Goal: Task Accomplishment & Management: Complete application form

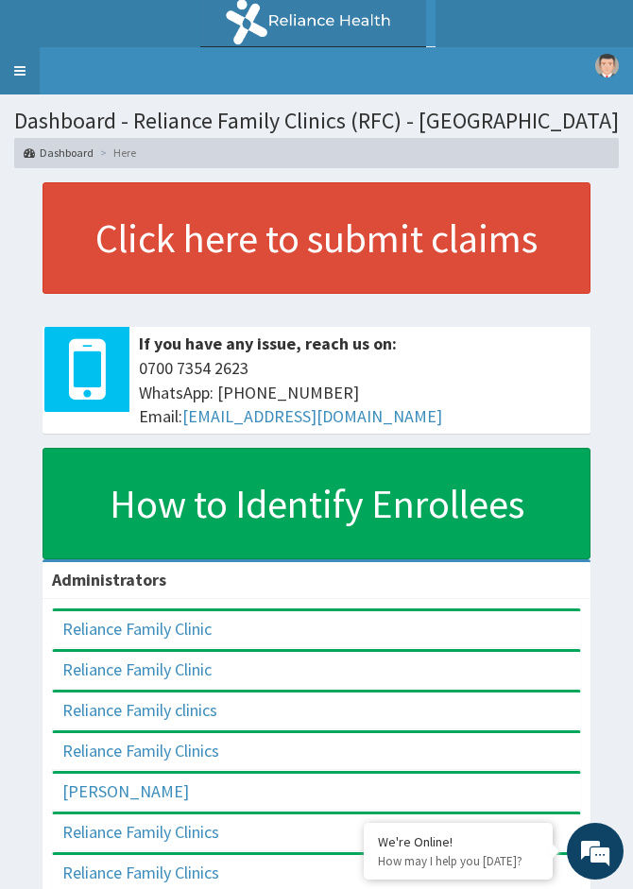
click at [20, 68] on link "Toggle navigation" at bounding box center [20, 70] width 40 height 47
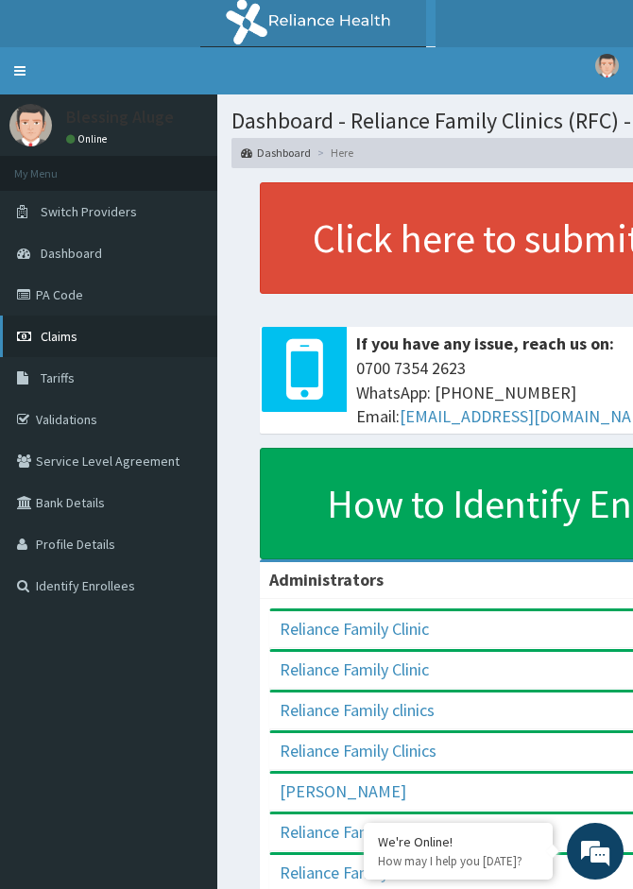
click at [70, 347] on link "Claims" at bounding box center [108, 336] width 217 height 42
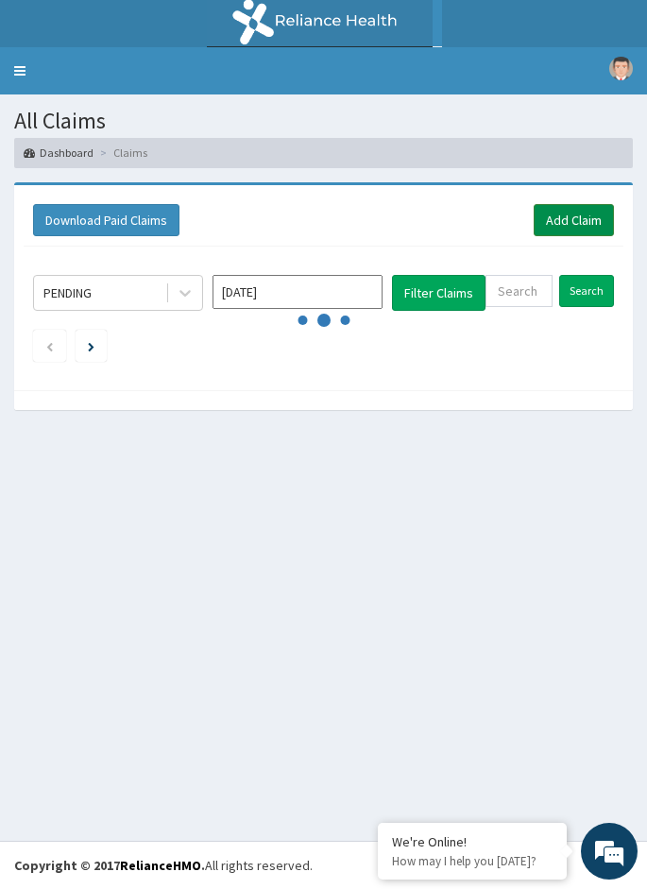
click at [558, 212] on link "Add Claim" at bounding box center [574, 220] width 80 height 32
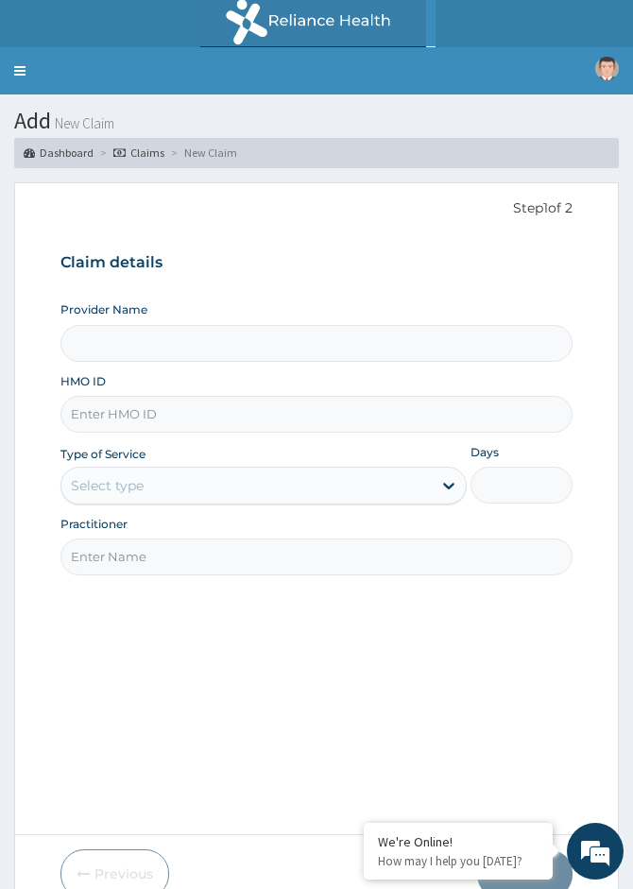
type input "Reliance Family Clinics (RFC) - [GEOGRAPHIC_DATA]"
click at [142, 403] on input "HMO ID" at bounding box center [316, 414] width 512 height 37
paste input "LHC/10212/A"
type input "LHC/10212/A"
click at [131, 497] on div "Select type" at bounding box center [246, 485] width 371 height 30
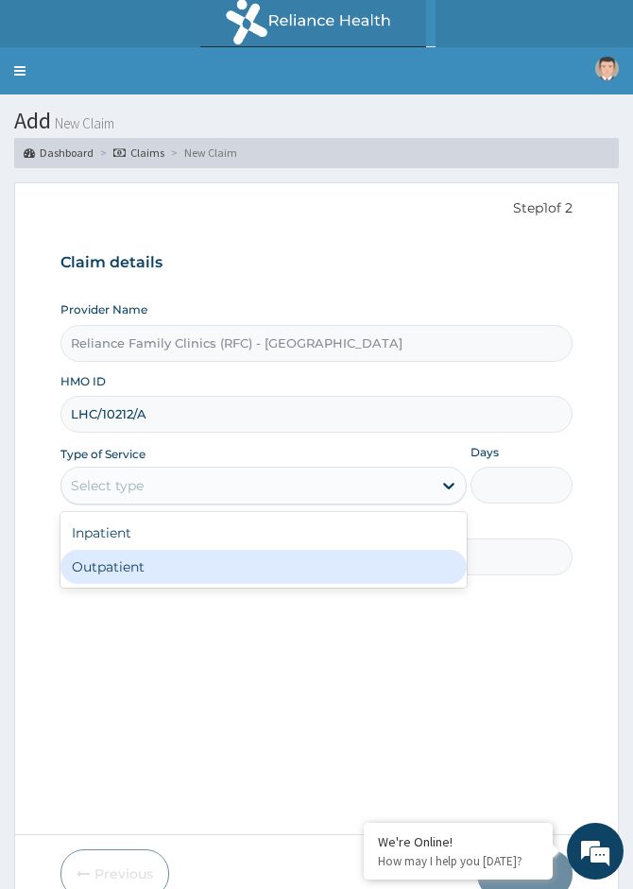
click at [116, 556] on div "Outpatient" at bounding box center [263, 567] width 407 height 34
type input "1"
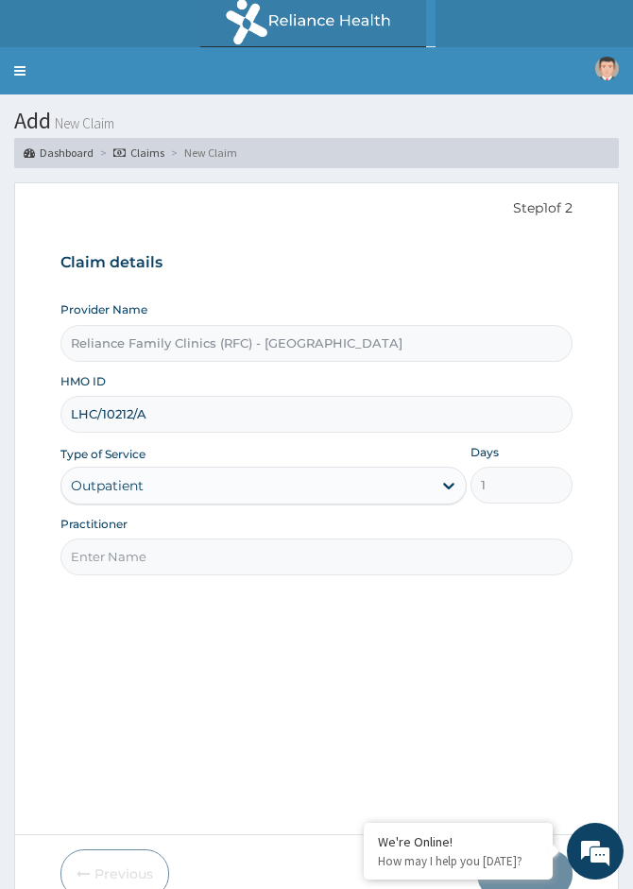
click at [179, 556] on input "Practitioner" at bounding box center [316, 556] width 512 height 37
type input "Locum Doctor"
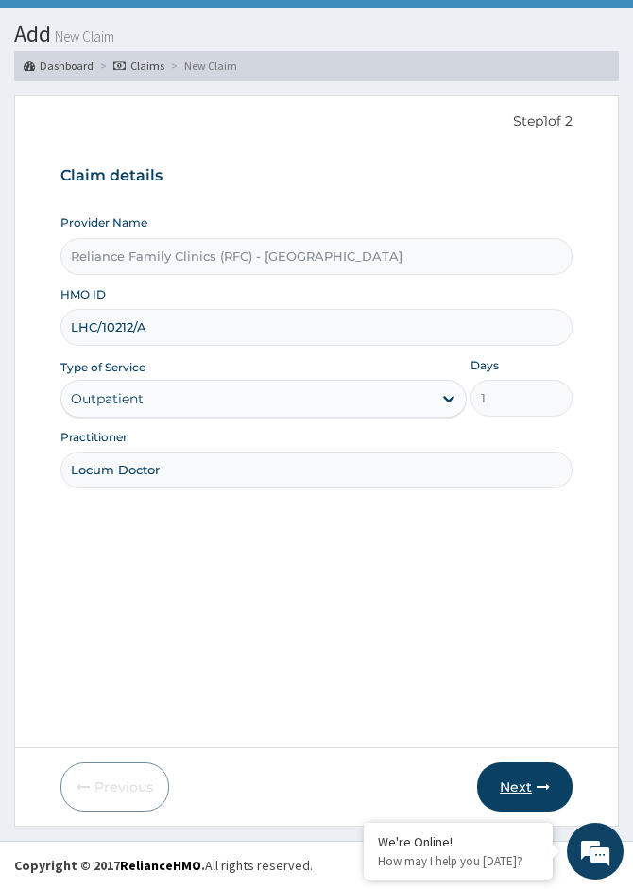
click at [529, 775] on button "Next" at bounding box center [524, 786] width 95 height 49
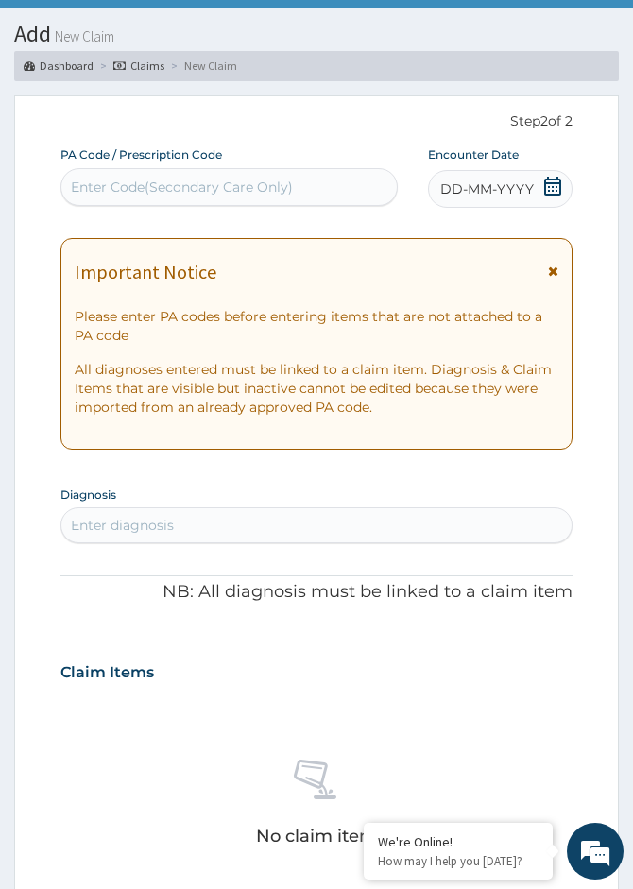
click at [513, 196] on span "DD-MM-YYYY" at bounding box center [487, 188] width 94 height 19
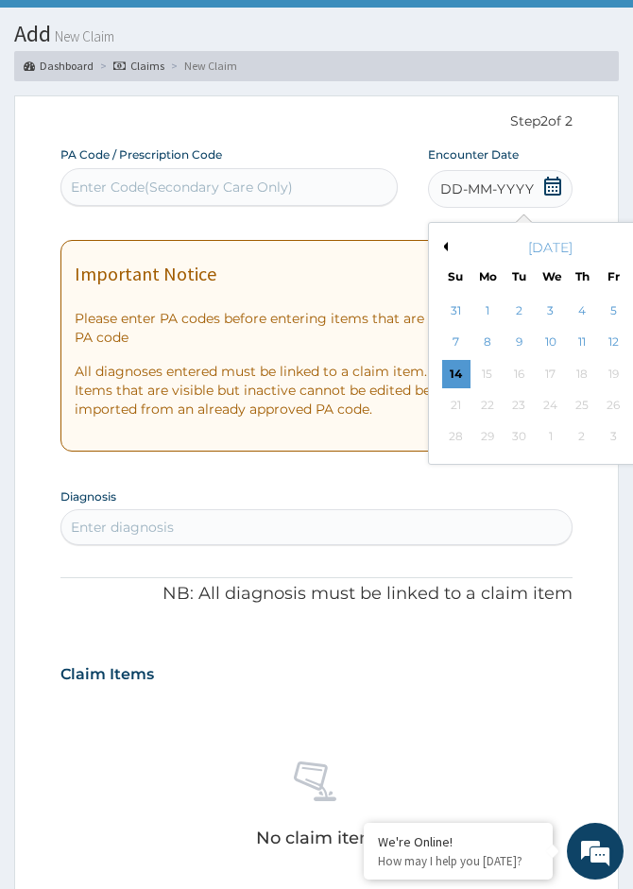
click at [546, 190] on icon at bounding box center [552, 186] width 17 height 19
click at [453, 370] on div "14" at bounding box center [456, 374] width 28 height 28
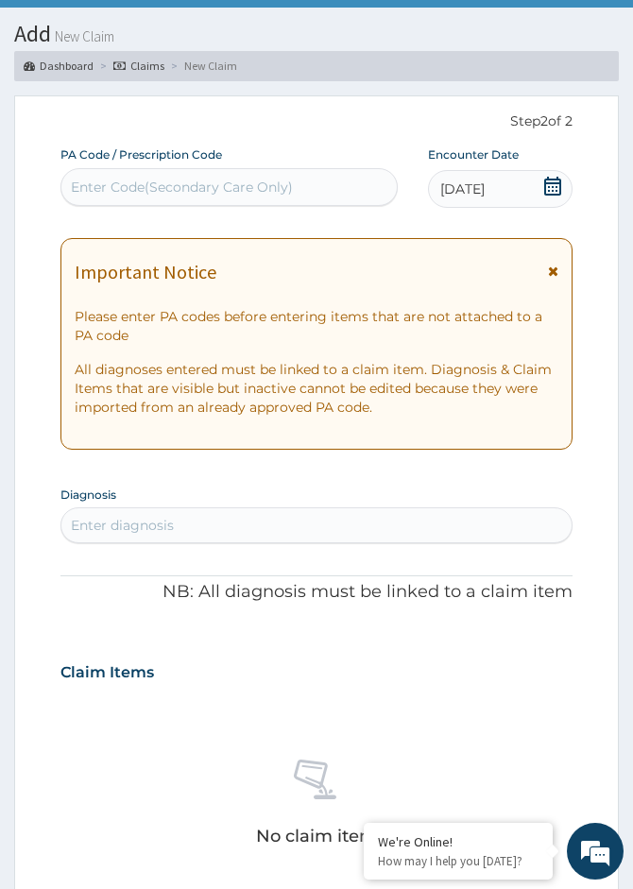
click at [550, 195] on icon at bounding box center [552, 186] width 17 height 19
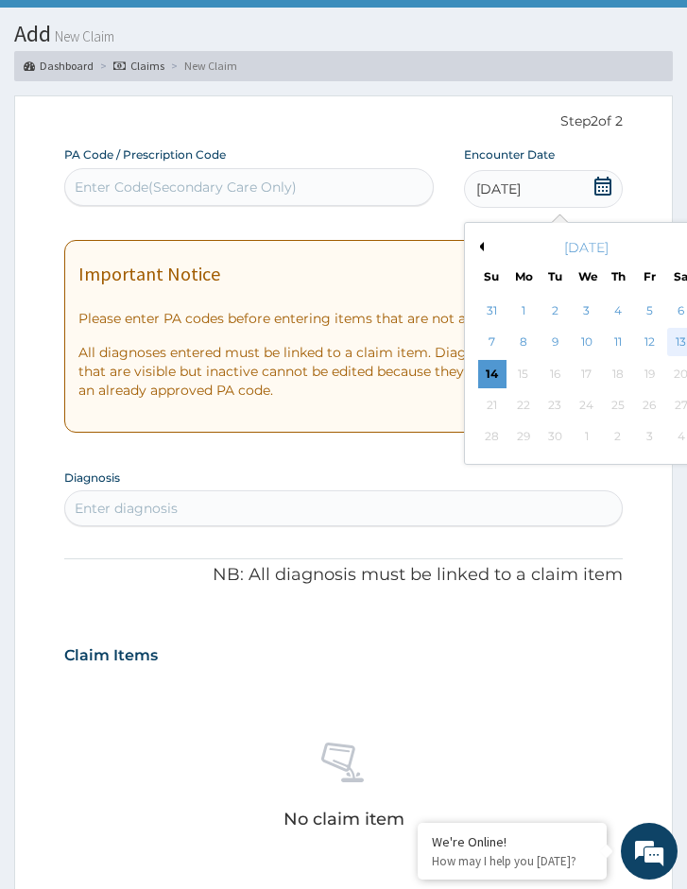
click at [632, 344] on div "13" at bounding box center [681, 343] width 28 height 28
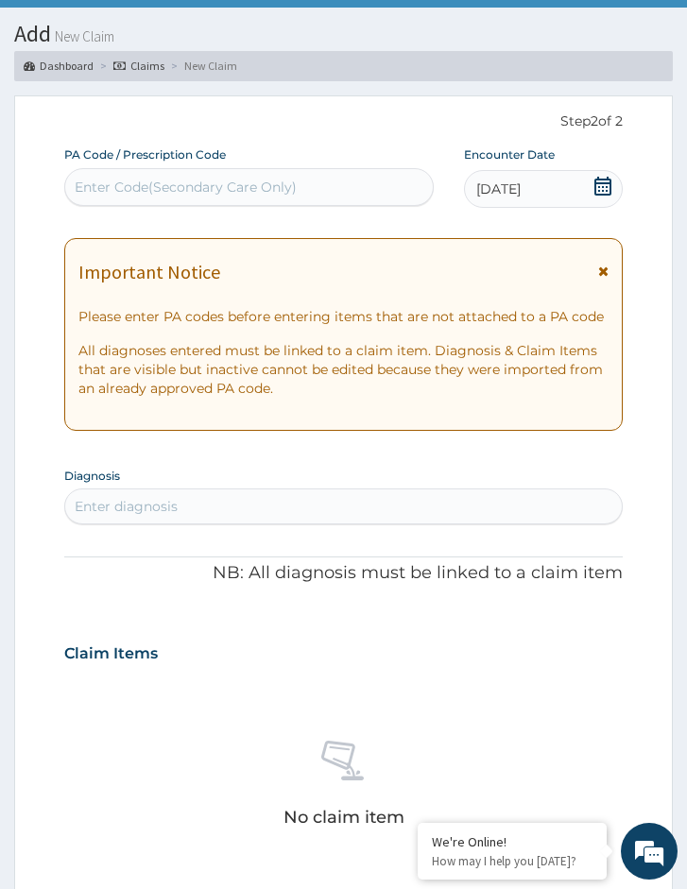
click at [219, 508] on div "Enter diagnosis" at bounding box center [343, 506] width 556 height 30
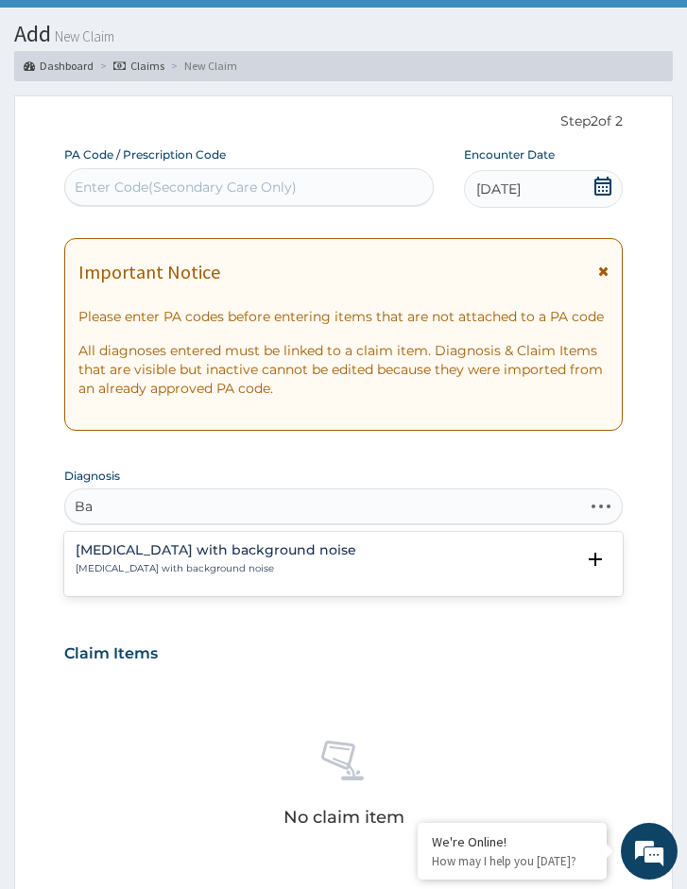
type input "B"
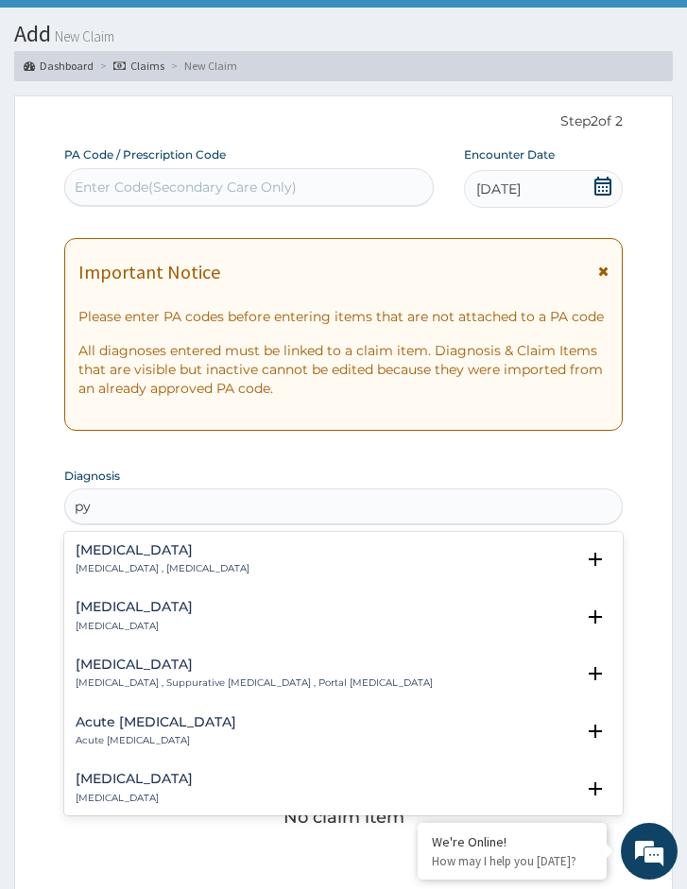
type input "p"
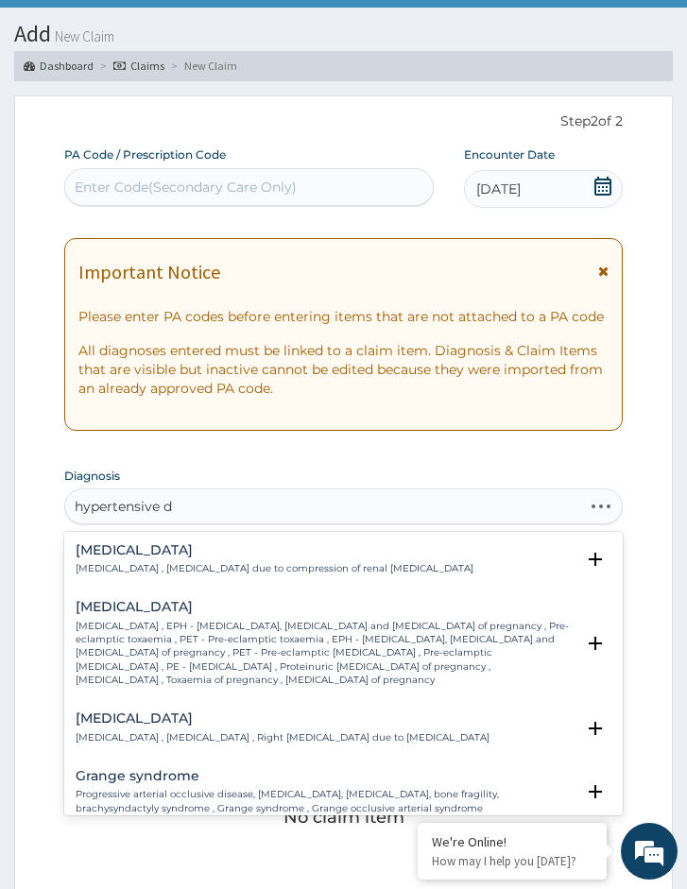
type input "hypertensive di"
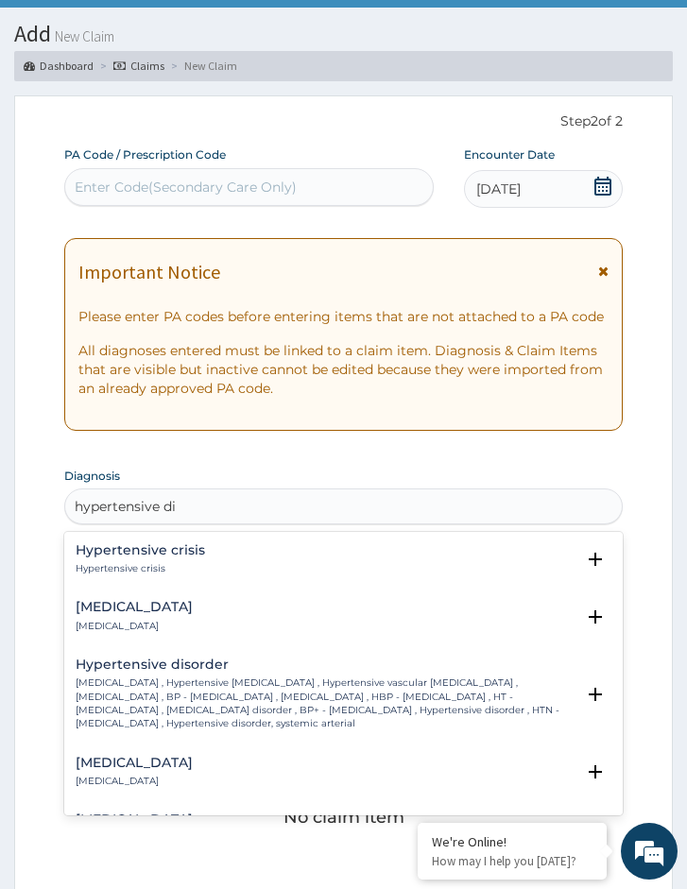
click at [180, 675] on div "Hypertensive disorder High blood pressure , Hypertensive vascular disease , Hyp…" at bounding box center [325, 694] width 499 height 74
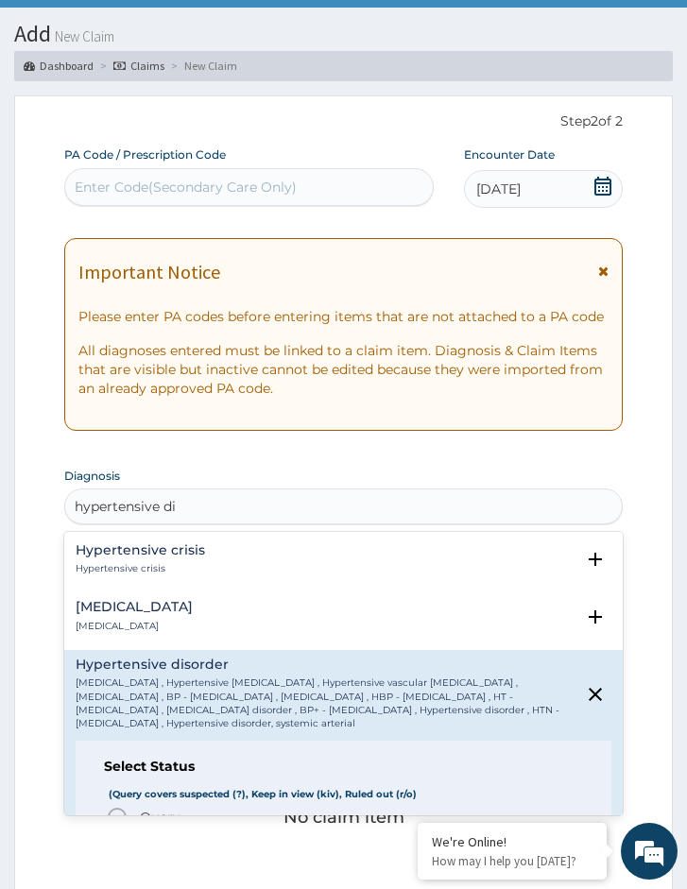
scroll to position [94, 0]
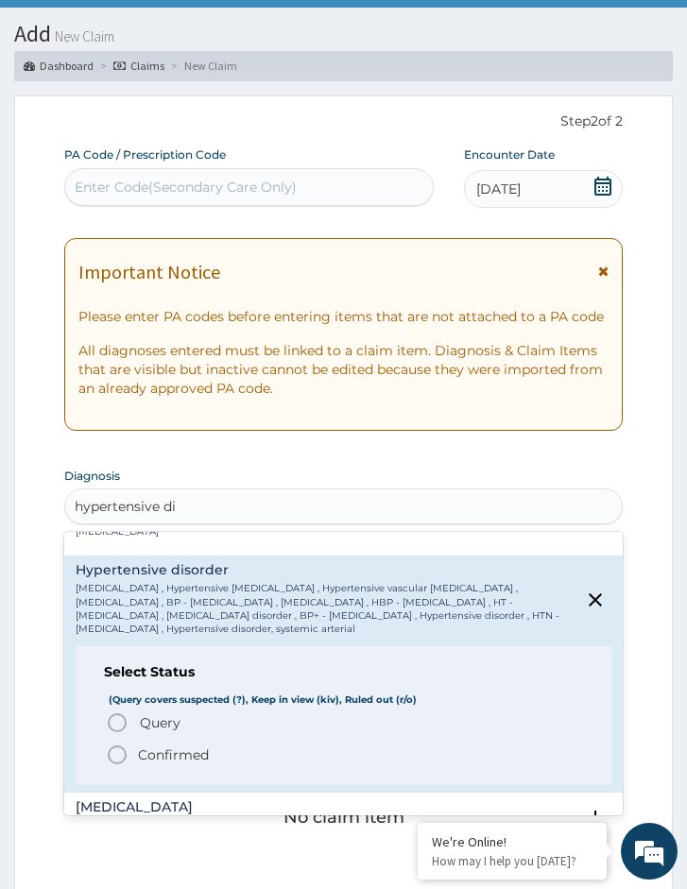
click at [176, 752] on p "Confirmed" at bounding box center [173, 754] width 71 height 19
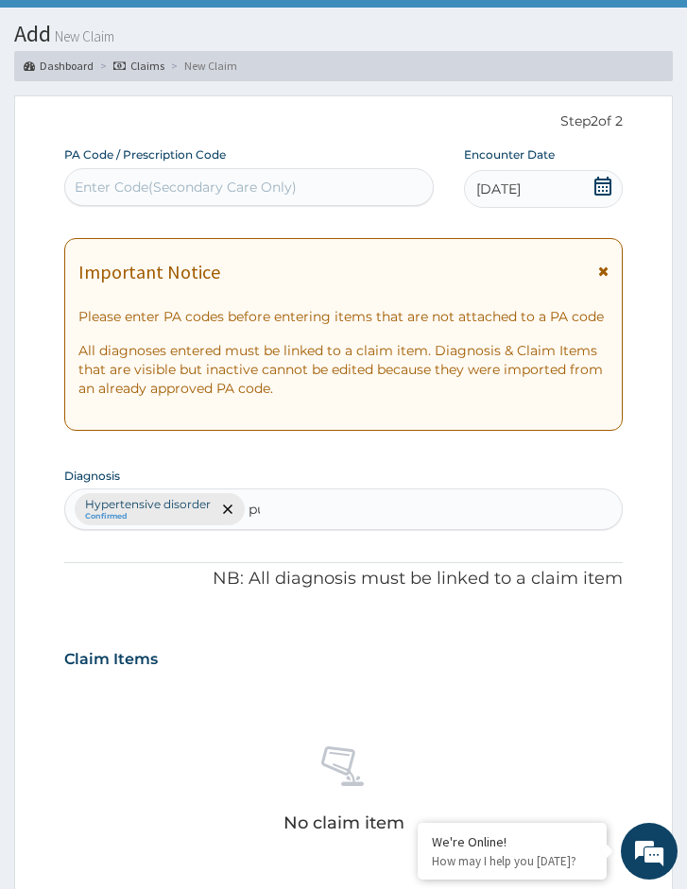
type input "pud"
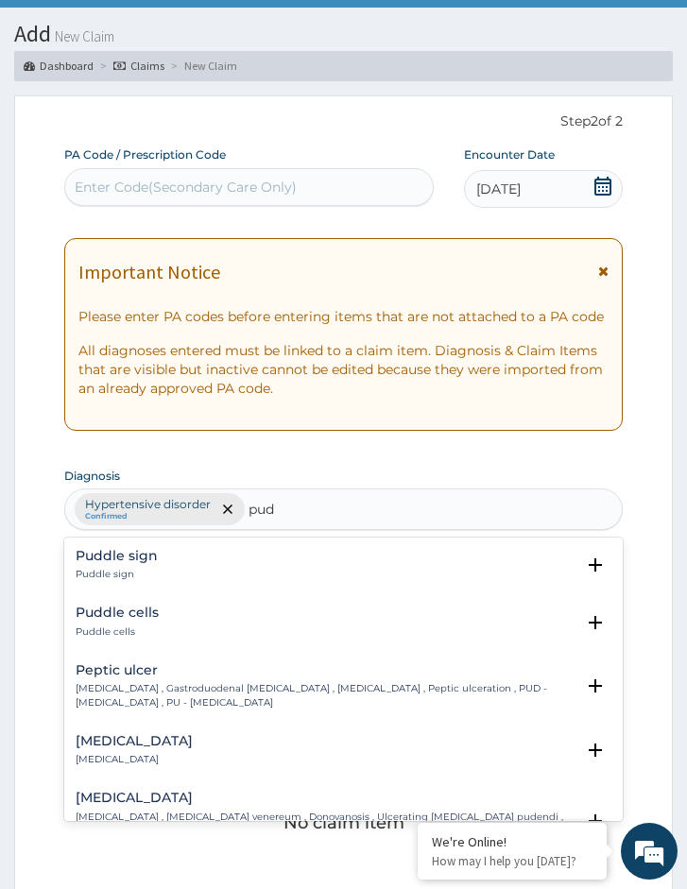
click at [158, 681] on div "Peptic ulcer Peptic ulcer , Gastroduodenal ulcer , Peptic ulcer disease , Pepti…" at bounding box center [325, 686] width 499 height 46
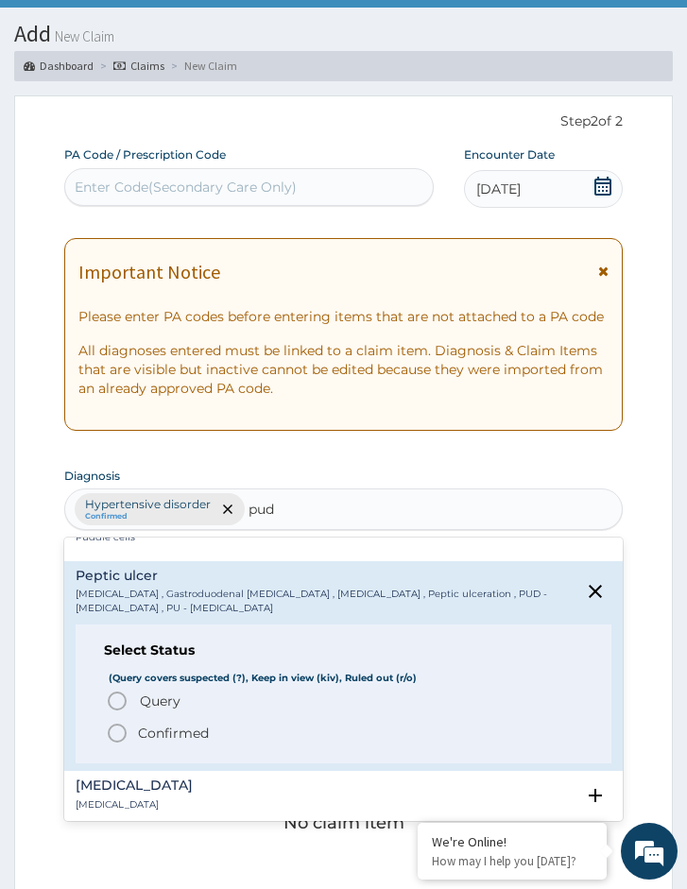
click at [159, 742] on p "Confirmed" at bounding box center [173, 733] width 71 height 19
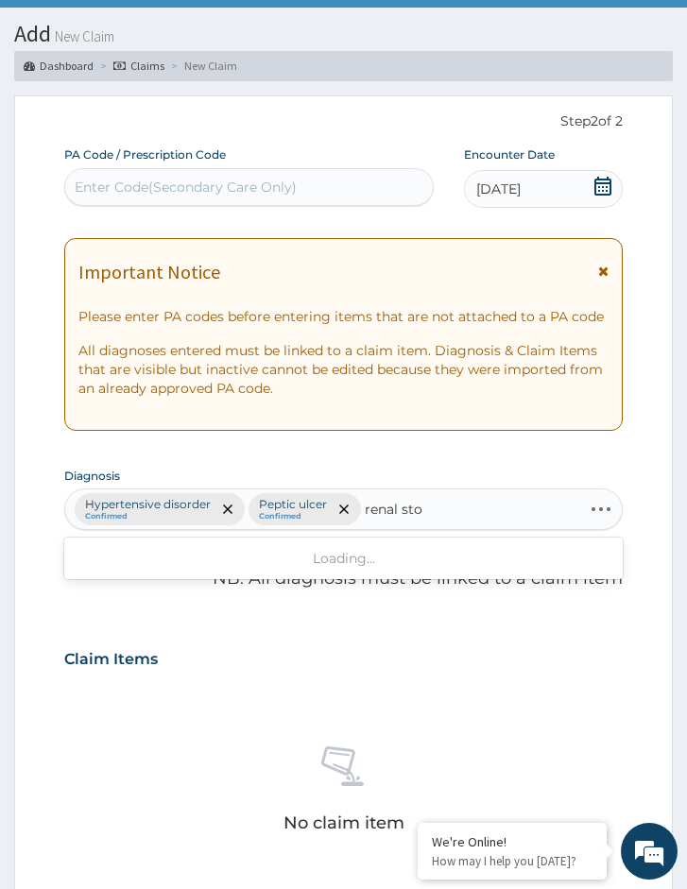
type input "renal stone"
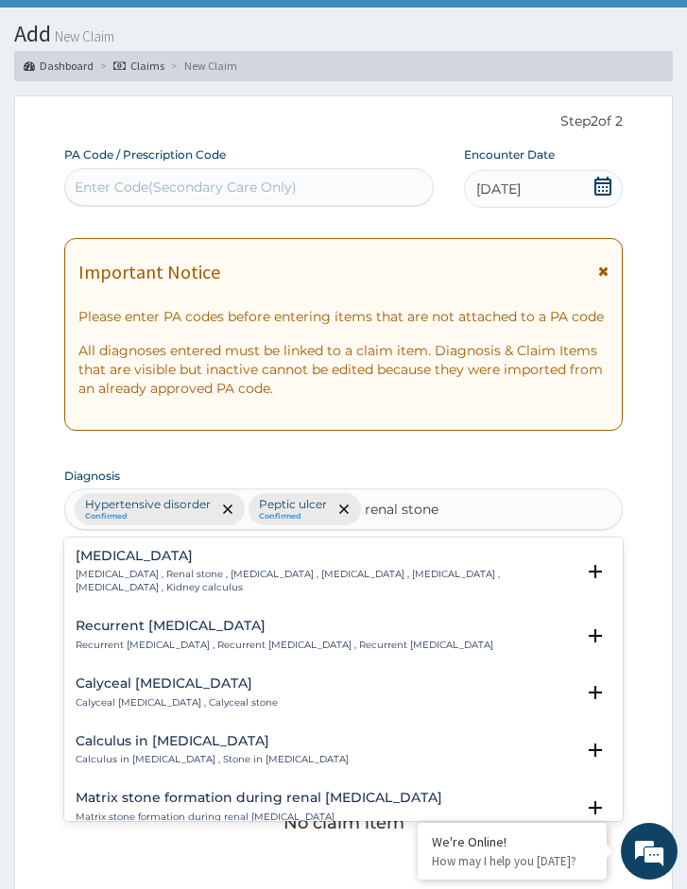
click at [212, 581] on p "Kidney stone , Renal stone , Nephrolith , Renal calculus , Calculus of kidney ,…" at bounding box center [325, 581] width 499 height 27
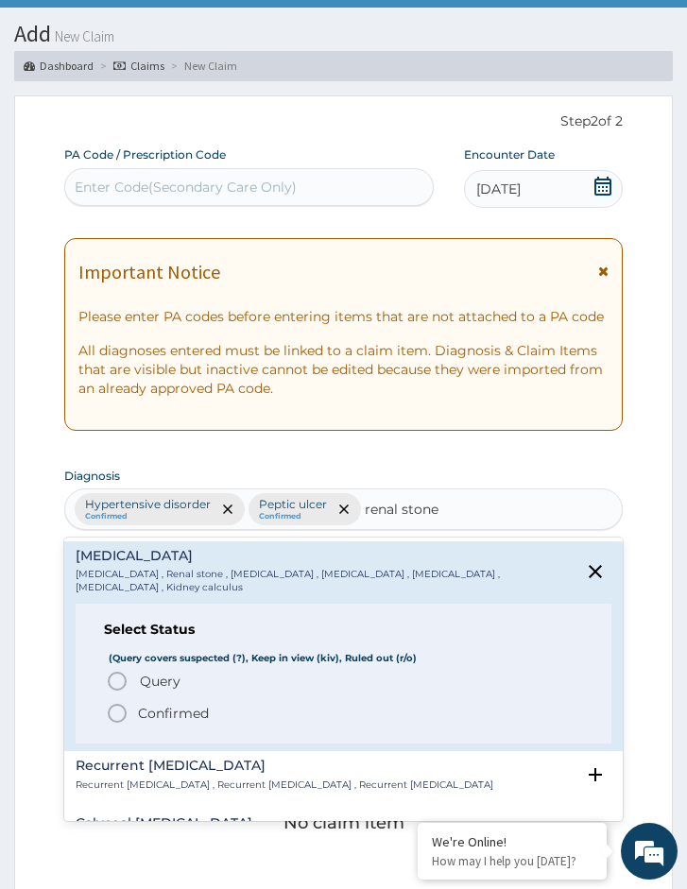
click at [152, 719] on p "Confirmed" at bounding box center [173, 713] width 71 height 19
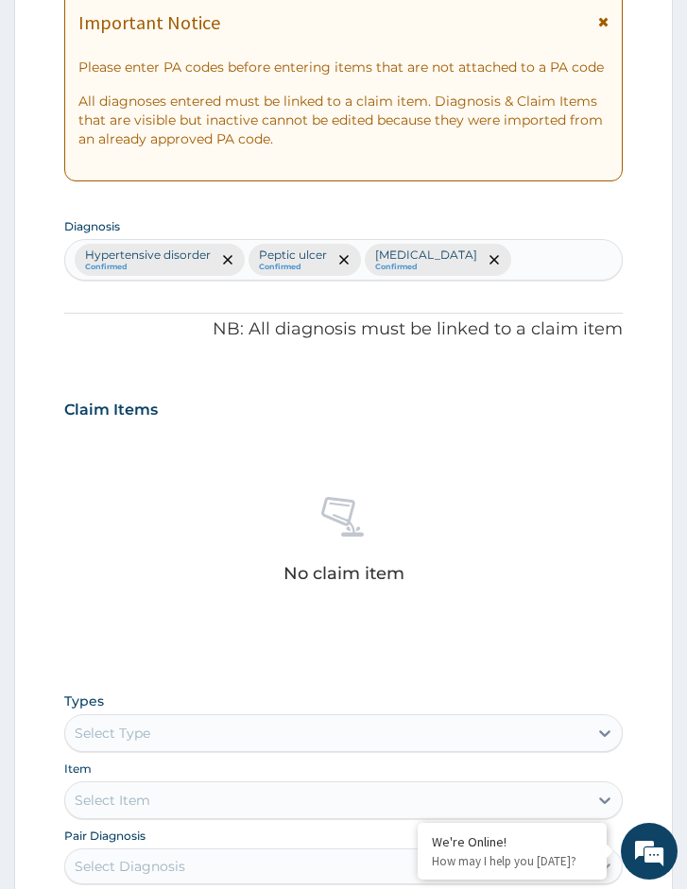
scroll to position [465, 0]
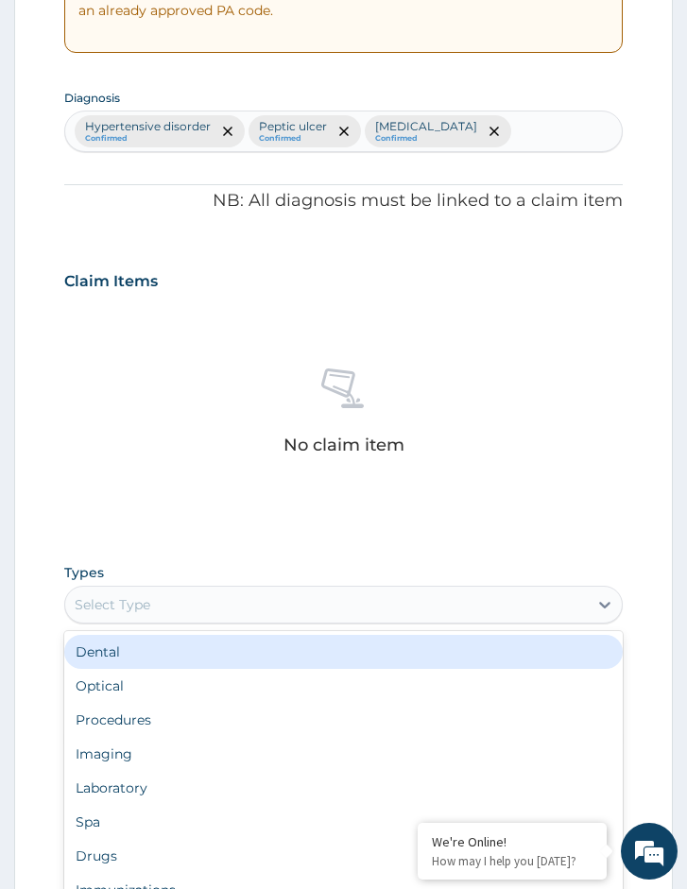
click at [200, 607] on div "Select Type" at bounding box center [326, 604] width 522 height 30
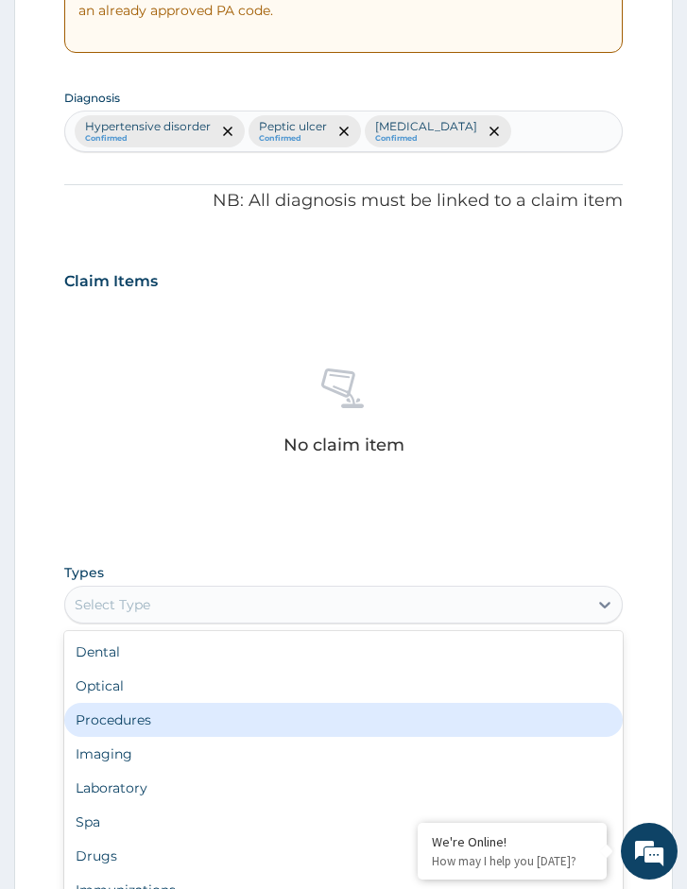
click at [173, 713] on div "Procedures" at bounding box center [343, 720] width 558 height 34
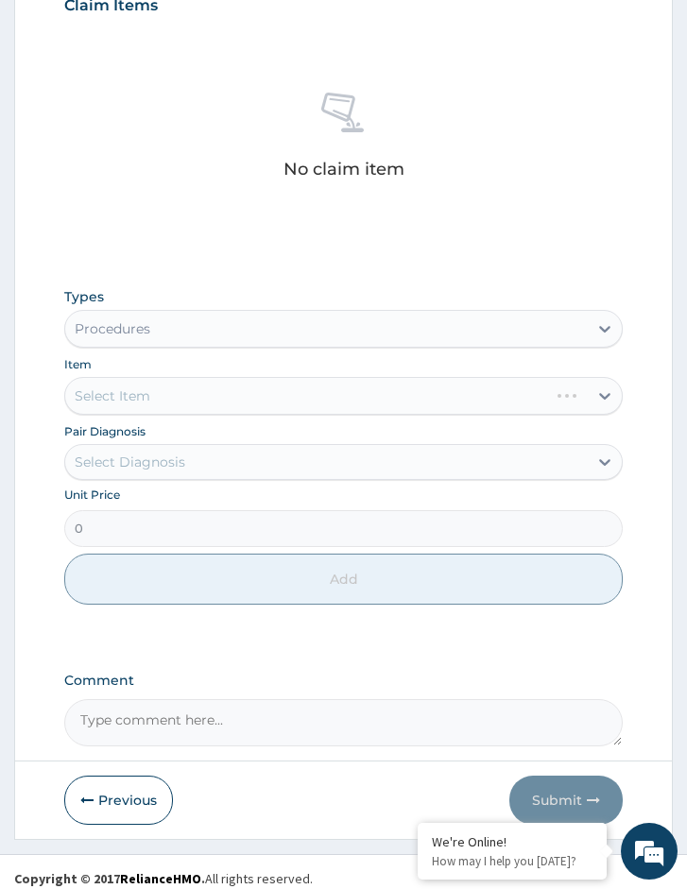
scroll to position [754, 0]
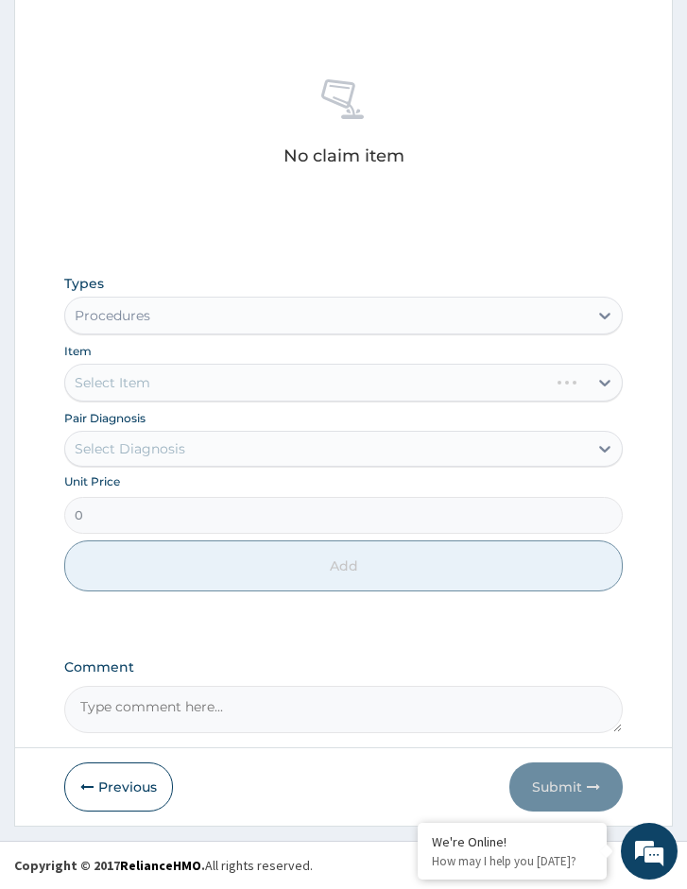
click at [134, 406] on div "Types Procedures Item Select Item Pair Diagnosis Select Diagnosis Unit Price 0 …" at bounding box center [343, 432] width 558 height 336
click at [145, 385] on div "Select Item" at bounding box center [343, 383] width 558 height 38
click at [158, 476] on div "Unit Price 0" at bounding box center [343, 503] width 558 height 60
click at [172, 452] on div "Select Diagnosis" at bounding box center [130, 448] width 111 height 19
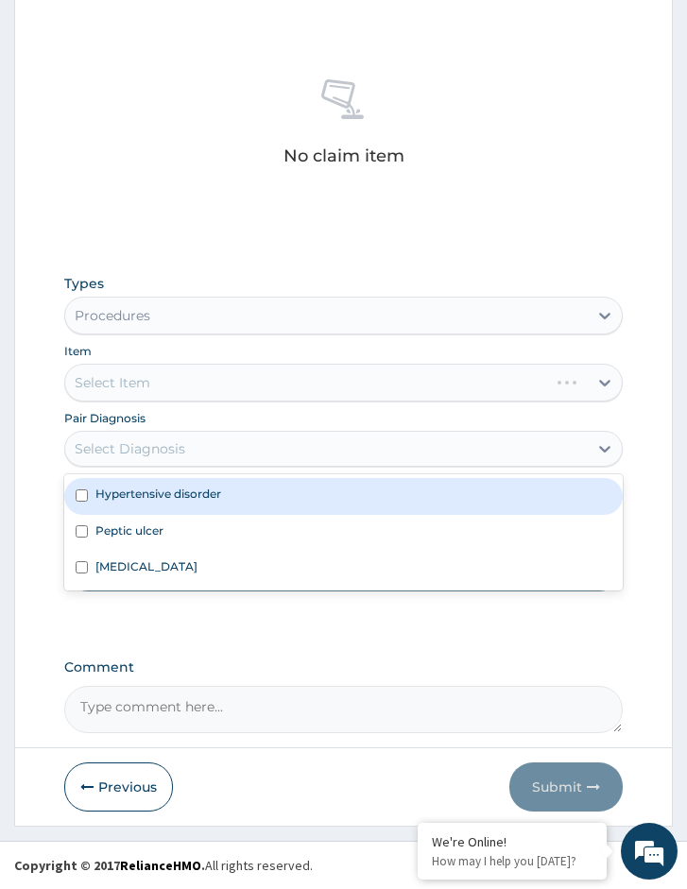
drag, startPoint x: 158, startPoint y: 489, endPoint x: 155, endPoint y: 518, distance: 28.5
click at [158, 490] on label "Hypertensive disorder" at bounding box center [158, 493] width 126 height 16
checkbox input "true"
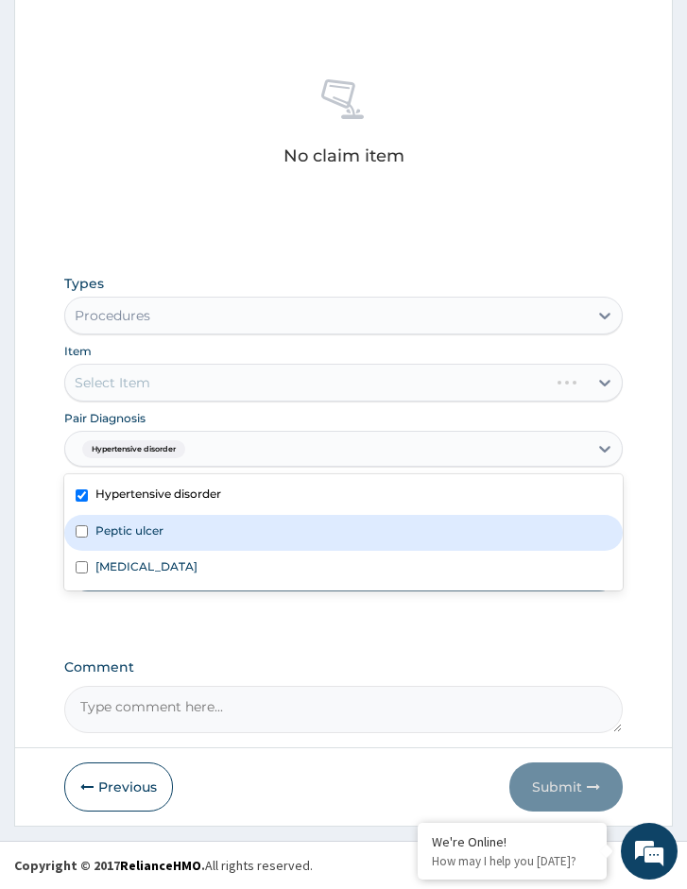
click at [153, 528] on label "Peptic ulcer" at bounding box center [129, 530] width 68 height 16
checkbox input "true"
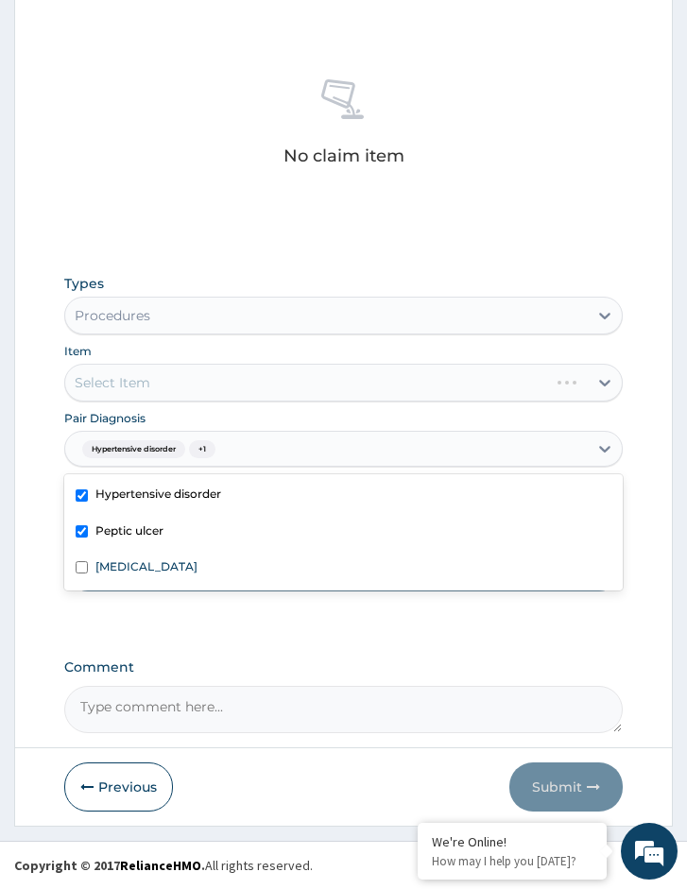
click at [161, 569] on label "Kidney stone" at bounding box center [146, 566] width 102 height 16
checkbox input "true"
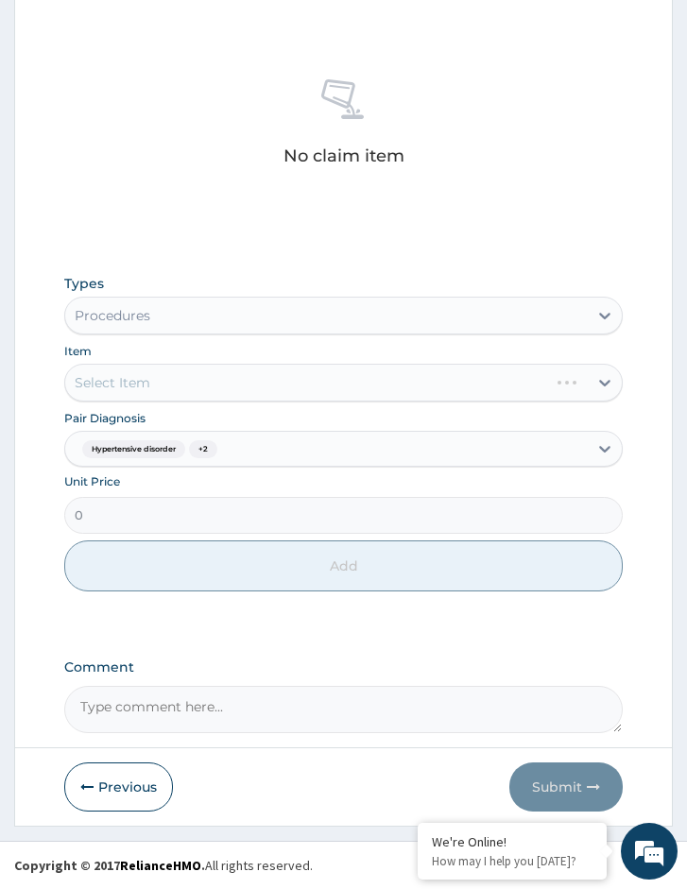
click at [229, 391] on div "Select Item" at bounding box center [343, 383] width 558 height 38
click at [308, 393] on div "Select Item" at bounding box center [343, 383] width 558 height 38
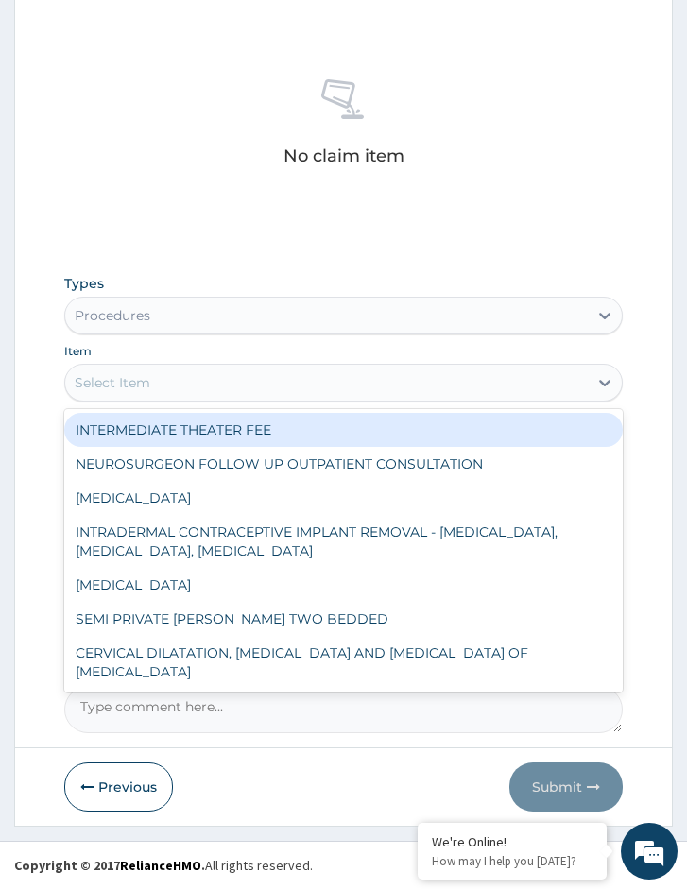
click at [345, 395] on div "Select Item" at bounding box center [326, 382] width 522 height 30
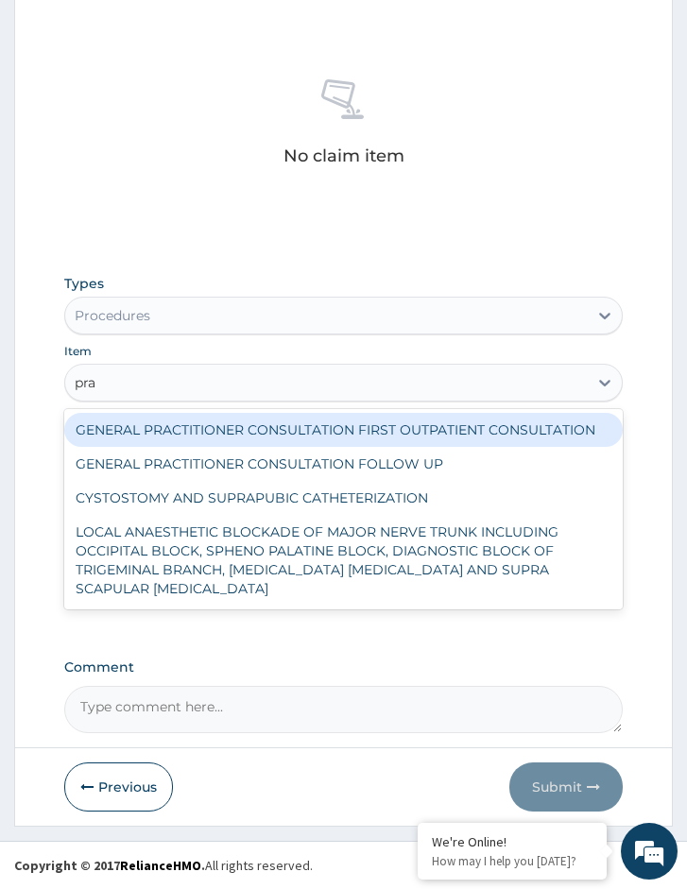
type input "prac"
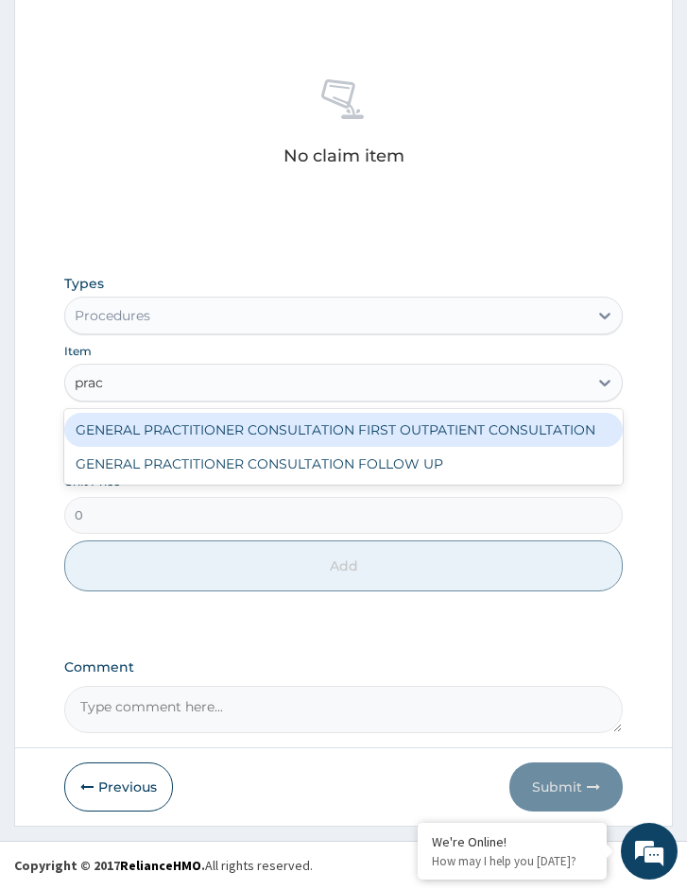
click at [281, 438] on div "GENERAL PRACTITIONER CONSULTATION FIRST OUTPATIENT CONSULTATION" at bounding box center [343, 430] width 558 height 34
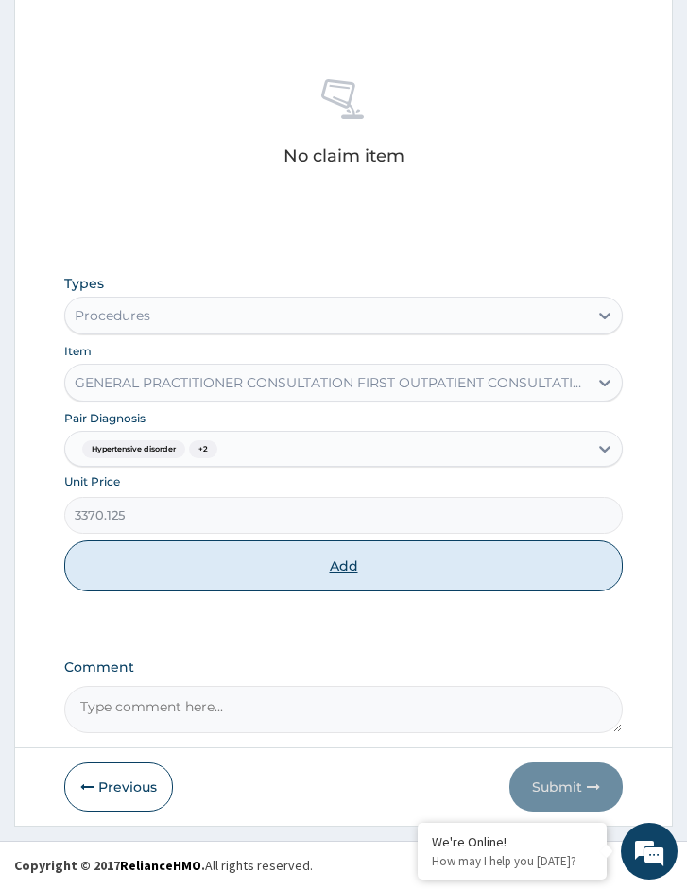
click at [221, 562] on button "Add" at bounding box center [343, 565] width 558 height 51
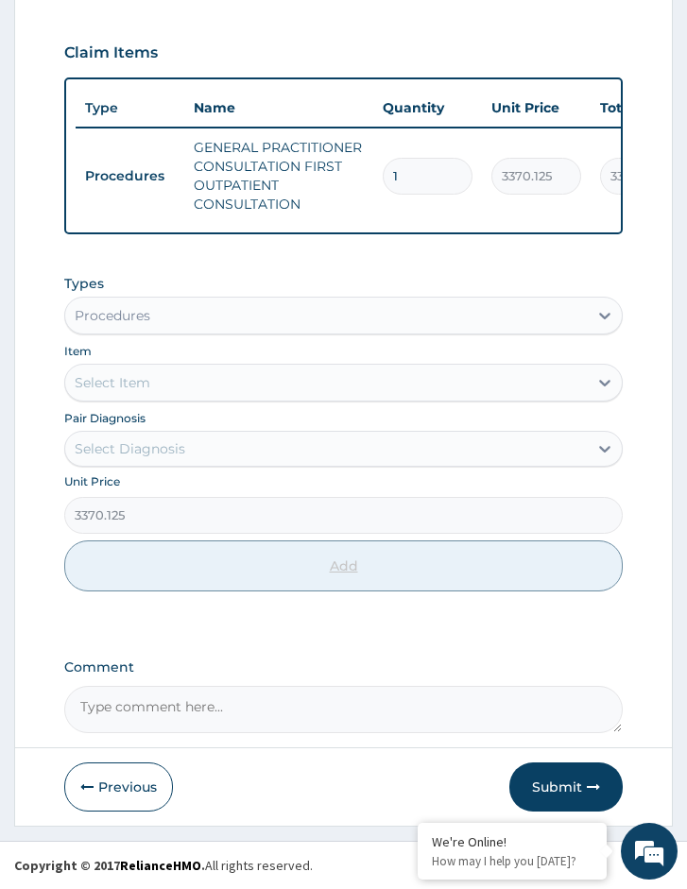
type input "0"
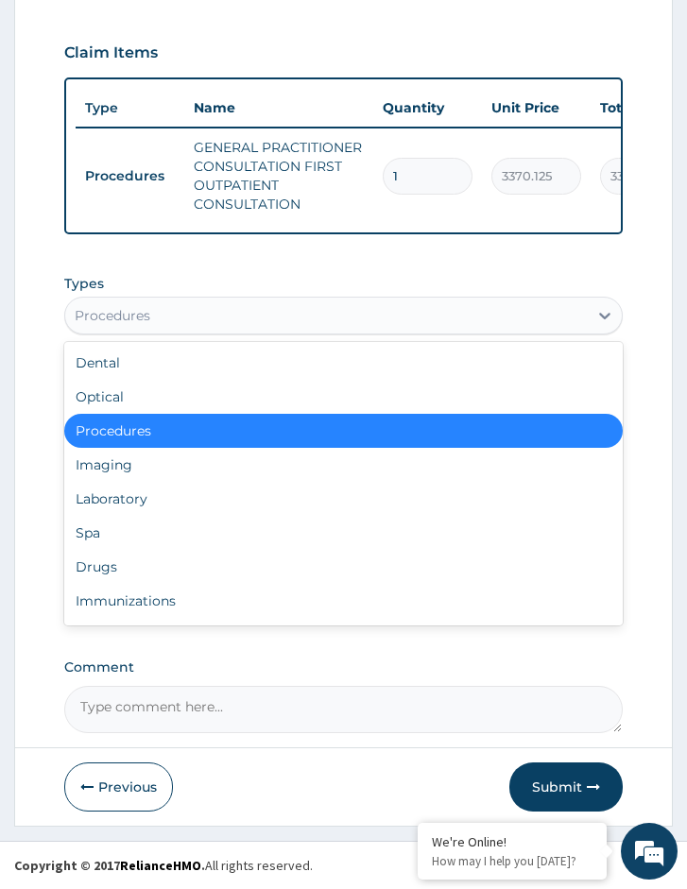
drag, startPoint x: 170, startPoint y: 317, endPoint x: 164, endPoint y: 371, distance: 54.1
click at [169, 317] on div "Procedures" at bounding box center [326, 315] width 522 height 30
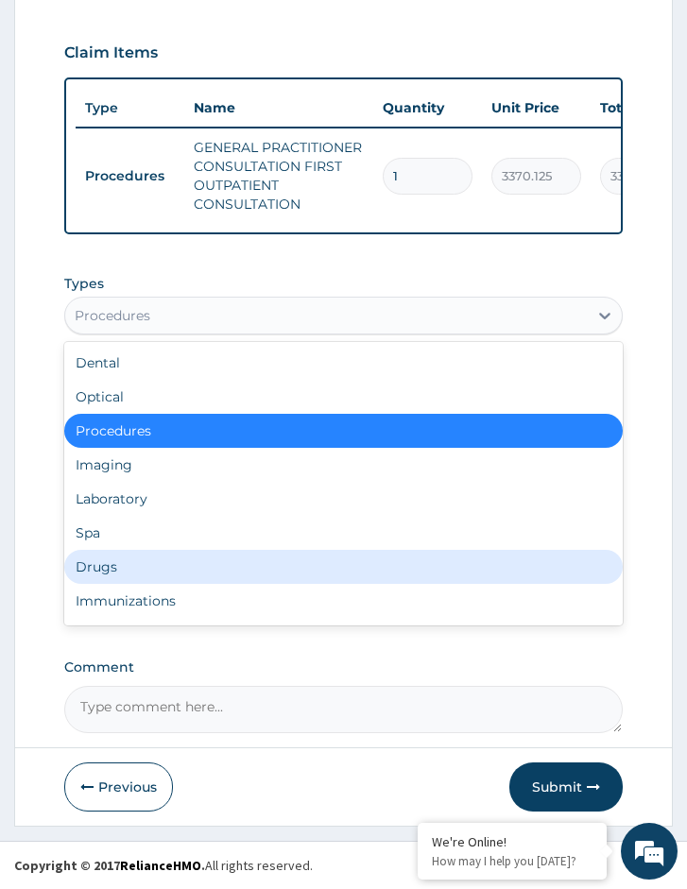
click at [140, 555] on div "Drugs" at bounding box center [343, 567] width 558 height 34
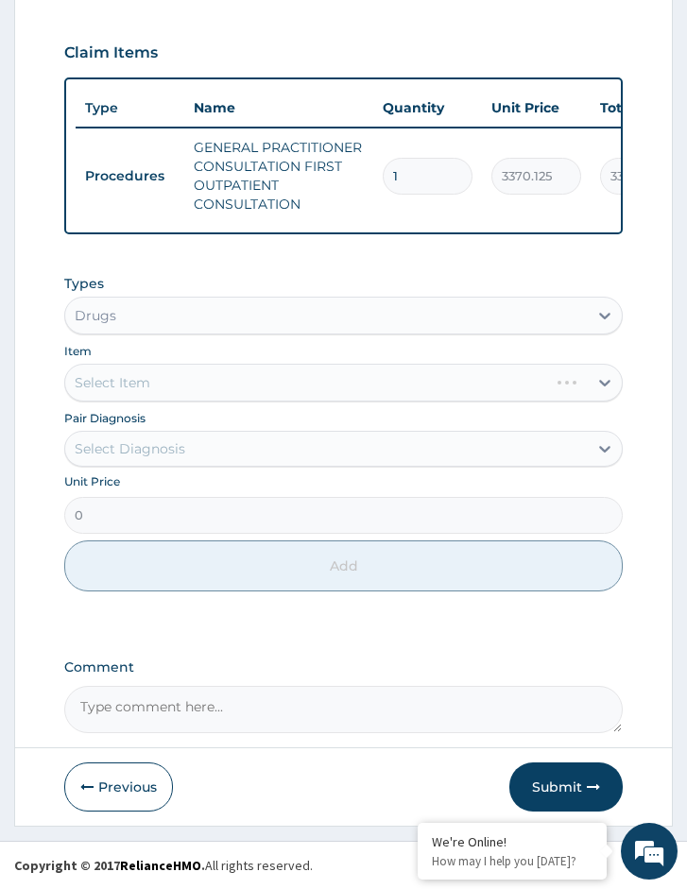
click at [186, 382] on div "Select Item" at bounding box center [343, 383] width 558 height 38
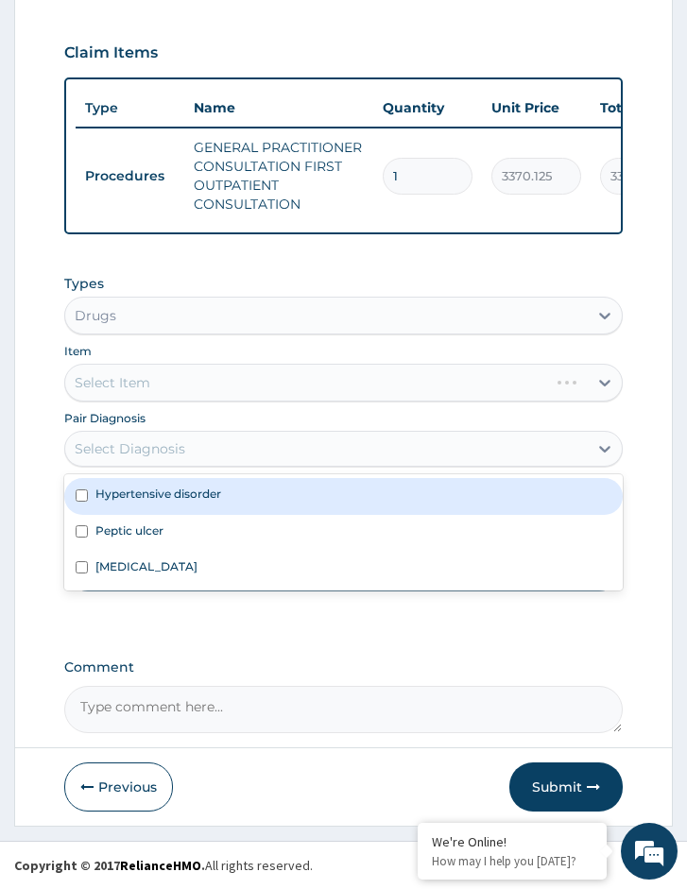
drag, startPoint x: 181, startPoint y: 437, endPoint x: 178, endPoint y: 459, distance: 22.1
click at [179, 439] on div "Select Diagnosis" at bounding box center [326, 449] width 522 height 30
click at [172, 494] on label "Hypertensive disorder" at bounding box center [158, 493] width 126 height 16
checkbox input "true"
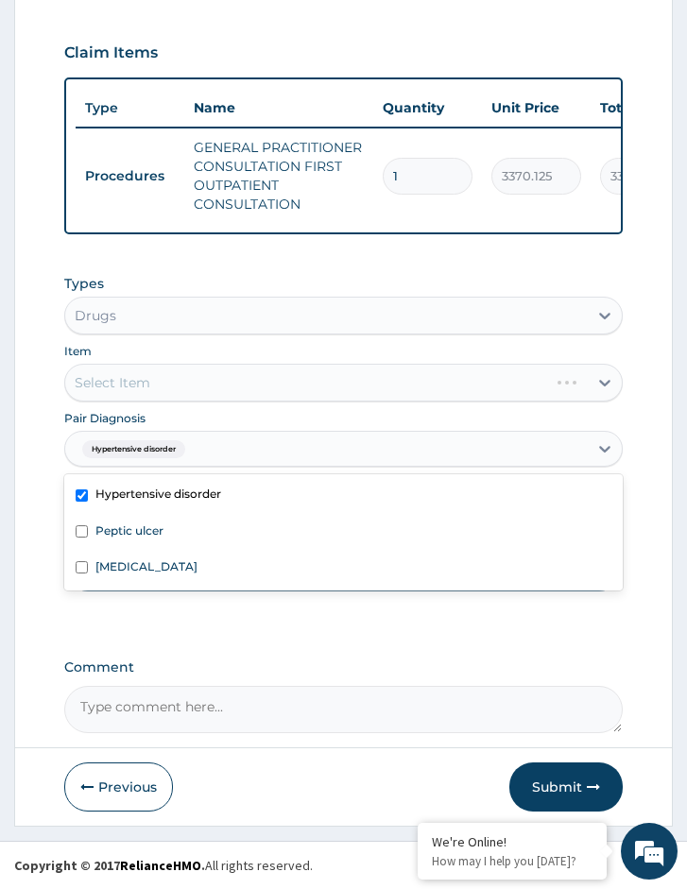
click at [187, 390] on div "Select Item" at bounding box center [343, 383] width 558 height 38
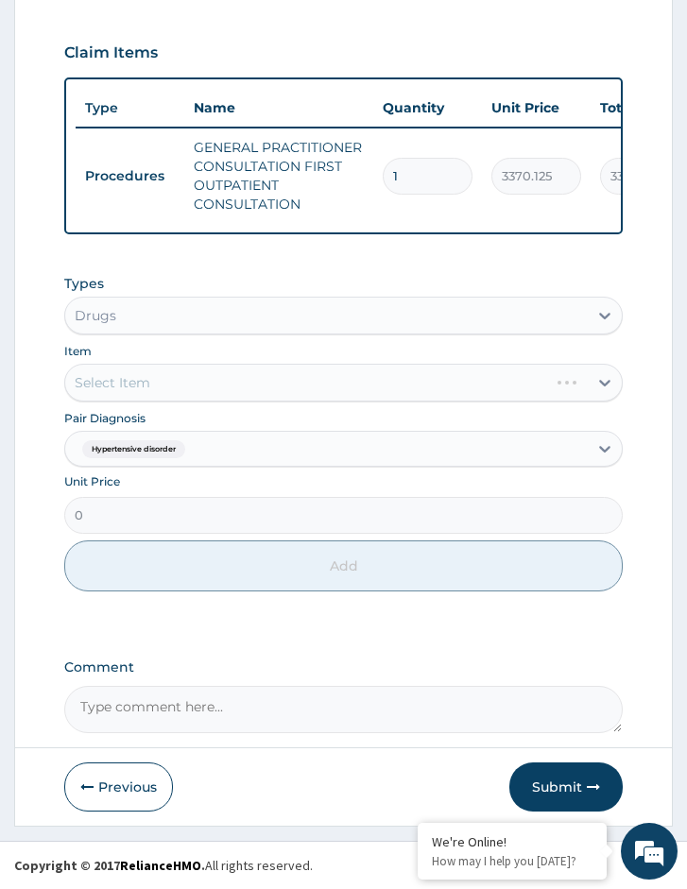
click at [267, 378] on div "Select Item" at bounding box center [343, 383] width 558 height 38
click at [250, 389] on div "Select Item" at bounding box center [343, 383] width 558 height 38
click at [202, 390] on div "Select Item" at bounding box center [343, 383] width 558 height 38
click at [296, 388] on div "Select Item" at bounding box center [343, 383] width 558 height 38
click at [183, 385] on div "Select Item" at bounding box center [326, 382] width 522 height 30
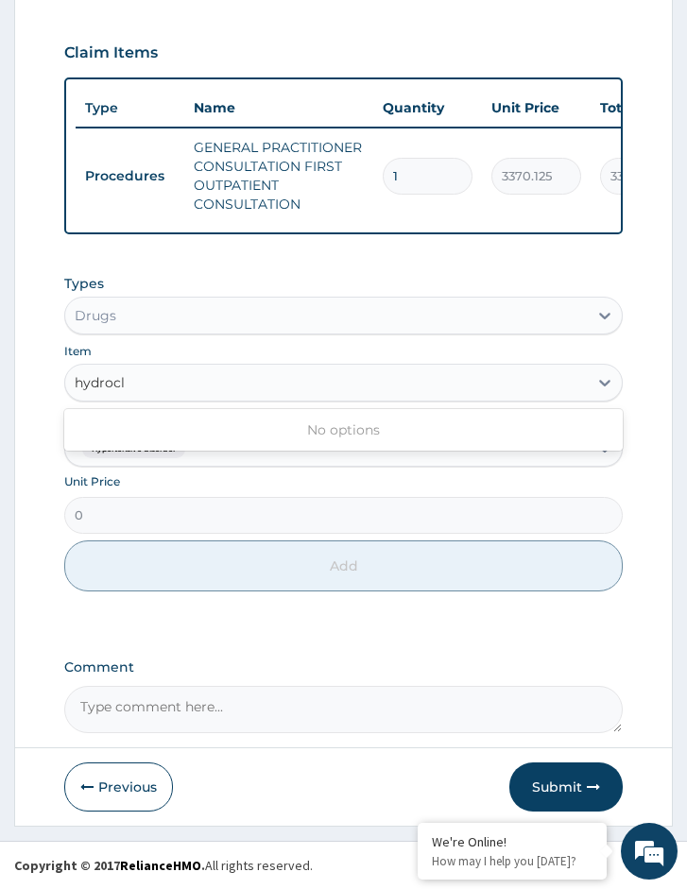
type input "hydroc"
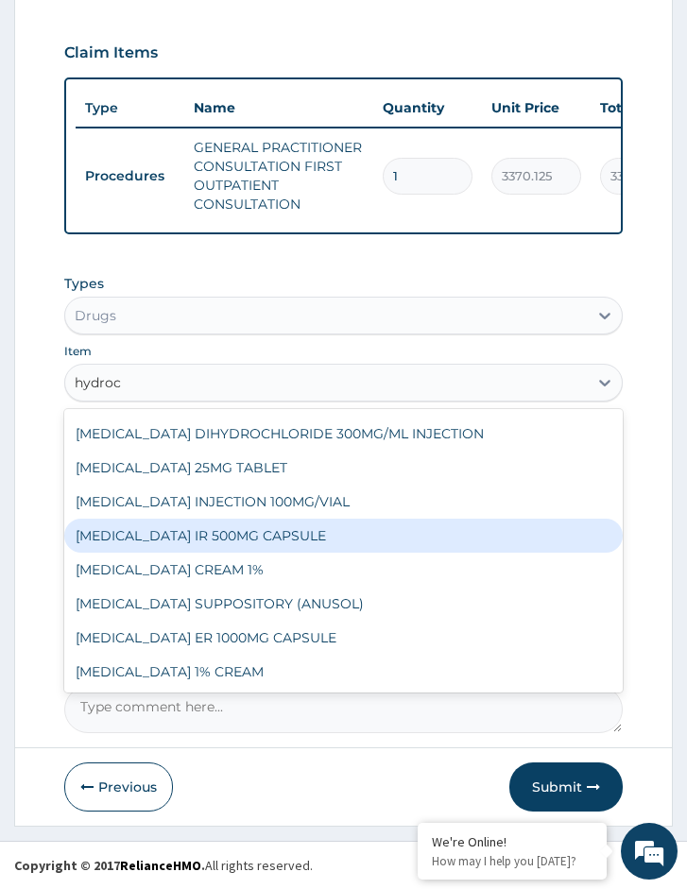
scroll to position [0, 0]
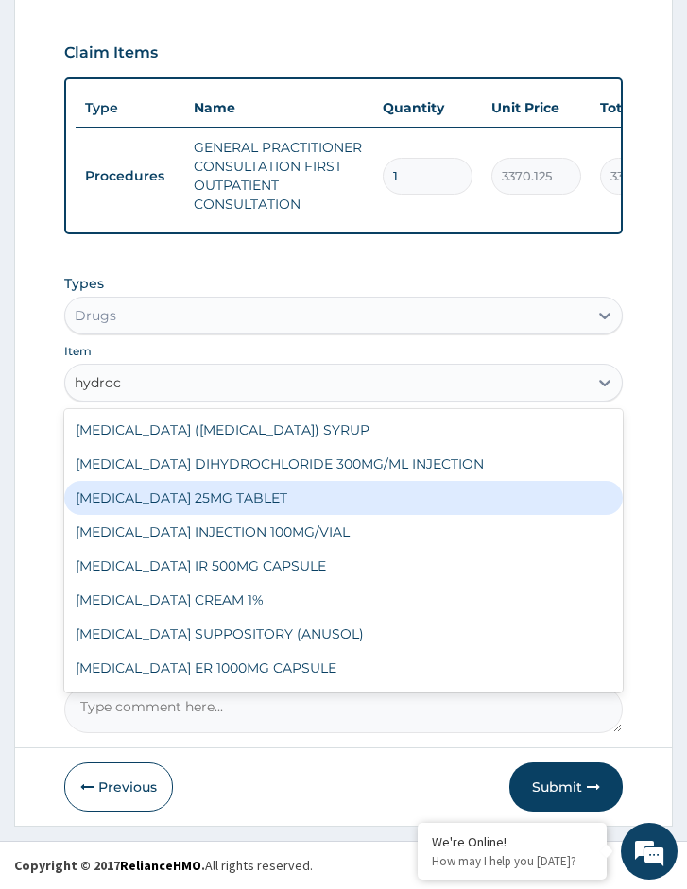
click at [207, 495] on div "HYDROCHLOROTHIAZIDE 25MG TABLET" at bounding box center [343, 498] width 558 height 34
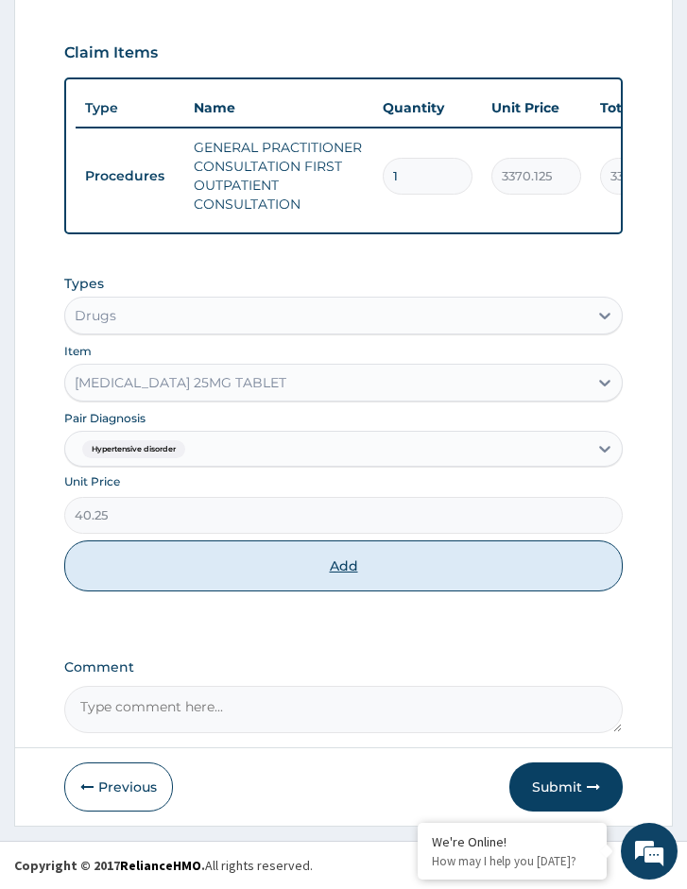
click at [161, 576] on button "Add" at bounding box center [343, 565] width 558 height 51
type input "0"
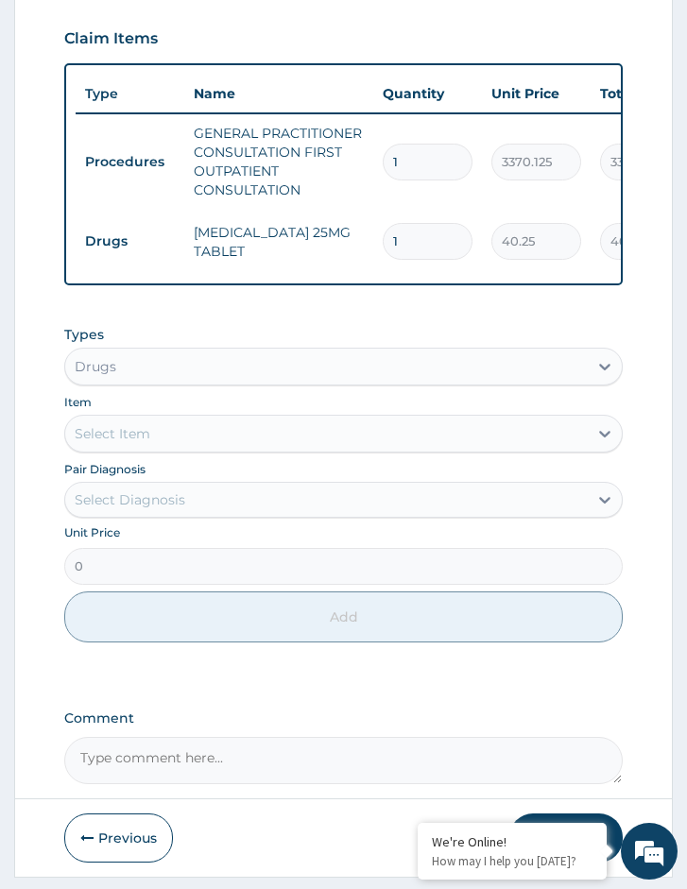
click at [394, 233] on input "1" at bounding box center [428, 241] width 90 height 37
click at [417, 236] on input "1" at bounding box center [428, 241] width 90 height 37
type input "14"
type input "563.50"
type input "14"
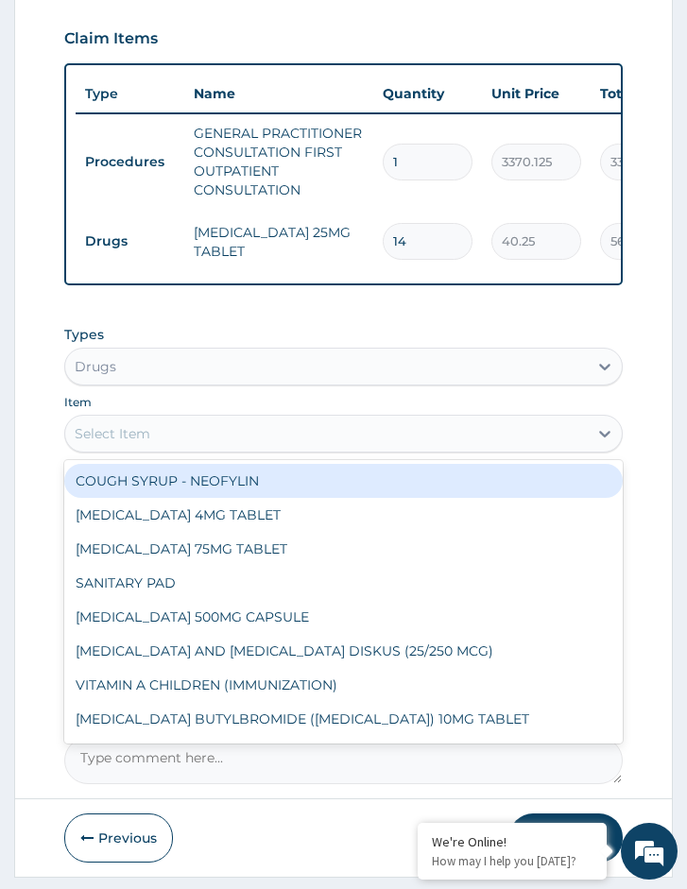
click at [168, 449] on div "Select Item" at bounding box center [326, 433] width 522 height 30
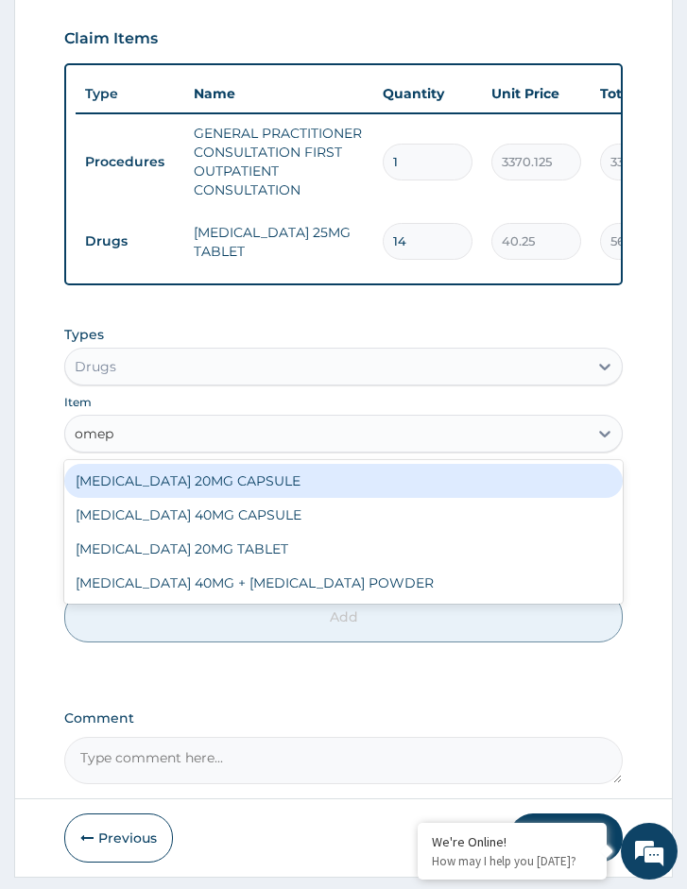
type input "omepr"
click at [179, 495] on div "OMEPRAZOLE 20MG CAPSULE" at bounding box center [343, 481] width 558 height 34
type input "100"
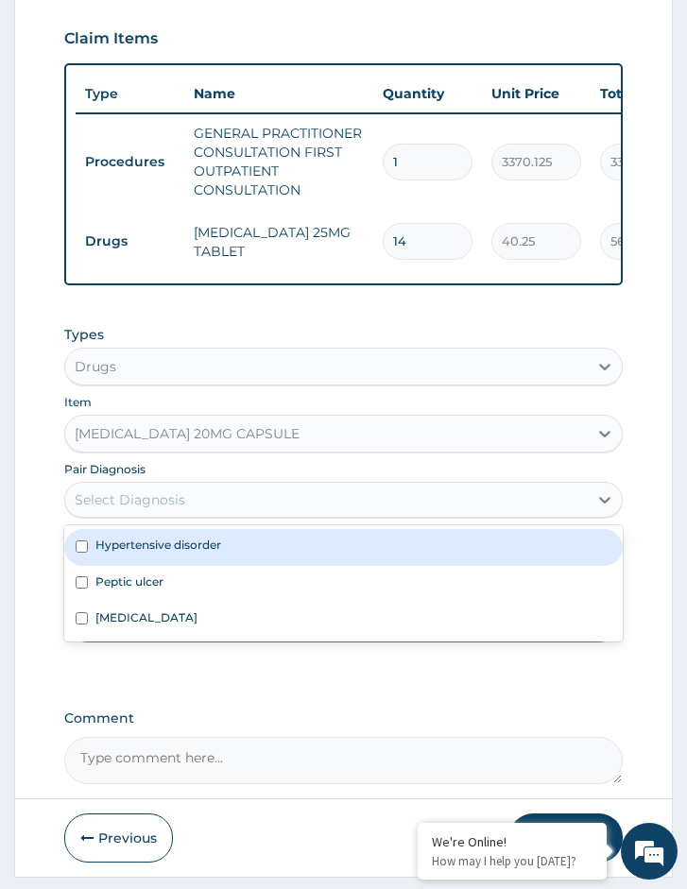
click at [280, 515] on div "Select Diagnosis" at bounding box center [326, 500] width 522 height 30
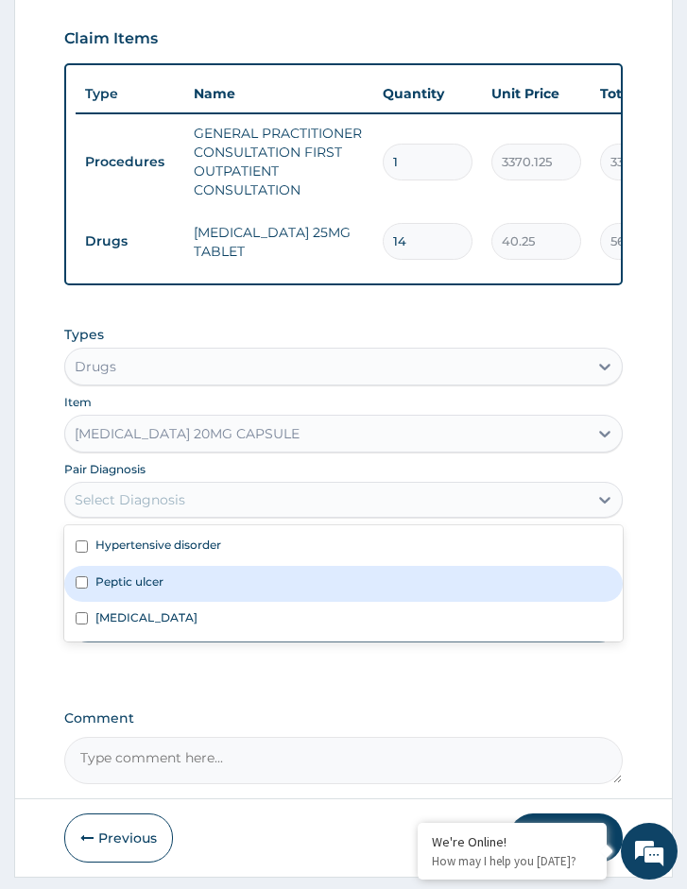
click at [201, 602] on div "Peptic ulcer" at bounding box center [343, 584] width 558 height 36
checkbox input "true"
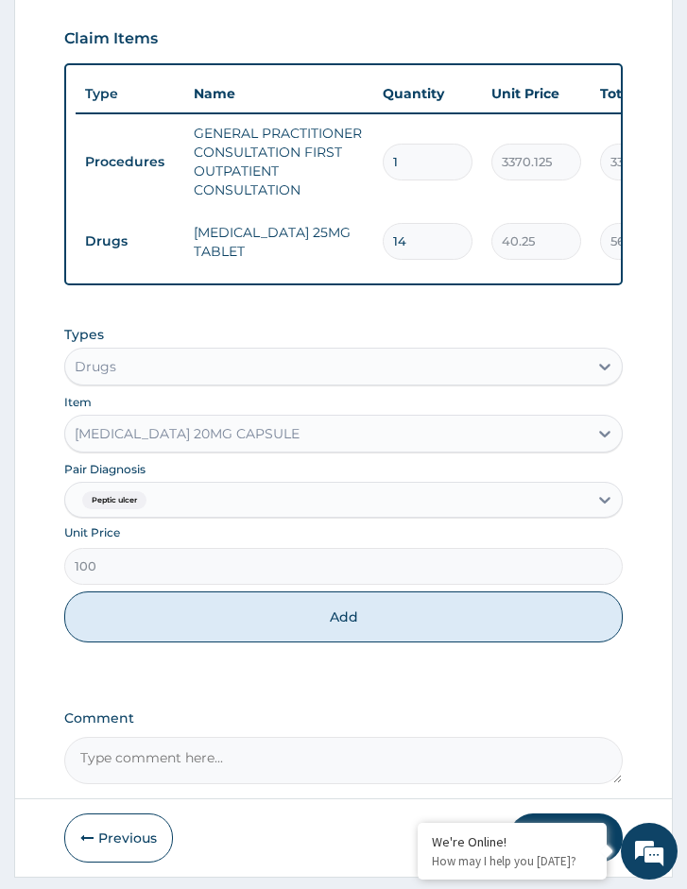
click at [121, 704] on div "PA Code / Prescription Code Enter Code(Secondary Care Only) Encounter Date 13-0…" at bounding box center [343, 154] width 558 height 1257
click at [210, 652] on div "Types Drugs Item OMEPRAZOLE 20MG CAPSULE Pair Diagnosis Peptic ulcer Unit Price…" at bounding box center [343, 483] width 558 height 336
click at [350, 623] on button "Add" at bounding box center [343, 616] width 558 height 51
type input "0"
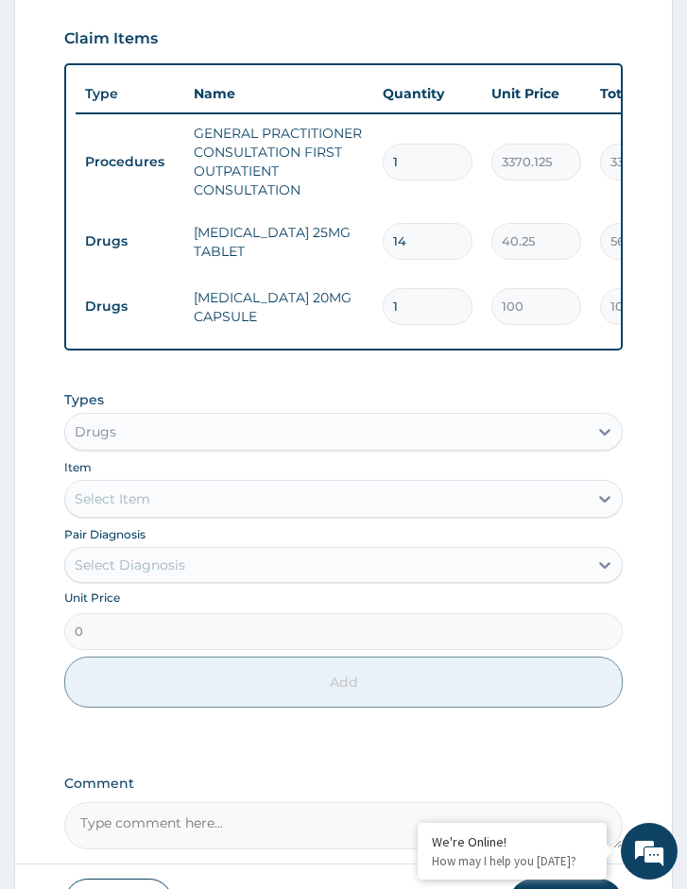
type input "14"
type input "1400.00"
type input "14"
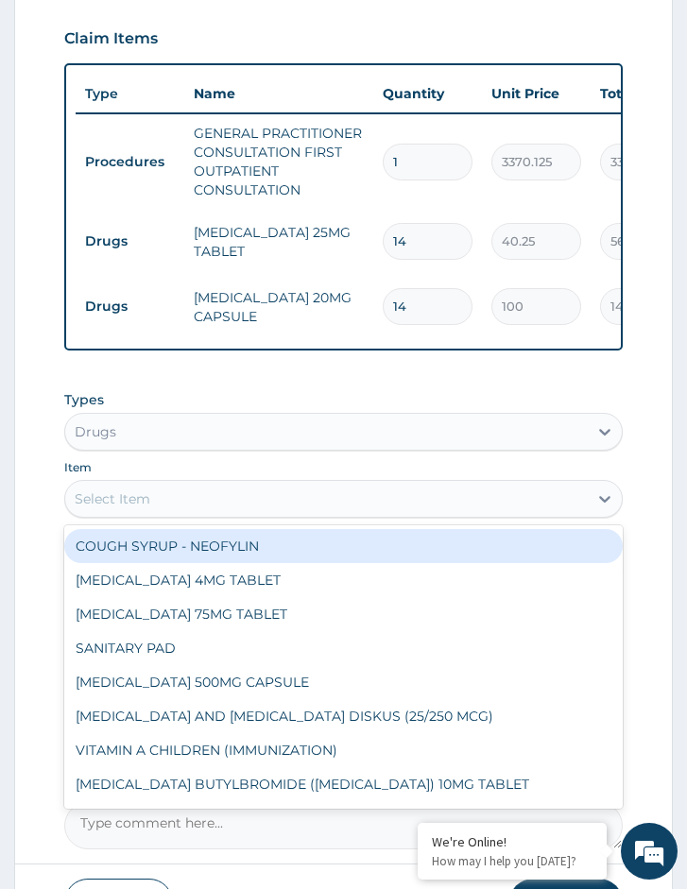
click at [164, 514] on div "Select Item" at bounding box center [326, 499] width 522 height 30
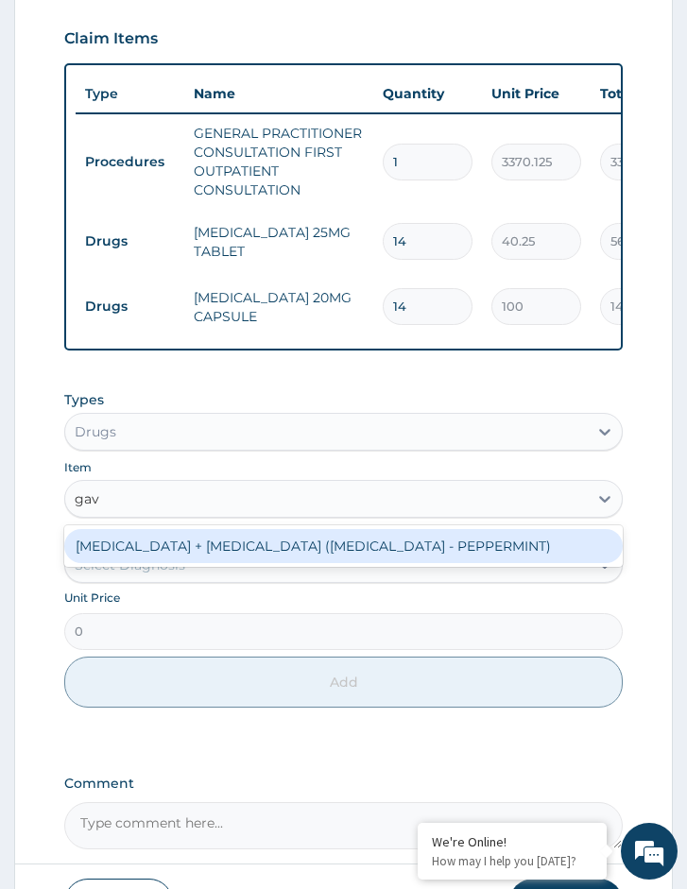
type input "gavi"
click at [187, 563] on div "SODIUM BICARBONATE + CALCIUM CARBONATE (GAVISCON - PEPPERMINT)" at bounding box center [343, 546] width 558 height 34
type input "11676"
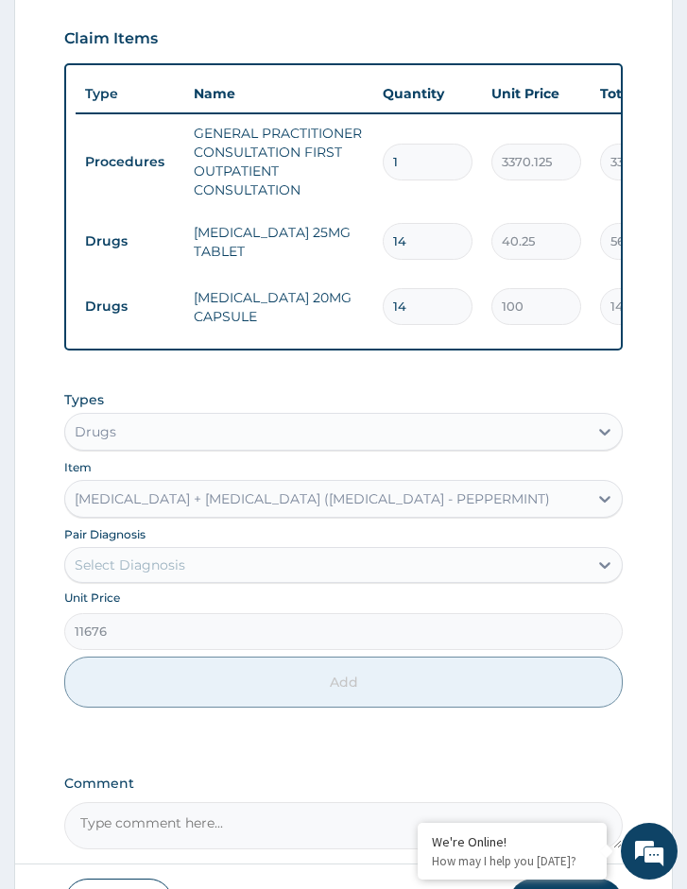
click at [196, 580] on div "Select Diagnosis" at bounding box center [326, 565] width 522 height 30
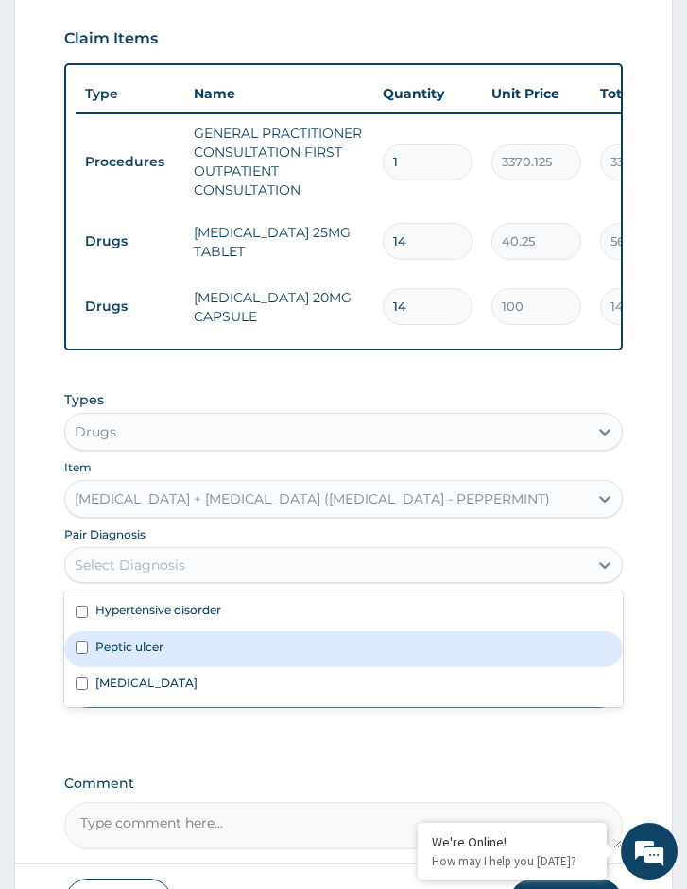
click at [154, 655] on label "Peptic ulcer" at bounding box center [129, 647] width 68 height 16
checkbox input "true"
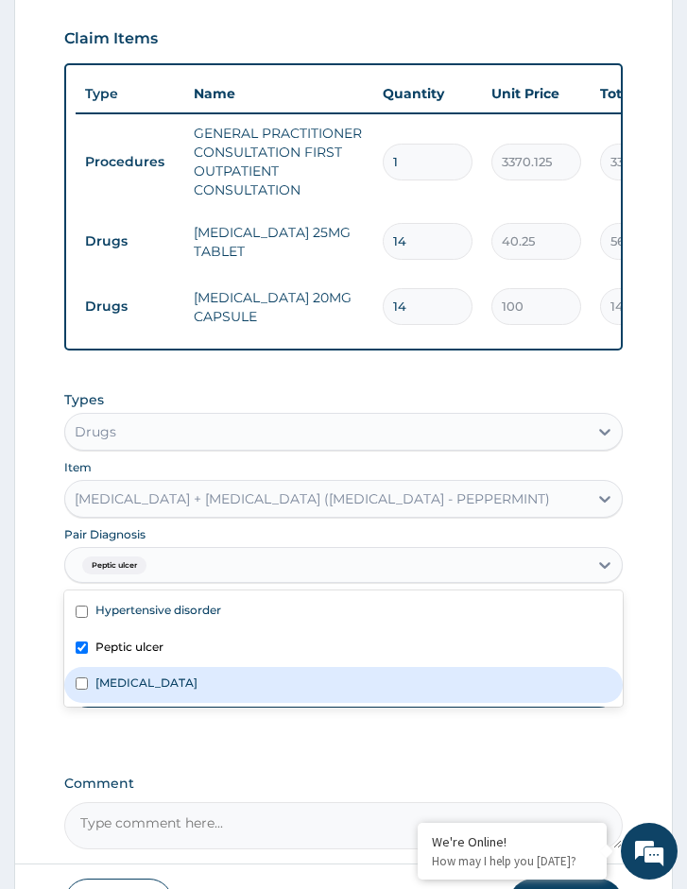
click at [161, 772] on div "PA Code / Prescription Code Enter Code(Secondary Care Only) Encounter Date 13-0…" at bounding box center [343, 187] width 558 height 1322
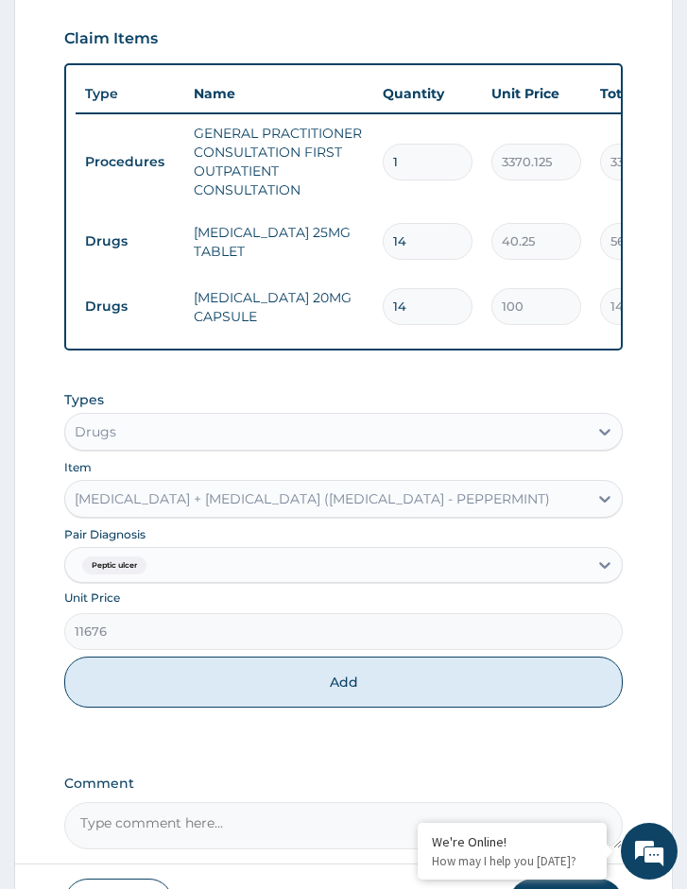
click at [191, 717] on div "Types Drugs Item SODIUM BICARBONATE + CALCIUM CARBONATE (GAVISCON - PEPPERMINT)…" at bounding box center [343, 549] width 558 height 336
click at [248, 679] on button "Add" at bounding box center [343, 681] width 558 height 51
type input "0"
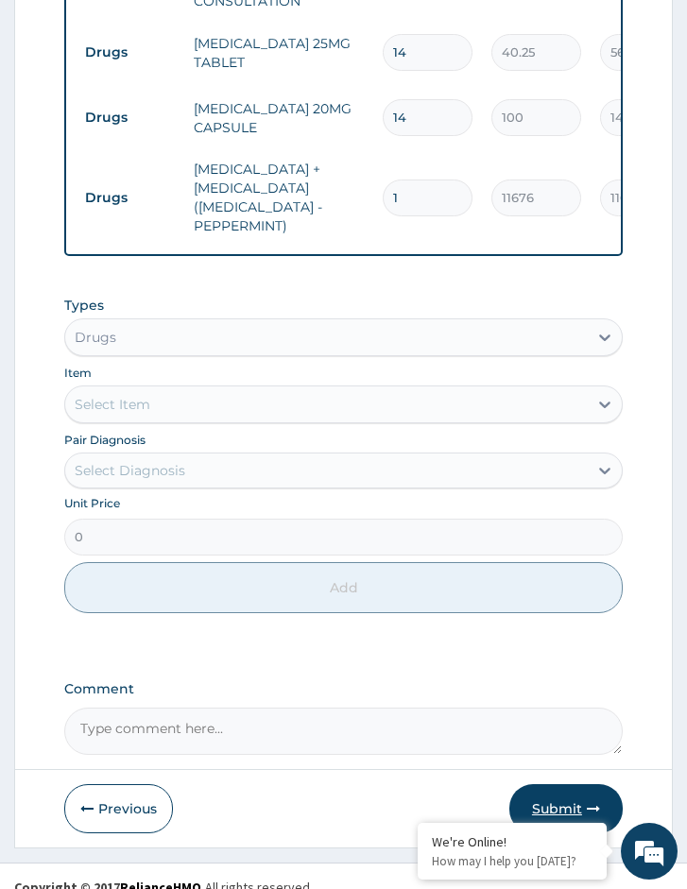
click at [577, 802] on button "Submit" at bounding box center [565, 808] width 113 height 49
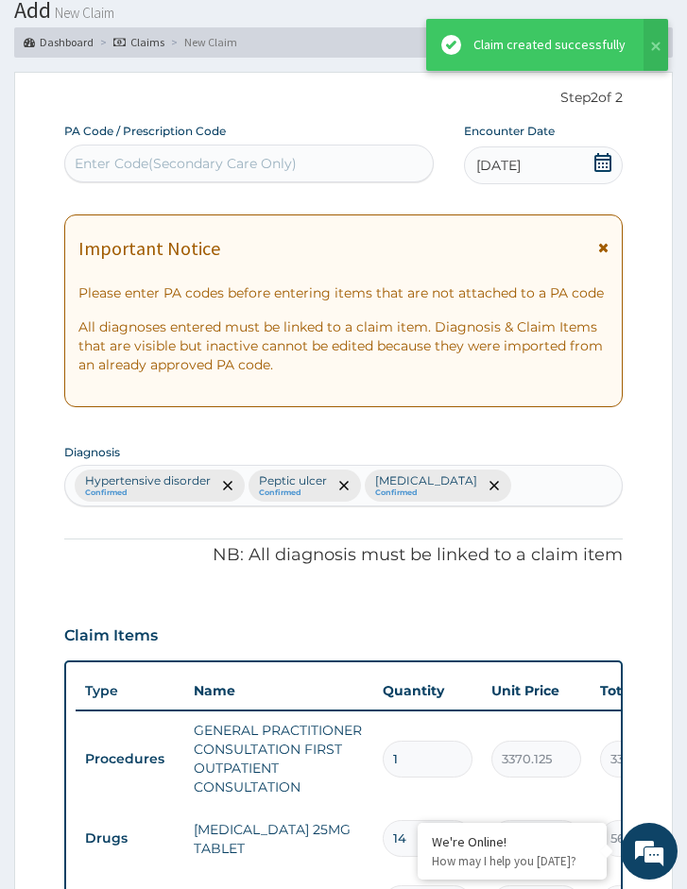
scroll to position [896, 0]
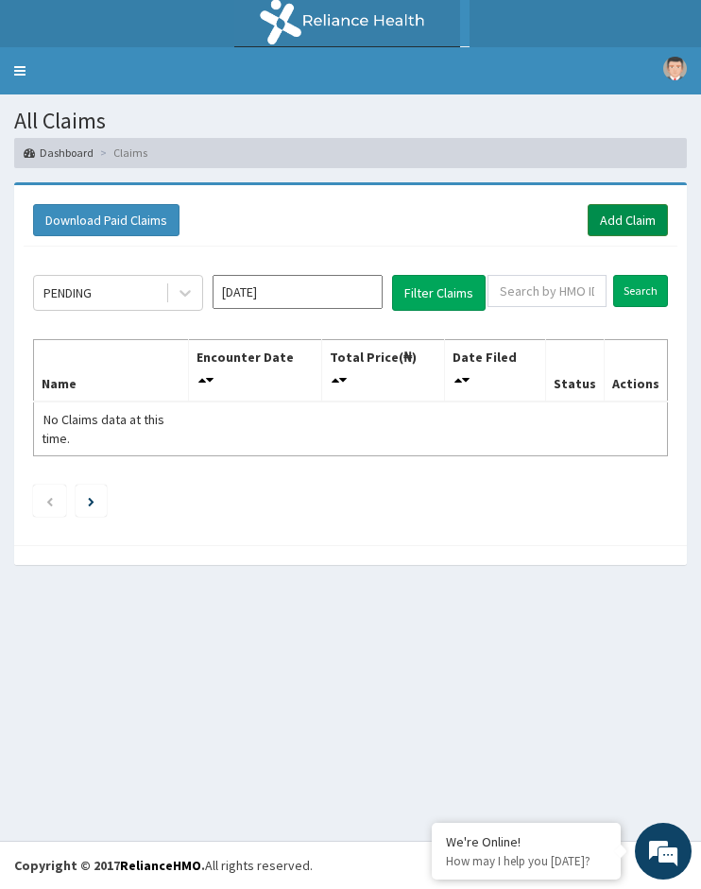
drag, startPoint x: 609, startPoint y: 218, endPoint x: 608, endPoint y: 231, distance: 13.3
click at [609, 219] on link "Add Claim" at bounding box center [628, 220] width 80 height 32
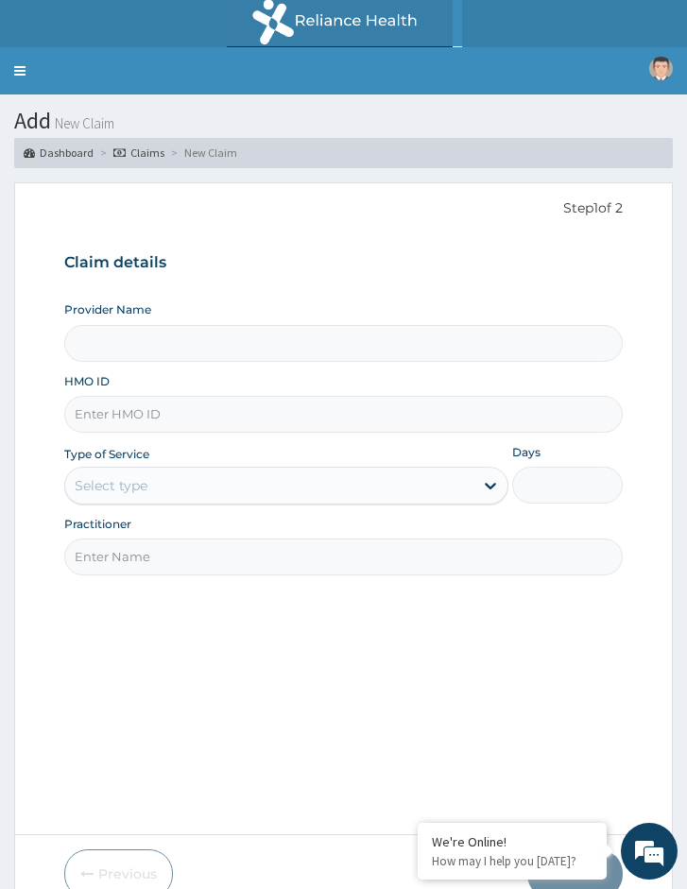
click at [234, 418] on input "HMO ID" at bounding box center [343, 414] width 558 height 37
paste input "LHC/10034/A"
type input "LHC/10034/A"
type input "Reliance Family Clinics (RFC) - [GEOGRAPHIC_DATA]"
type input "LHC/10034/A"
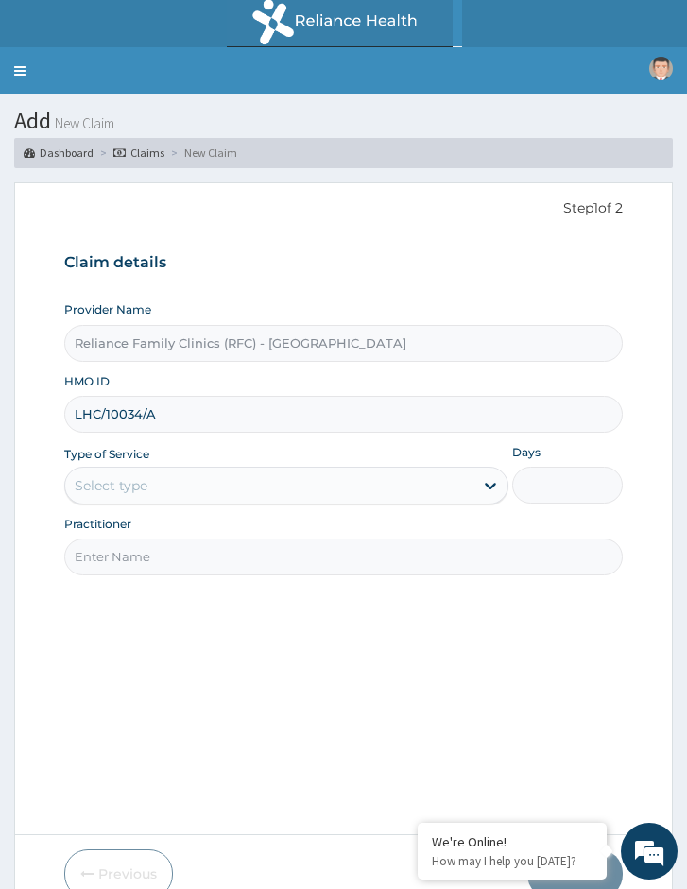
click at [181, 490] on div "Select type" at bounding box center [268, 485] width 407 height 30
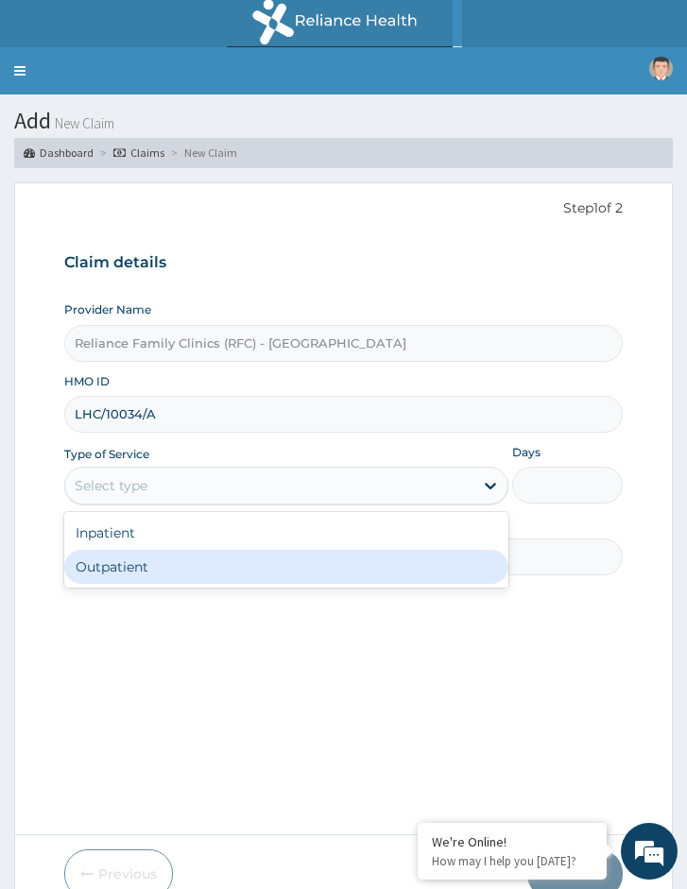
click at [152, 560] on div "Outpatient" at bounding box center [285, 567] width 443 height 34
type input "1"
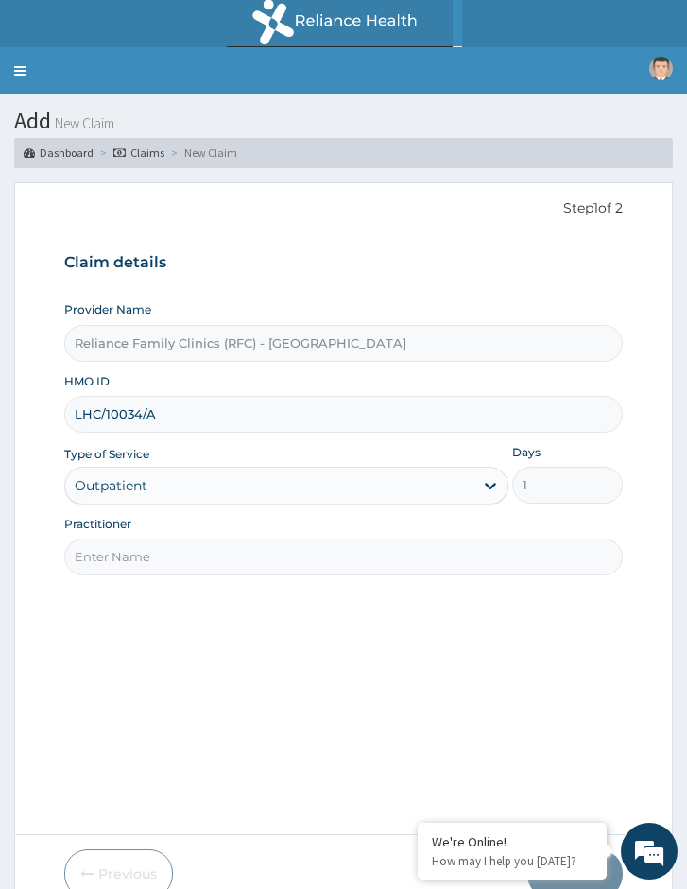
click at [180, 552] on input "Practitioner" at bounding box center [343, 556] width 558 height 37
type input "Locum Doctor"
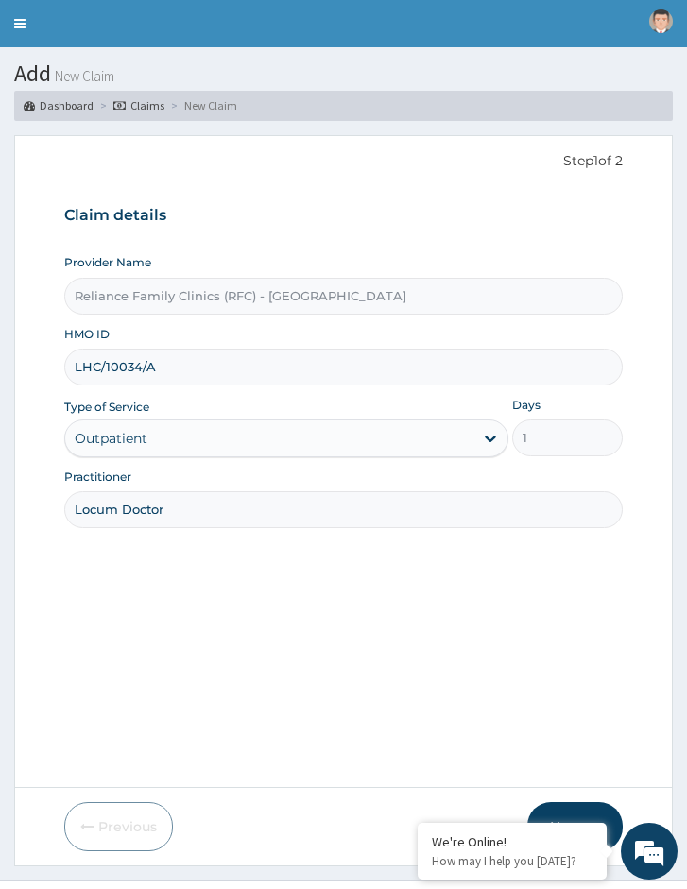
scroll to position [87, 0]
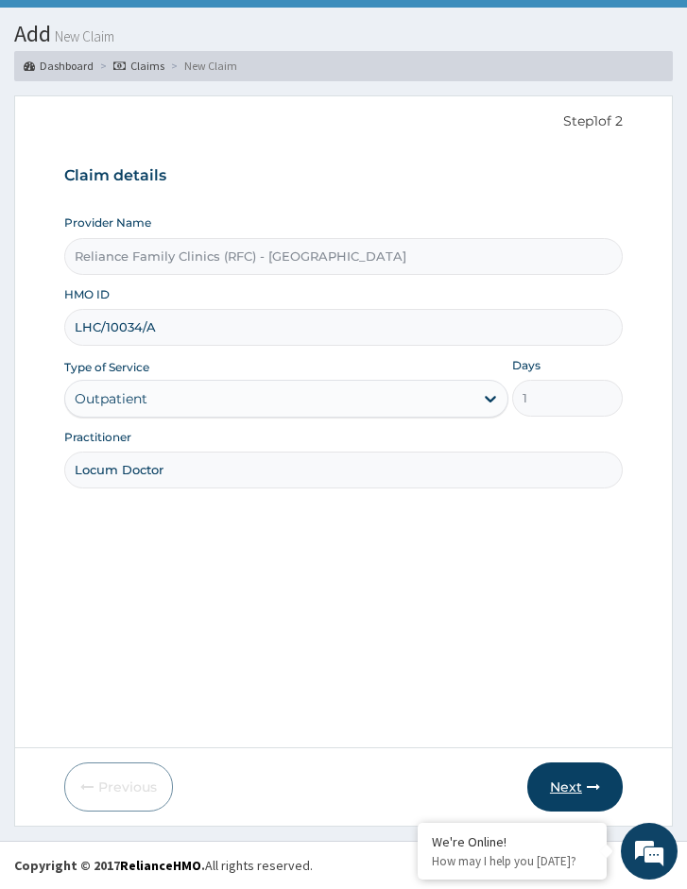
click at [570, 772] on button "Next" at bounding box center [574, 786] width 95 height 49
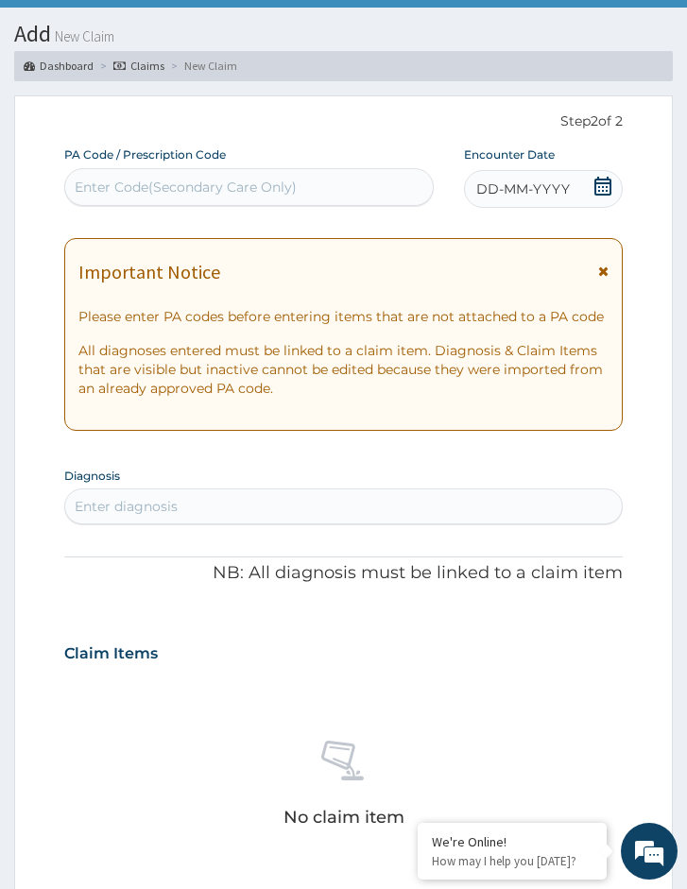
click at [115, 504] on div "Enter diagnosis" at bounding box center [126, 506] width 103 height 19
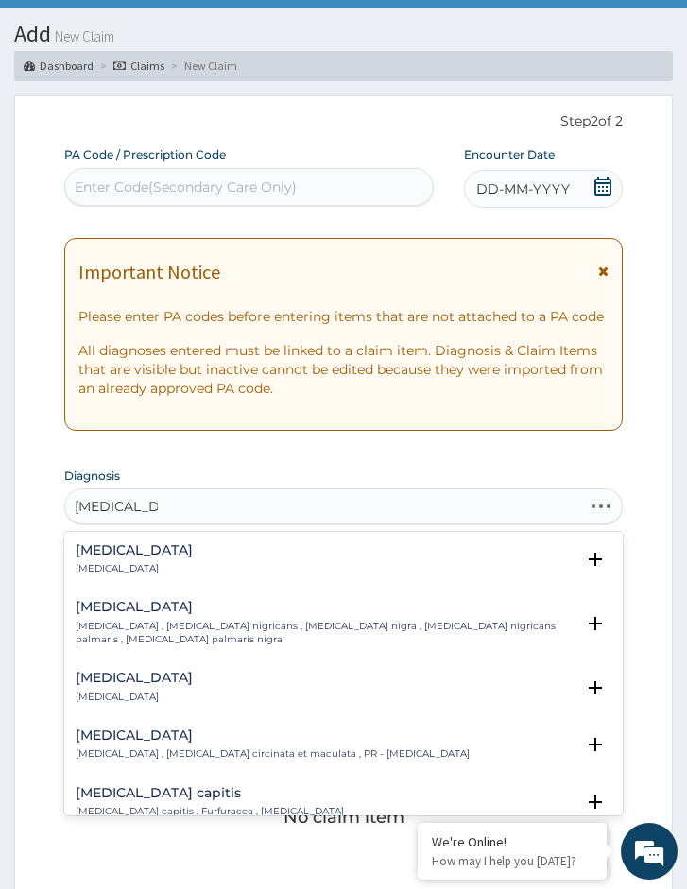
type input "pityriasis vers"
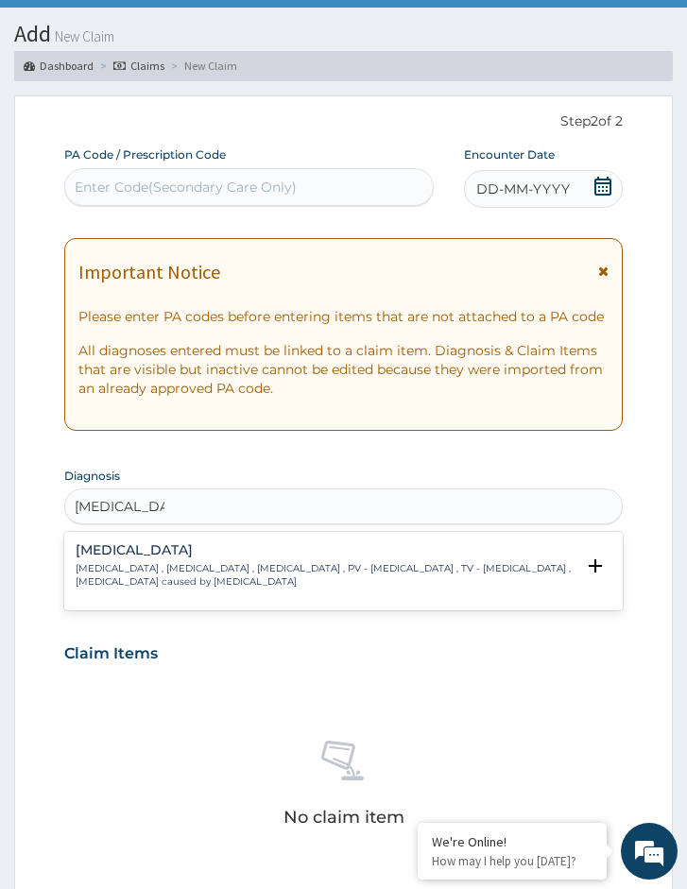
click at [135, 558] on div "Pityriasis versicolor Pityriasis versicolor , Tinea versicolor , Tinea flava , …" at bounding box center [325, 566] width 499 height 46
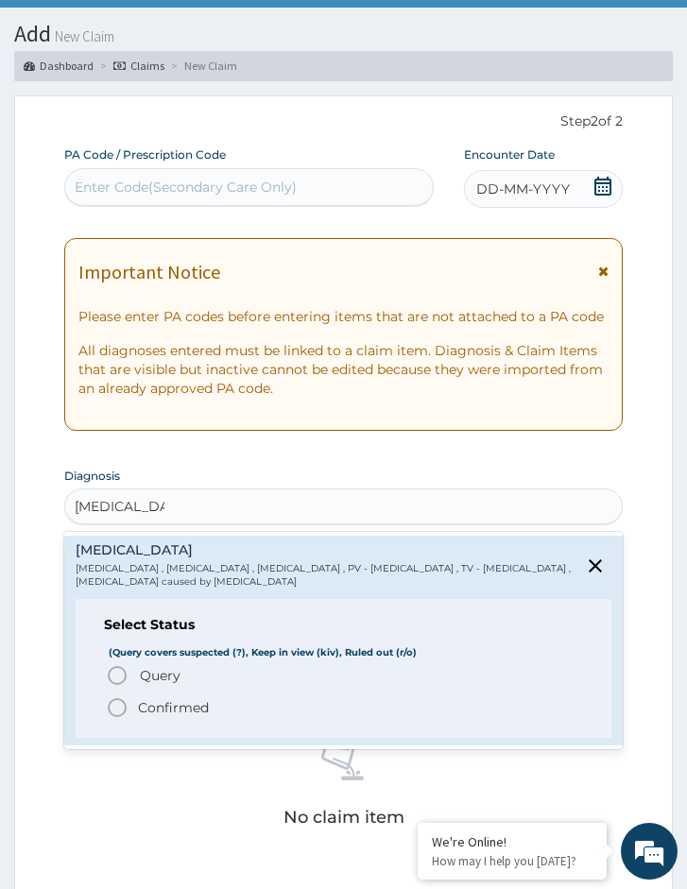
drag, startPoint x: 143, startPoint y: 648, endPoint x: 143, endPoint y: 660, distance: 12.3
click at [143, 660] on div "Select Status (Query covers suspected (?), Keep in view (kiv), Ruled out (r/o) …" at bounding box center [344, 669] width 536 height 140
click at [147, 660] on div "Select Status (Query covers suspected (?), Keep in view (kiv), Ruled out (r/o) …" at bounding box center [344, 669] width 536 height 140
click at [153, 680] on span "Query" at bounding box center [160, 675] width 41 height 19
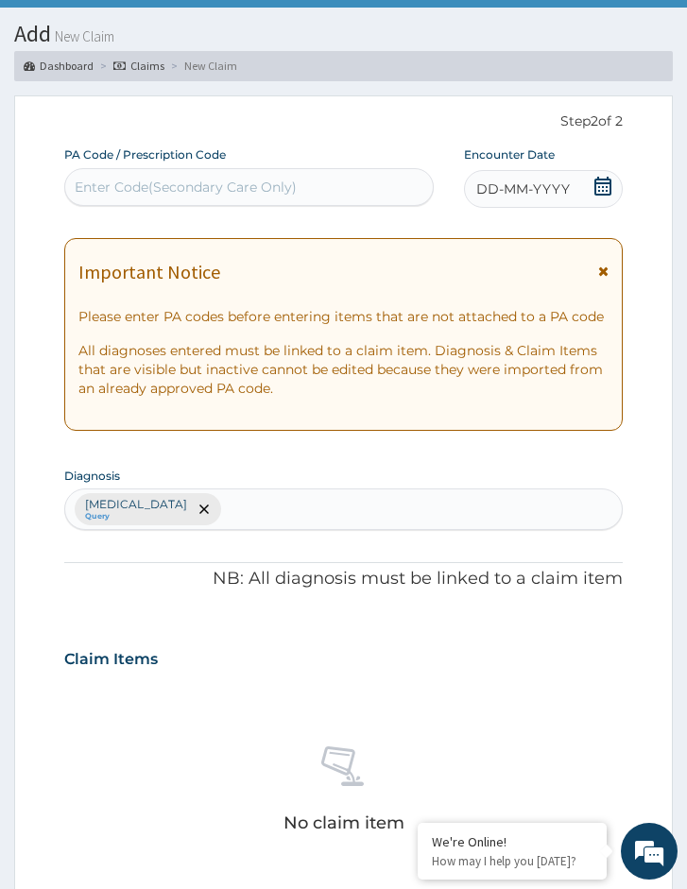
click at [549, 196] on span "DD-MM-YYYY" at bounding box center [523, 188] width 94 height 19
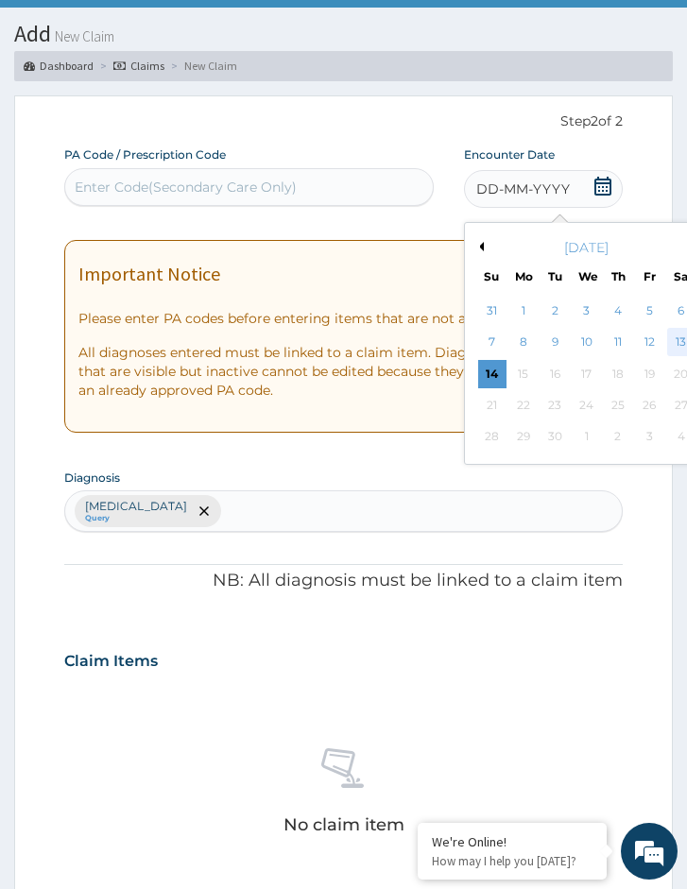
click at [680, 340] on div "13" at bounding box center [681, 343] width 28 height 28
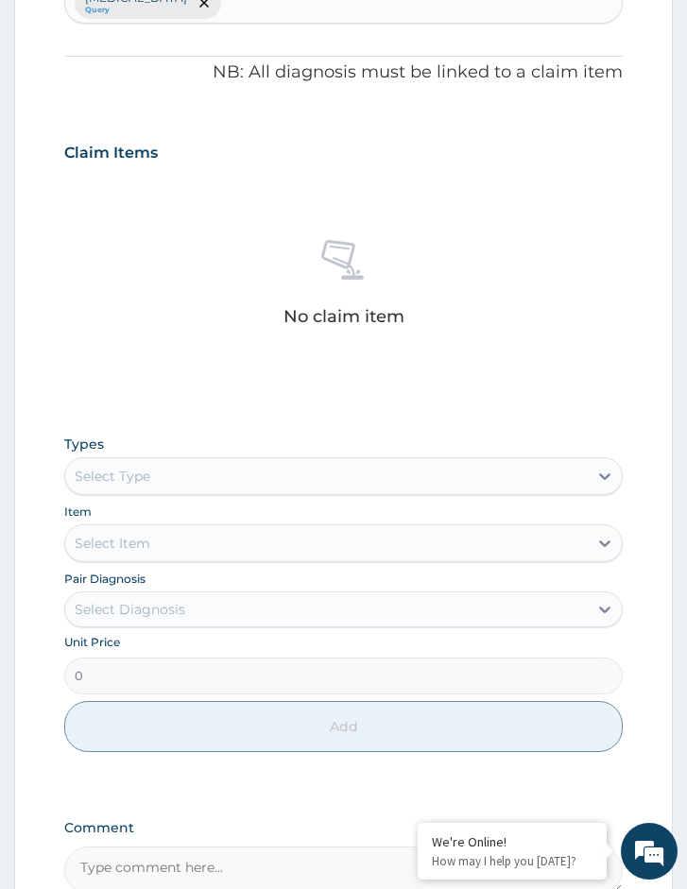
scroll to position [654, 0]
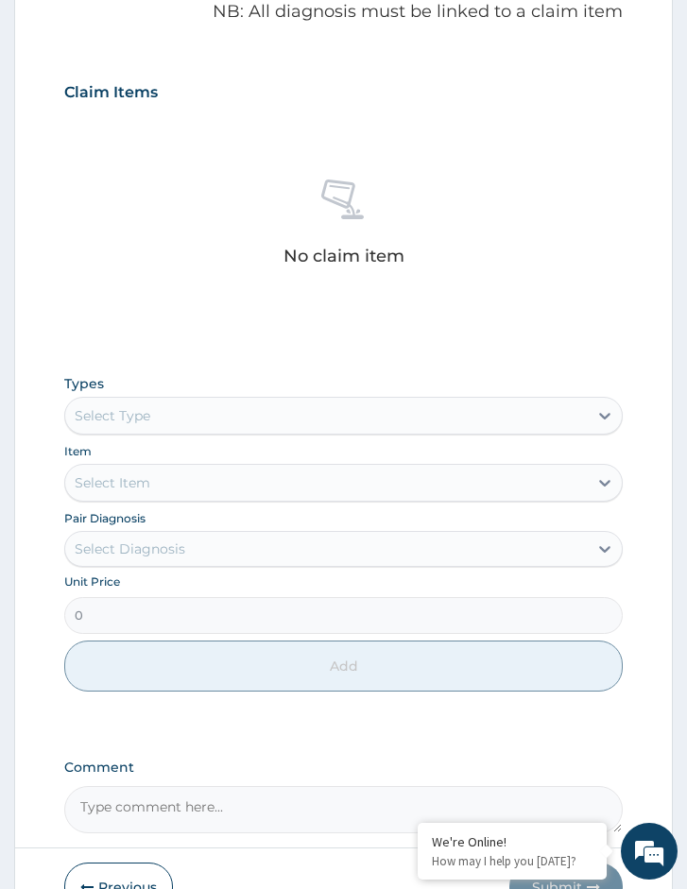
click at [123, 414] on div "Select Type" at bounding box center [113, 415] width 76 height 19
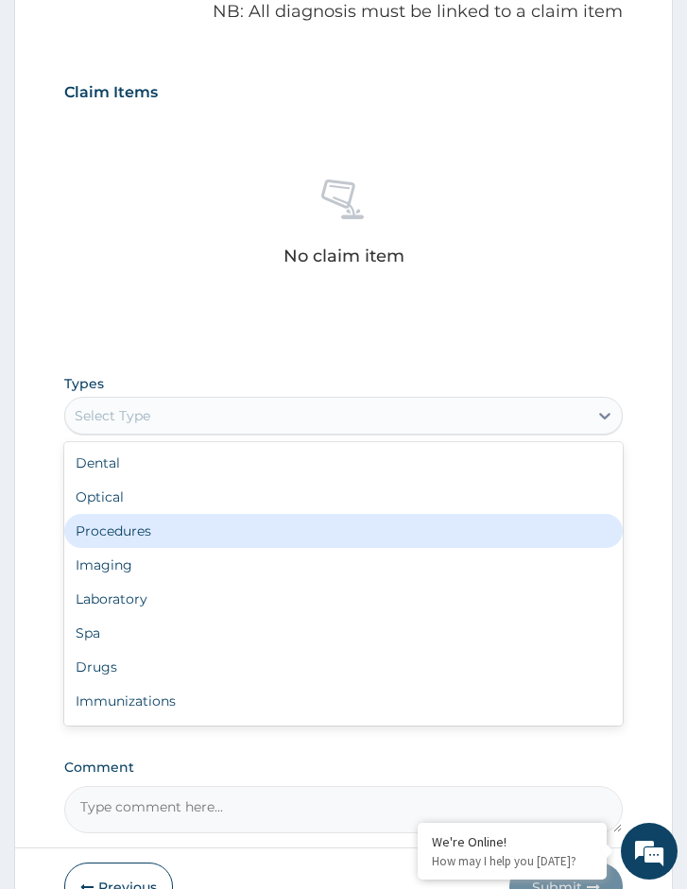
click at [122, 529] on div "Procedures" at bounding box center [343, 531] width 558 height 34
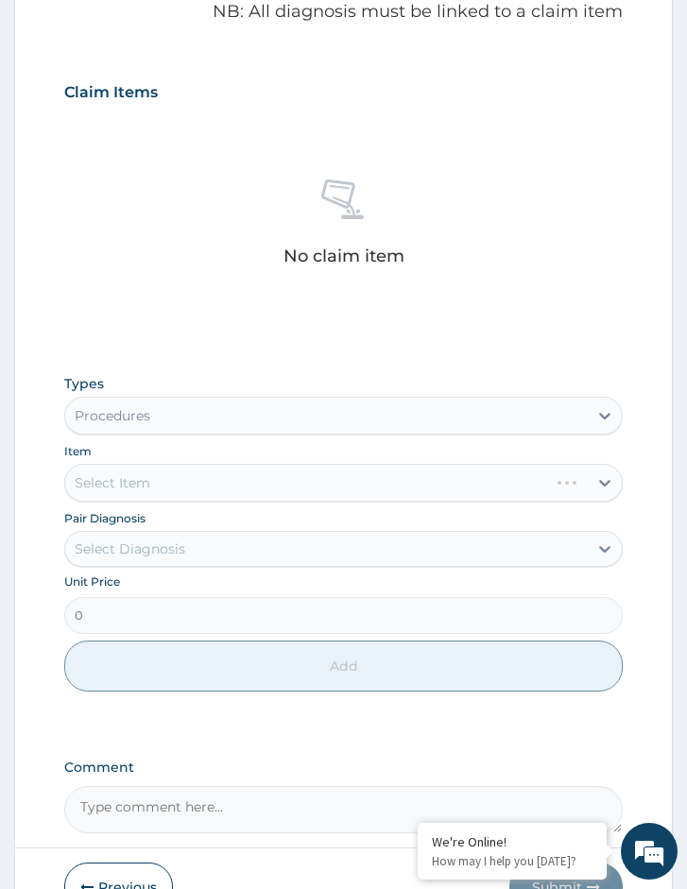
click at [228, 518] on div "Pair Diagnosis Select Diagnosis" at bounding box center [343, 537] width 558 height 59
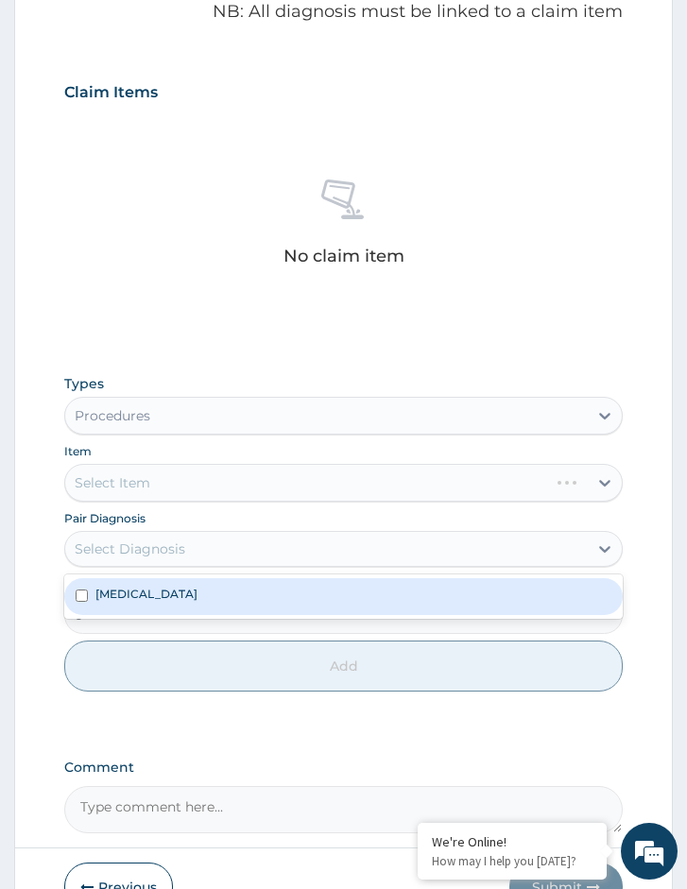
drag, startPoint x: 208, startPoint y: 555, endPoint x: 199, endPoint y: 574, distance: 20.7
click at [206, 558] on div "Select Diagnosis" at bounding box center [326, 549] width 522 height 30
click at [193, 586] on label "Pityriasis versicolor" at bounding box center [146, 594] width 102 height 16
checkbox input "true"
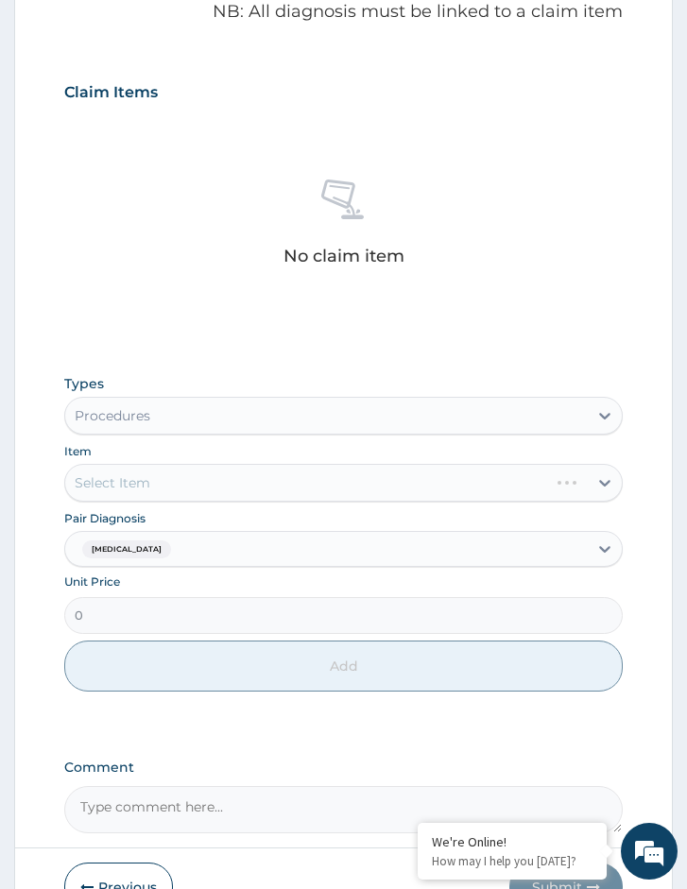
click at [252, 499] on div "Select Item" at bounding box center [343, 483] width 558 height 38
click at [262, 481] on div "Select Item" at bounding box center [343, 483] width 558 height 38
click at [330, 481] on div "Select Item" at bounding box center [343, 483] width 558 height 38
click at [210, 469] on div "Select Item" at bounding box center [343, 483] width 558 height 38
click at [206, 485] on div "Select Item" at bounding box center [343, 483] width 558 height 38
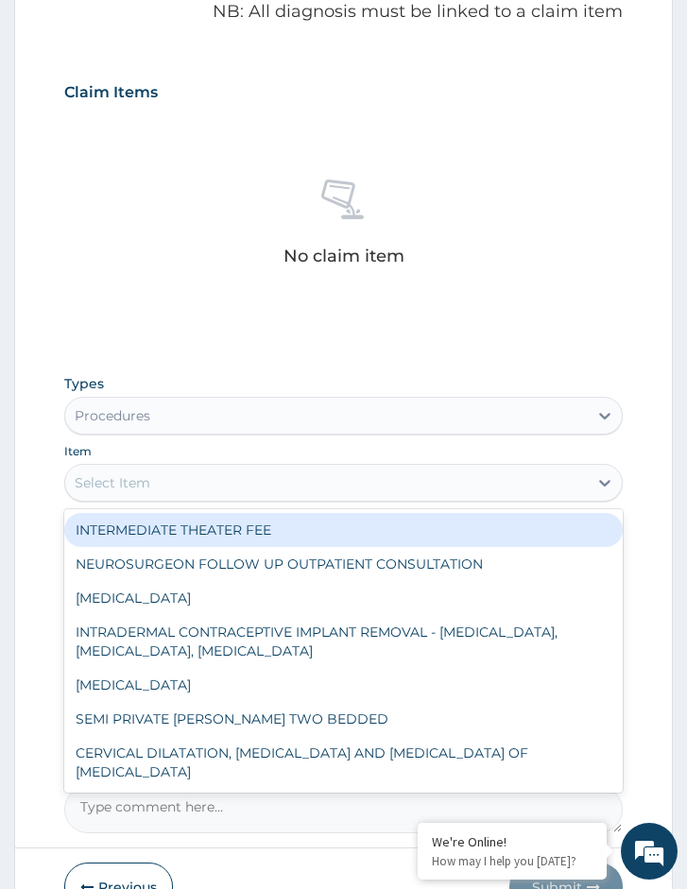
click at [165, 490] on div "Select Item" at bounding box center [326, 483] width 522 height 30
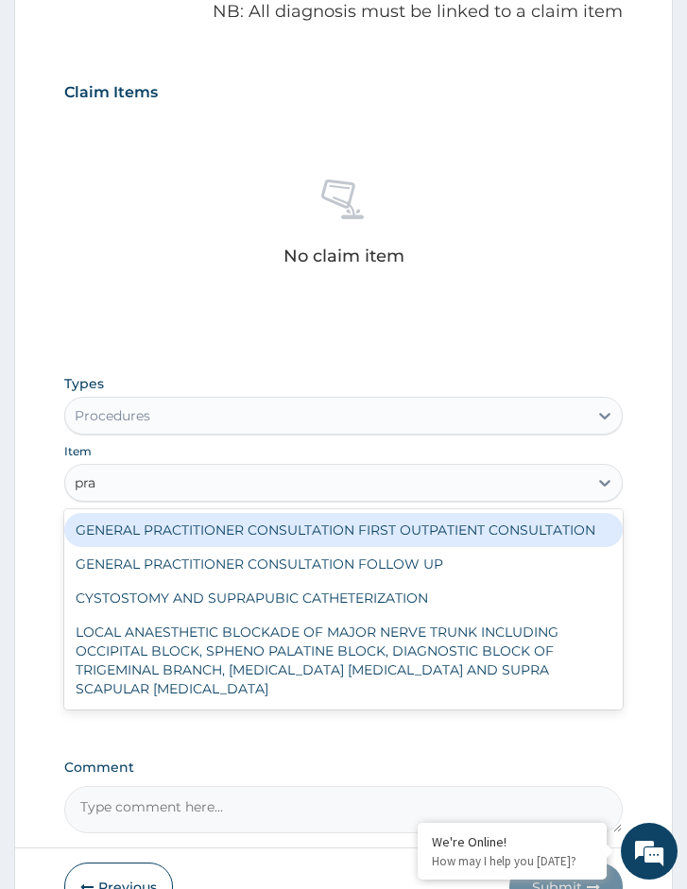
type input "prac"
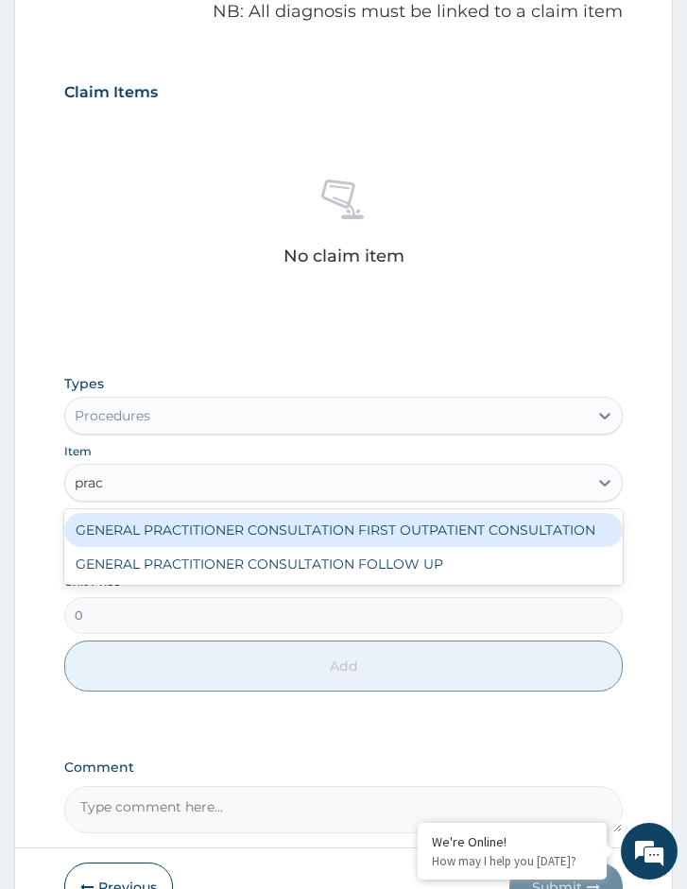
click at [166, 527] on div "GENERAL PRACTITIONER CONSULTATION FIRST OUTPATIENT CONSULTATION" at bounding box center [343, 530] width 558 height 34
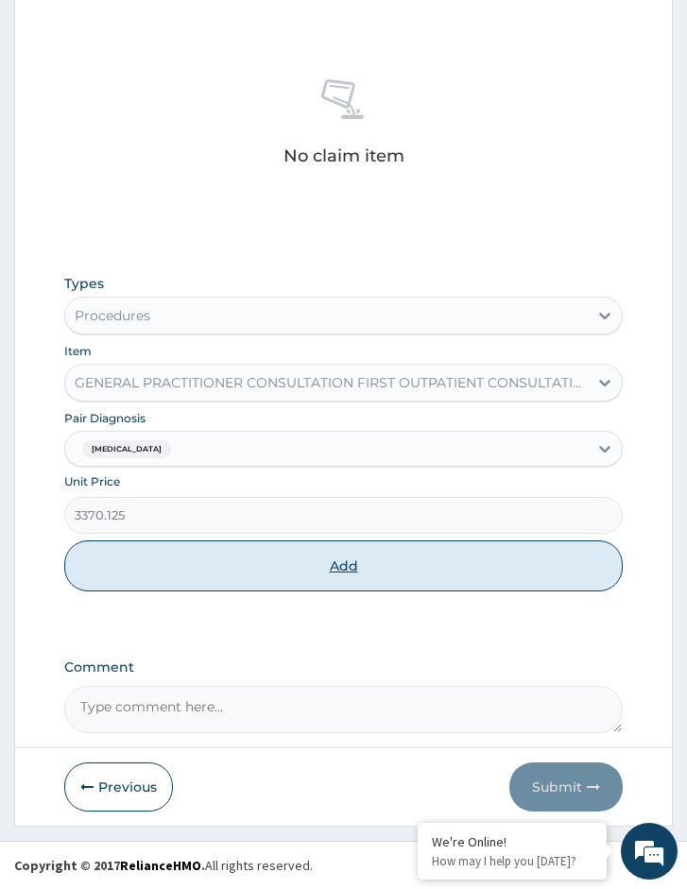
click at [150, 564] on button "Add" at bounding box center [343, 565] width 558 height 51
type input "0"
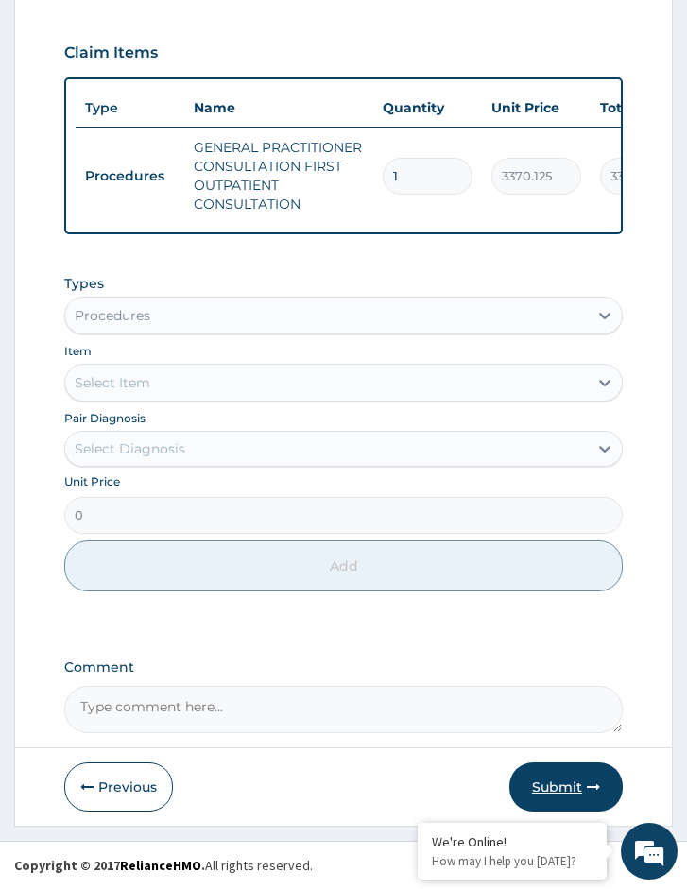
click at [573, 777] on button "Submit" at bounding box center [565, 786] width 113 height 49
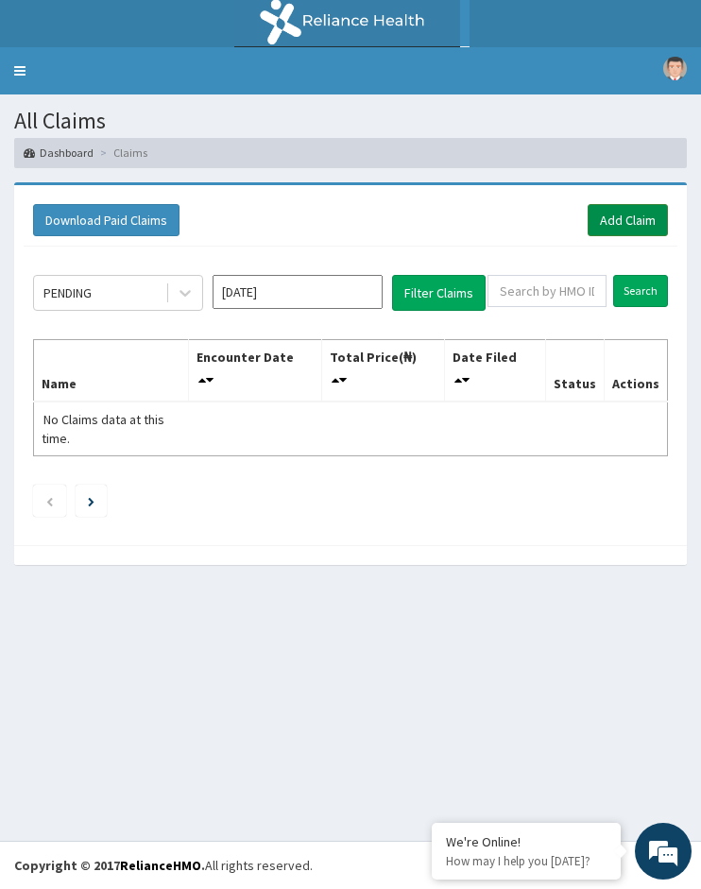
drag, startPoint x: 648, startPoint y: 215, endPoint x: 623, endPoint y: 227, distance: 27.0
click at [647, 215] on link "Add Claim" at bounding box center [628, 220] width 80 height 32
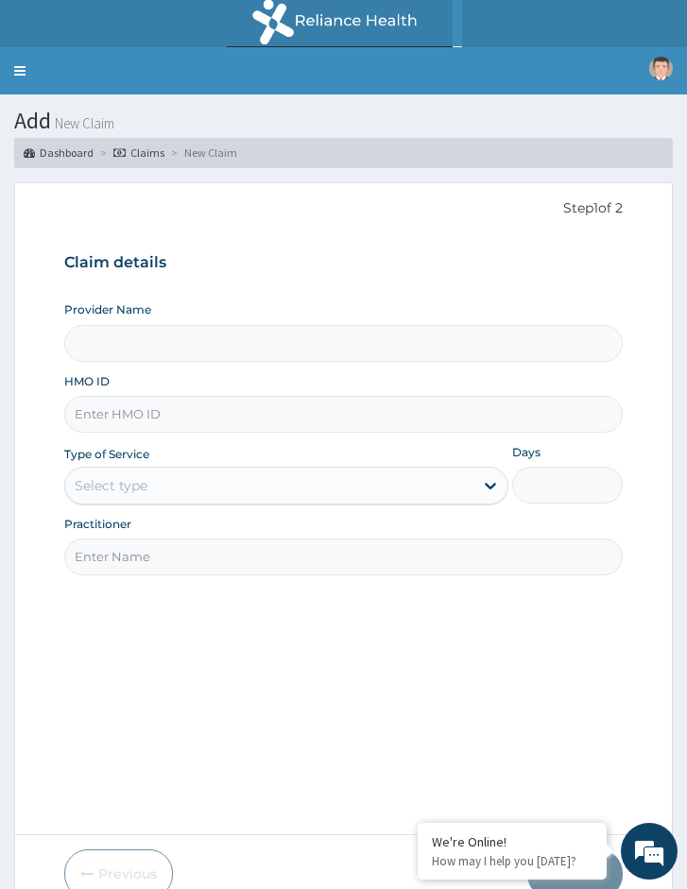
scroll to position [87, 0]
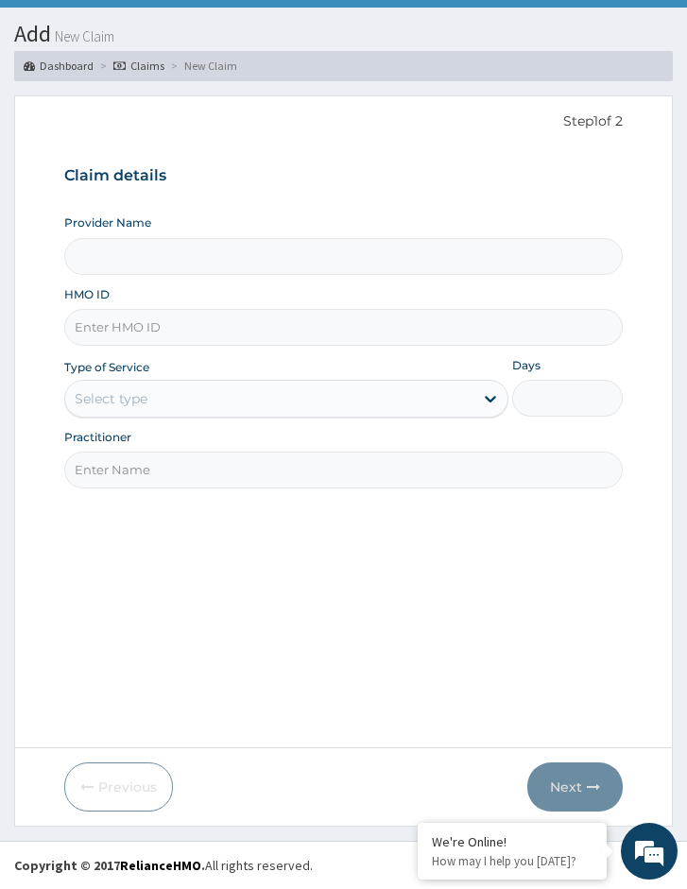
type input "Reliance Family Clinics (RFC) - [GEOGRAPHIC_DATA]"
click at [215, 325] on input "HMO ID" at bounding box center [343, 327] width 558 height 37
paste input "ERM/10049/A"
type input "ERM/10049/A"
drag, startPoint x: 166, startPoint y: 402, endPoint x: 155, endPoint y: 422, distance: 22.8
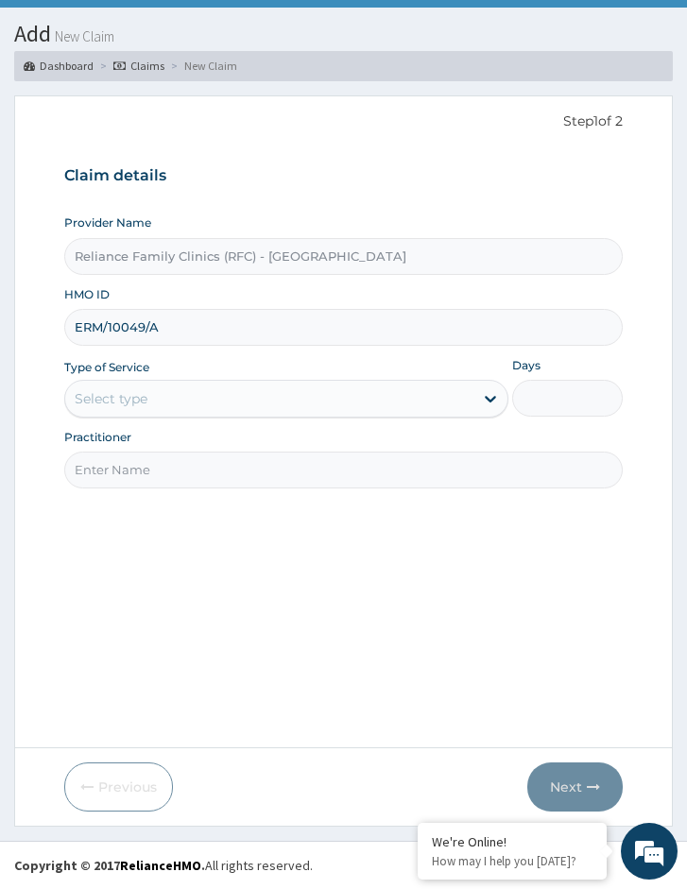
click at [166, 403] on div "Select type" at bounding box center [268, 398] width 407 height 30
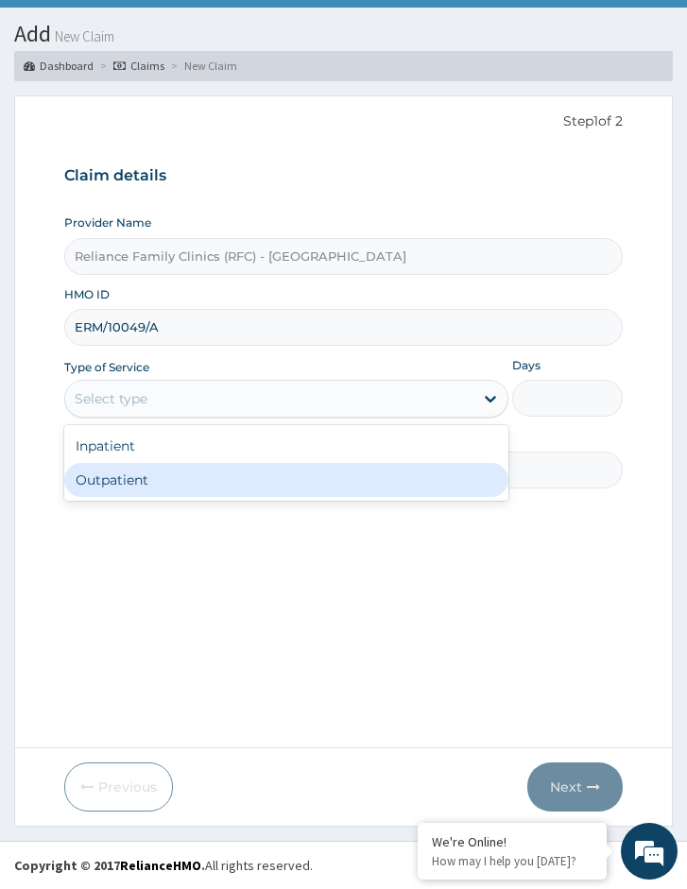
click at [120, 471] on div "Outpatient" at bounding box center [285, 480] width 443 height 34
type input "1"
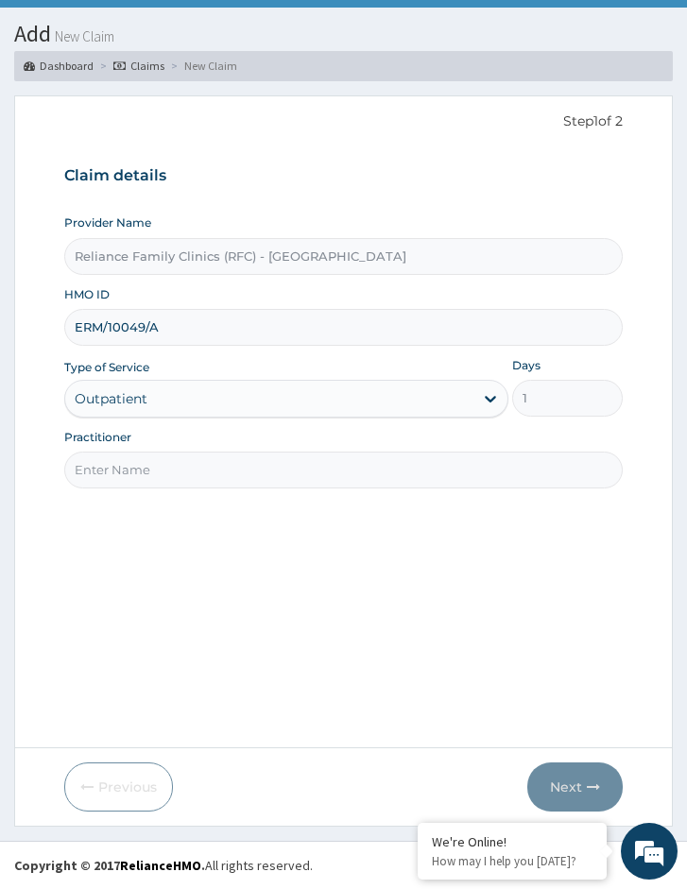
click at [139, 492] on div "Step 1 of 2 Claim details Provider Name Reliance Family Clinics (RFC) - [GEOGRA…" at bounding box center [343, 422] width 558 height 622
click at [139, 496] on div "Step 1 of 2 Claim details Provider Name Reliance Family Clinics (RFC) - [GEOGRA…" at bounding box center [343, 422] width 558 height 622
click at [152, 477] on input "Practitioner" at bounding box center [343, 469] width 558 height 37
type input "Locum Doctor"
click at [553, 779] on button "Next" at bounding box center [574, 786] width 95 height 49
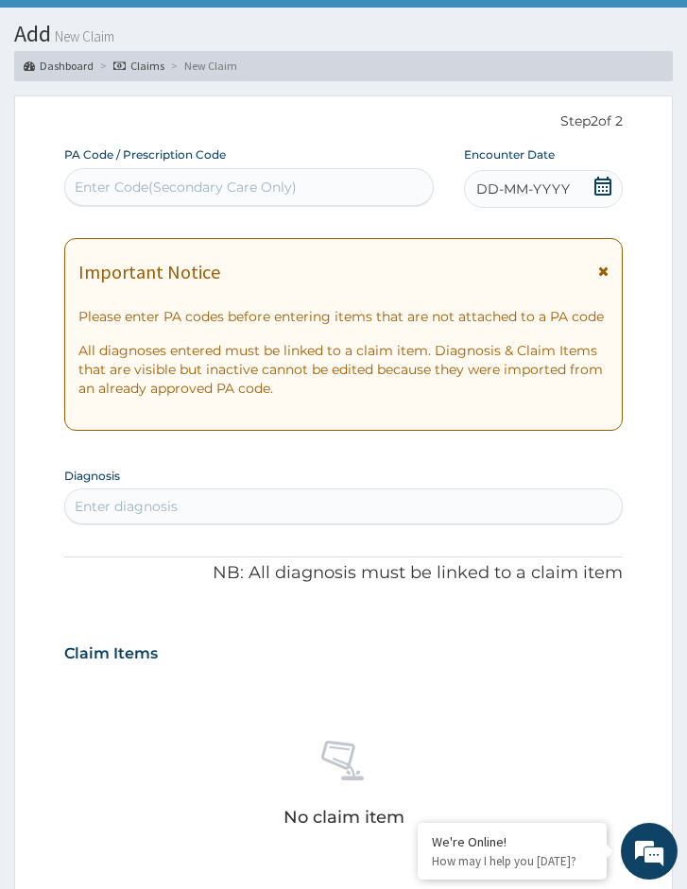
click at [557, 187] on span "DD-MM-YYYY" at bounding box center [523, 188] width 94 height 19
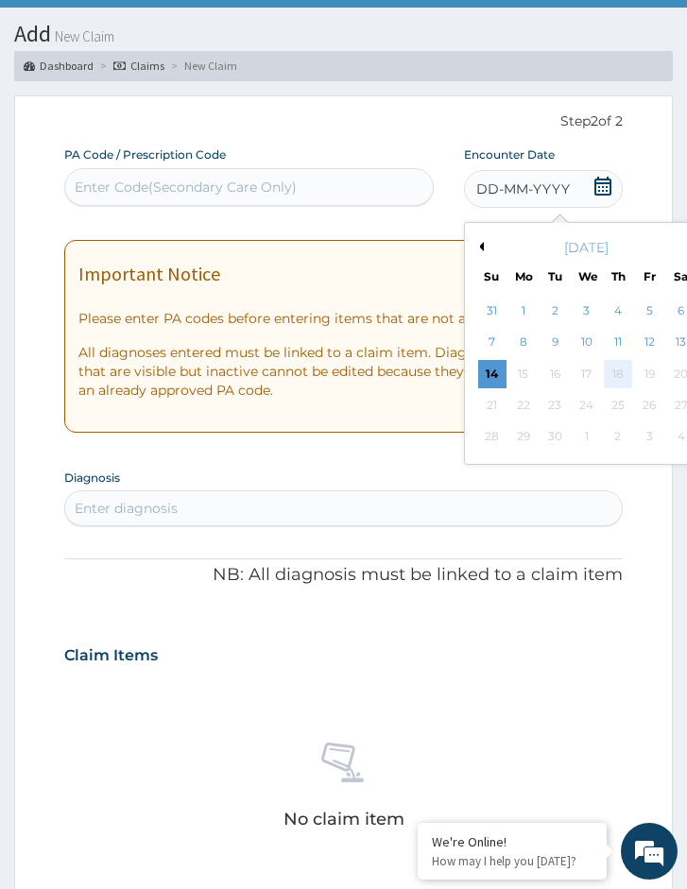
scroll to position [0, 0]
click at [682, 344] on div "13" at bounding box center [681, 343] width 28 height 28
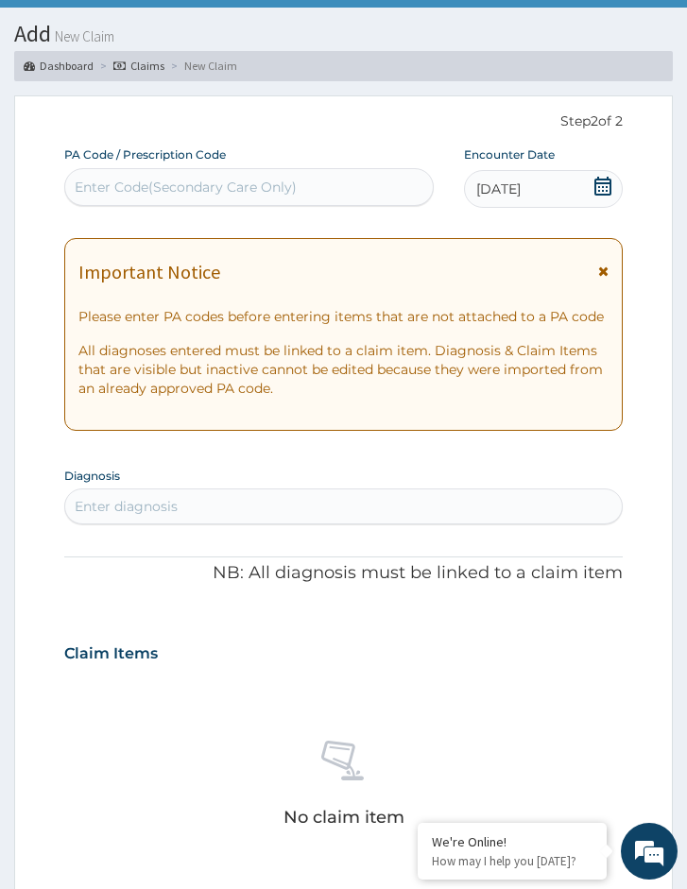
click at [320, 474] on section "Diagnosis Enter diagnosis" at bounding box center [343, 492] width 558 height 63
click at [304, 524] on div "PA Code / Prescription Code Enter Code(Secondary Care Only) Encounter Date 13-0…" at bounding box center [343, 770] width 558 height 1248
click at [302, 508] on div "Enter diagnosis" at bounding box center [343, 506] width 556 height 30
type input "MALARIA"
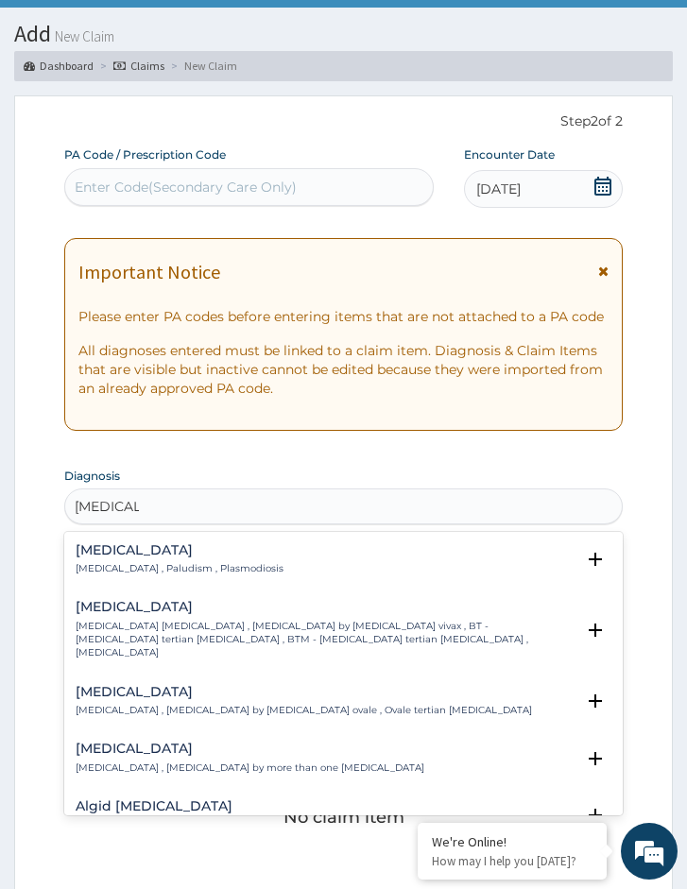
click at [228, 546] on h4 "Malaria" at bounding box center [180, 550] width 208 height 14
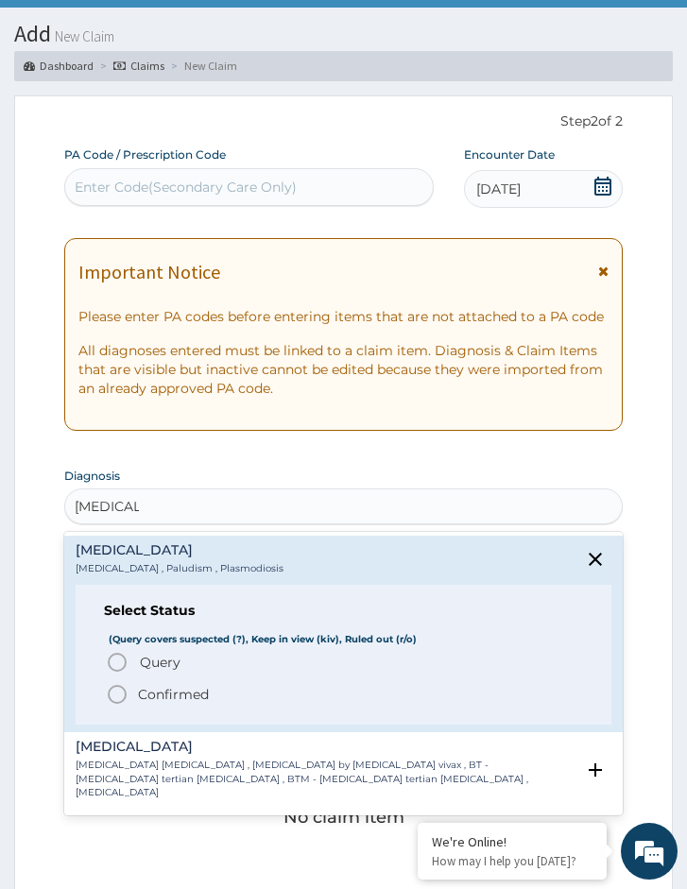
click at [156, 655] on span "Query" at bounding box center [160, 662] width 41 height 19
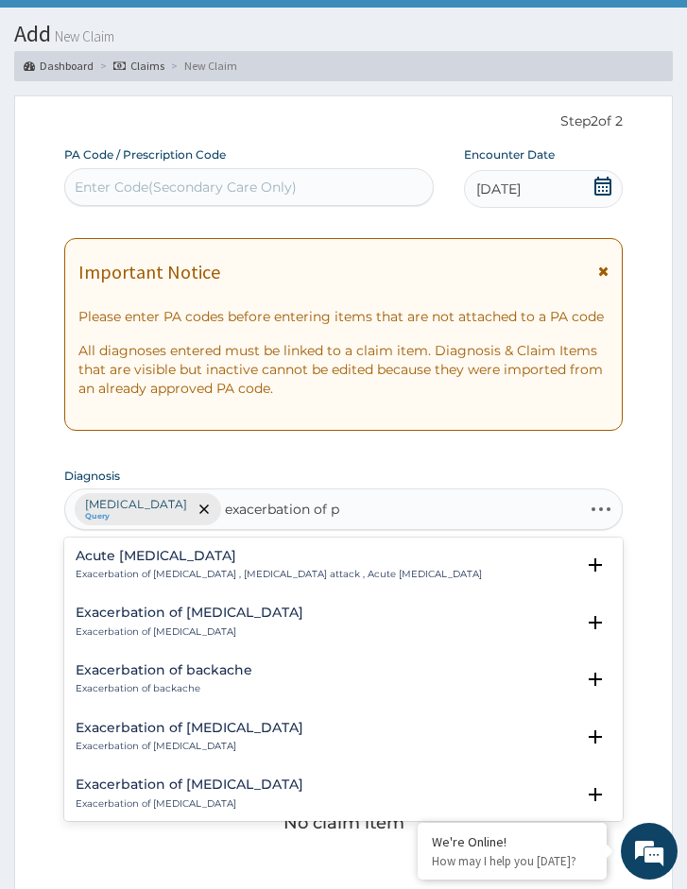
type input "exacerbation of pe"
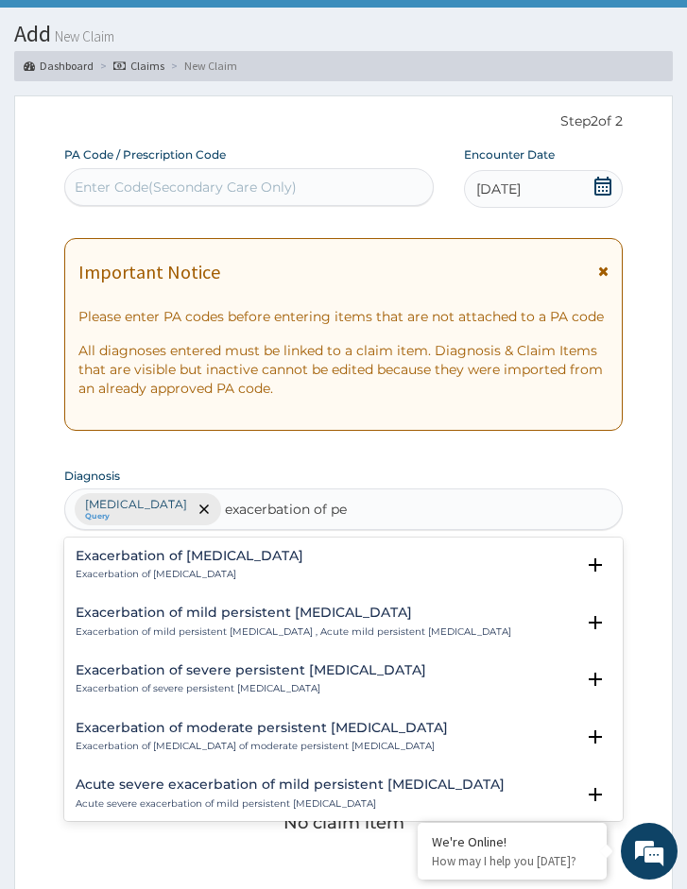
click at [247, 555] on h4 "Exacerbation of peptic ulcer" at bounding box center [190, 556] width 228 height 14
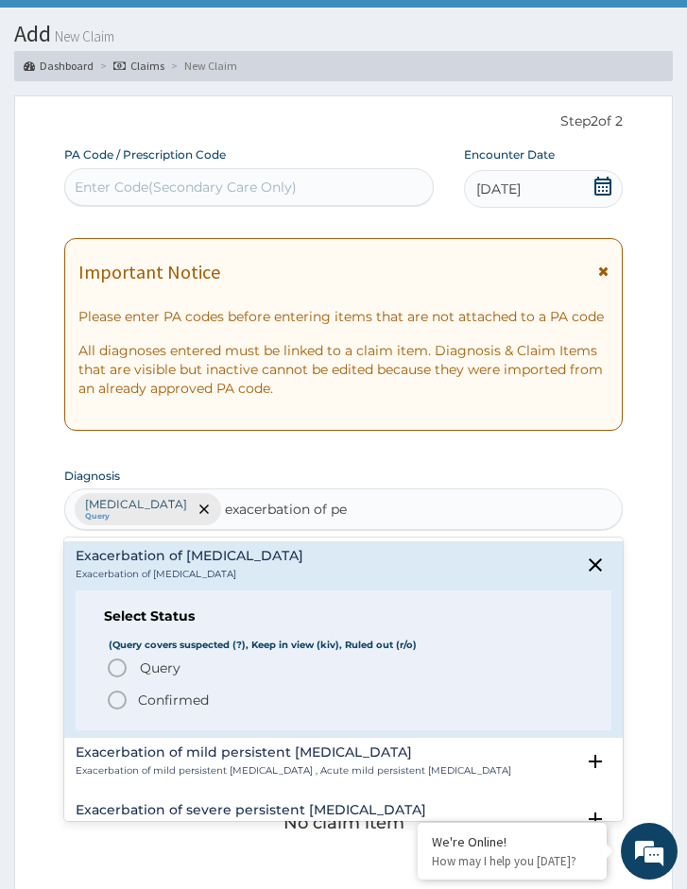
click at [145, 660] on span "Query" at bounding box center [160, 667] width 41 height 19
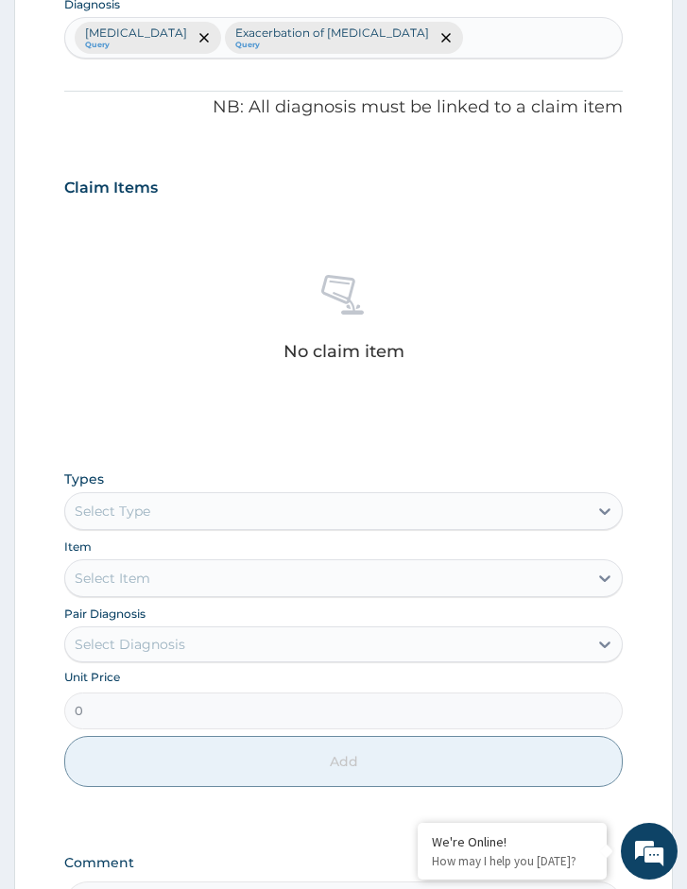
scroll to position [559, 0]
click at [194, 504] on div "Select Type" at bounding box center [326, 510] width 522 height 30
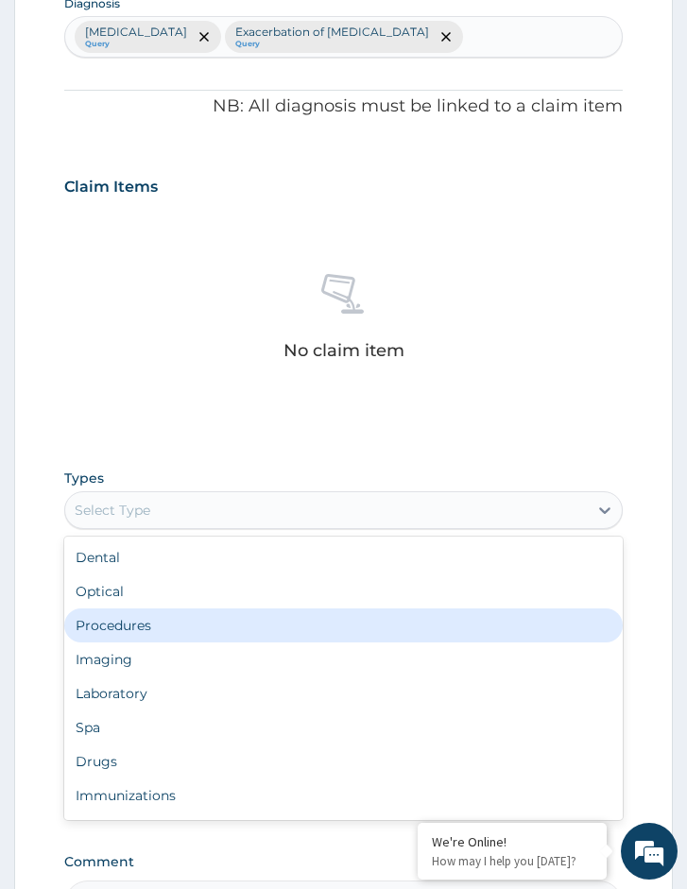
click at [184, 615] on div "Procedures" at bounding box center [343, 625] width 558 height 34
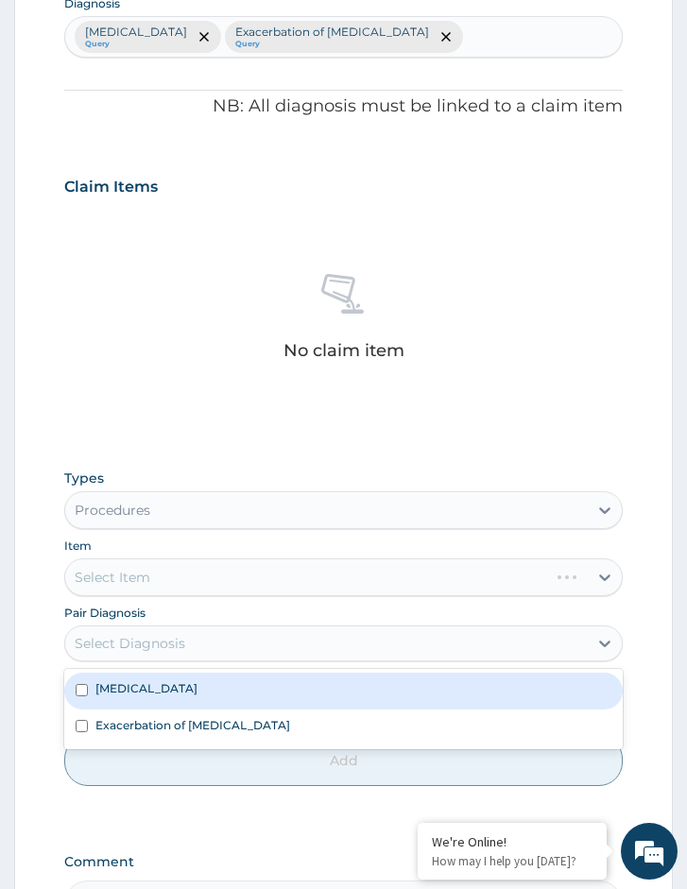
click at [236, 638] on div "Select Diagnosis" at bounding box center [326, 643] width 522 height 30
drag, startPoint x: 217, startPoint y: 691, endPoint x: 207, endPoint y: 721, distance: 31.1
click at [216, 691] on div "Malaria" at bounding box center [343, 691] width 558 height 36
checkbox input "true"
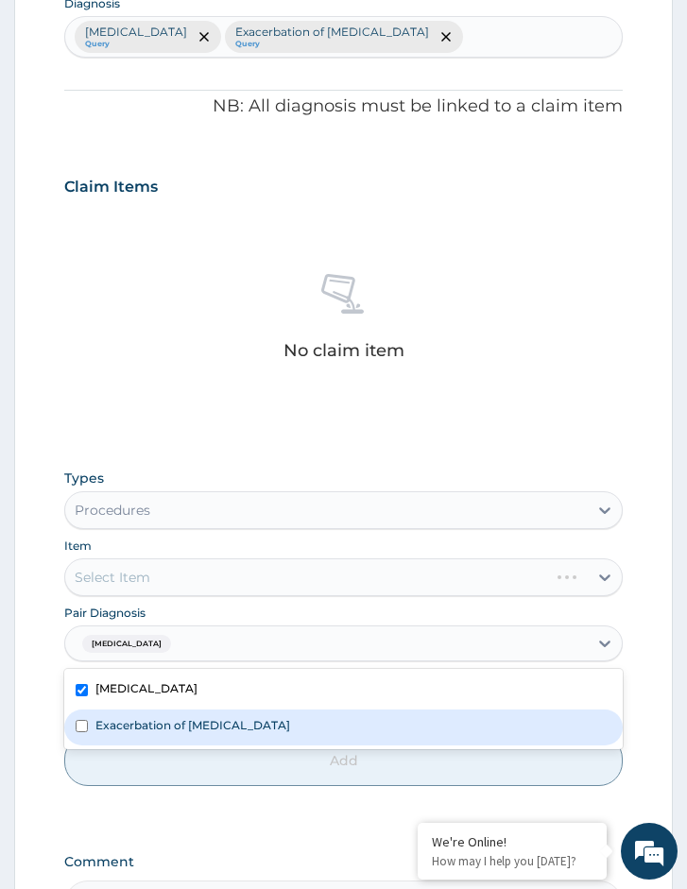
click at [203, 729] on label "Exacerbation of peptic ulcer" at bounding box center [192, 725] width 195 height 16
checkbox input "true"
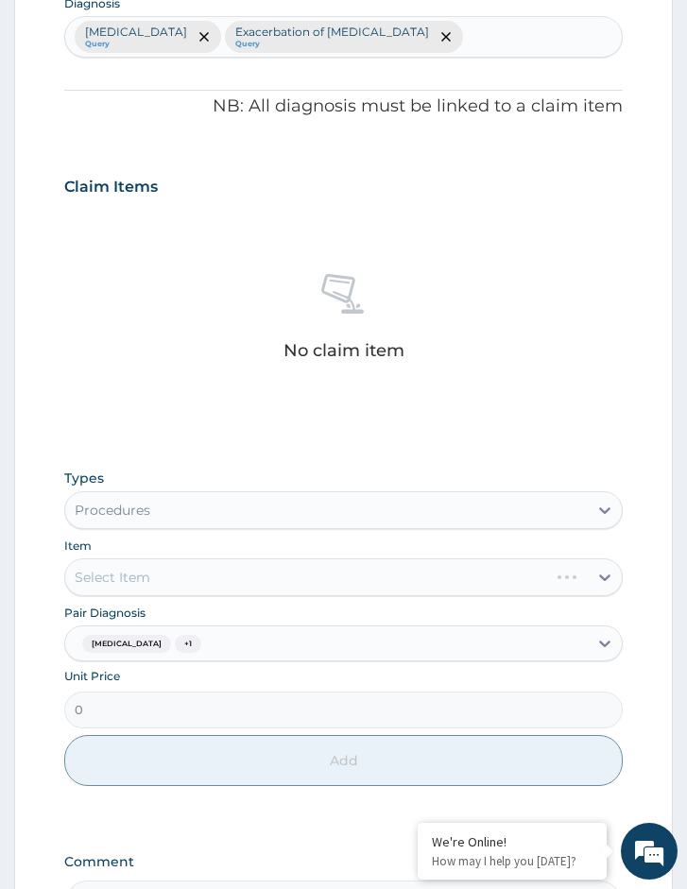
click at [276, 584] on div "Select Item" at bounding box center [343, 577] width 558 height 38
click at [397, 578] on div "Select Item" at bounding box center [343, 577] width 558 height 38
click at [234, 589] on div "Select Item" at bounding box center [343, 577] width 558 height 38
click at [324, 586] on div "Select Item" at bounding box center [343, 577] width 558 height 38
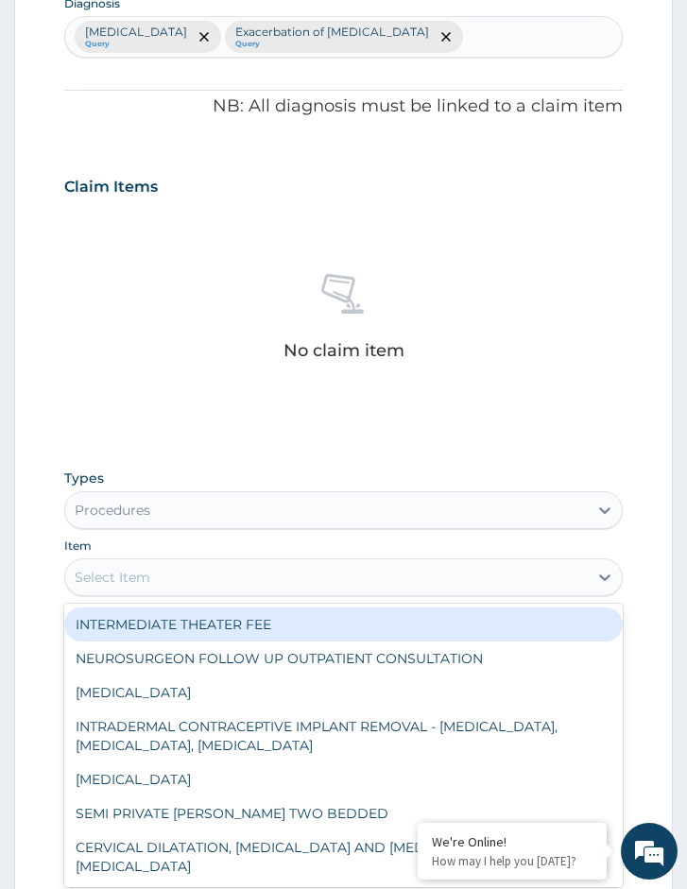
click at [335, 577] on div "Select Item" at bounding box center [326, 577] width 522 height 30
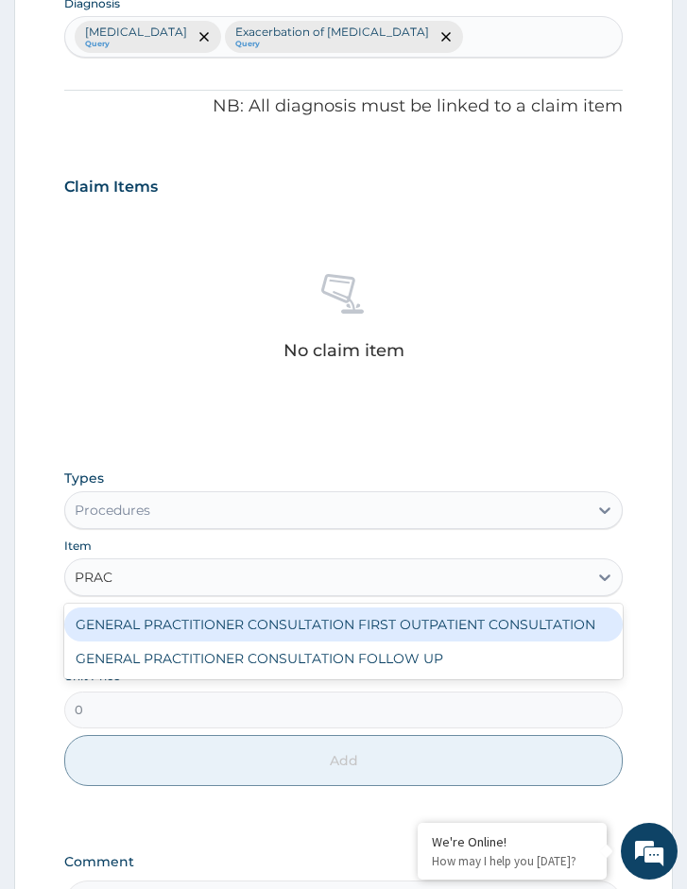
type input "PRACT"
click at [377, 617] on div "GENERAL PRACTITIONER CONSULTATION FIRST OUTPATIENT CONSULTATION" at bounding box center [343, 624] width 558 height 34
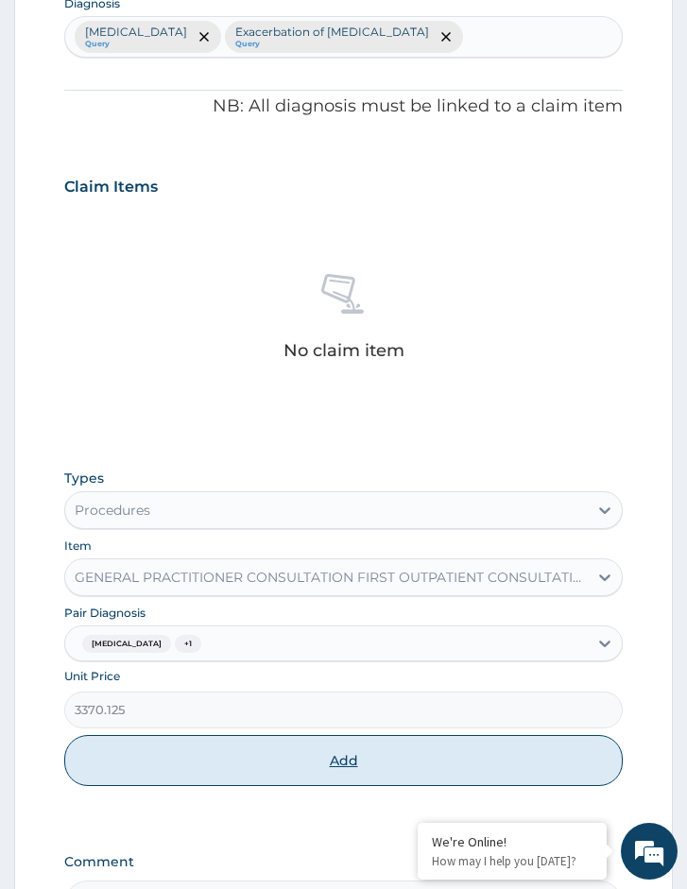
click at [357, 745] on button "Add" at bounding box center [343, 760] width 558 height 51
type input "0"
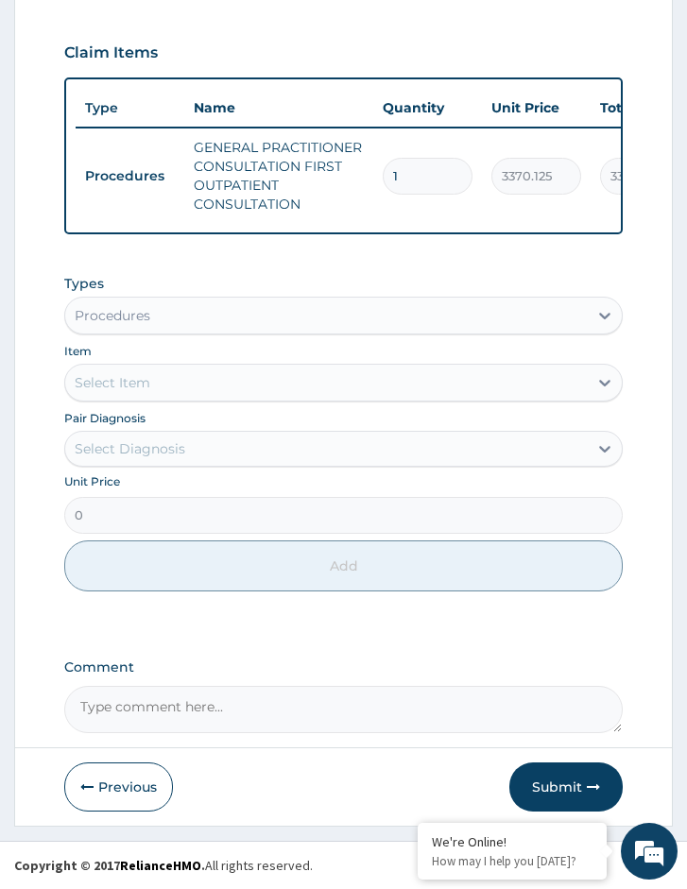
scroll to position [707, 0]
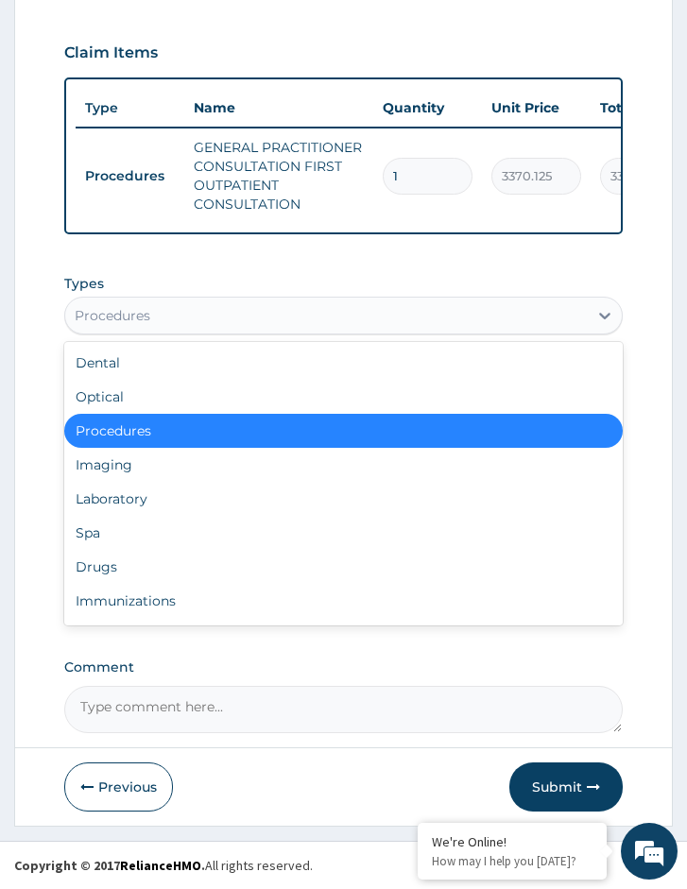
click at [127, 323] on div "Procedures" at bounding box center [113, 315] width 76 height 19
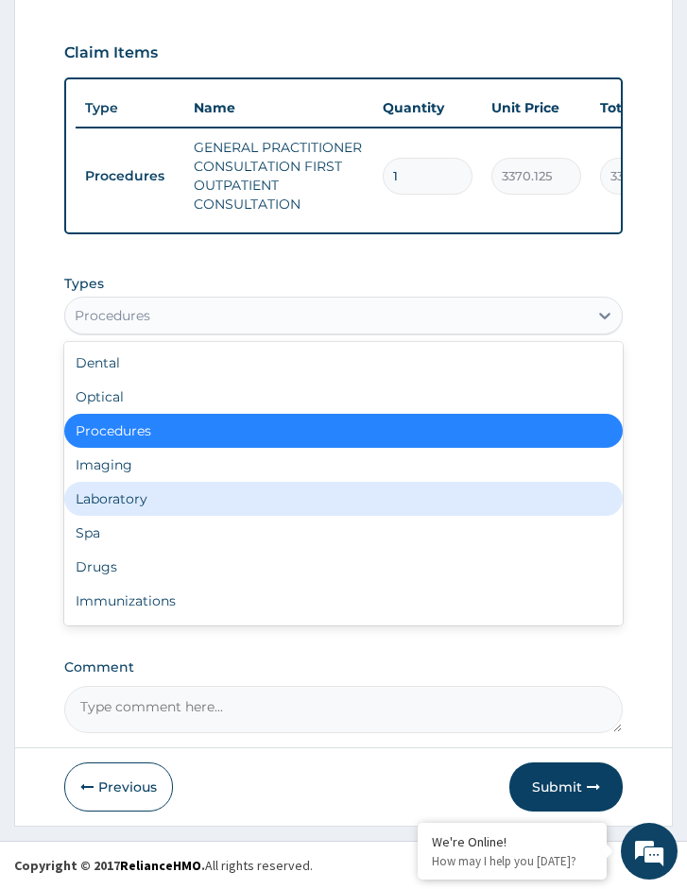
click at [128, 497] on div "Laboratory" at bounding box center [343, 499] width 558 height 34
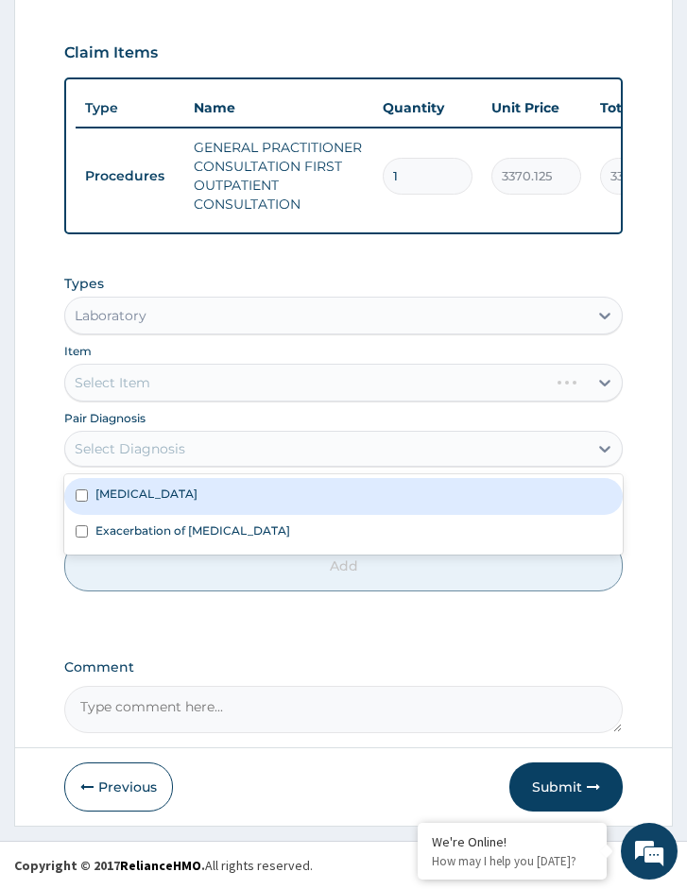
click at [209, 452] on div "Select Diagnosis" at bounding box center [326, 449] width 522 height 30
click at [199, 488] on div "Malaria" at bounding box center [343, 496] width 558 height 36
checkbox input "true"
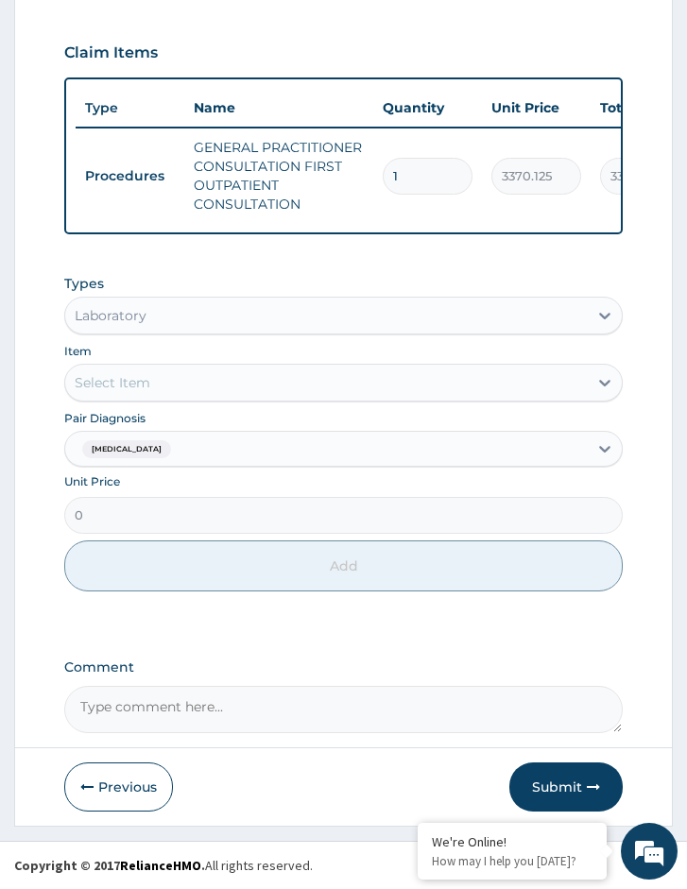
click at [177, 283] on div "Types Laboratory" at bounding box center [343, 304] width 558 height 60
click at [184, 494] on div "Unit Price 0" at bounding box center [343, 503] width 558 height 60
click at [181, 399] on div "Select Item" at bounding box center [343, 383] width 558 height 38
click at [190, 391] on div "Select Item" at bounding box center [326, 382] width 522 height 30
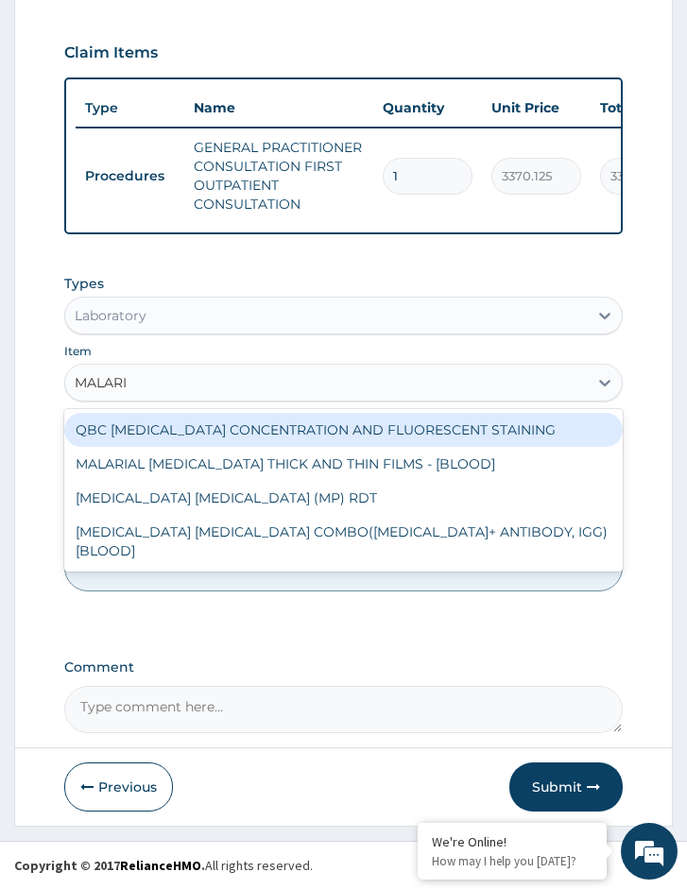
type input "MALARIA"
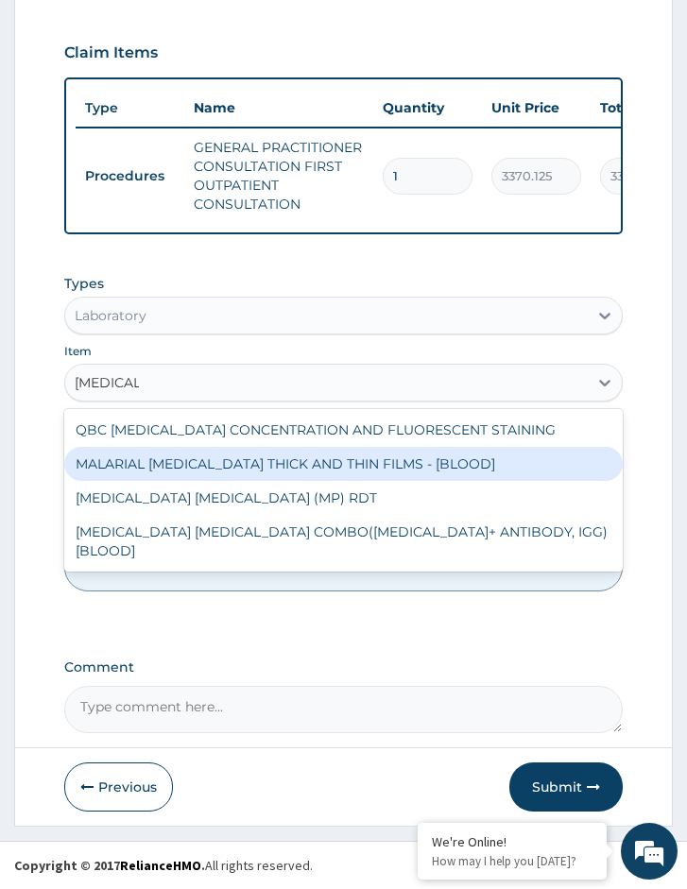
click at [194, 452] on div "MALARIAL PARASITE THICK AND THIN FILMS - [BLOOD]" at bounding box center [343, 464] width 558 height 34
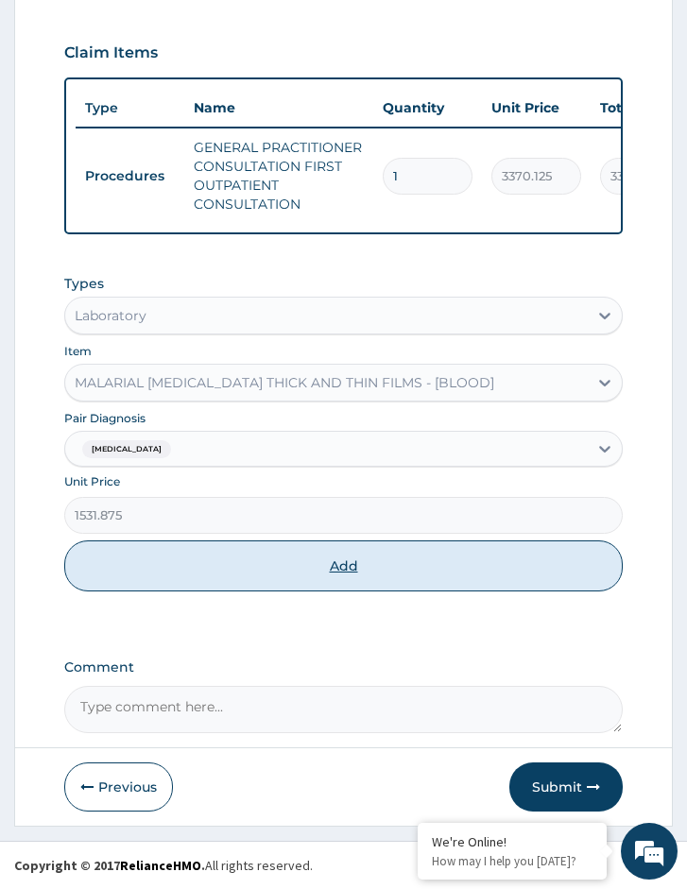
click at [213, 544] on button "Add" at bounding box center [343, 565] width 558 height 51
type input "0"
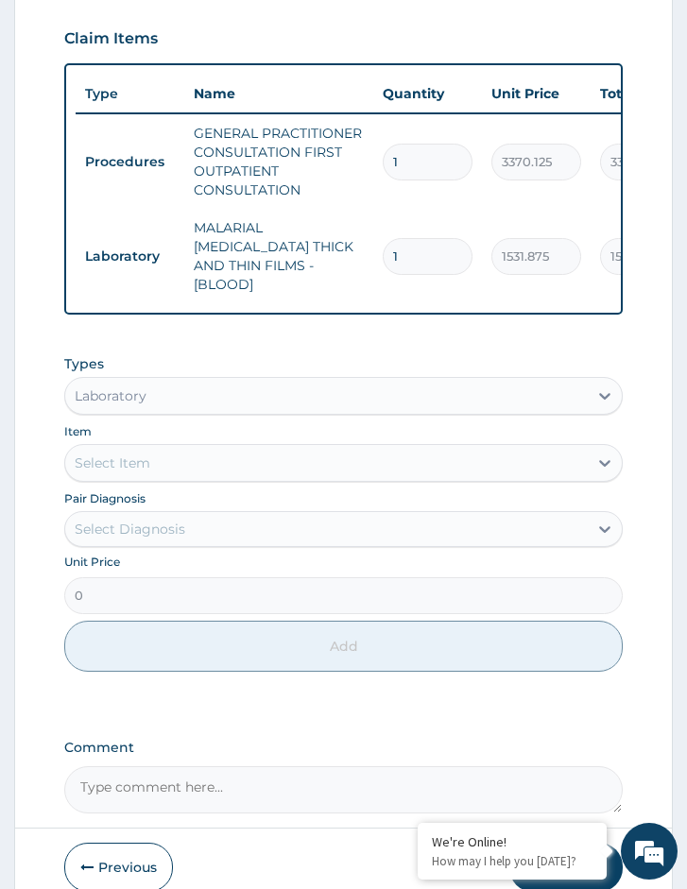
click at [208, 433] on div "Item Select Item" at bounding box center [343, 451] width 558 height 60
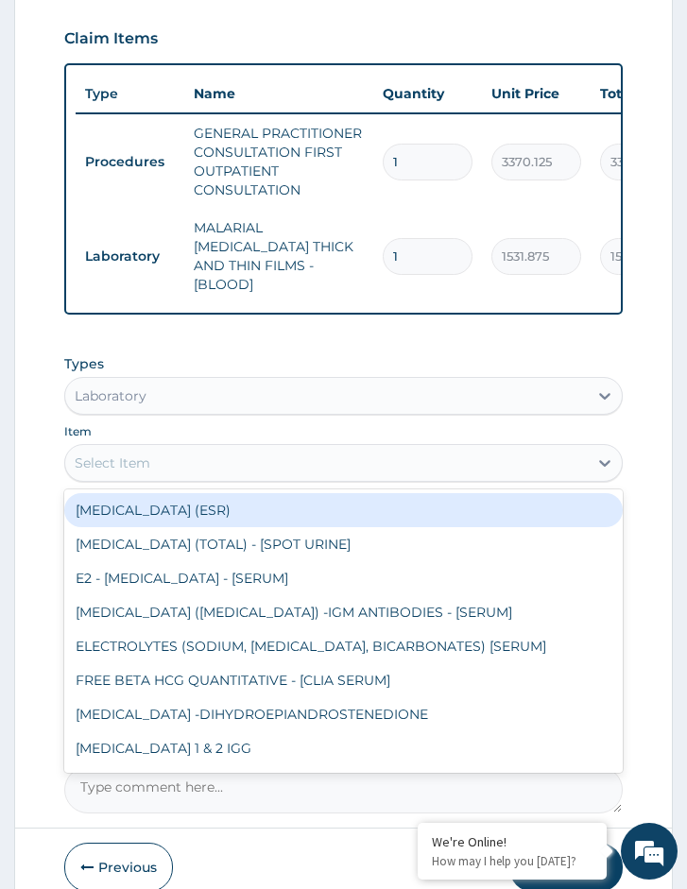
click at [201, 455] on div "Select Item" at bounding box center [326, 463] width 522 height 30
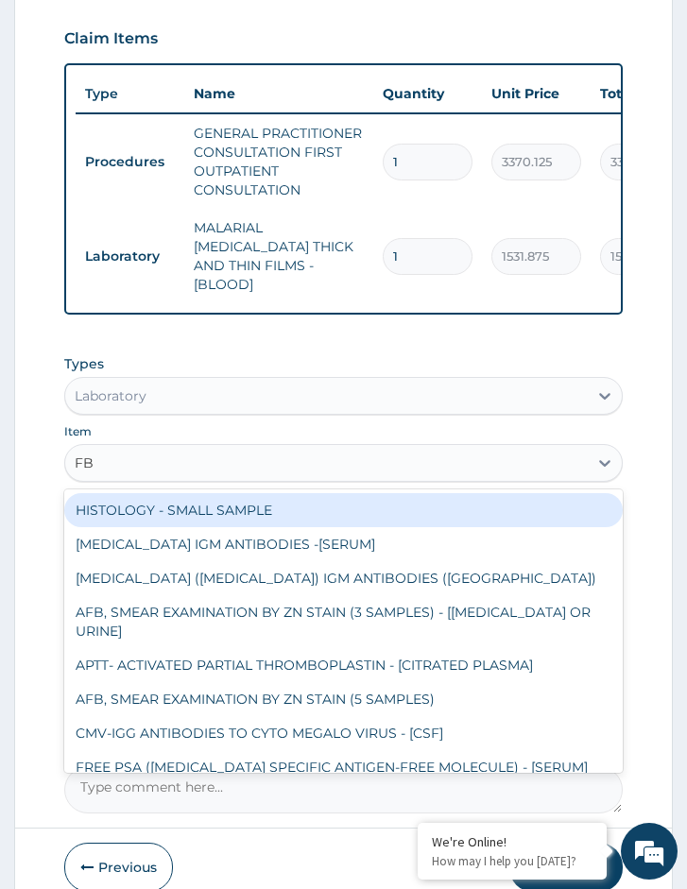
type input "FBC"
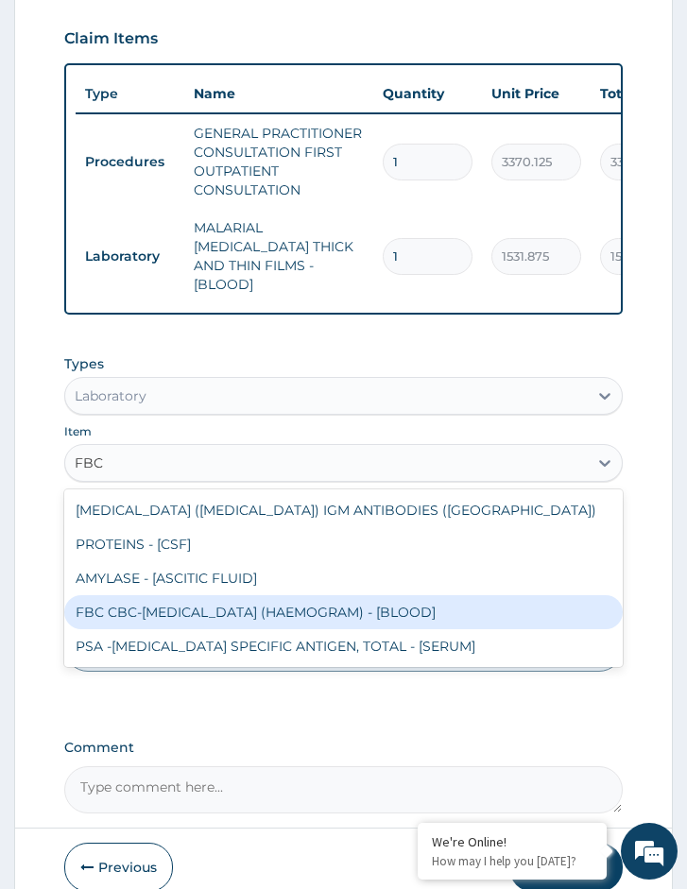
click at [199, 607] on div "FBC CBC-COMPLETE BLOOD COUNT (HAEMOGRAM) - [BLOOD]" at bounding box center [343, 612] width 558 height 34
type input "4085"
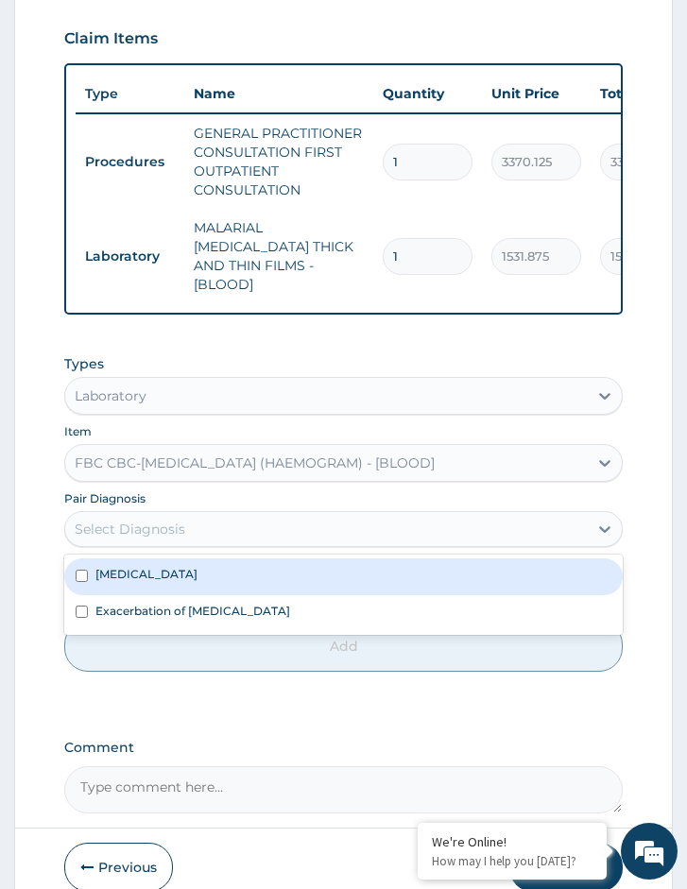
click at [165, 530] on div "Select Diagnosis" at bounding box center [130, 529] width 111 height 19
click at [162, 573] on div "Malaria" at bounding box center [343, 576] width 558 height 36
checkbox input "true"
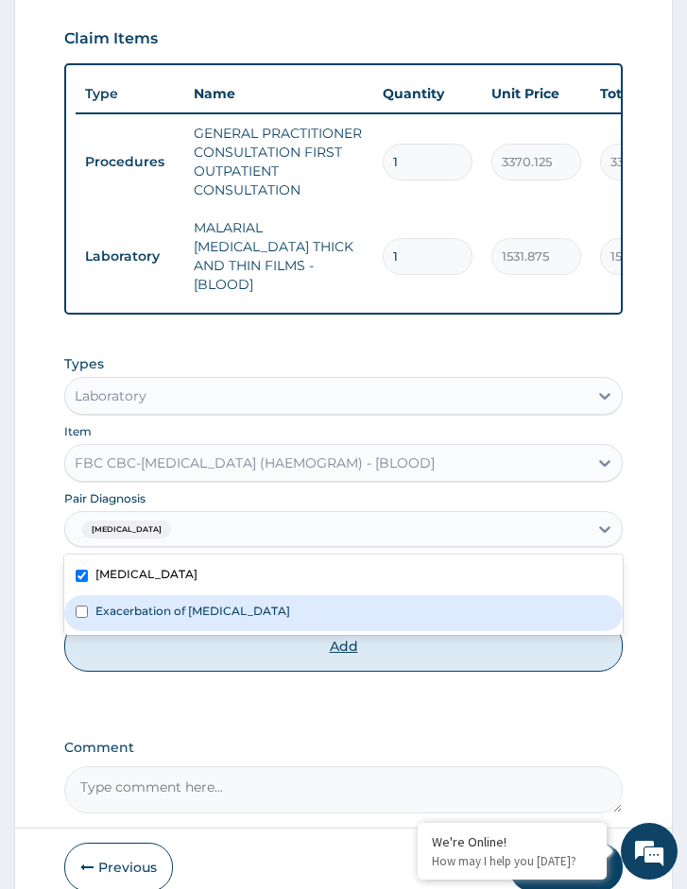
click at [167, 661] on button "Add" at bounding box center [343, 646] width 558 height 51
type input "0"
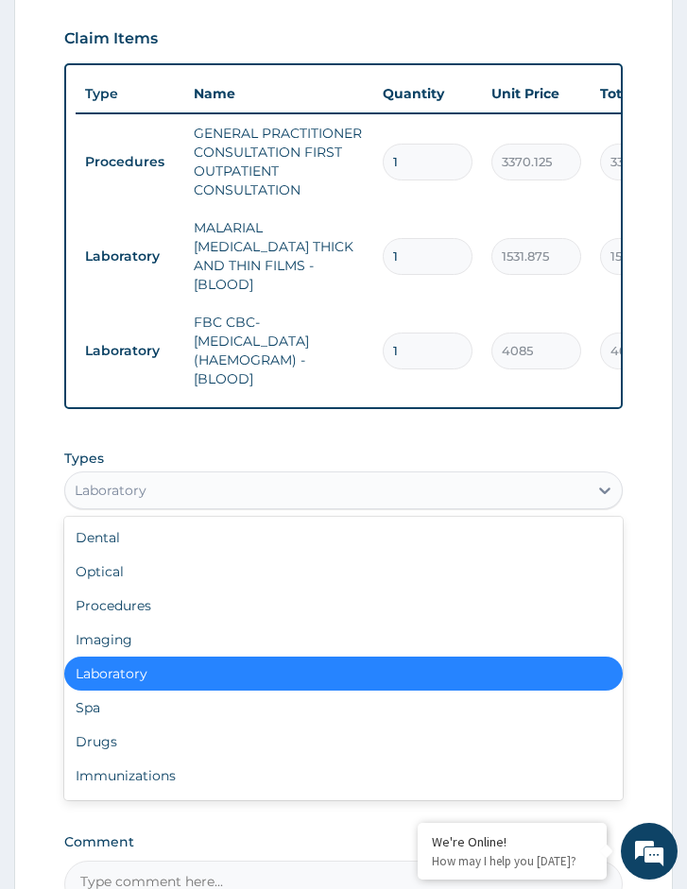
click at [119, 490] on div "Laboratory" at bounding box center [111, 490] width 72 height 19
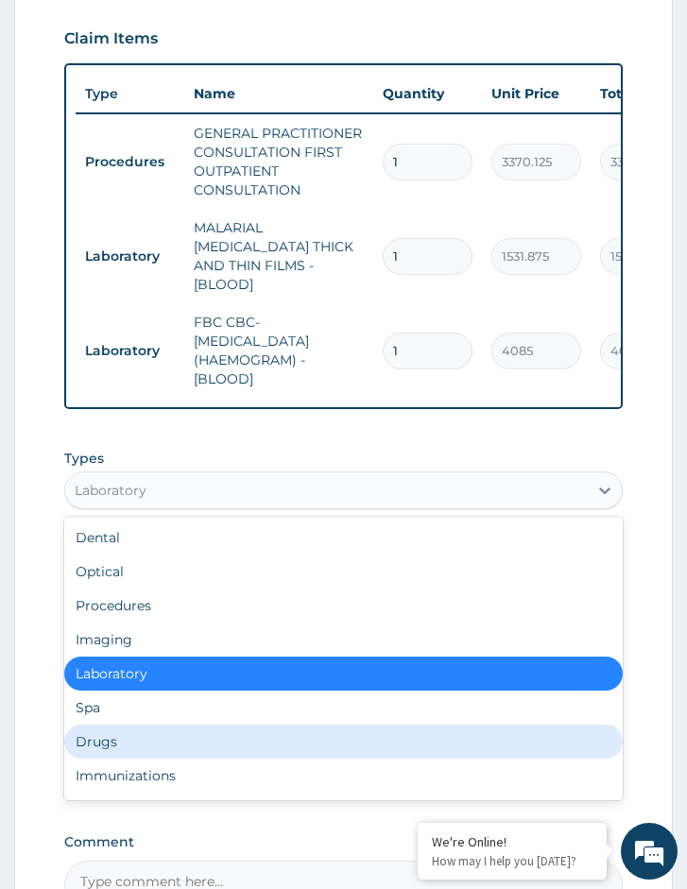
click at [104, 731] on div "Drugs" at bounding box center [343, 741] width 558 height 34
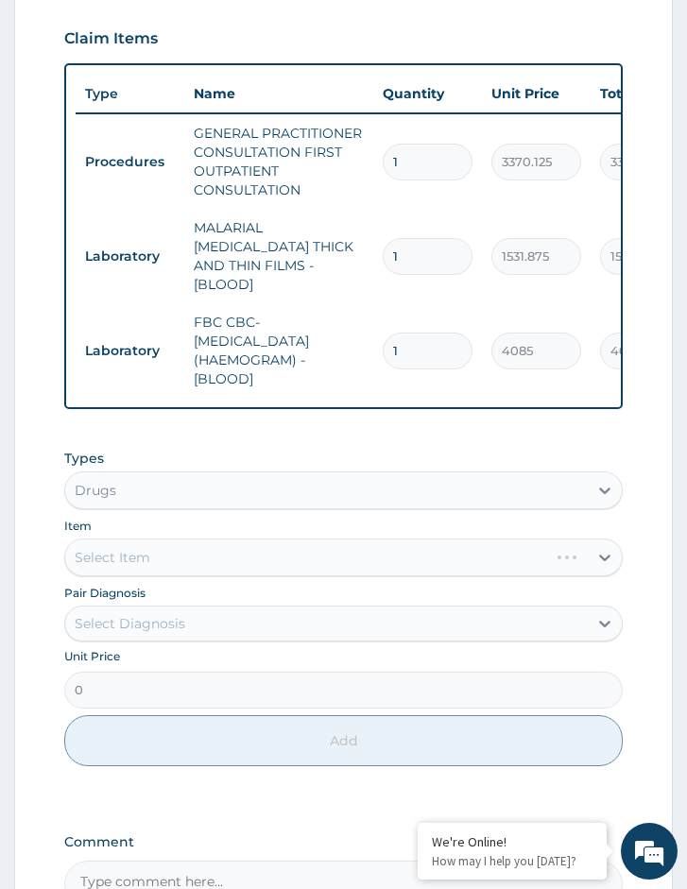
click at [195, 593] on div "Pair Diagnosis Select Diagnosis" at bounding box center [343, 612] width 558 height 59
click at [191, 623] on div "Select Diagnosis" at bounding box center [326, 623] width 522 height 30
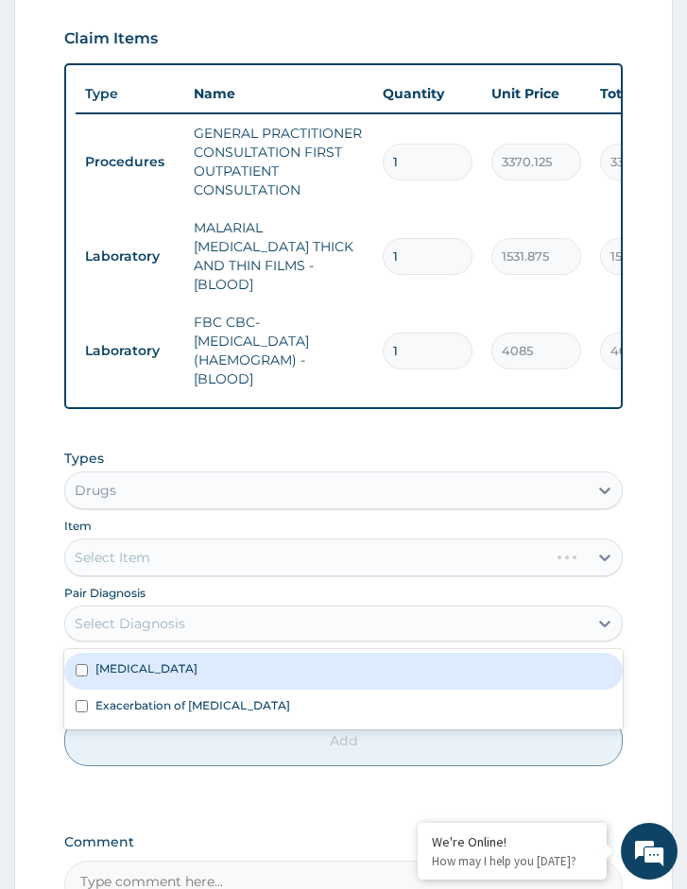
click at [195, 669] on div "Malaria" at bounding box center [343, 671] width 558 height 36
checkbox input "true"
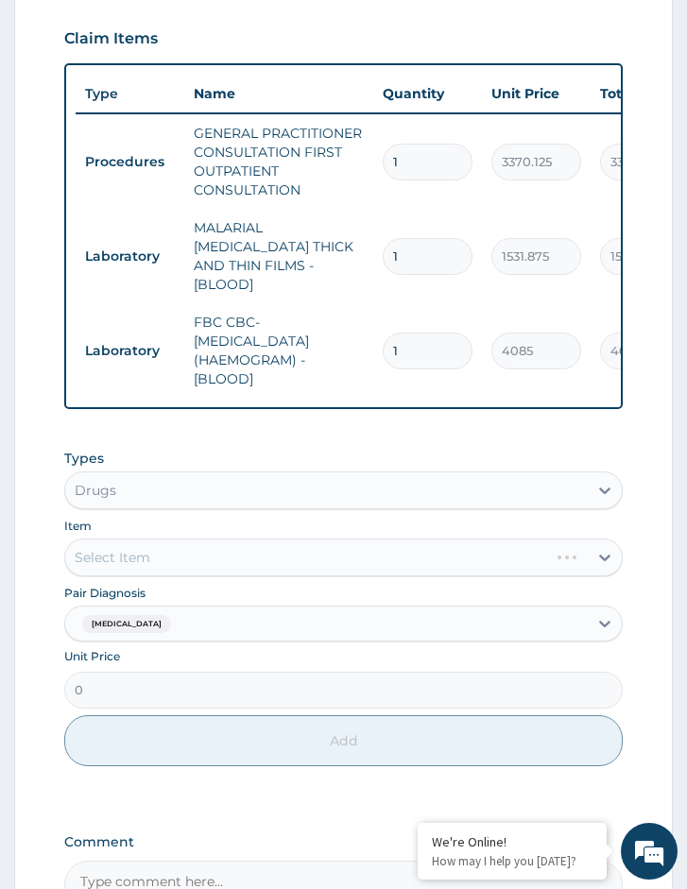
click at [256, 548] on div "Select Item" at bounding box center [343, 557] width 558 height 38
click at [311, 550] on div "Select Item" at bounding box center [343, 557] width 558 height 38
click at [313, 547] on div "Select Item" at bounding box center [343, 557] width 558 height 38
click at [211, 538] on div "Select Item" at bounding box center [343, 557] width 558 height 38
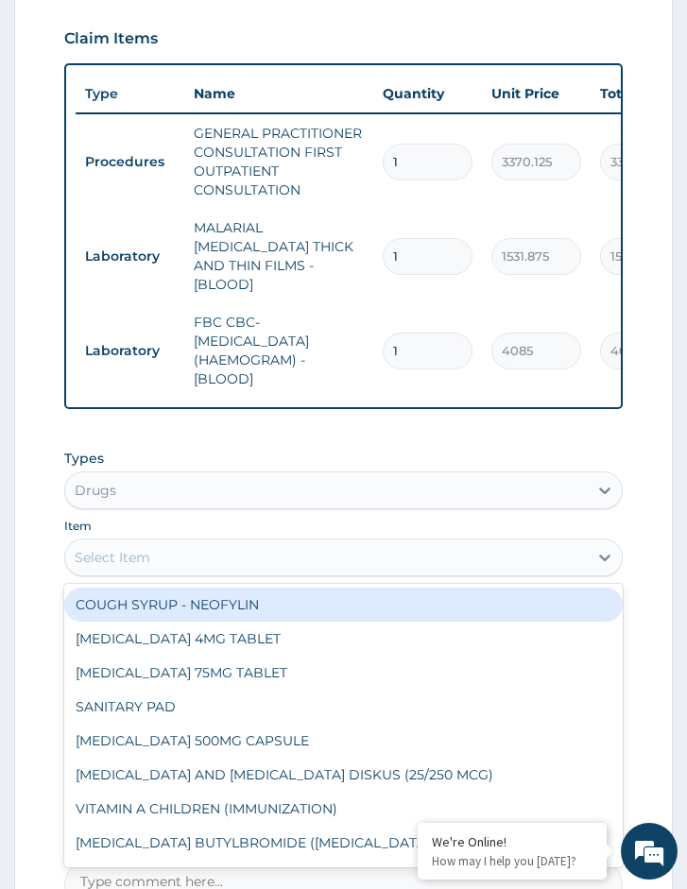
click at [205, 567] on div "Select Item" at bounding box center [326, 557] width 522 height 30
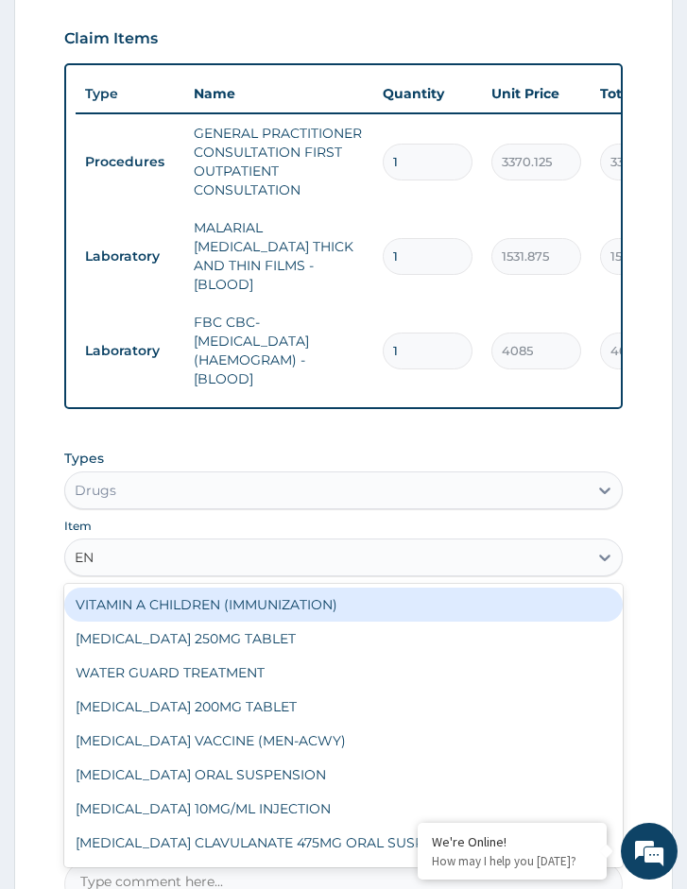
type input "E"
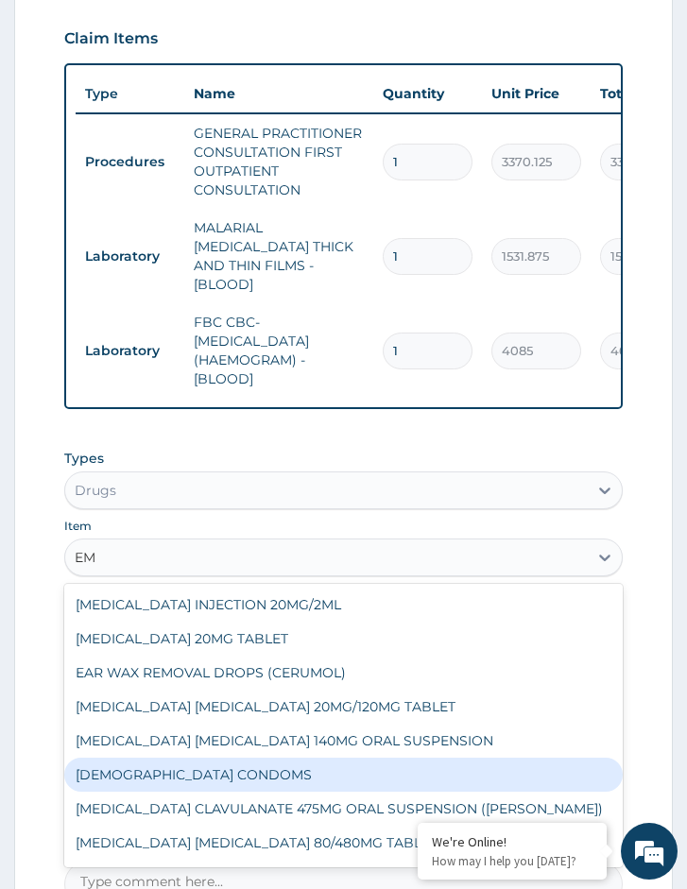
type input "E"
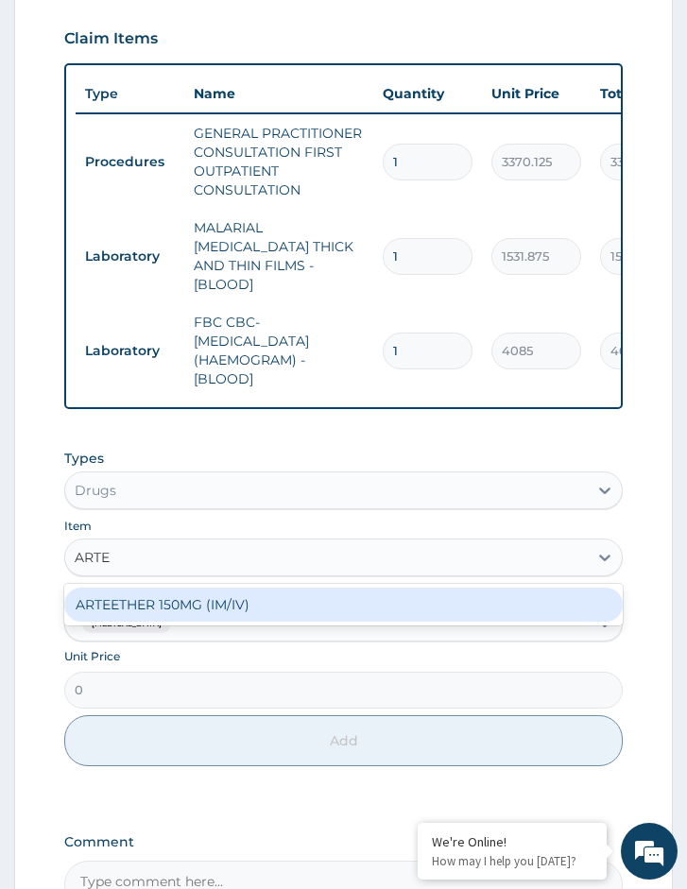
type input "ARTEE"
click at [184, 600] on div "ARTEETHER 150MG (IM/IV)" at bounding box center [343, 605] width 558 height 34
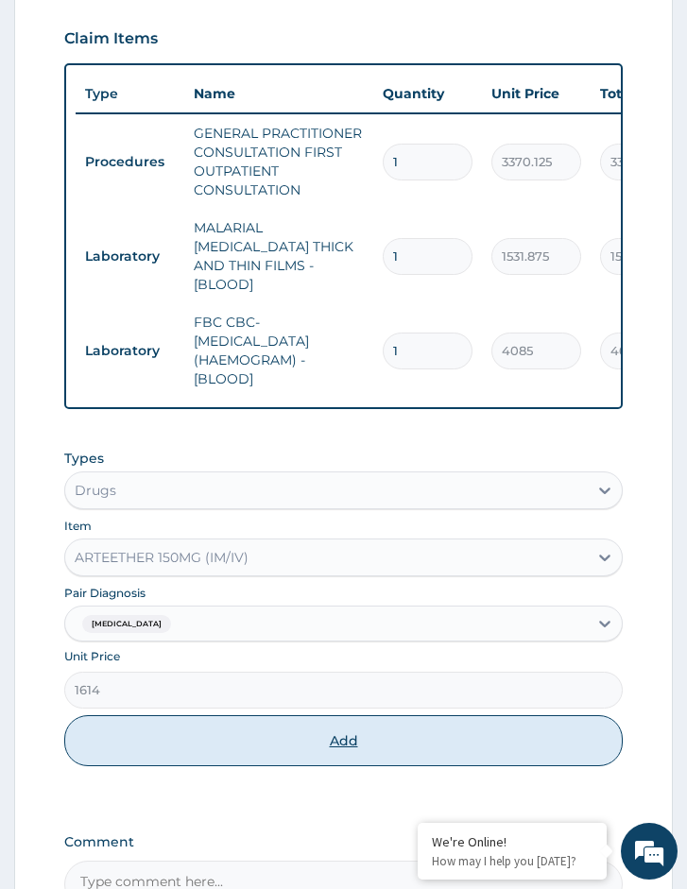
click at [162, 715] on button "Add" at bounding box center [343, 740] width 558 height 51
type input "0"
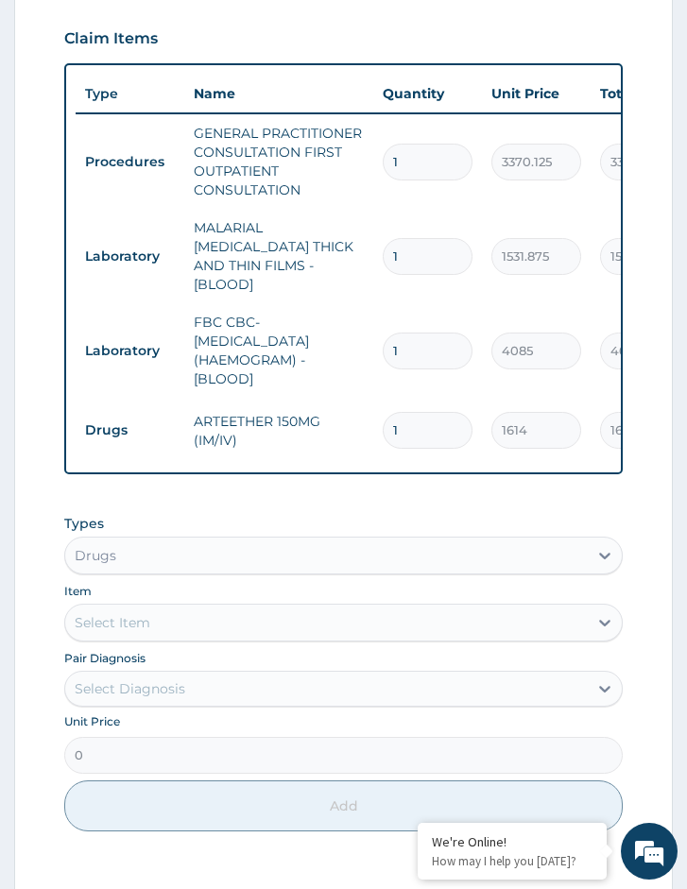
drag, startPoint x: 405, startPoint y: 408, endPoint x: 360, endPoint y: 408, distance: 45.3
click at [360, 408] on tr "Drugs ARTEETHER 150MG (IM/IV) 1 1614 1614.00 Malaria Delete" at bounding box center [539, 430] width 926 height 65
type input "3"
type input "4842.00"
type input "3"
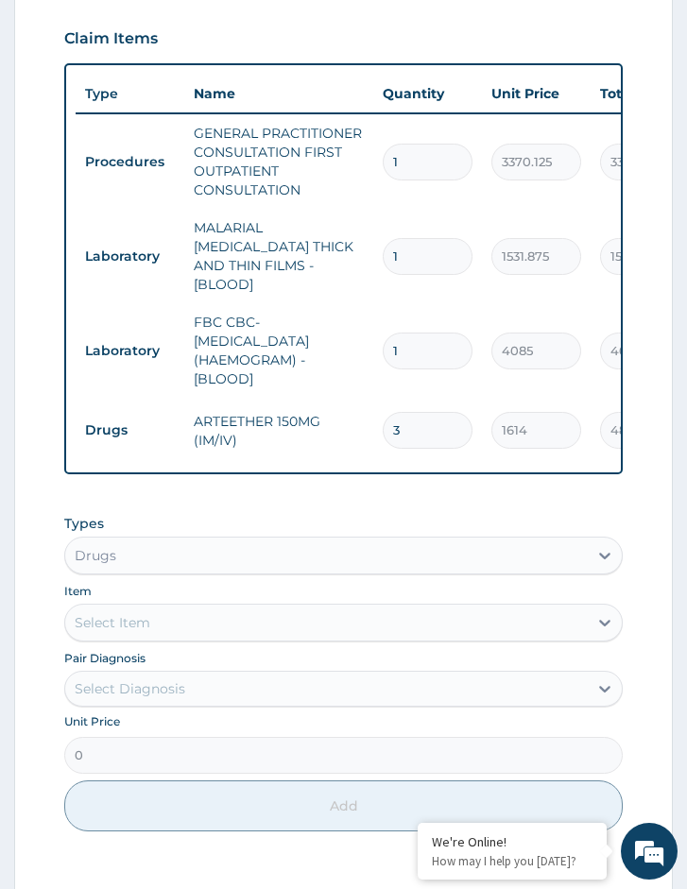
click at [177, 629] on div "Select Item" at bounding box center [326, 622] width 522 height 30
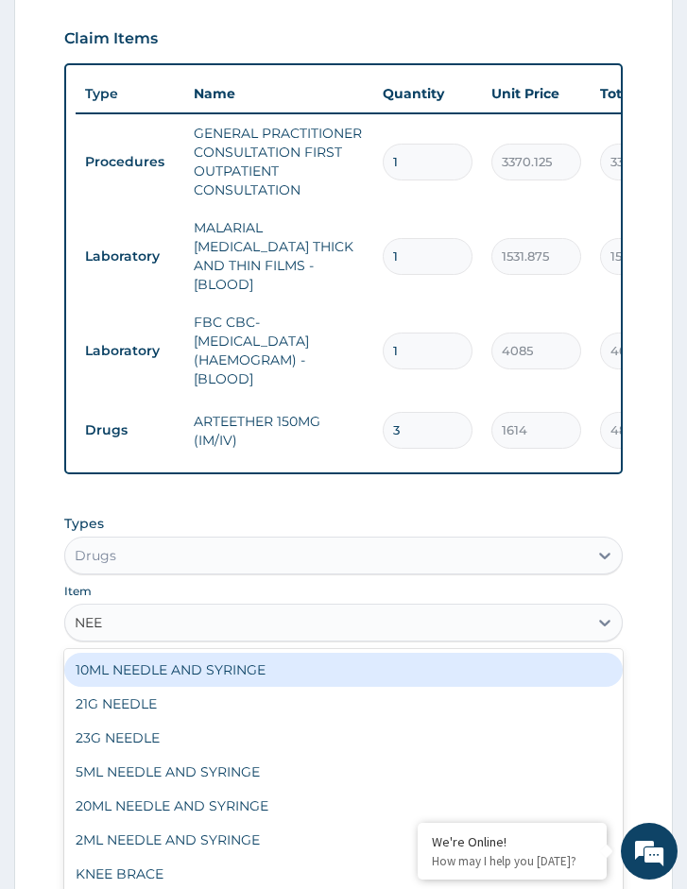
type input "NEED"
click at [177, 668] on div "10ML NEEDLE AND SYRINGE" at bounding box center [343, 670] width 558 height 34
type input "109.25"
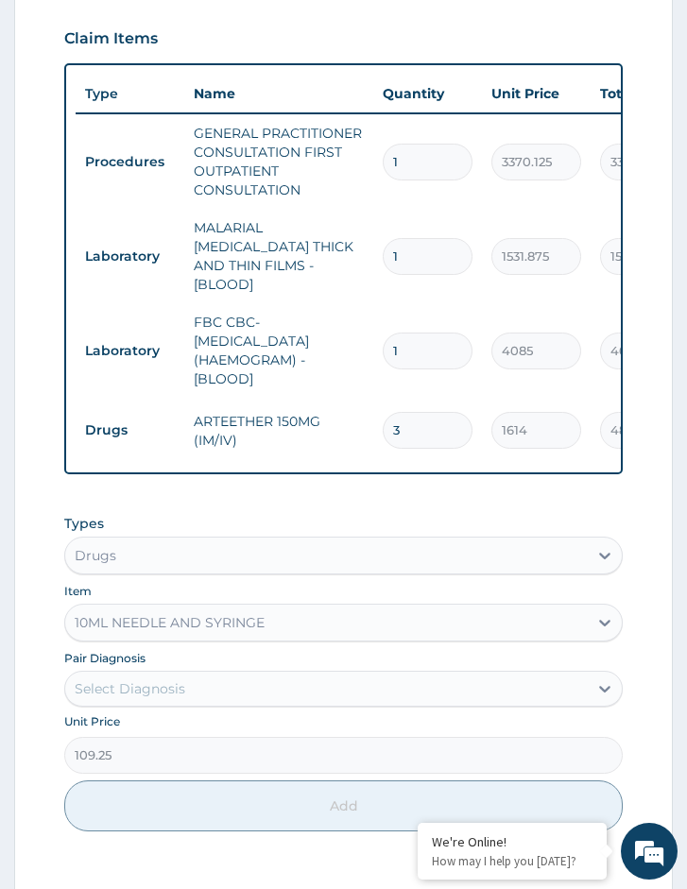
drag, startPoint x: 239, startPoint y: 672, endPoint x: 230, endPoint y: 696, distance: 26.3
click at [238, 673] on div "Select Diagnosis" at bounding box center [326, 688] width 522 height 30
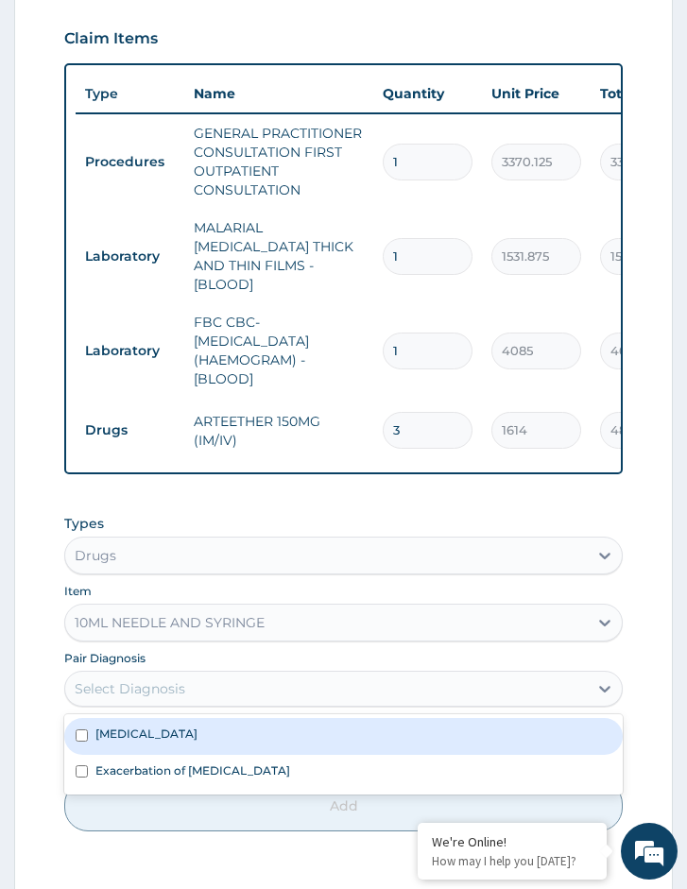
click at [215, 735] on div "[MEDICAL_DATA]" at bounding box center [343, 736] width 558 height 36
checkbox input "true"
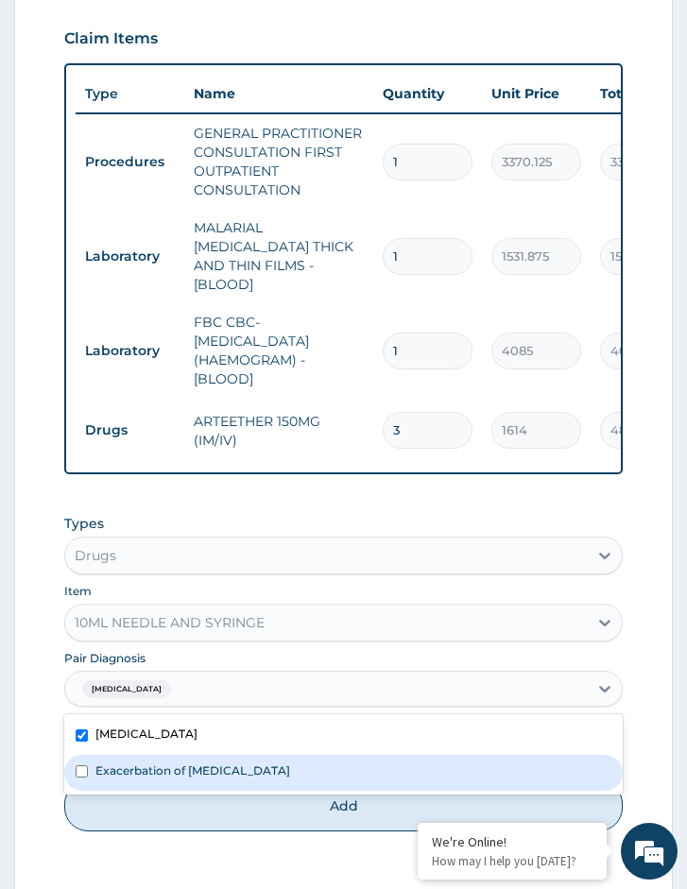
drag, startPoint x: 198, startPoint y: 814, endPoint x: 237, endPoint y: 782, distance: 50.3
click at [199, 813] on button "Add" at bounding box center [343, 805] width 558 height 51
type input "0"
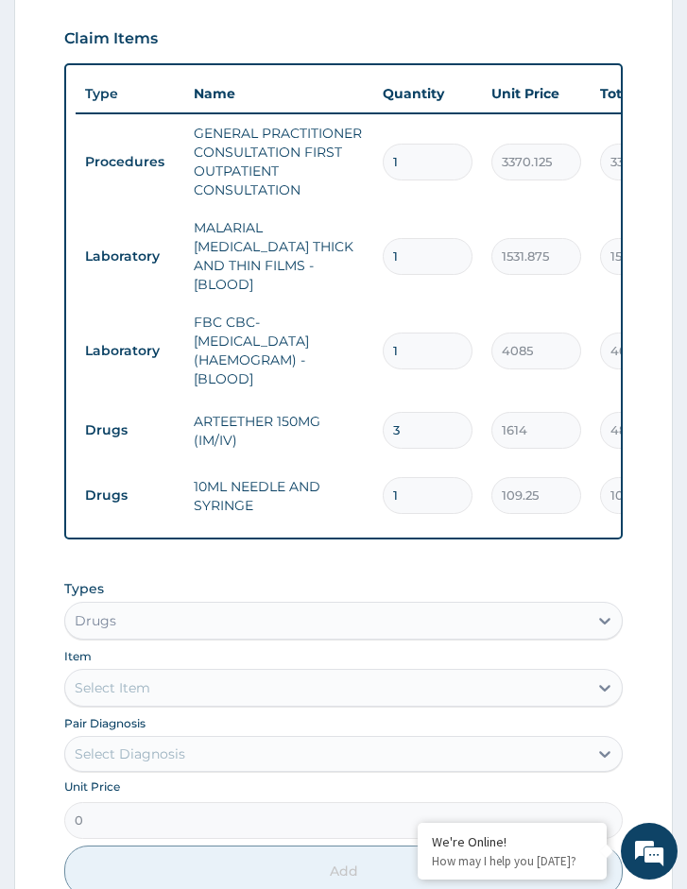
drag, startPoint x: 397, startPoint y: 469, endPoint x: 366, endPoint y: 474, distance: 31.5
click at [366, 474] on tr "Drugs 10ML NEEDLE AND SYRINGE 1 109.25 109.25 Malaria Delete" at bounding box center [539, 495] width 926 height 65
type input "3"
type input "327.75"
type input "3"
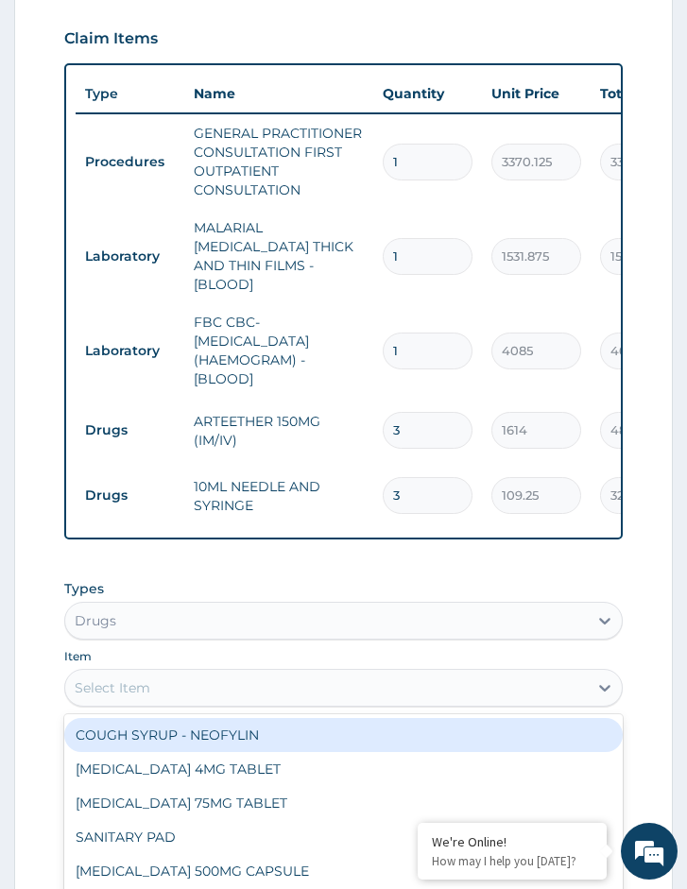
click at [200, 669] on div "Select Item" at bounding box center [343, 688] width 558 height 38
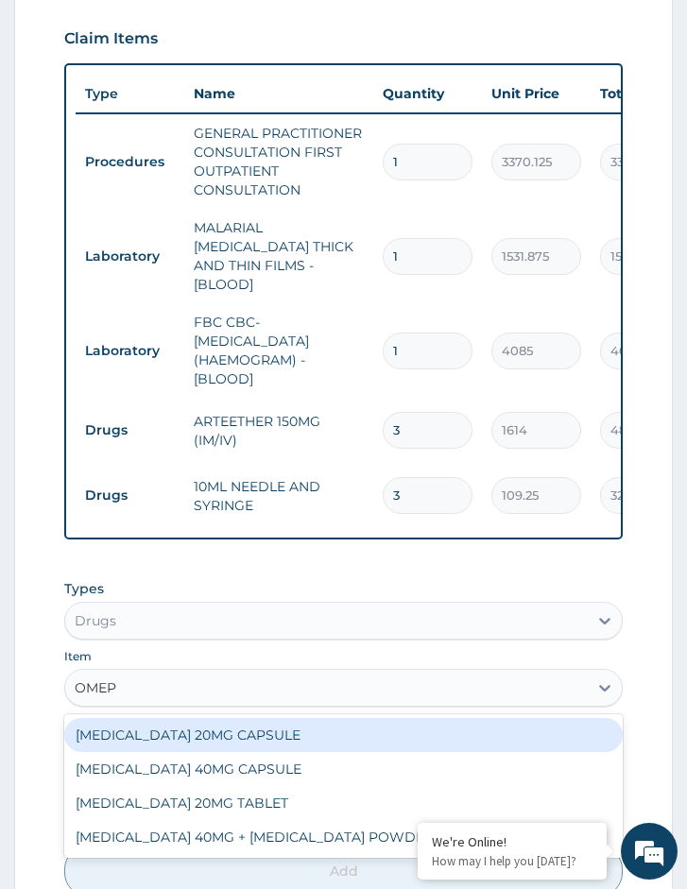
type input "OMEPR"
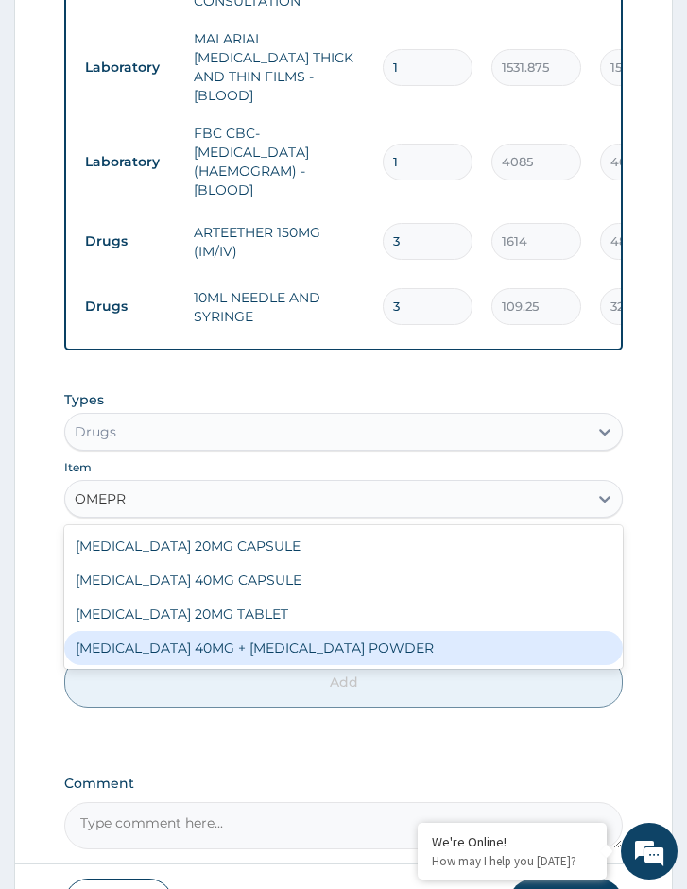
click at [281, 634] on div "OMEPRAZOLE 40MG + SODIUM BICARBONATE POWDER" at bounding box center [343, 648] width 558 height 34
type input "960"
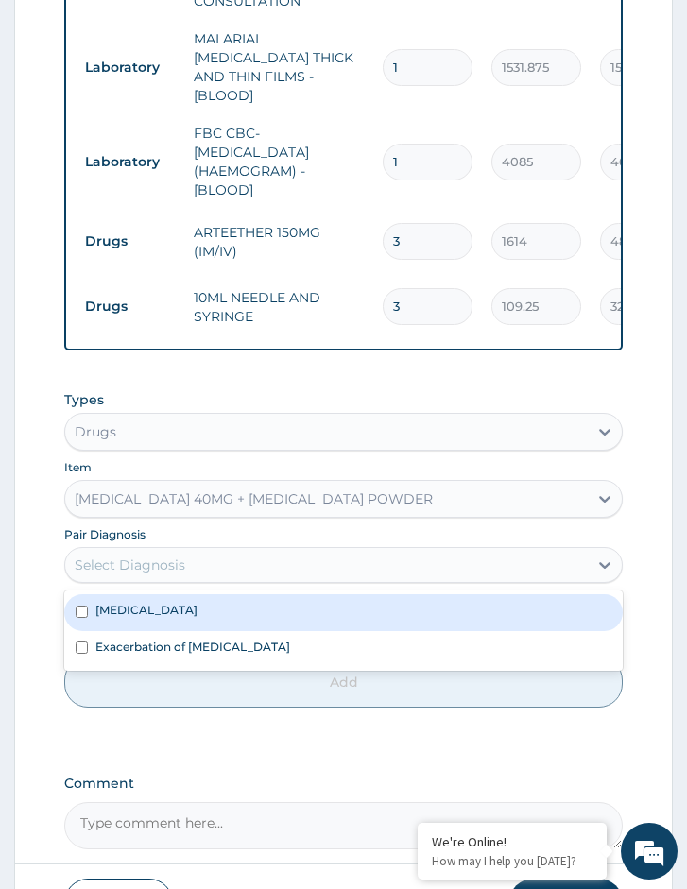
click at [139, 565] on div "Select Diagnosis" at bounding box center [130, 564] width 111 height 19
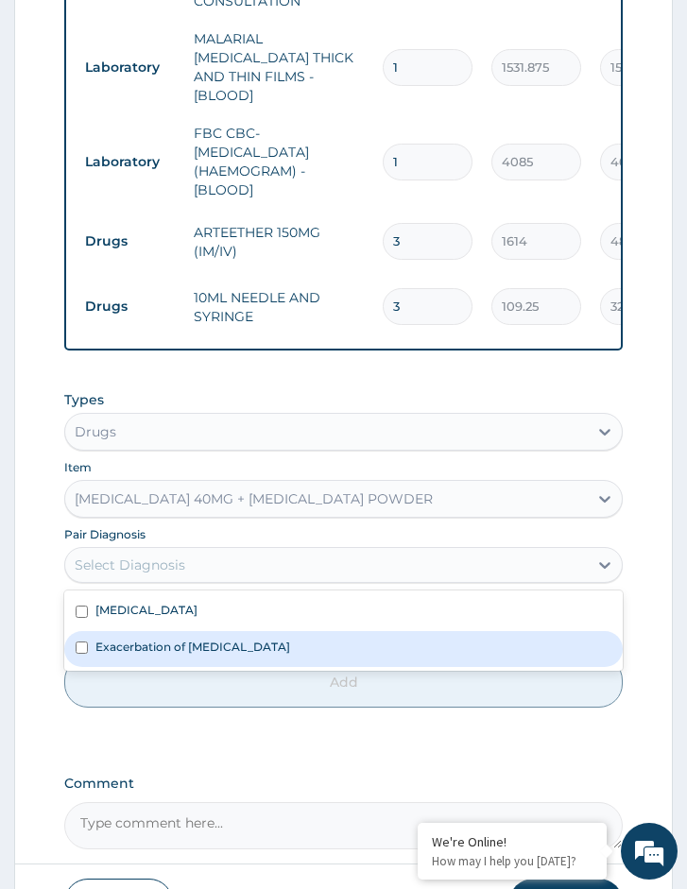
click at [149, 643] on label "Exacerbation of peptic ulcer" at bounding box center [192, 647] width 195 height 16
checkbox input "true"
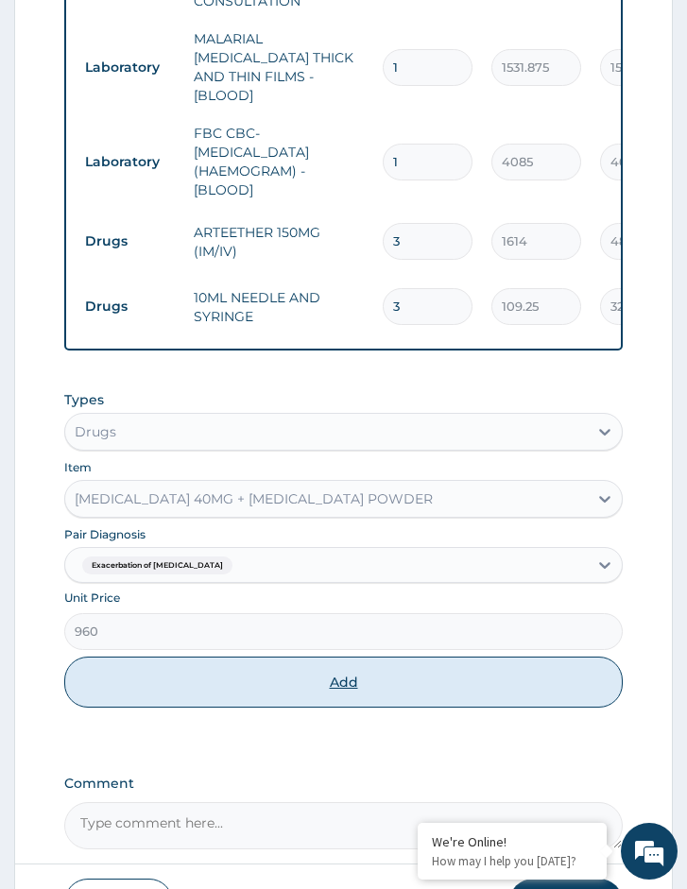
click at [164, 677] on button "Add" at bounding box center [343, 681] width 558 height 51
type input "0"
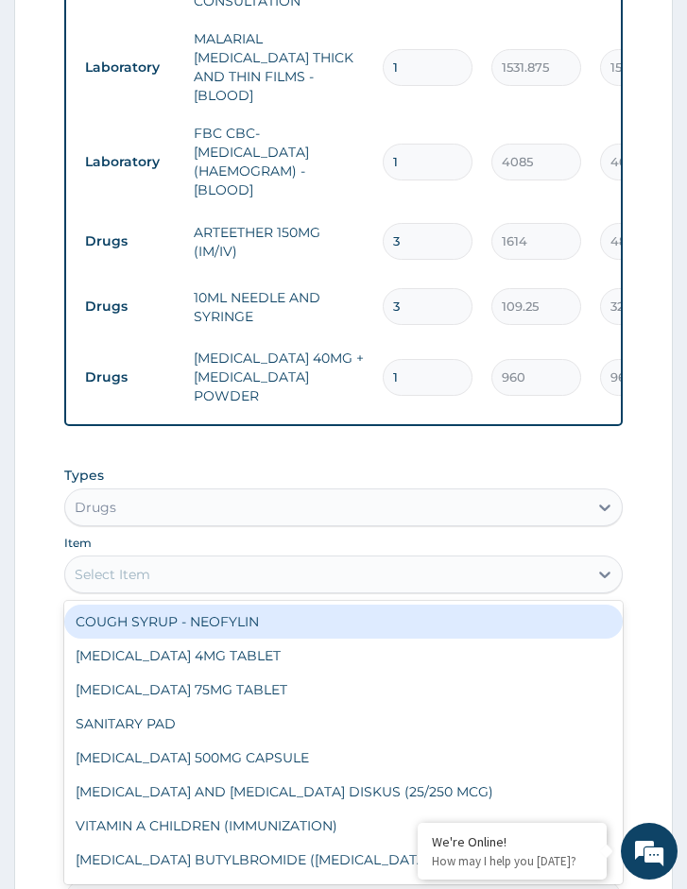
click at [201, 570] on div "Select Item" at bounding box center [326, 574] width 522 height 30
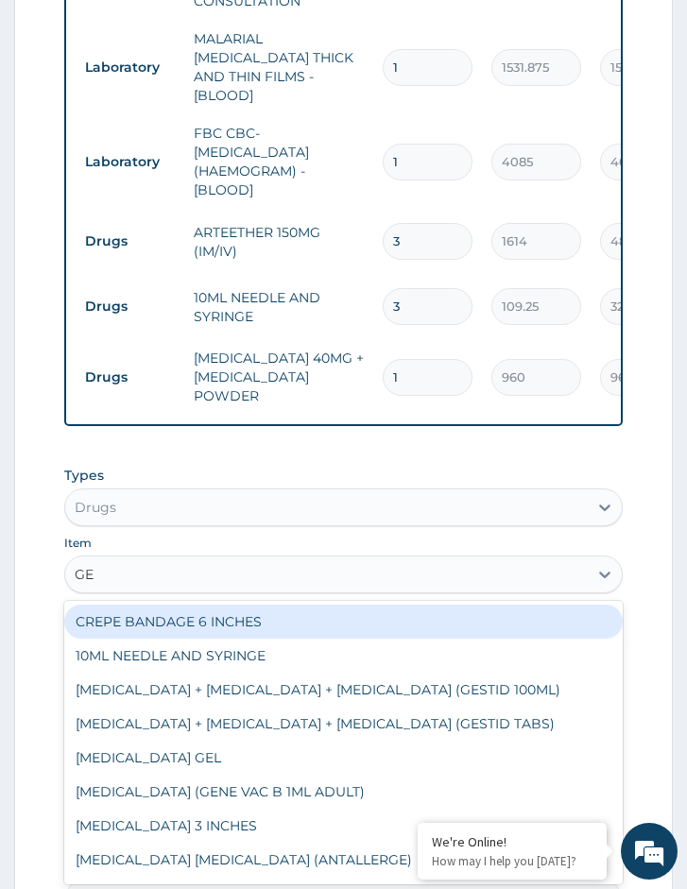
type input "GEN"
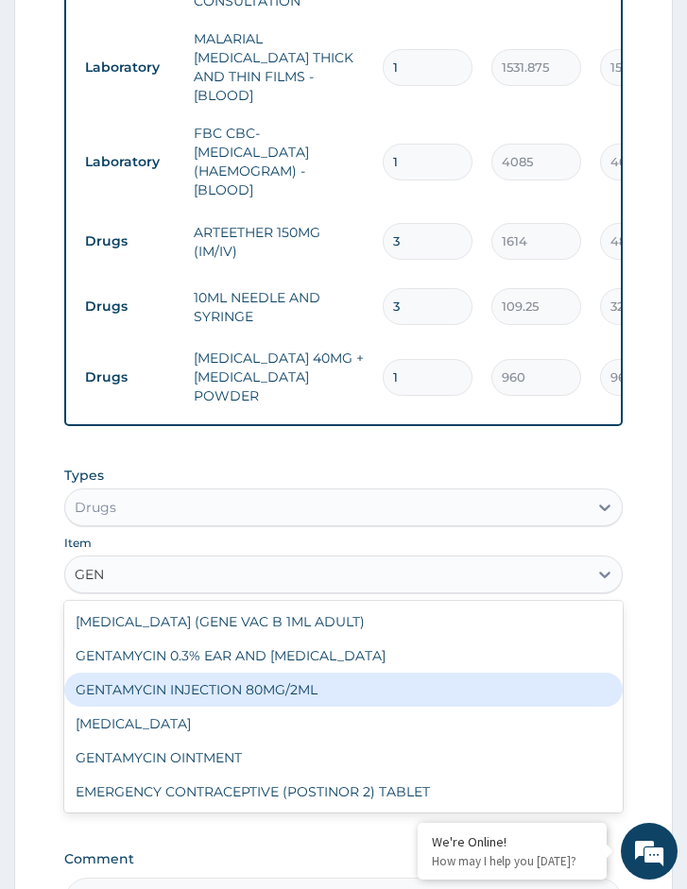
click at [202, 687] on div "GENTAMYCIN INJECTION 80MG/2ML" at bounding box center [343, 690] width 558 height 34
type input "1000"
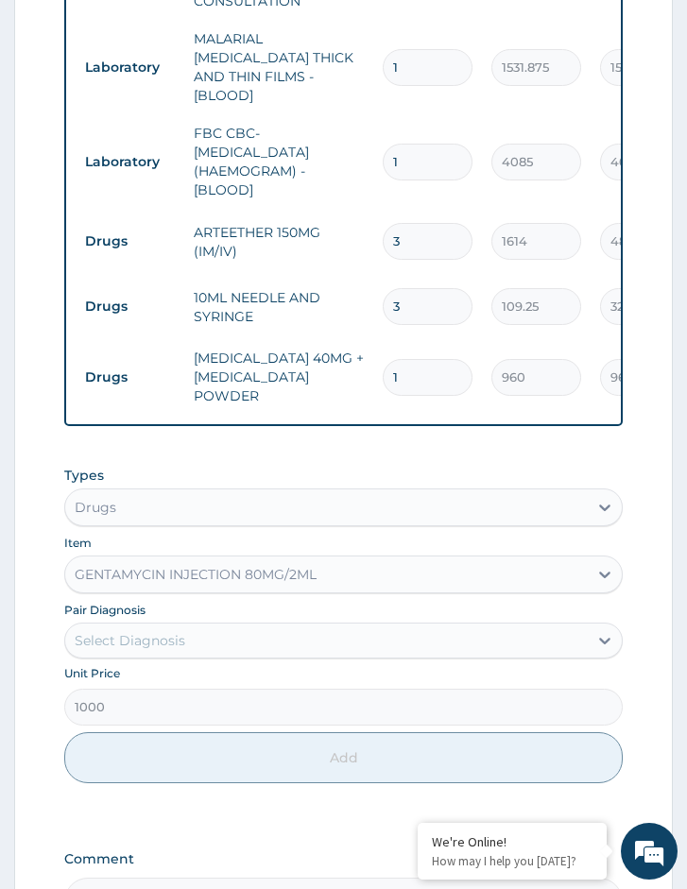
click at [164, 633] on div "Select Diagnosis" at bounding box center [130, 640] width 111 height 19
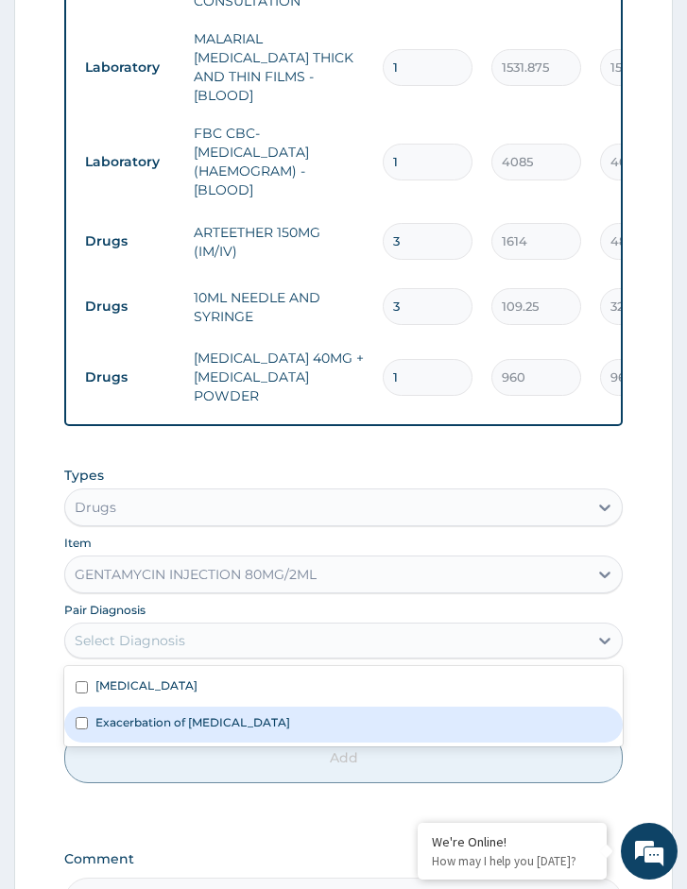
click at [159, 707] on div "Exacerbation of peptic ulcer" at bounding box center [343, 725] width 558 height 36
checkbox input "true"
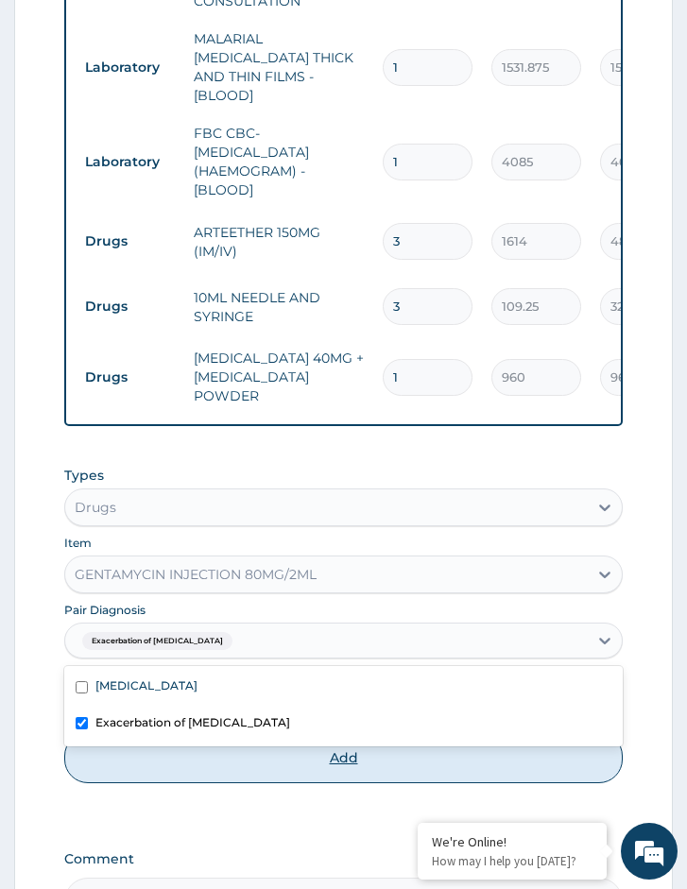
click at [205, 763] on button "Add" at bounding box center [343, 757] width 558 height 51
type input "0"
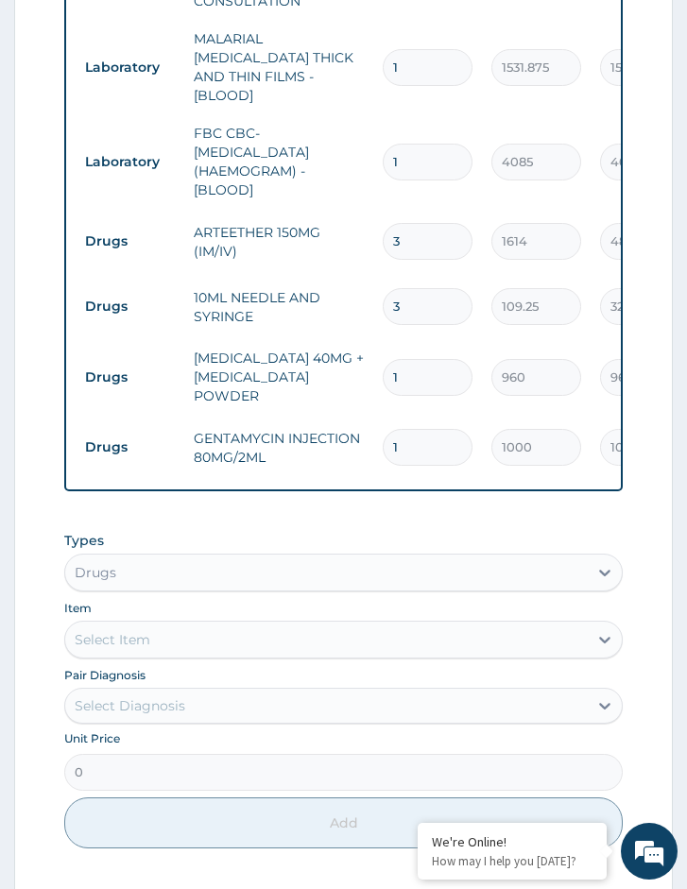
type input "13"
type input "13000.00"
type input "1"
type input "1000.00"
type input "0.00"
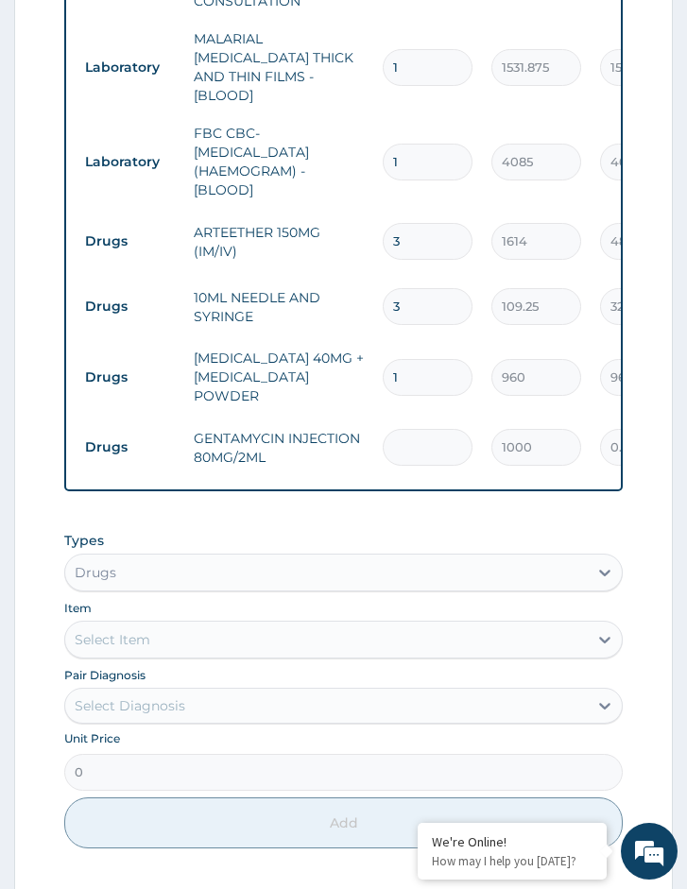
type input "3"
type input "3000.00"
type input "3"
click at [162, 624] on div "Select Item" at bounding box center [326, 639] width 522 height 30
type input "GA"
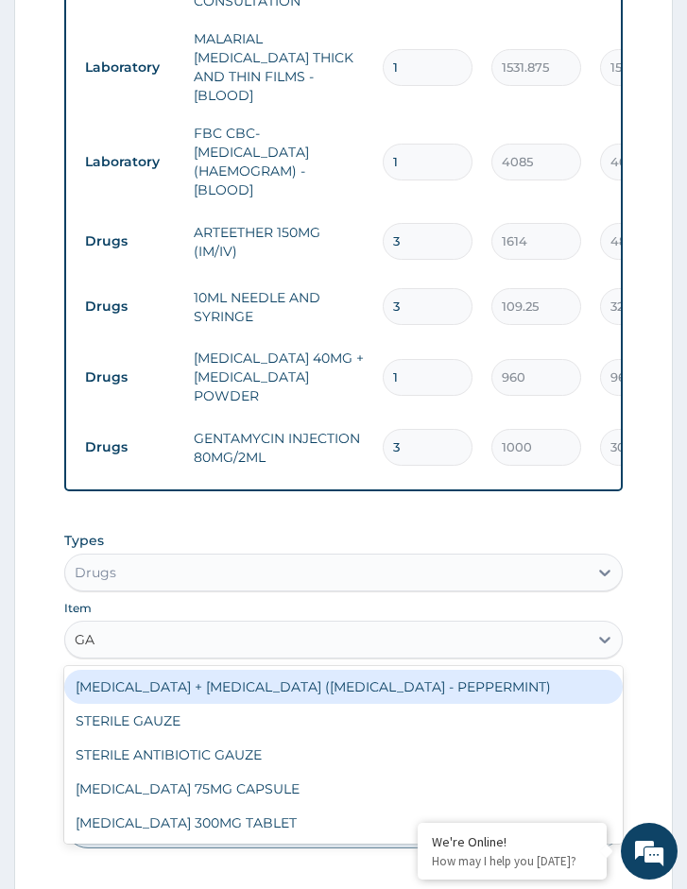
click at [201, 673] on div "SODIUM BICARBONATE + CALCIUM CARBONATE (GAVISCON - PEPPERMINT)" at bounding box center [343, 687] width 558 height 34
type input "11676"
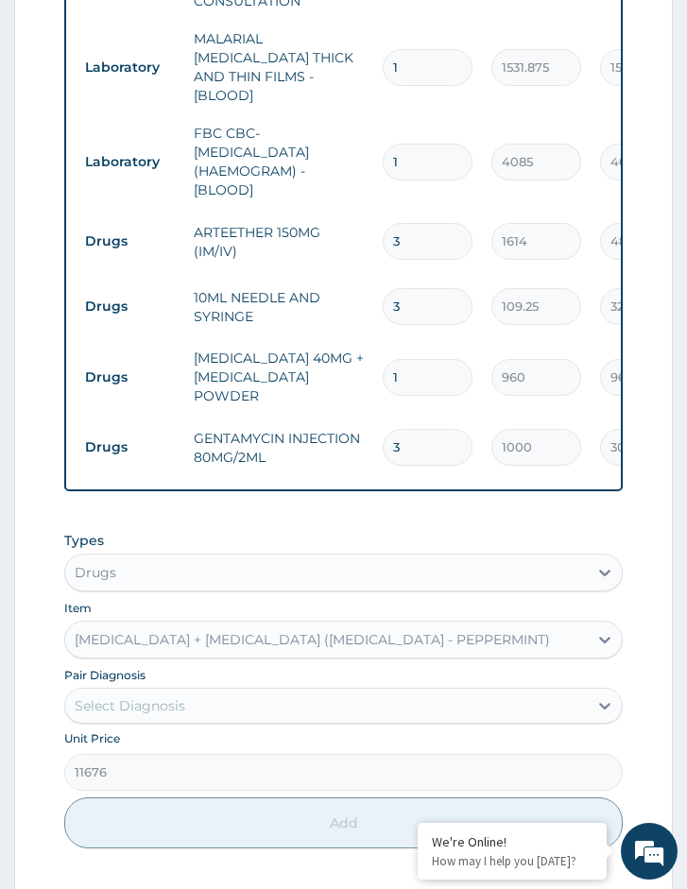
click at [189, 712] on div "Select Diagnosis" at bounding box center [326, 705] width 522 height 30
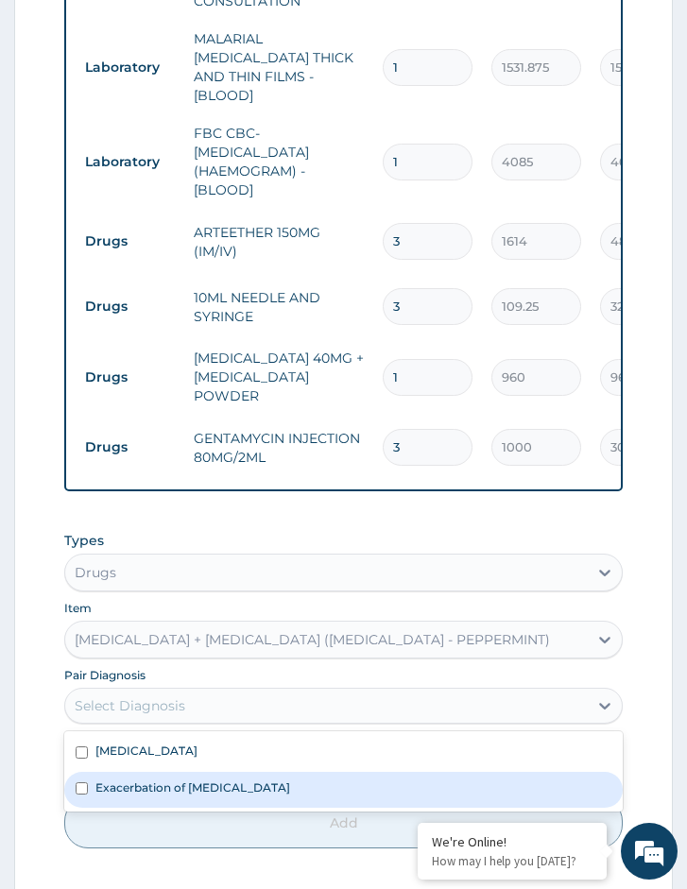
click at [179, 789] on label "Exacerbation of peptic ulcer" at bounding box center [192, 787] width 195 height 16
checkbox input "true"
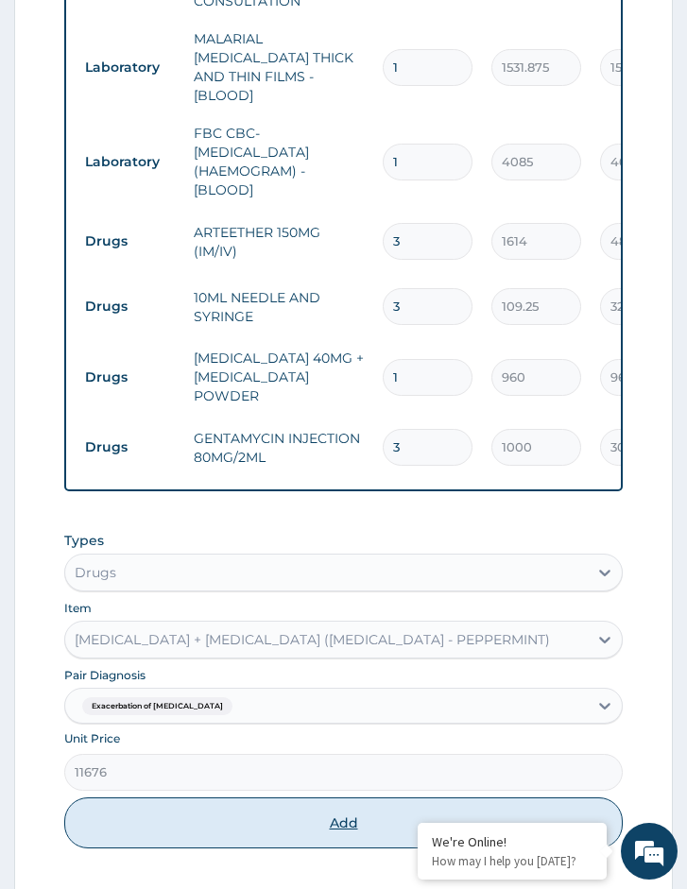
click at [186, 810] on button "Add" at bounding box center [343, 822] width 558 height 51
type input "0"
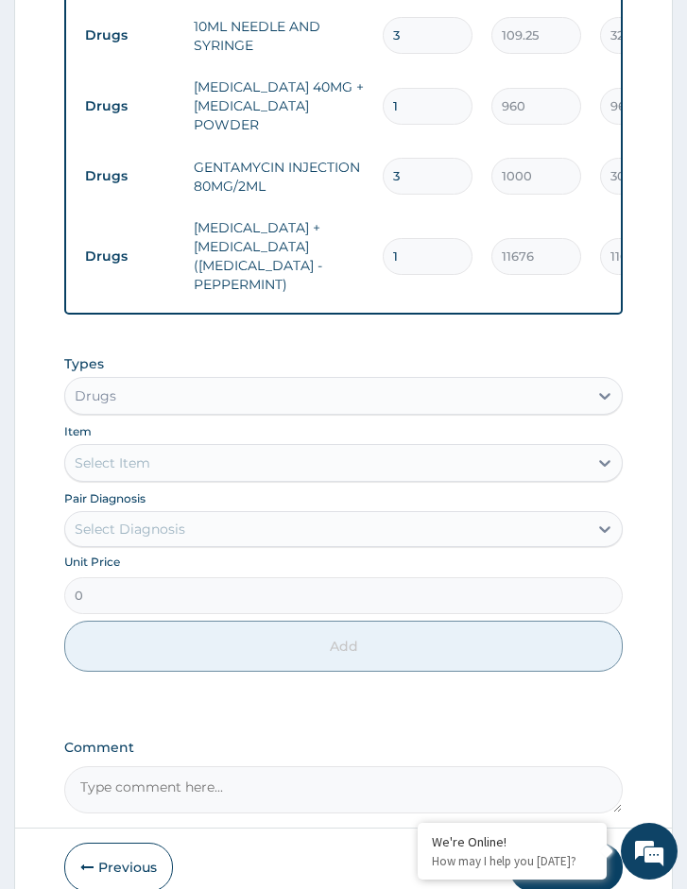
scroll to position [1180, 0]
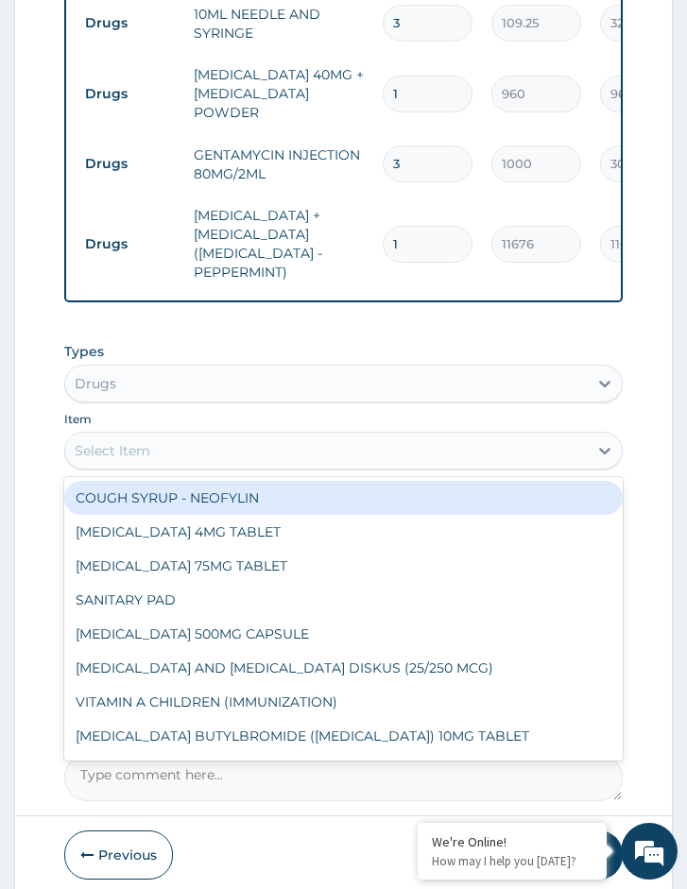
click at [133, 451] on div "Select Item" at bounding box center [113, 450] width 76 height 19
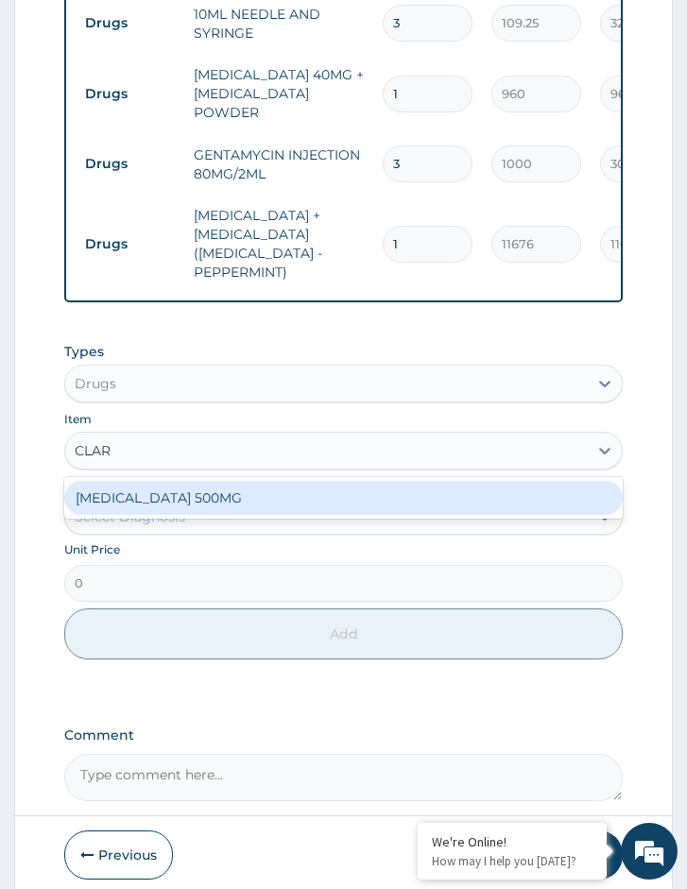
type input "CLARI"
click at [152, 498] on div "CLARITHROMYCIN 500MG" at bounding box center [343, 498] width 558 height 34
type input "431.25"
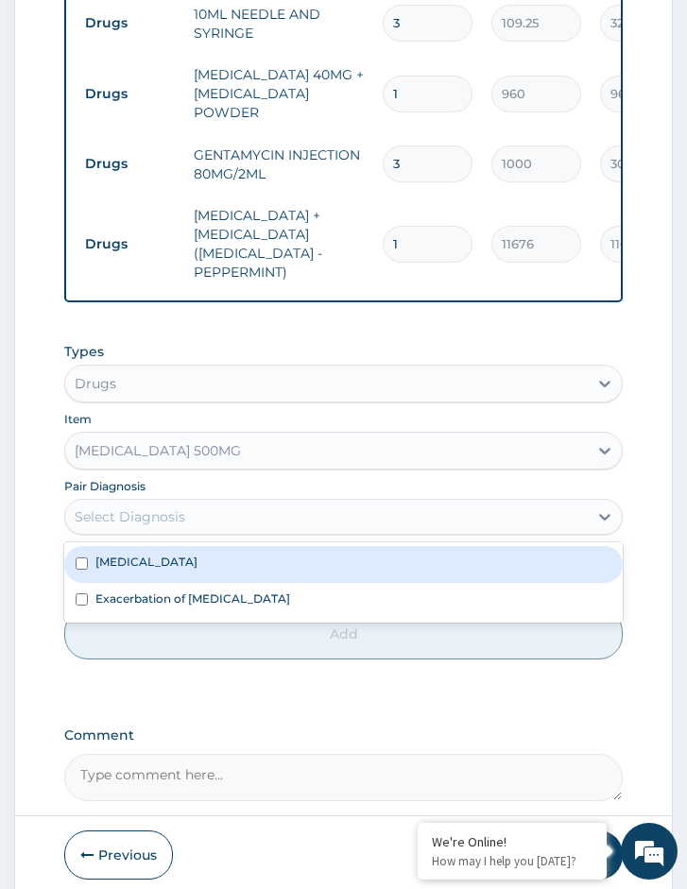
click at [171, 517] on div "Select Diagnosis" at bounding box center [130, 516] width 111 height 19
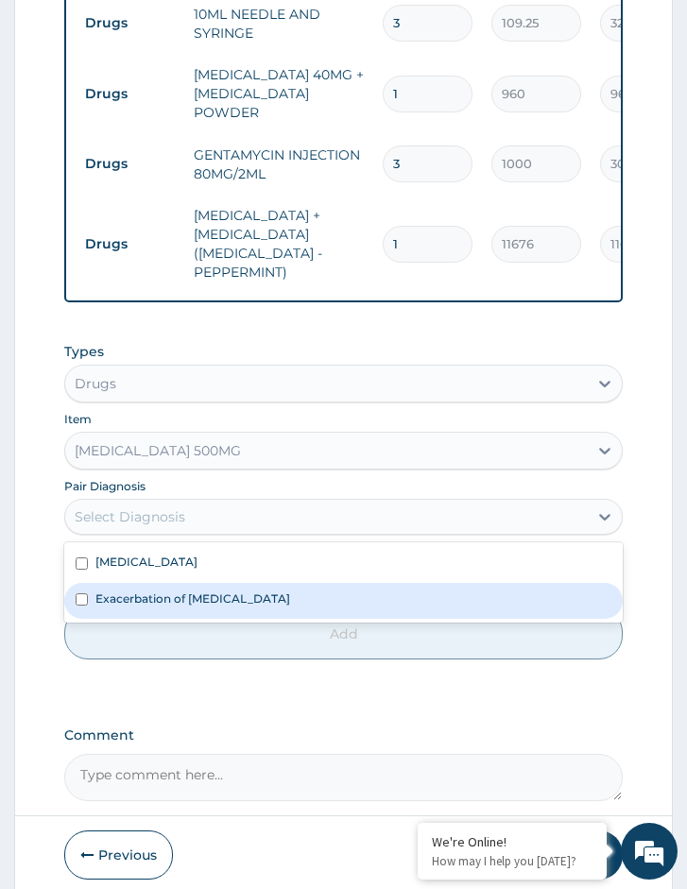
click at [164, 590] on label "Exacerbation of peptic ulcer" at bounding box center [192, 598] width 195 height 16
checkbox input "true"
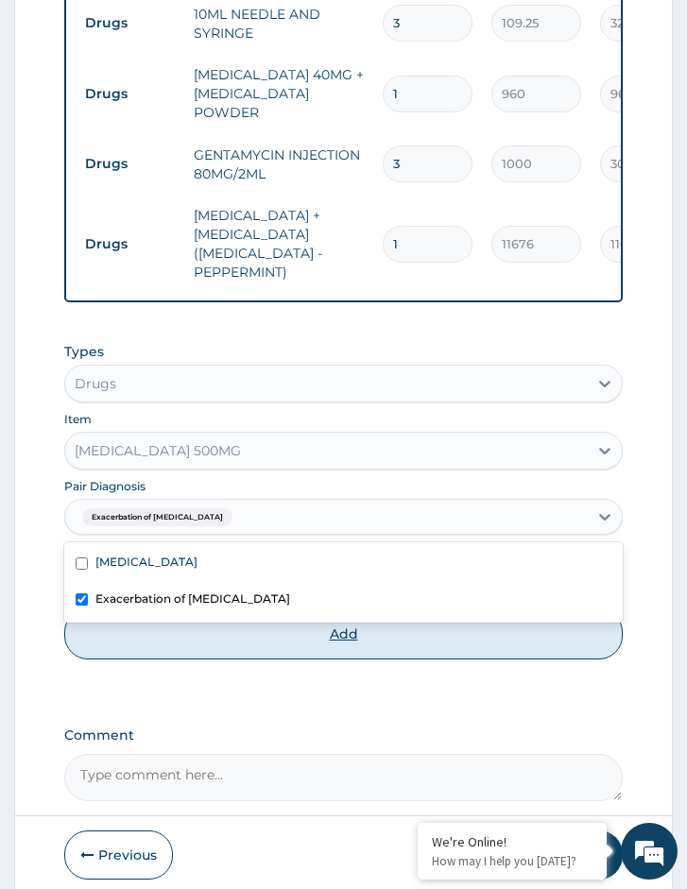
click at [159, 630] on button "Add" at bounding box center [343, 633] width 558 height 51
type input "0"
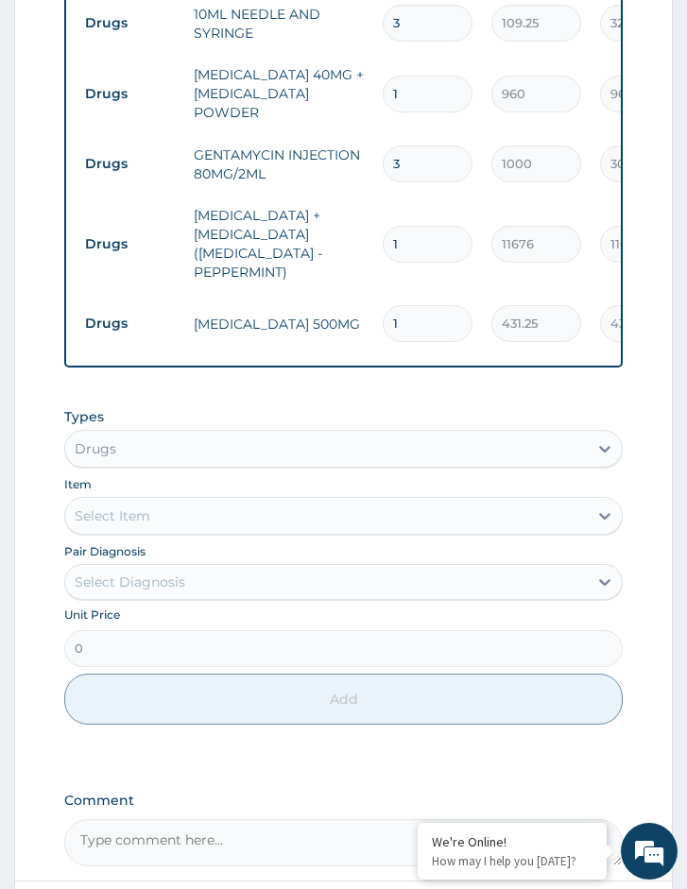
type input "14"
type input "6037.50"
type input "14"
click at [159, 521] on div "Select Item" at bounding box center [326, 516] width 522 height 30
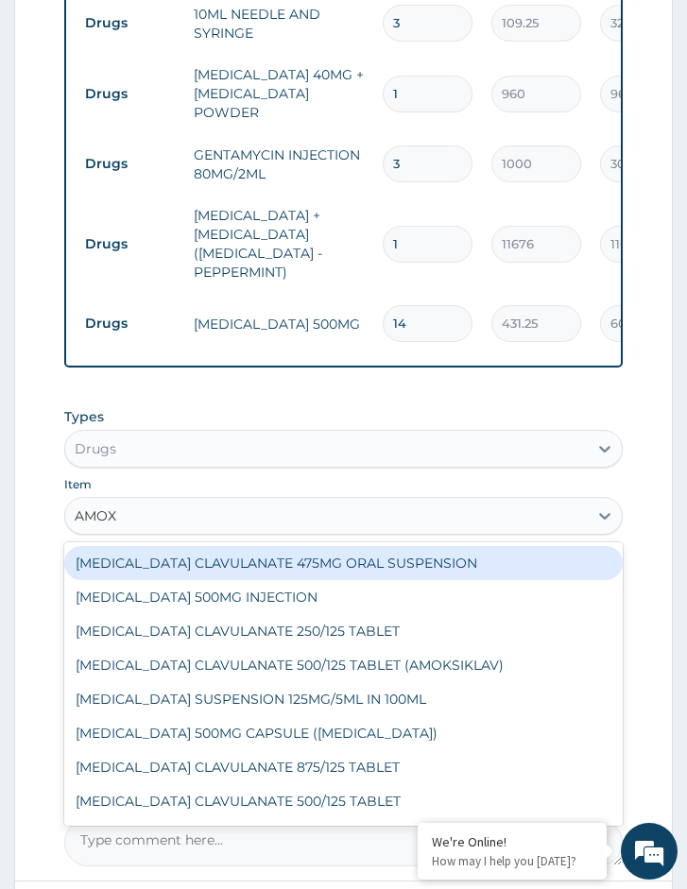
type input "AMOXI"
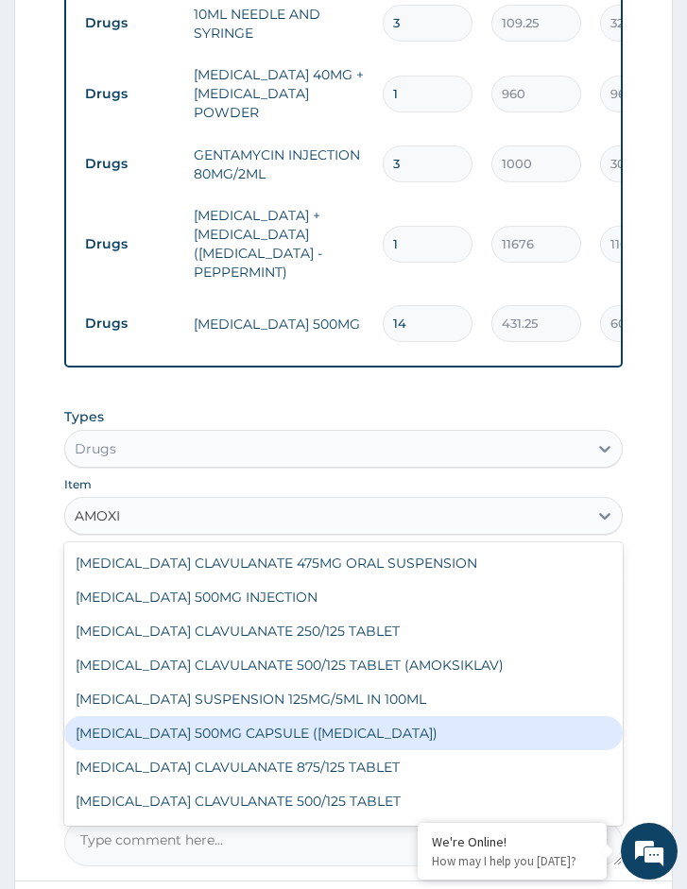
scroll to position [94, 0]
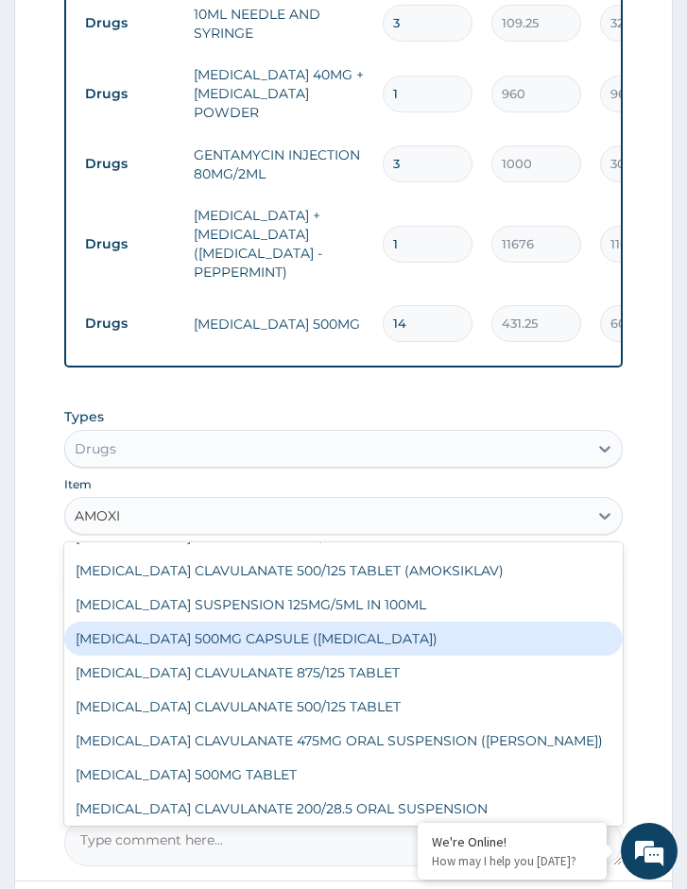
click at [235, 639] on div "AMOXICILLIN 500MG CAPSULE (AMOXIL)" at bounding box center [343, 639] width 558 height 34
type input "354"
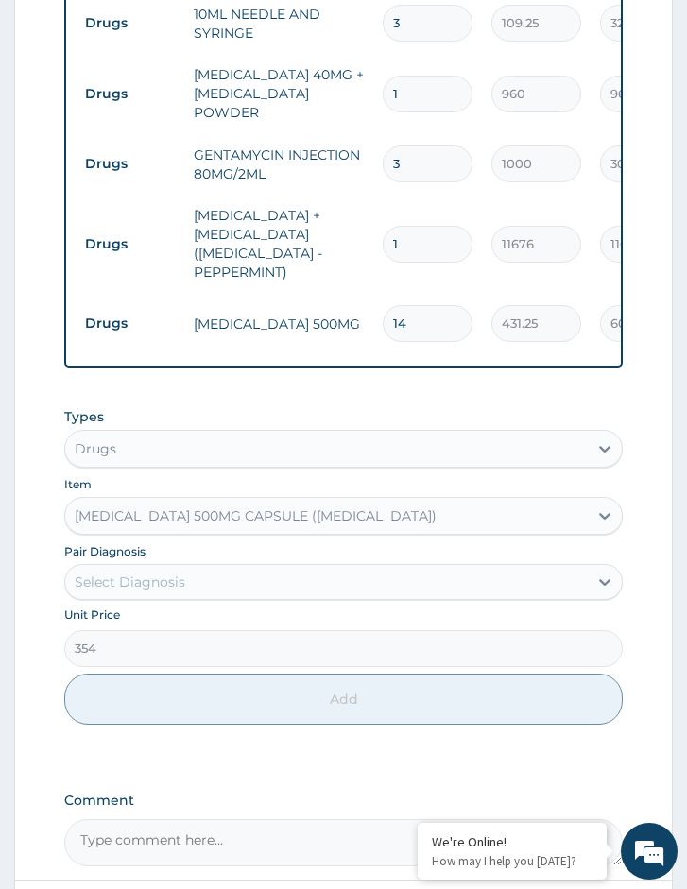
click at [211, 597] on div "Types Drugs Item option AMOXICILLIN 500MG CAPSULE (AMOXIL), selected. Select is…" at bounding box center [343, 566] width 558 height 336
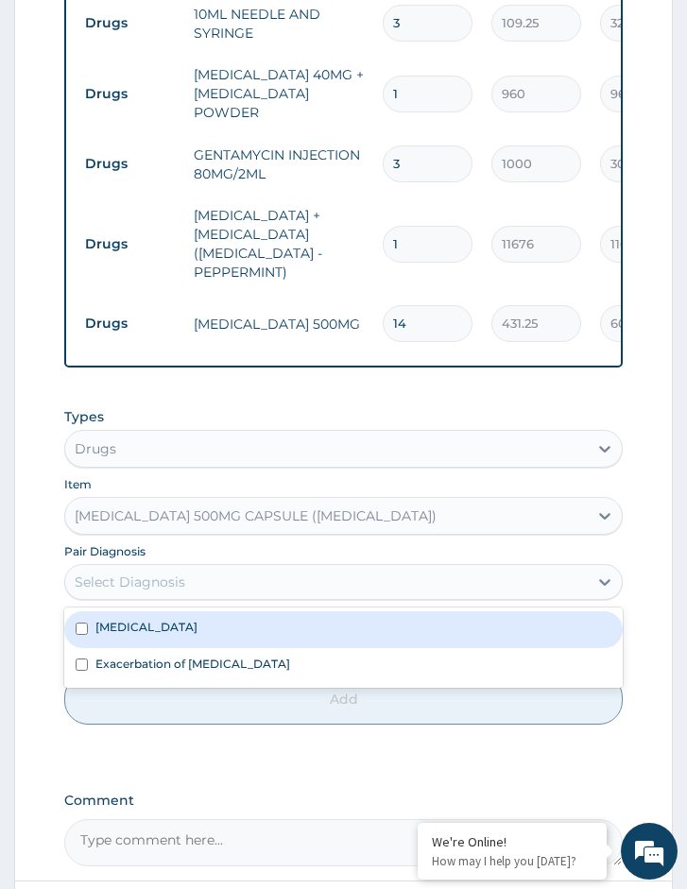
click at [221, 575] on div "Select Diagnosis" at bounding box center [326, 582] width 522 height 30
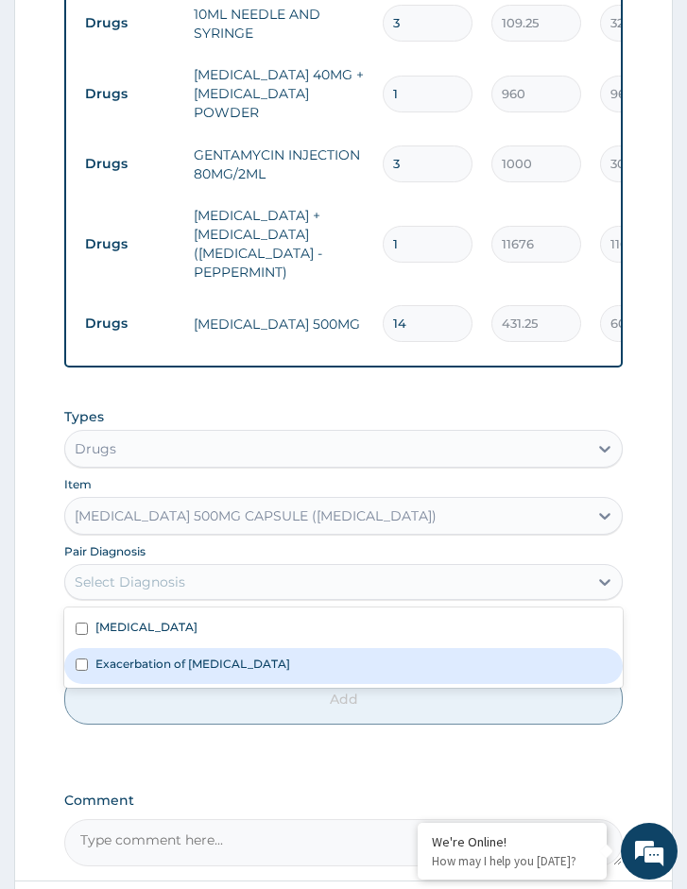
click at [196, 661] on label "Exacerbation of peptic ulcer" at bounding box center [192, 664] width 195 height 16
checkbox input "true"
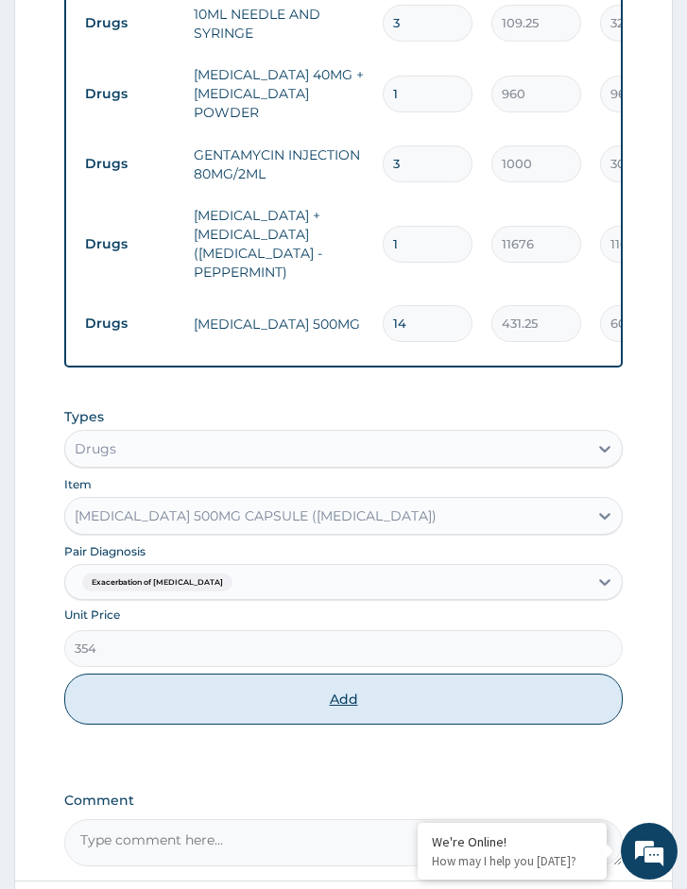
click at [205, 709] on button "Add" at bounding box center [343, 698] width 558 height 51
type input "0"
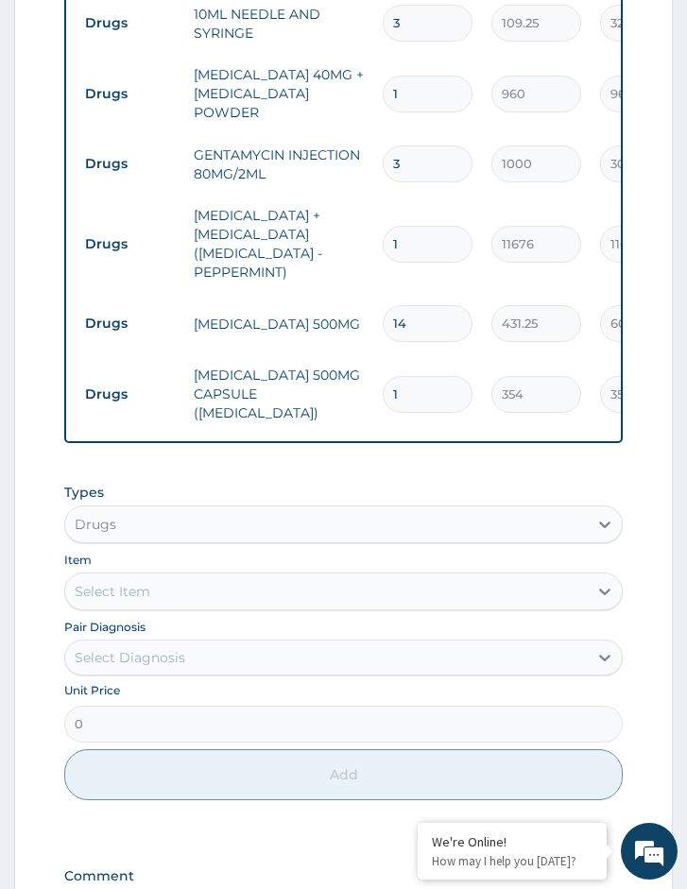
type input "14"
type input "4956.00"
type input "14"
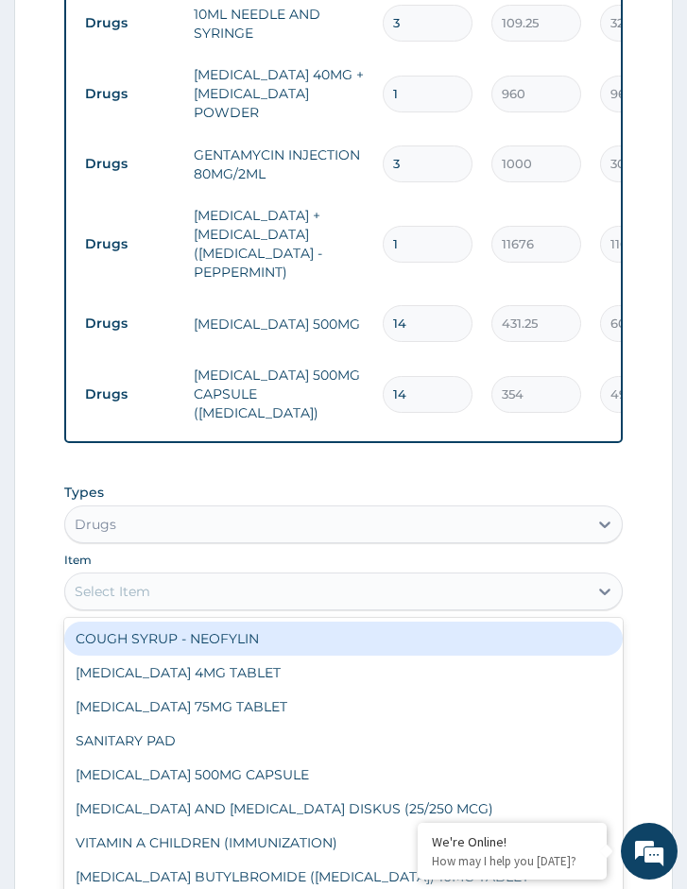
click at [162, 576] on div "Select Item" at bounding box center [326, 591] width 522 height 30
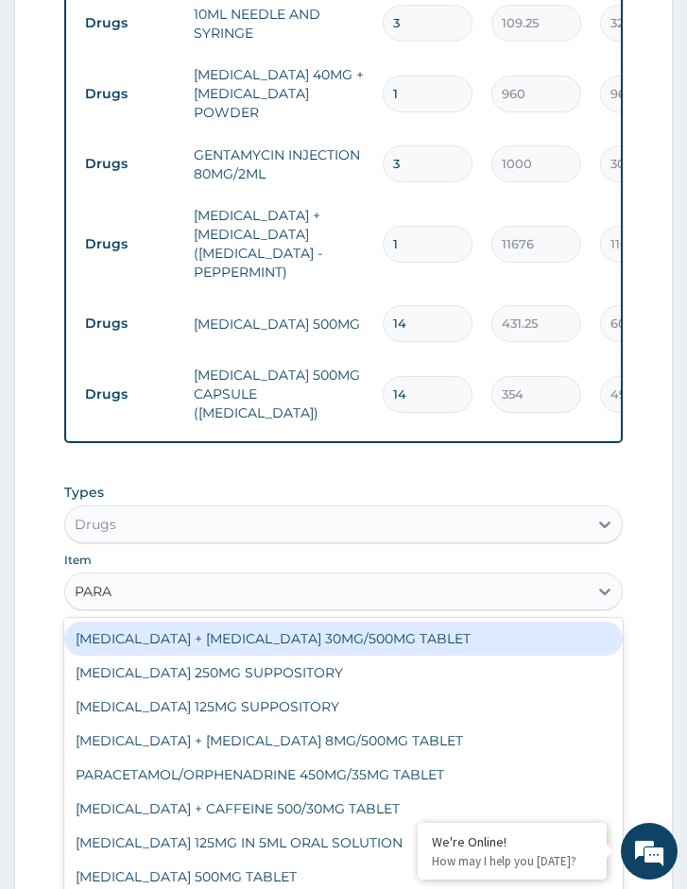
type input "PARAC"
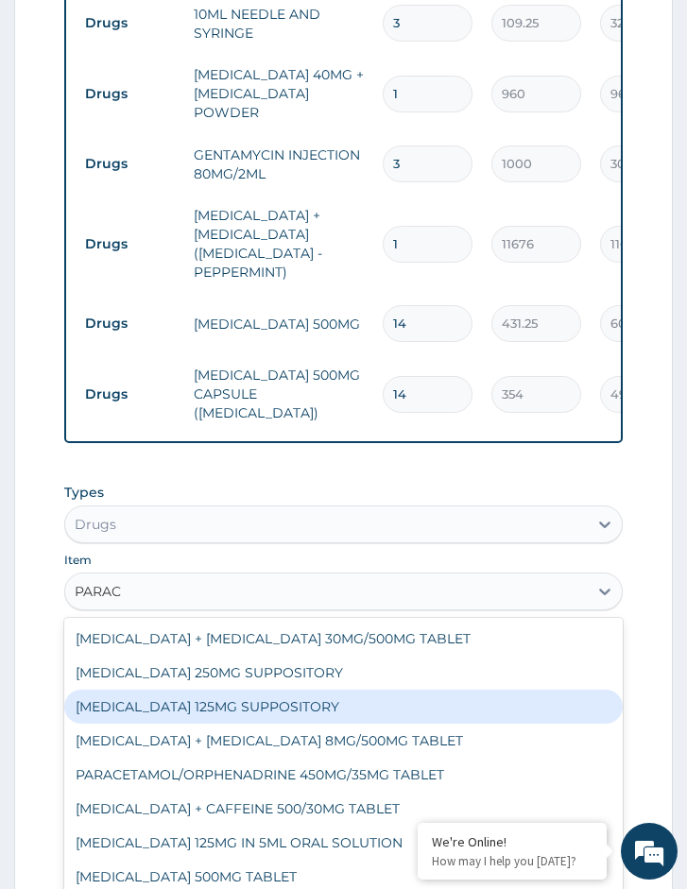
scroll to position [30, 0]
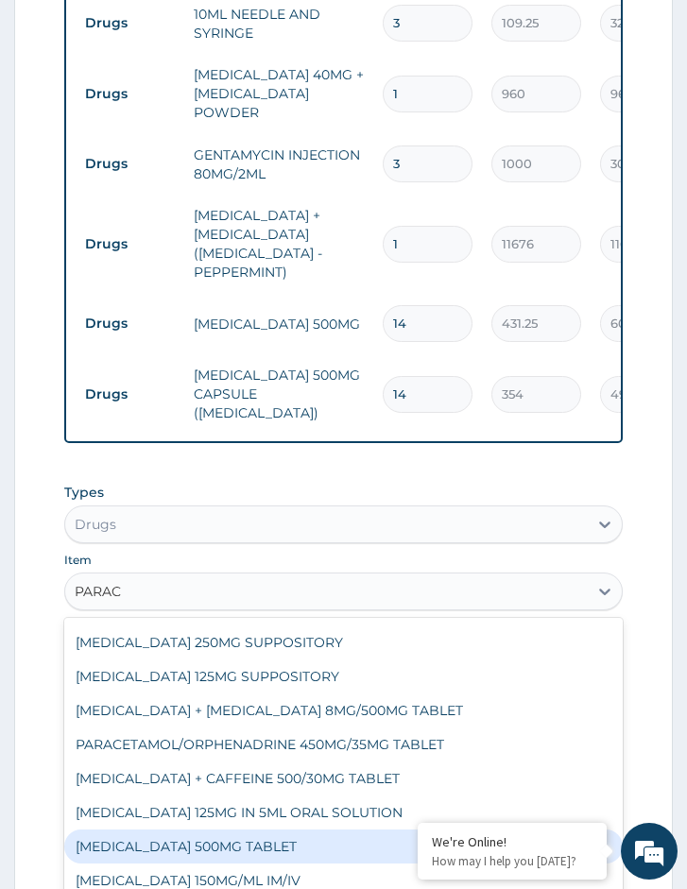
click at [235, 829] on div "PARACETAMOL 500MG TABLET" at bounding box center [343, 846] width 558 height 34
type input "30"
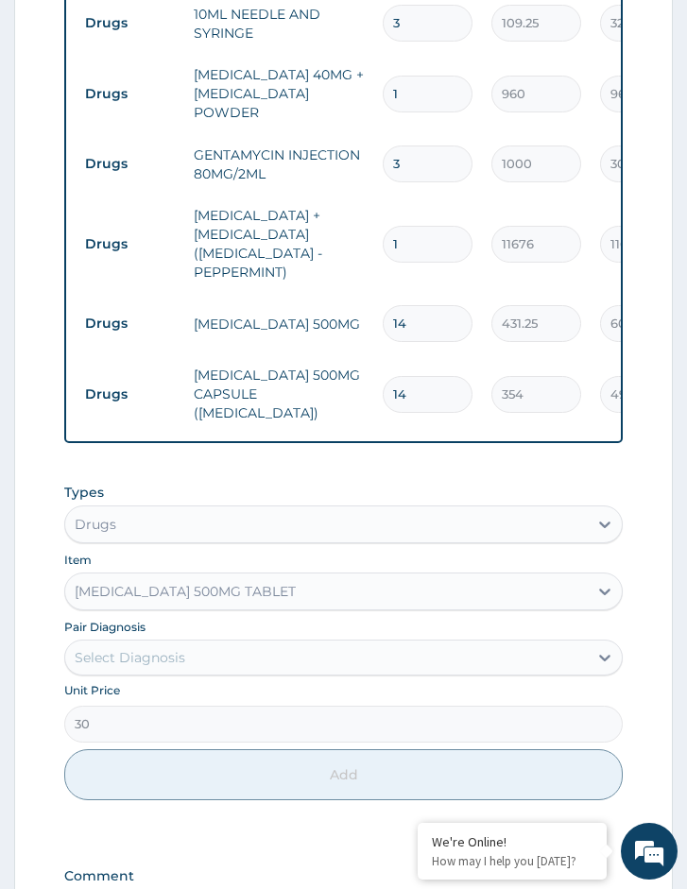
click at [146, 648] on div "Select Diagnosis" at bounding box center [130, 657] width 111 height 19
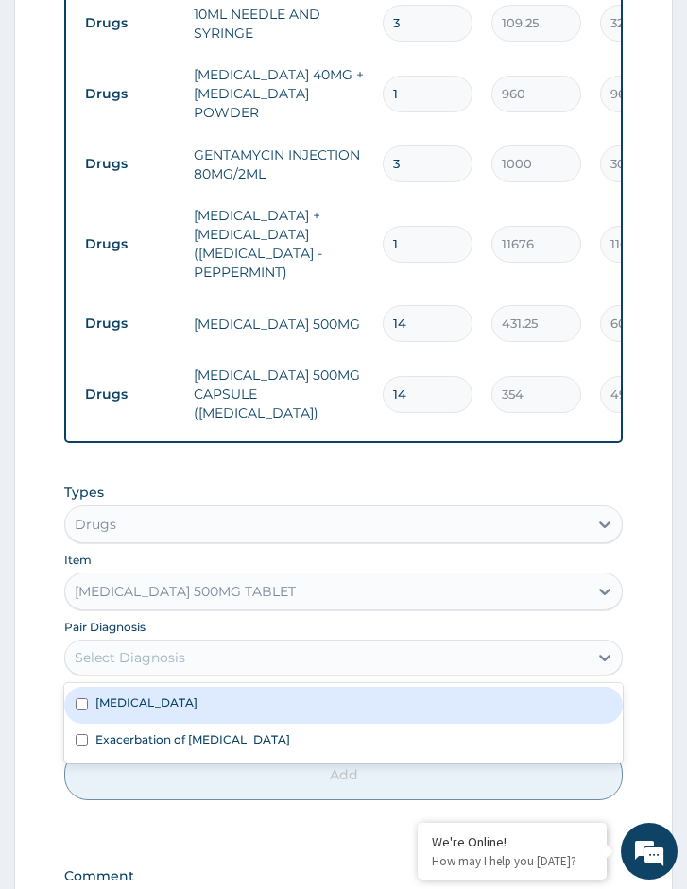
click at [146, 696] on div "Malaria" at bounding box center [343, 705] width 558 height 36
checkbox input "true"
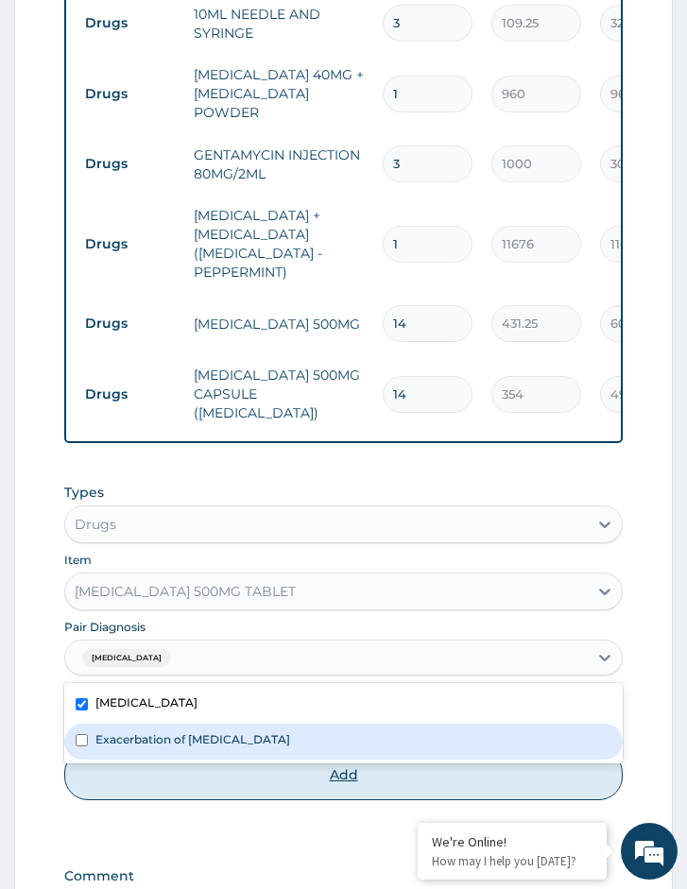
click at [145, 769] on button "Add" at bounding box center [343, 774] width 558 height 51
type input "0"
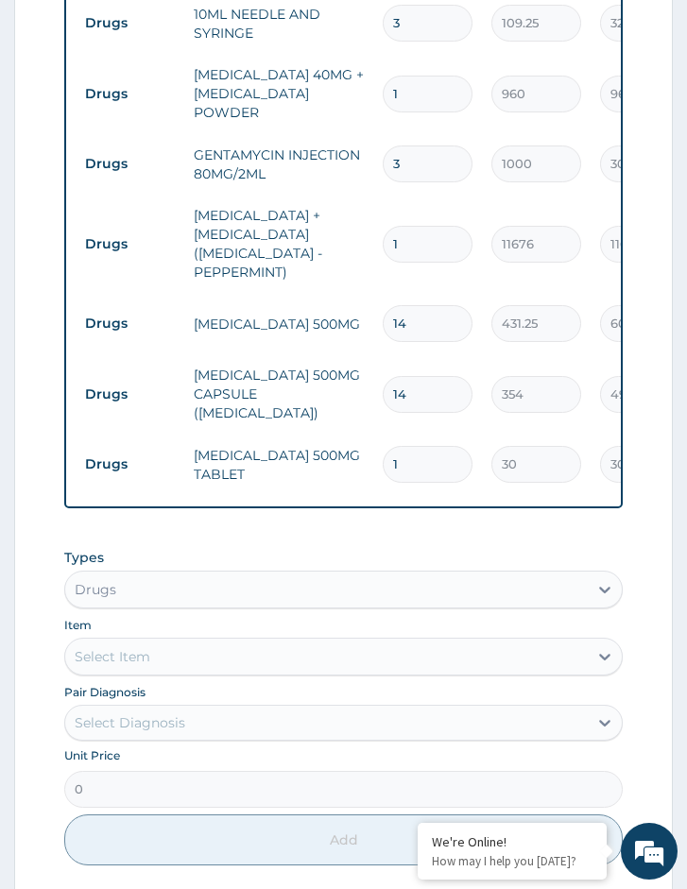
type input "18"
type input "540.00"
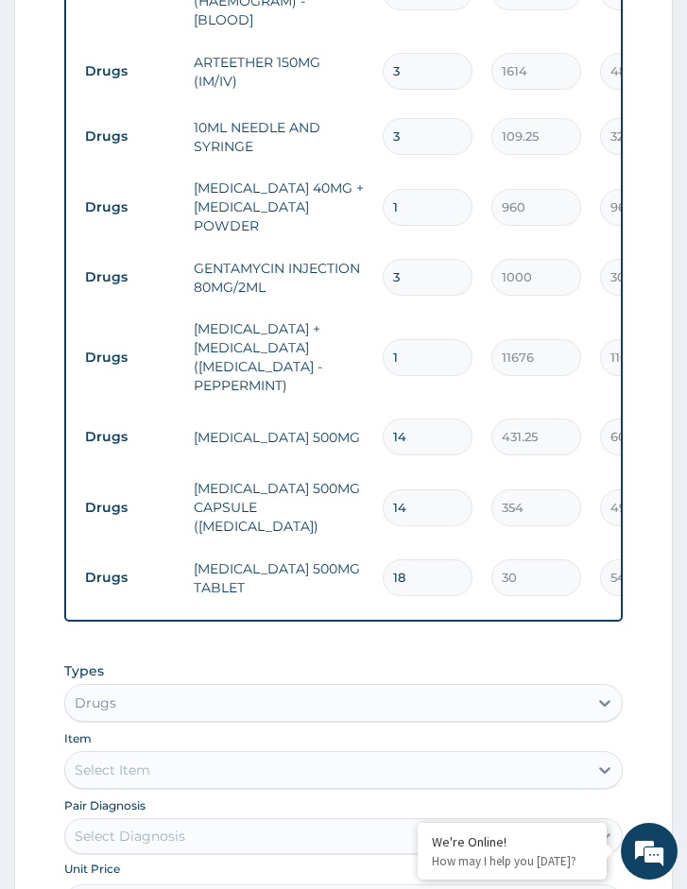
scroll to position [1180, 0]
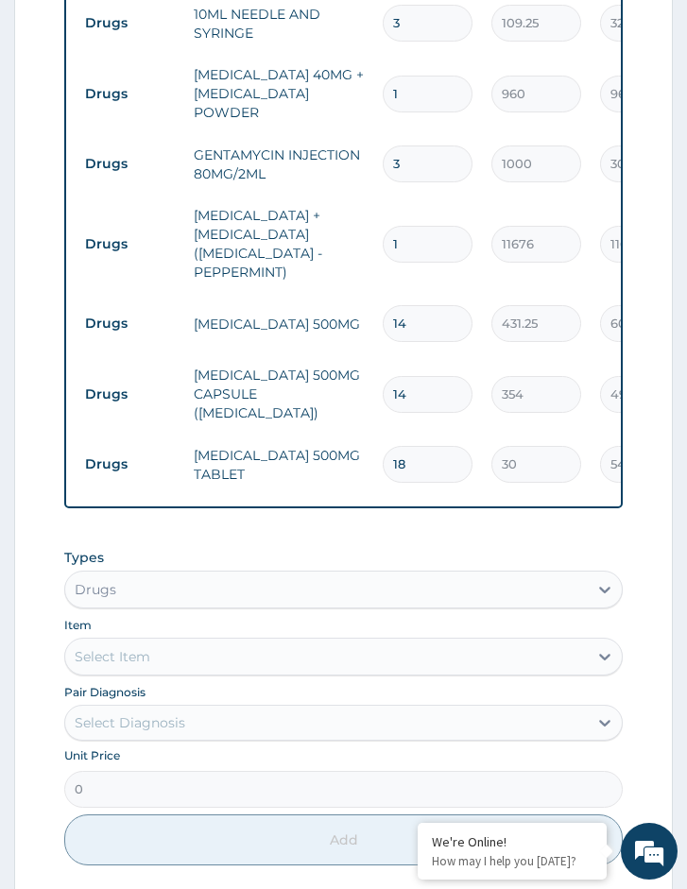
type input "18"
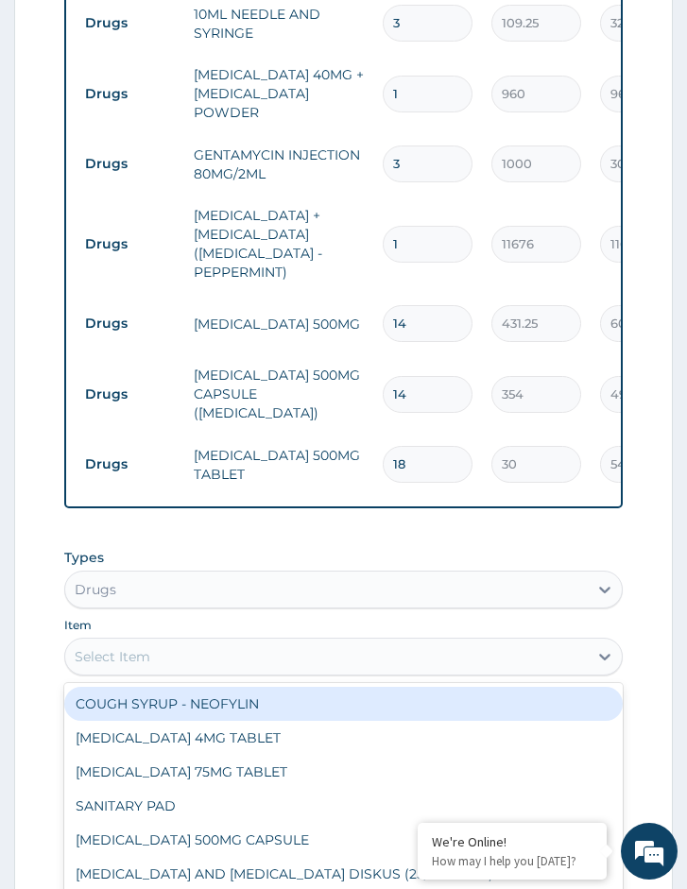
click at [215, 641] on div "Select Item" at bounding box center [326, 656] width 522 height 30
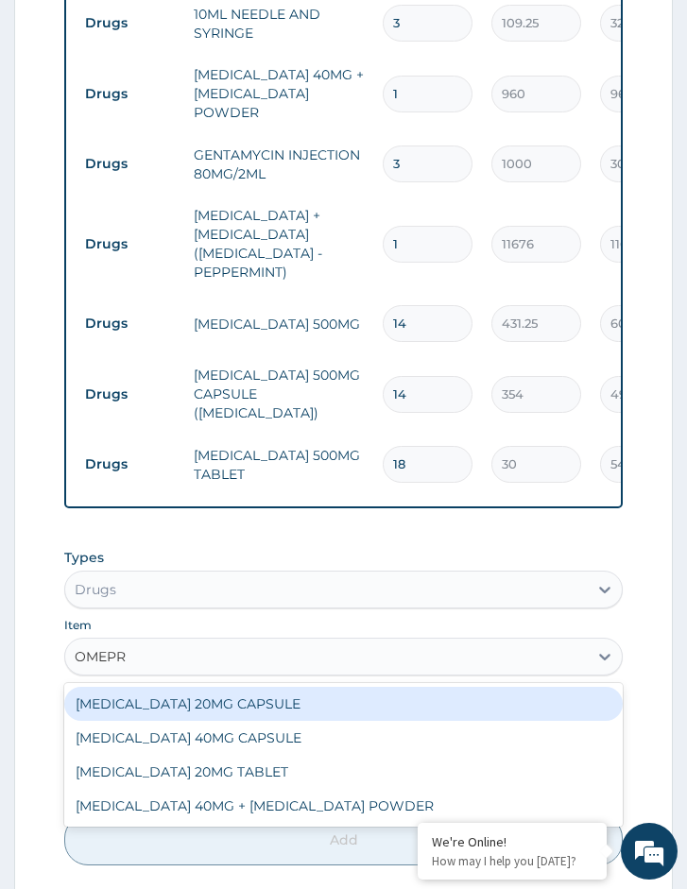
type input "OMEPRA"
click at [223, 691] on div "OMEPRAZOLE 20MG CAPSULE" at bounding box center [343, 704] width 558 height 34
type input "100"
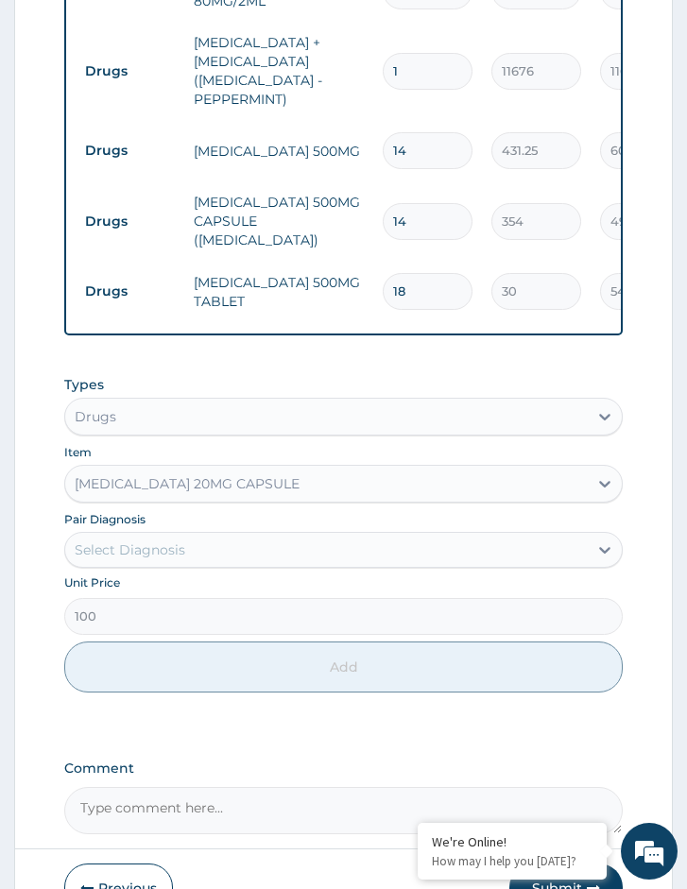
scroll to position [1369, 0]
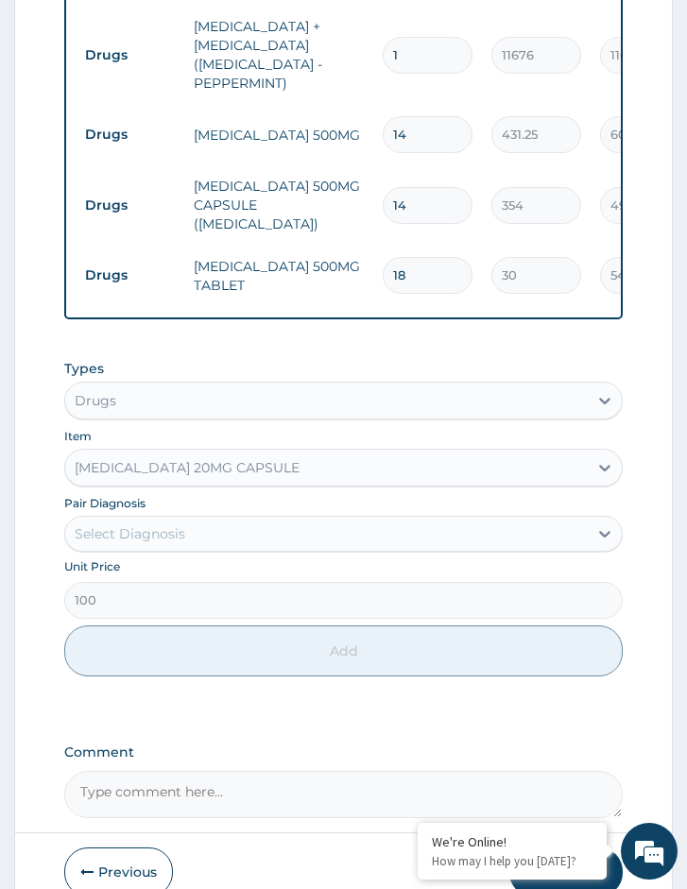
drag, startPoint x: 188, startPoint y: 509, endPoint x: 187, endPoint y: 520, distance: 10.4
click at [187, 519] on div "Select Diagnosis" at bounding box center [326, 534] width 522 height 30
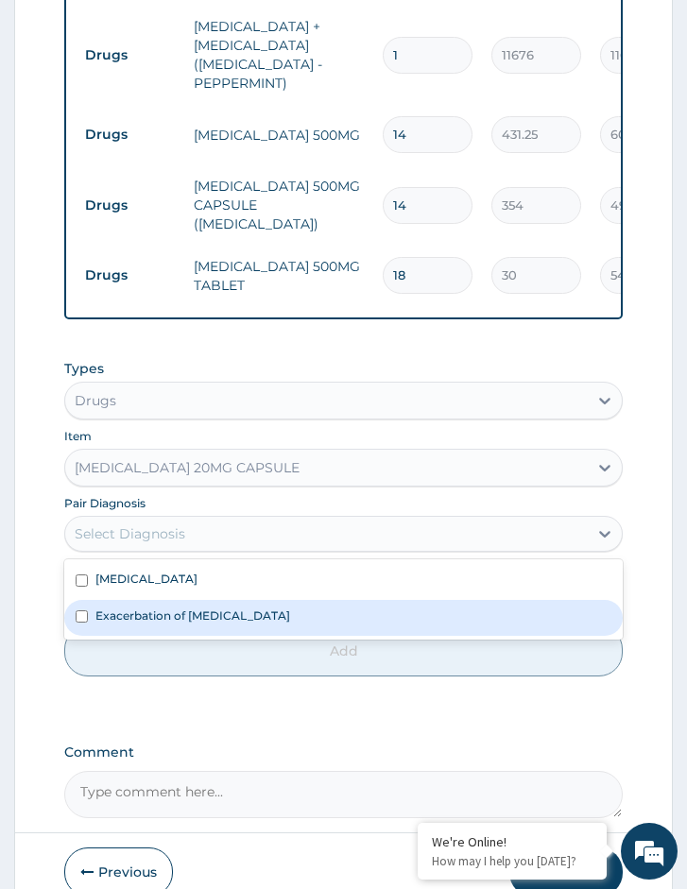
click at [191, 607] on label "Exacerbation of peptic ulcer" at bounding box center [192, 615] width 195 height 16
checkbox input "true"
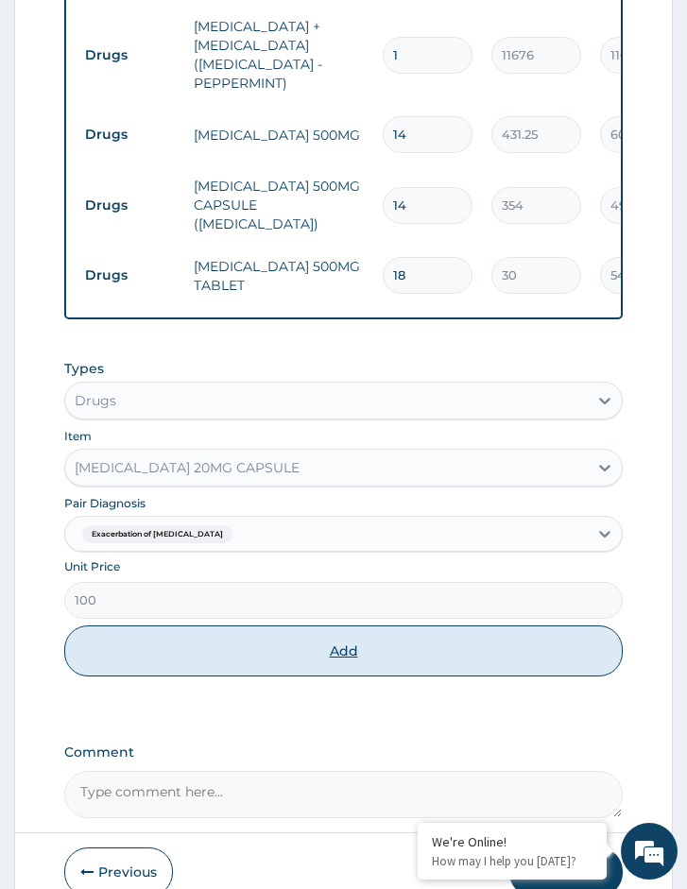
click at [213, 654] on button "Add" at bounding box center [343, 650] width 558 height 51
type input "0"
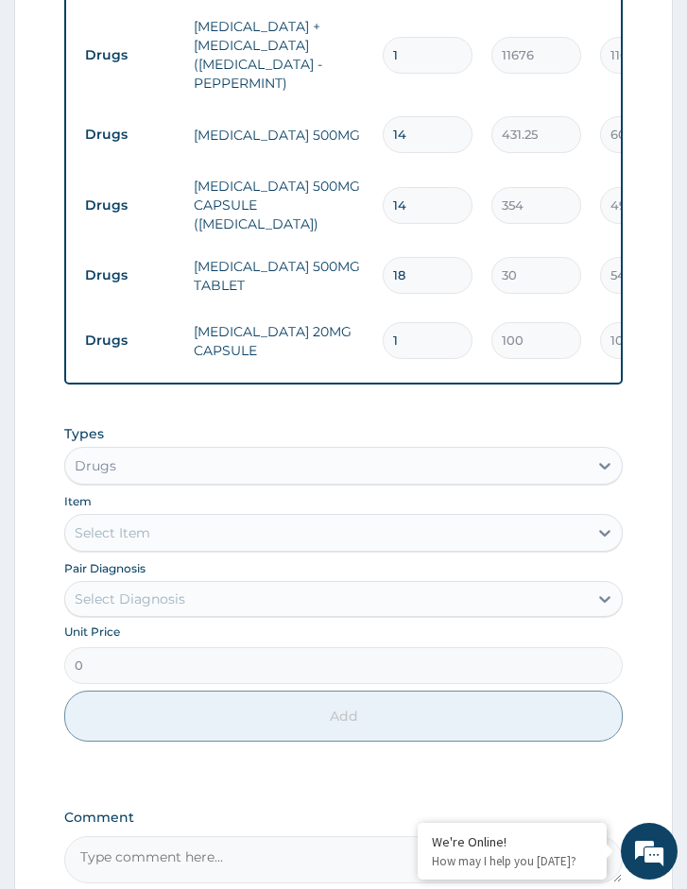
type input "14"
type input "1400.00"
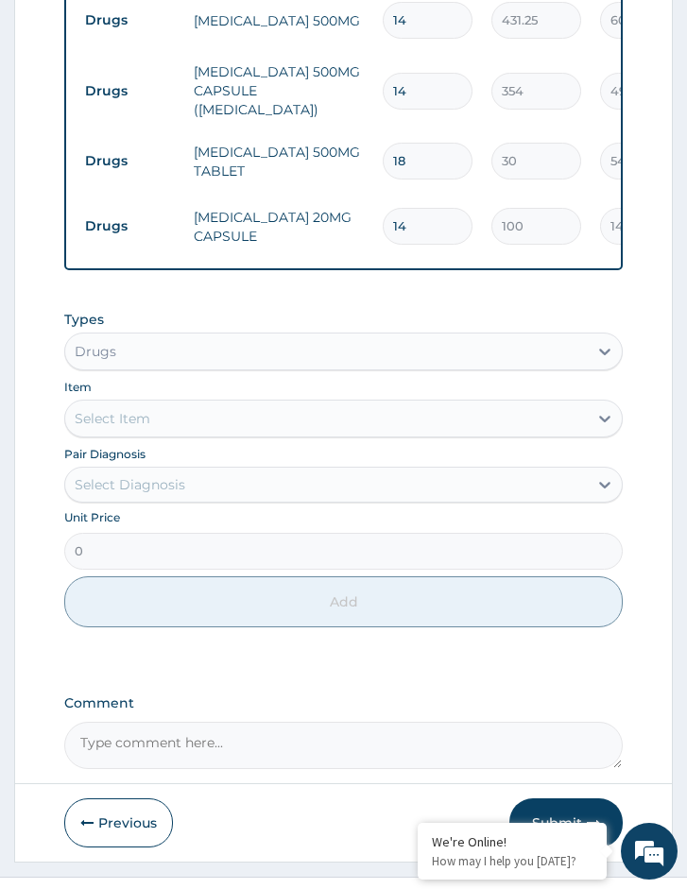
scroll to position [1504, 0]
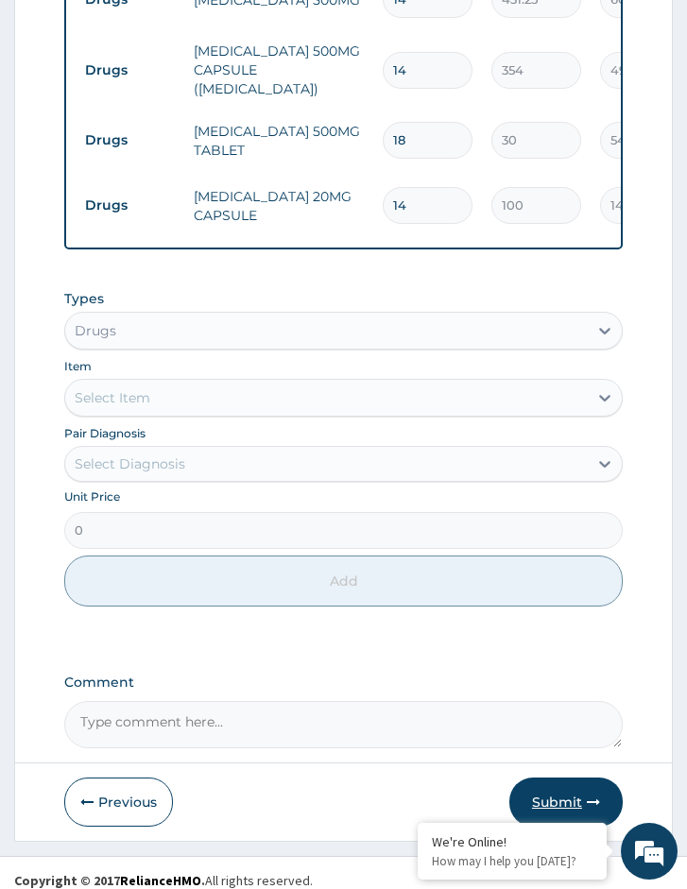
type input "14"
click at [559, 795] on button "Submit" at bounding box center [565, 801] width 113 height 49
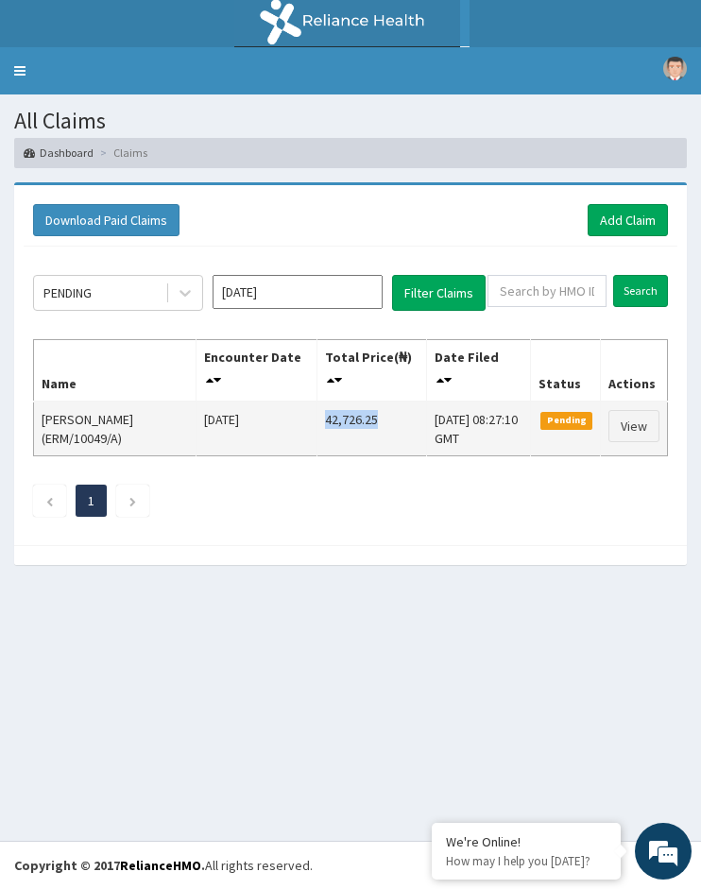
drag, startPoint x: 356, startPoint y: 416, endPoint x: 295, endPoint y: 415, distance: 61.4
click at [316, 415] on td "42,726.25" at bounding box center [371, 428] width 110 height 55
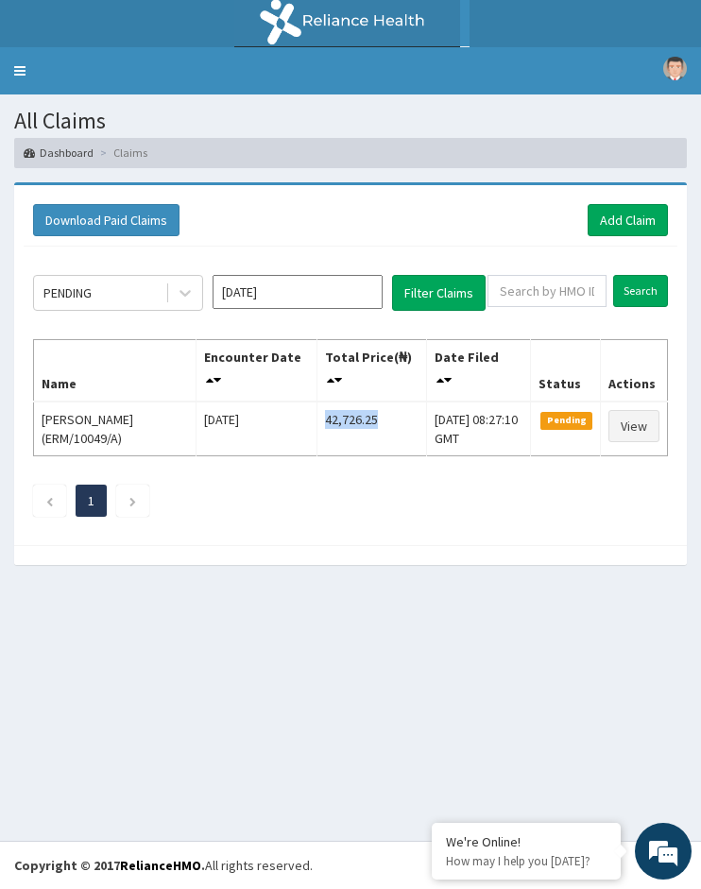
copy td "42,726.25"
drag, startPoint x: 117, startPoint y: 300, endPoint x: 112, endPoint y: 314, distance: 14.0
click at [115, 300] on div "PENDING" at bounding box center [99, 293] width 131 height 30
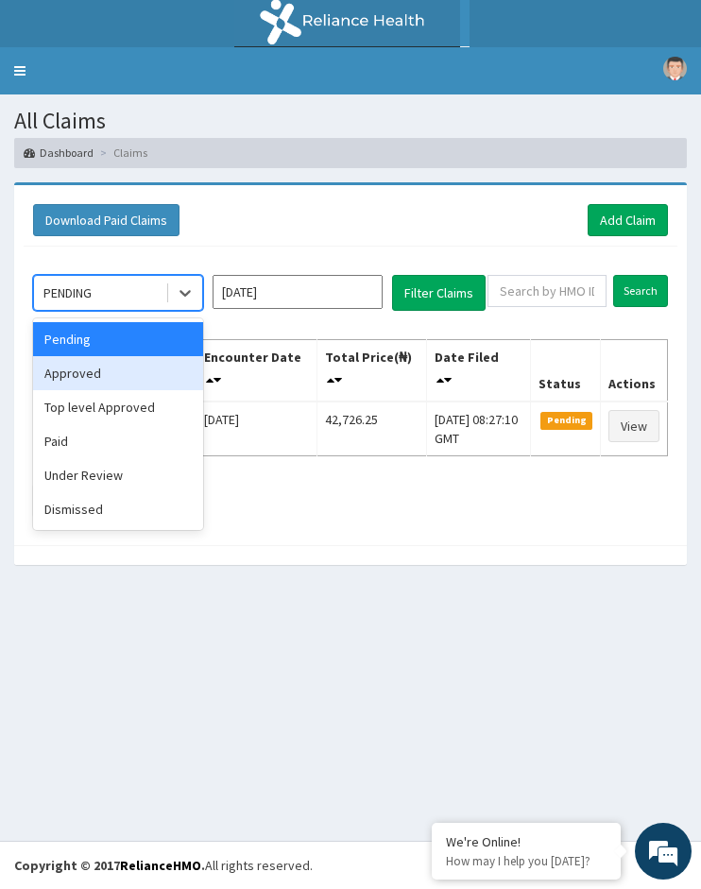
drag, startPoint x: 99, startPoint y: 379, endPoint x: 172, endPoint y: 374, distance: 72.9
click at [99, 378] on div "Approved" at bounding box center [118, 373] width 170 height 34
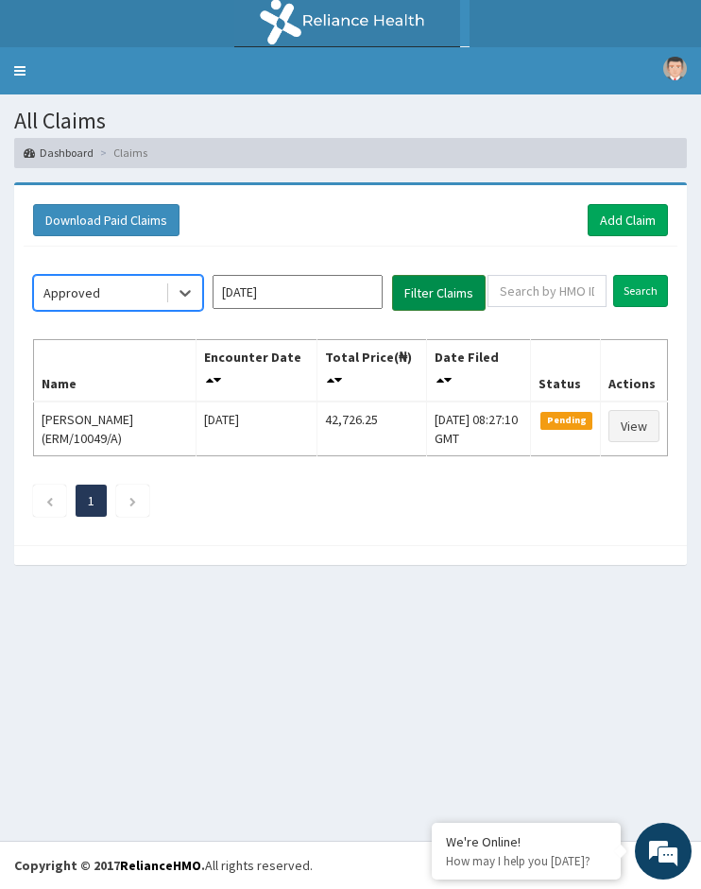
click at [436, 292] on button "Filter Claims" at bounding box center [439, 293] width 94 height 36
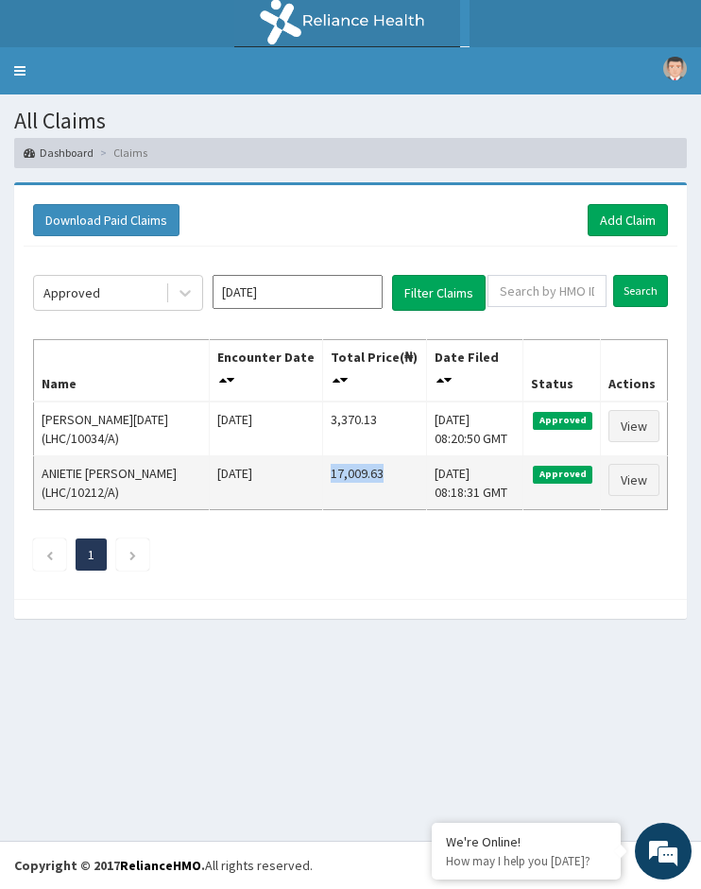
drag, startPoint x: 356, startPoint y: 476, endPoint x: 311, endPoint y: 485, distance: 46.1
click at [323, 479] on td "17,009.63" at bounding box center [374, 482] width 103 height 54
copy td "17,009.63"
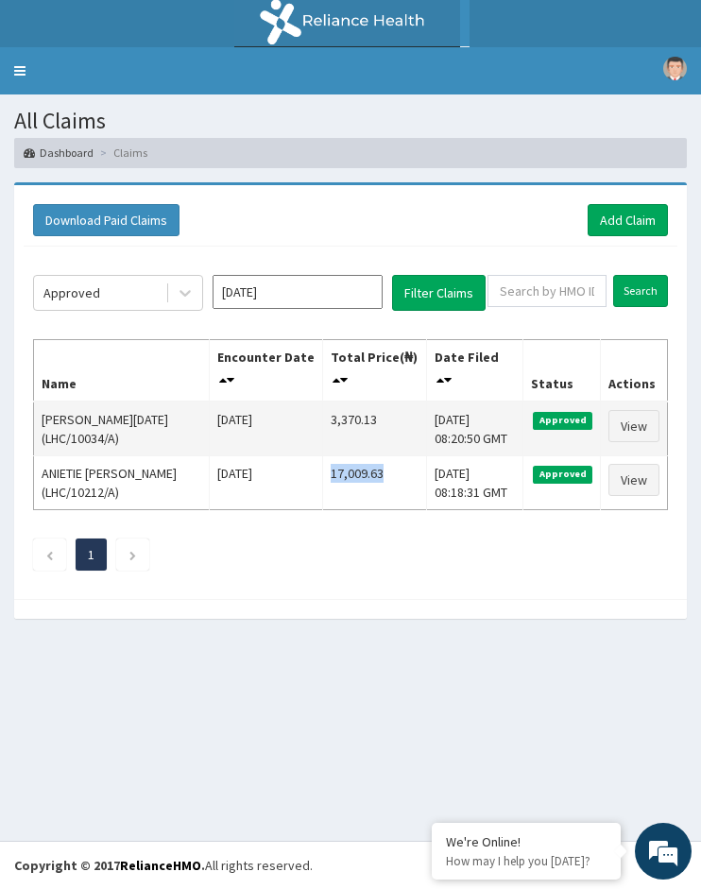
drag, startPoint x: 342, startPoint y: 419, endPoint x: 293, endPoint y: 419, distance: 49.1
click at [293, 419] on tr "VICTOR SUNDAY (LHC/10034/A) Sat Sep 13 2025 3,370.13 Sun, 14 Sep 2025 08:20:50 …" at bounding box center [351, 428] width 634 height 55
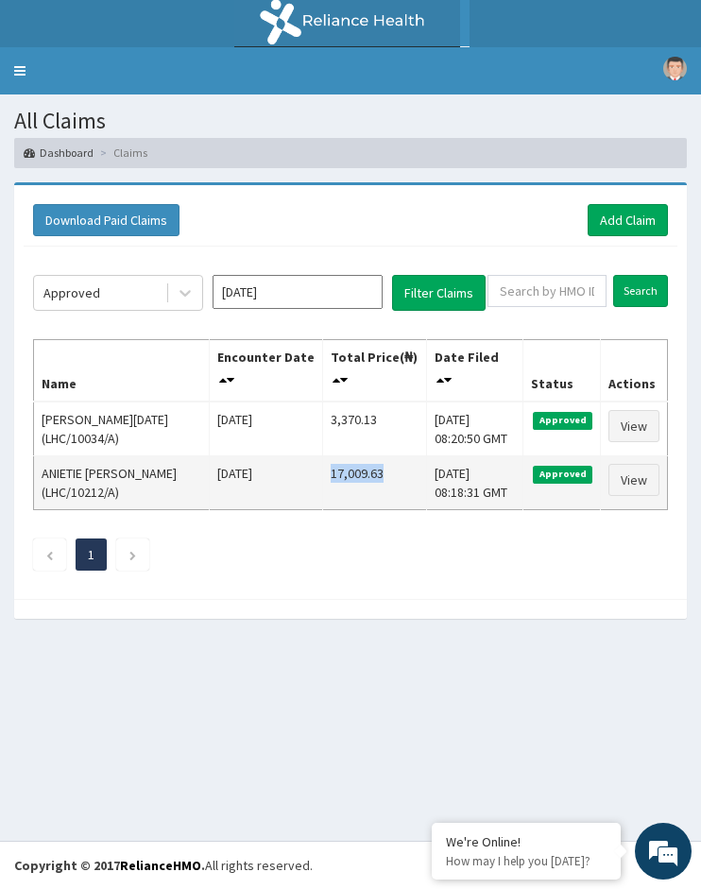
copy tr "3,370.13"
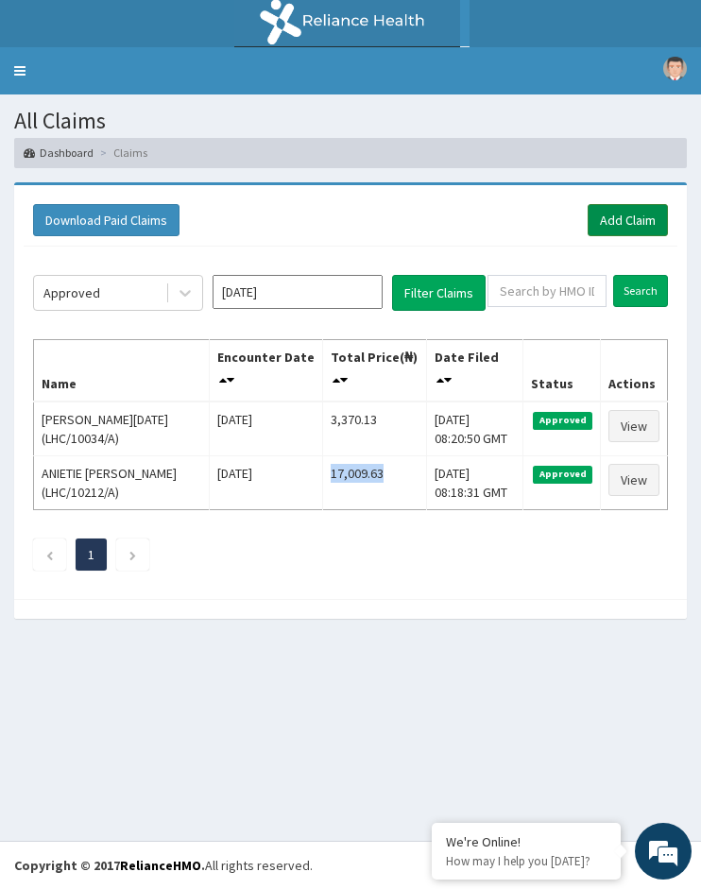
click at [606, 226] on link "Add Claim" at bounding box center [628, 220] width 80 height 32
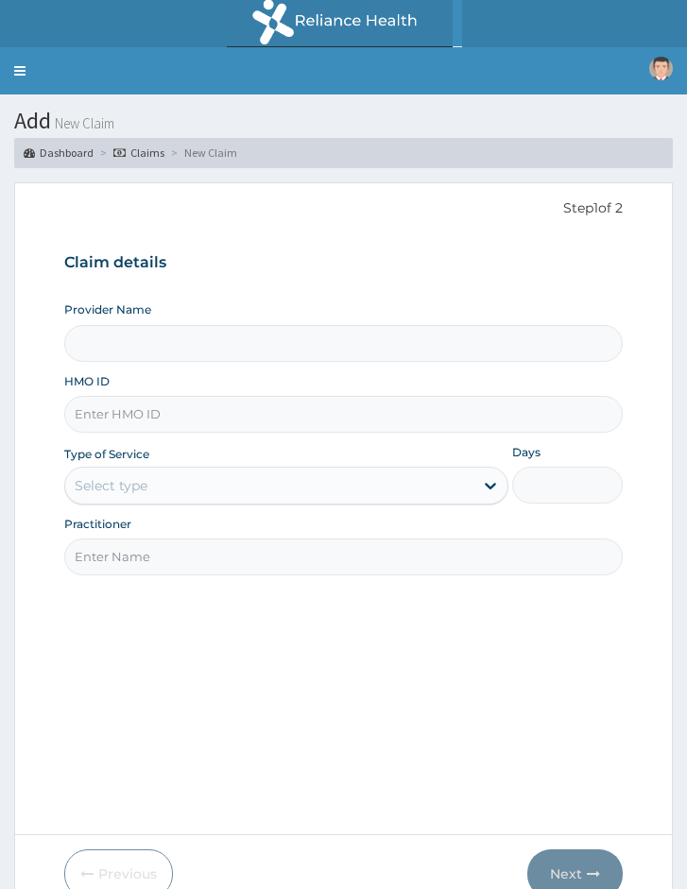
click at [125, 412] on input "HMO ID" at bounding box center [343, 414] width 558 height 37
paste input "DRA/10018/A"
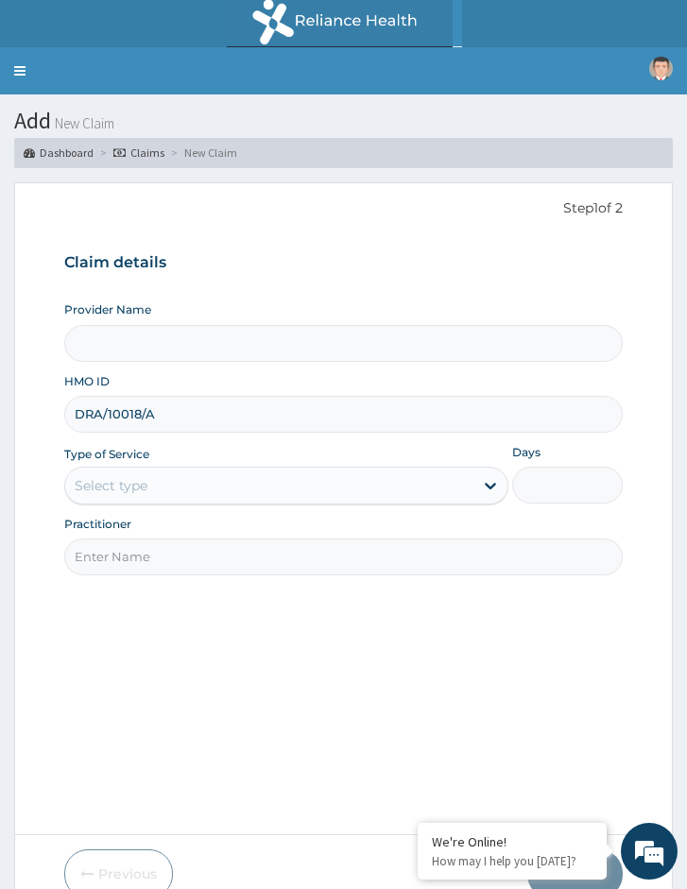
type input "DRA/10018/A"
click at [186, 487] on div "Select type" at bounding box center [268, 485] width 407 height 30
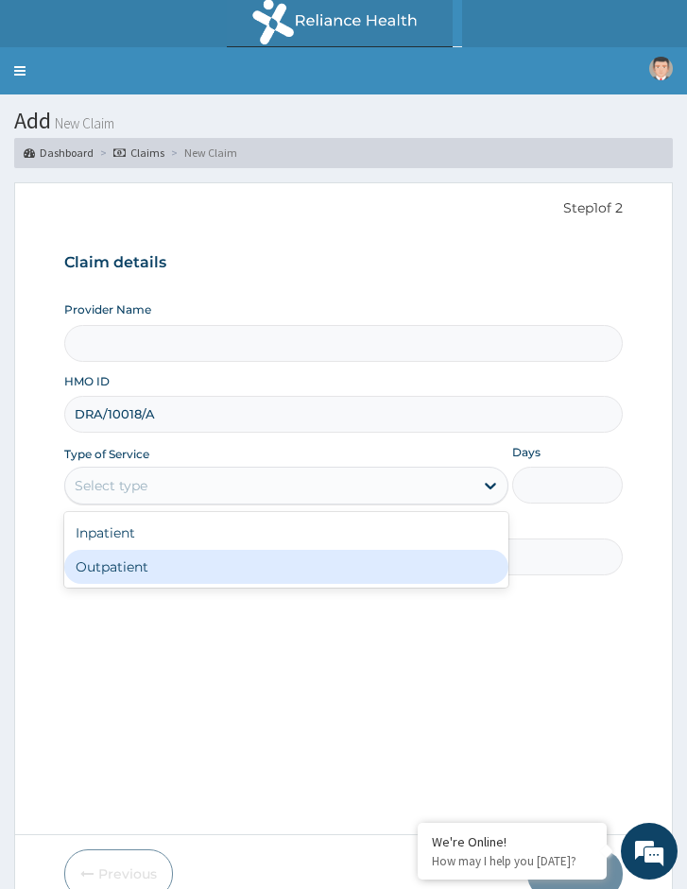
drag, startPoint x: 154, startPoint y: 559, endPoint x: 162, endPoint y: 574, distance: 16.9
click at [154, 560] on div "Outpatient" at bounding box center [285, 567] width 443 height 34
type input "1"
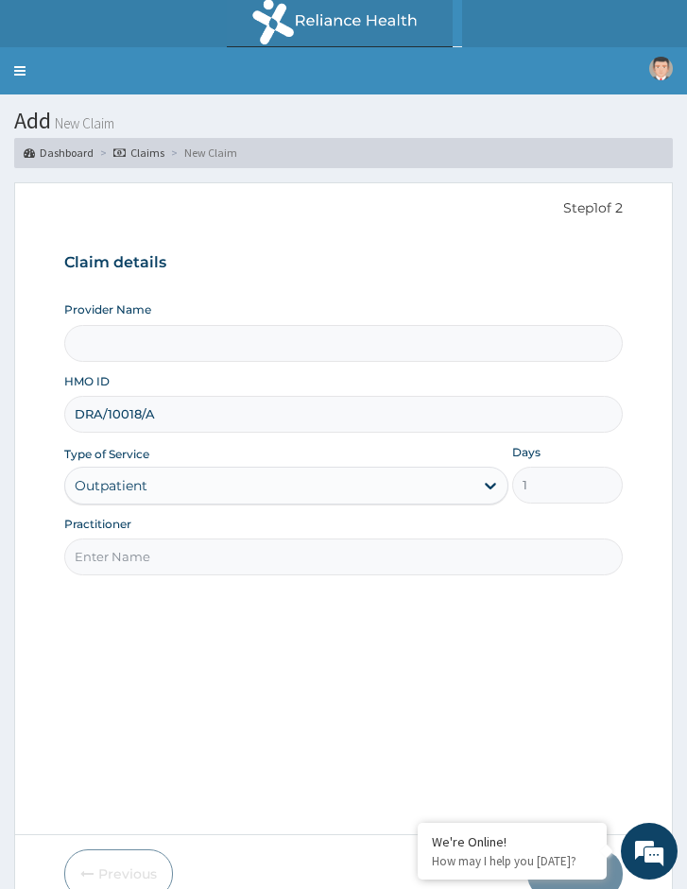
click at [162, 574] on input "Practitioner" at bounding box center [343, 556] width 558 height 37
type input "Reliance Family Clinics (RFC) - [GEOGRAPHIC_DATA]"
type input "Locum Doctor"
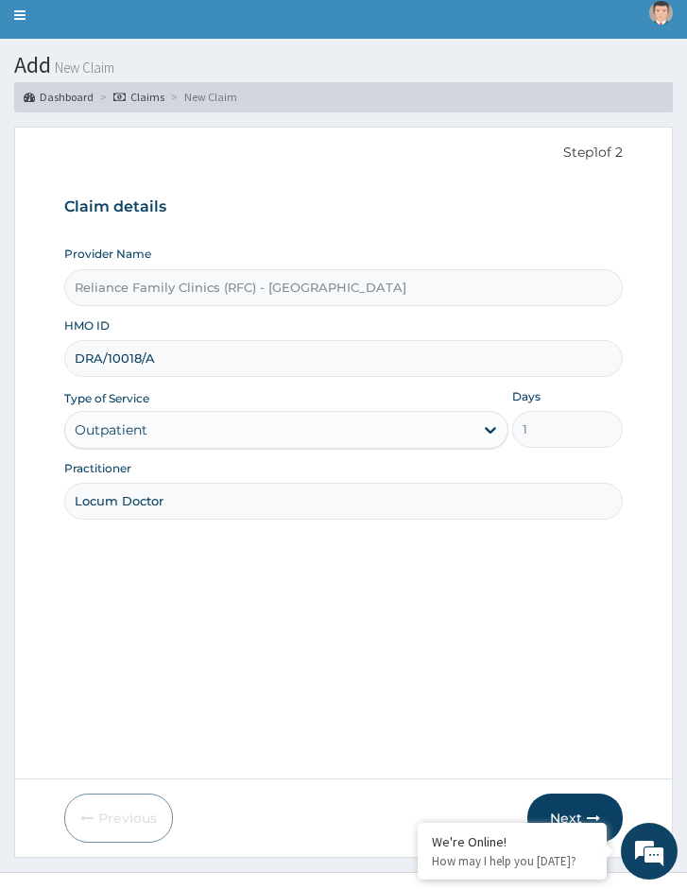
scroll to position [87, 0]
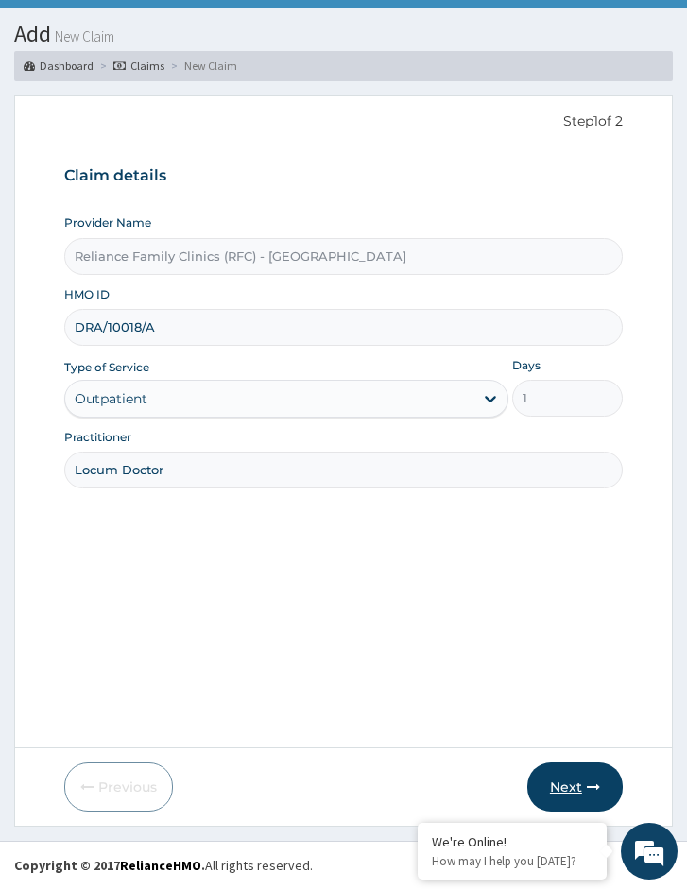
click at [552, 769] on button "Next" at bounding box center [574, 786] width 95 height 49
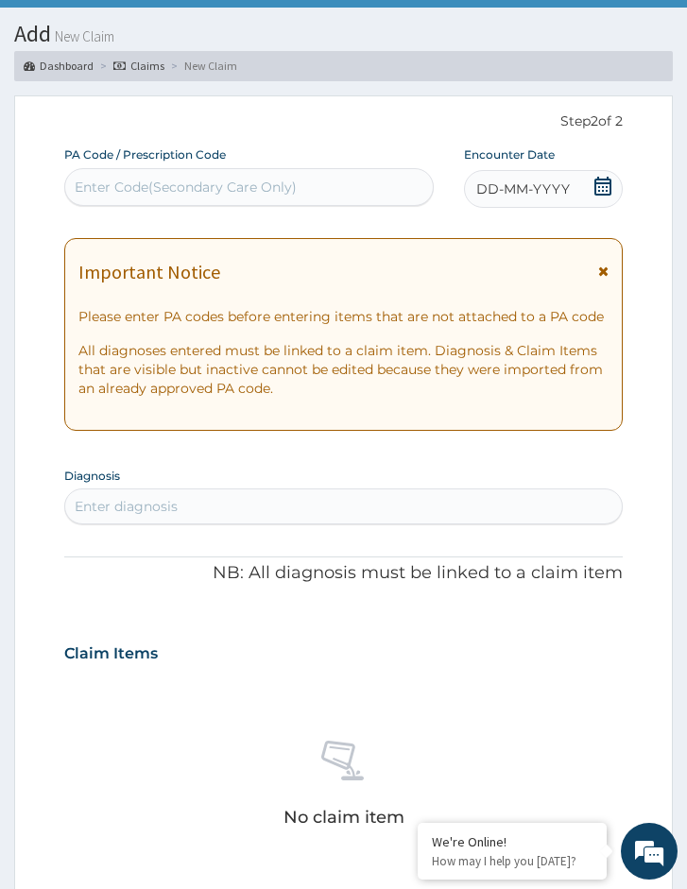
click at [566, 188] on span "DD-MM-YYYY" at bounding box center [523, 188] width 94 height 19
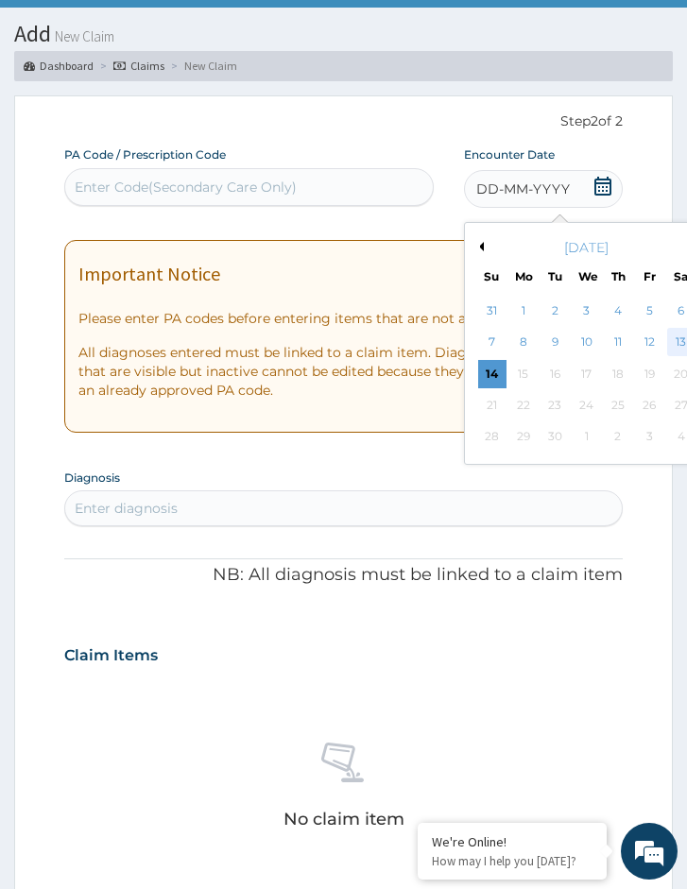
click at [680, 341] on div "13" at bounding box center [681, 343] width 28 height 28
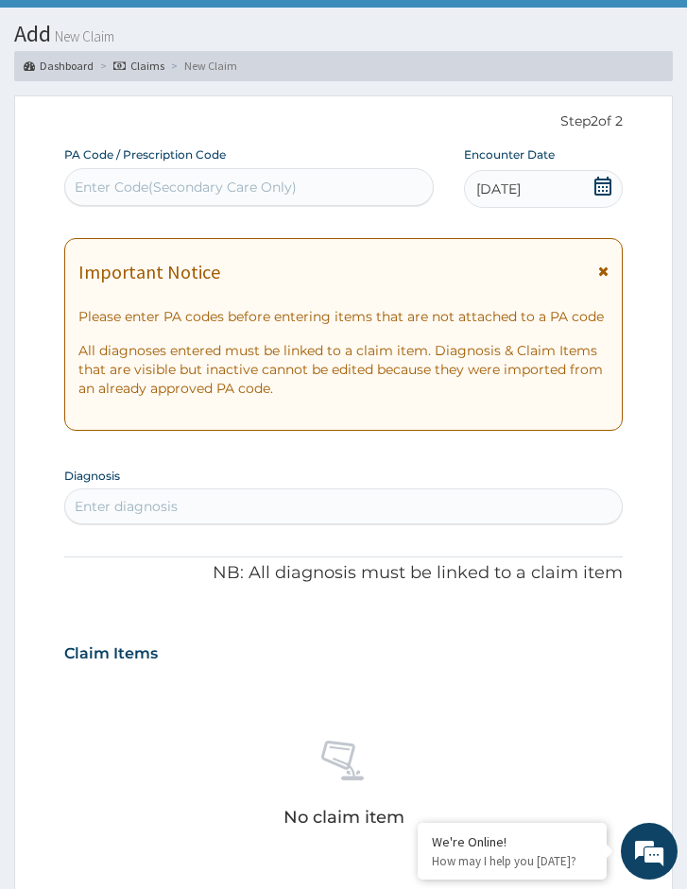
click at [142, 495] on div "Enter diagnosis" at bounding box center [343, 506] width 556 height 30
type input "[MEDICAL_DATA]"
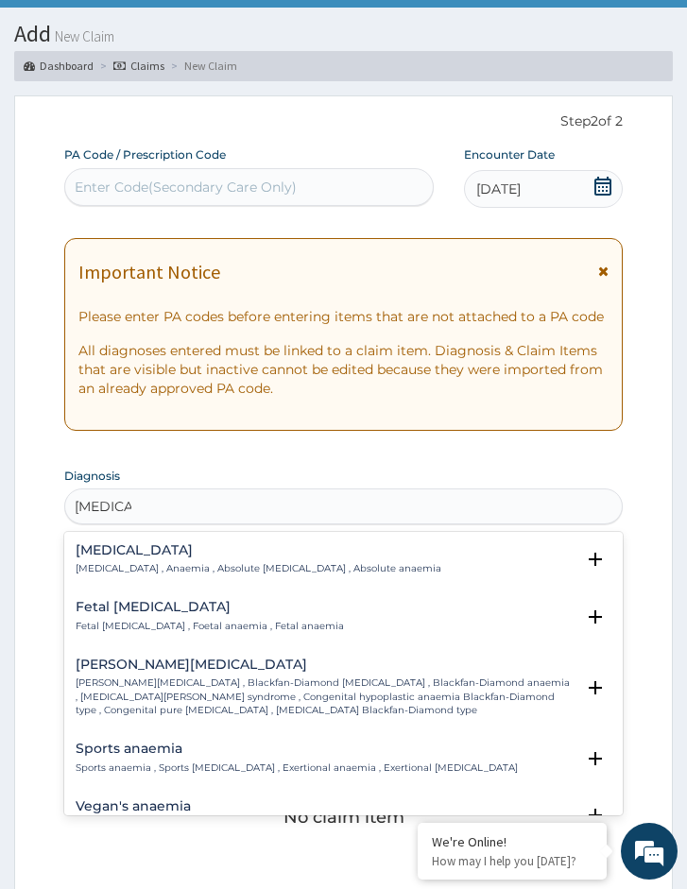
click at [135, 556] on h4 "[MEDICAL_DATA]" at bounding box center [259, 550] width 366 height 14
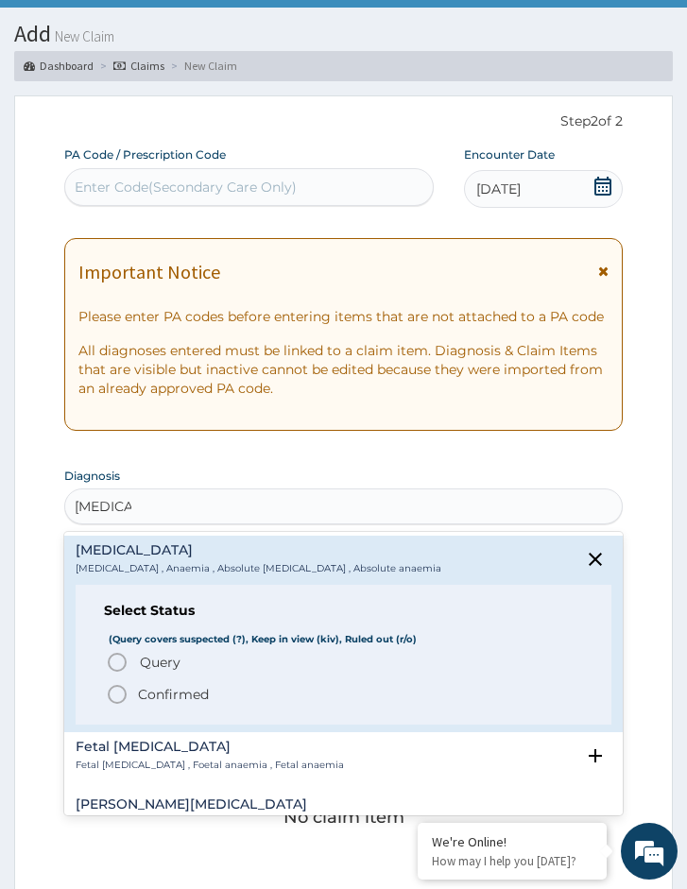
click at [159, 700] on p "Confirmed" at bounding box center [173, 694] width 71 height 19
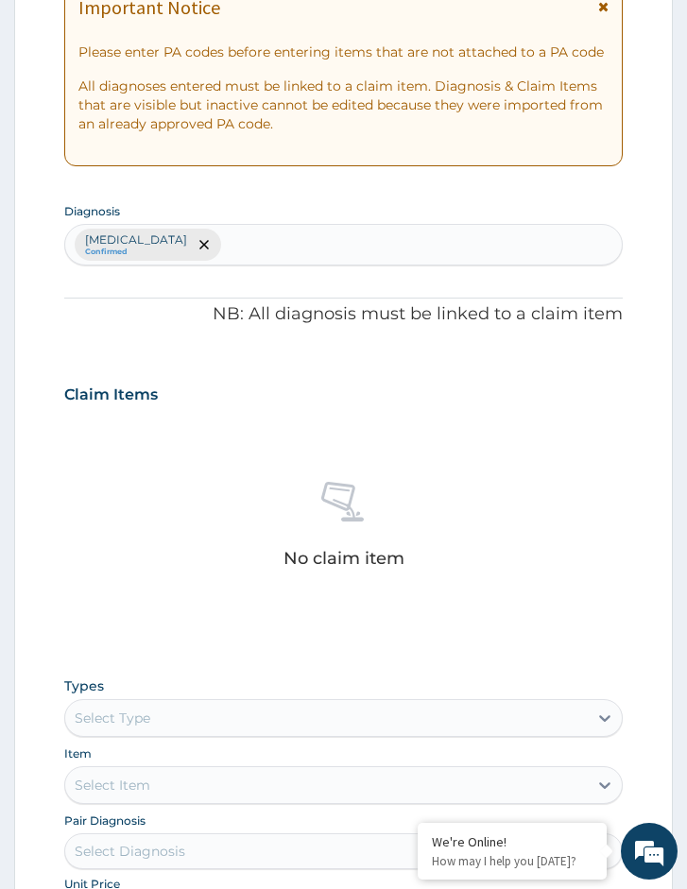
scroll to position [465, 0]
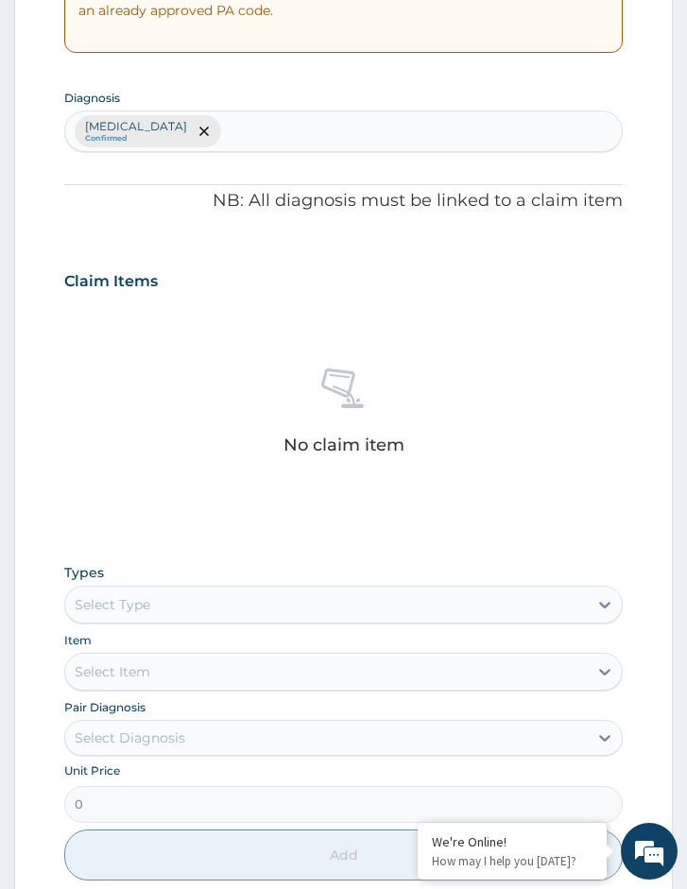
click at [161, 592] on div "Select Type" at bounding box center [326, 604] width 522 height 30
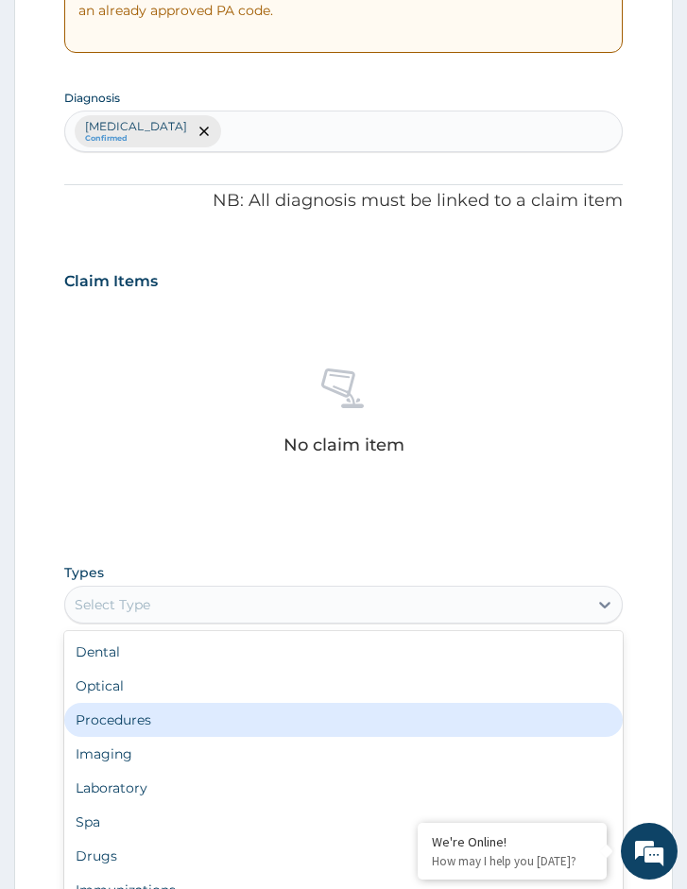
click at [145, 712] on div "Procedures" at bounding box center [343, 720] width 558 height 34
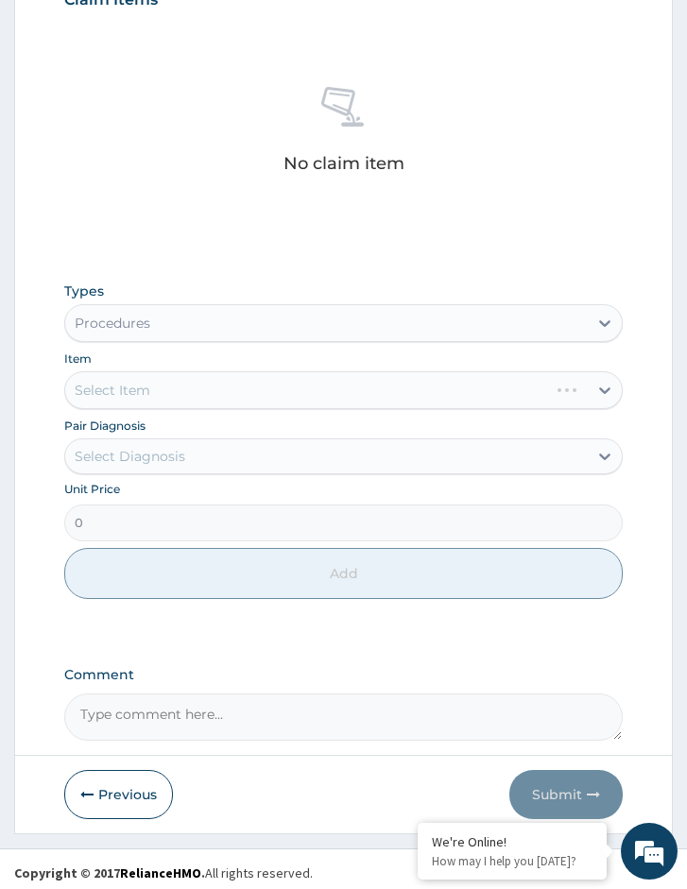
scroll to position [748, 0]
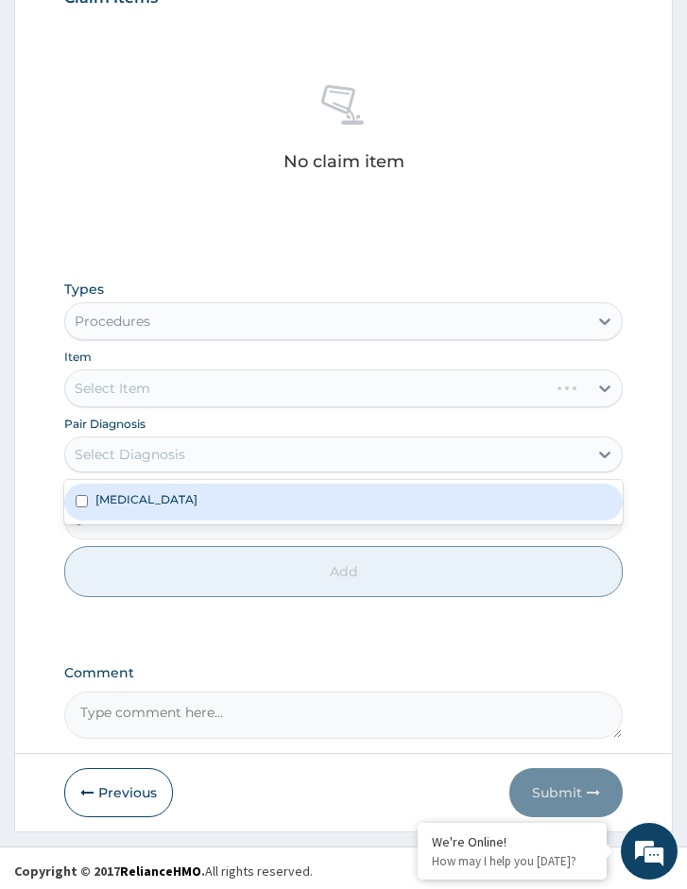
click at [163, 470] on div "Select Diagnosis" at bounding box center [343, 454] width 558 height 36
click at [162, 505] on div "[MEDICAL_DATA]" at bounding box center [343, 502] width 558 height 36
checkbox input "true"
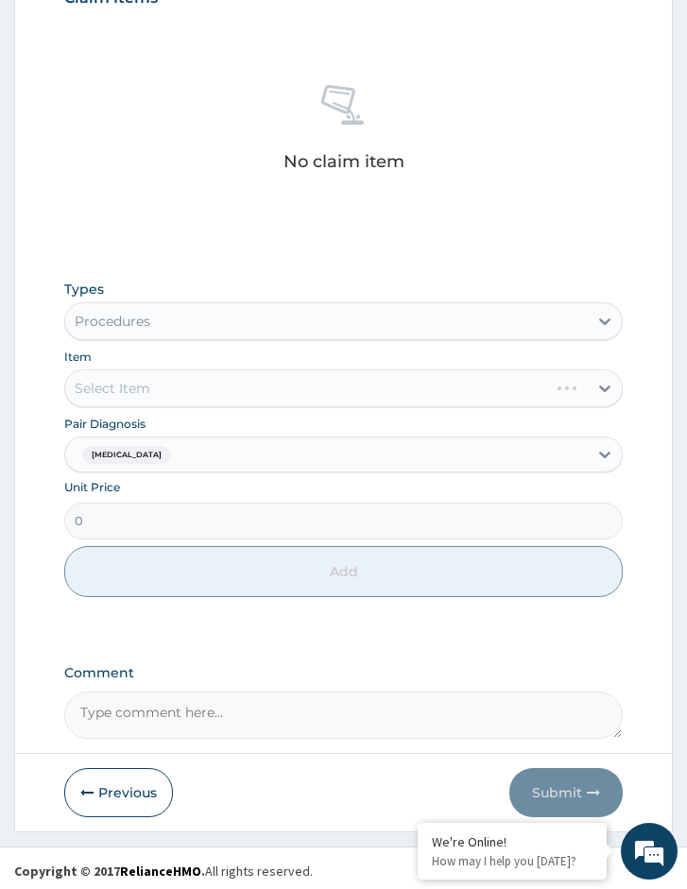
click at [227, 395] on div "Select Item" at bounding box center [343, 388] width 558 height 38
click at [372, 389] on div "Select Item" at bounding box center [343, 388] width 558 height 38
click at [158, 391] on div "Select Item" at bounding box center [343, 388] width 558 height 38
click at [149, 409] on div "Types Procedures Item Select Item Pair Diagnosis [MEDICAL_DATA] Unit Price 0 Add" at bounding box center [343, 438] width 558 height 336
click at [249, 395] on div "Select Item" at bounding box center [343, 388] width 558 height 38
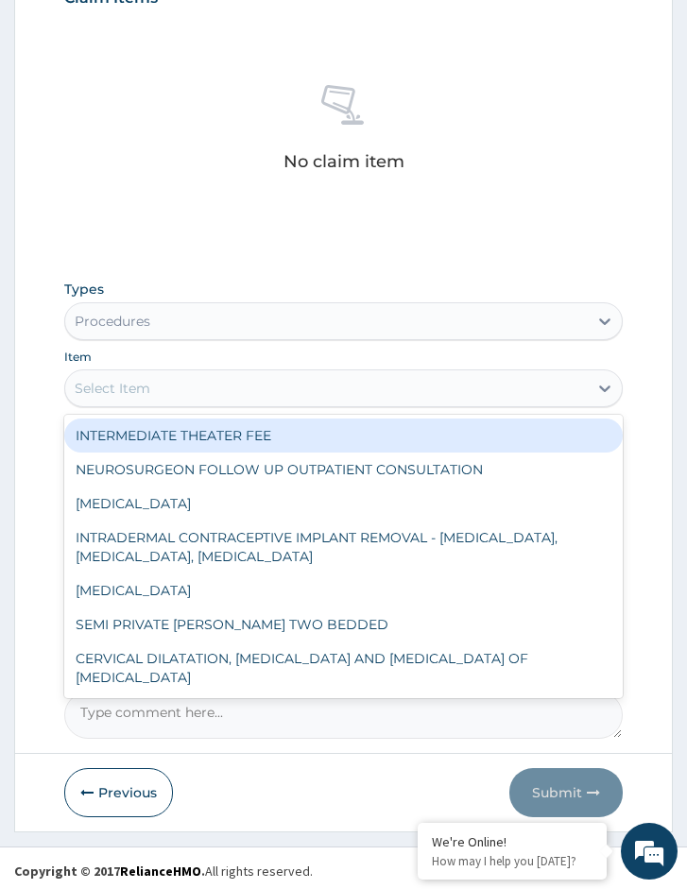
click at [266, 375] on div "Select Item" at bounding box center [326, 388] width 522 height 30
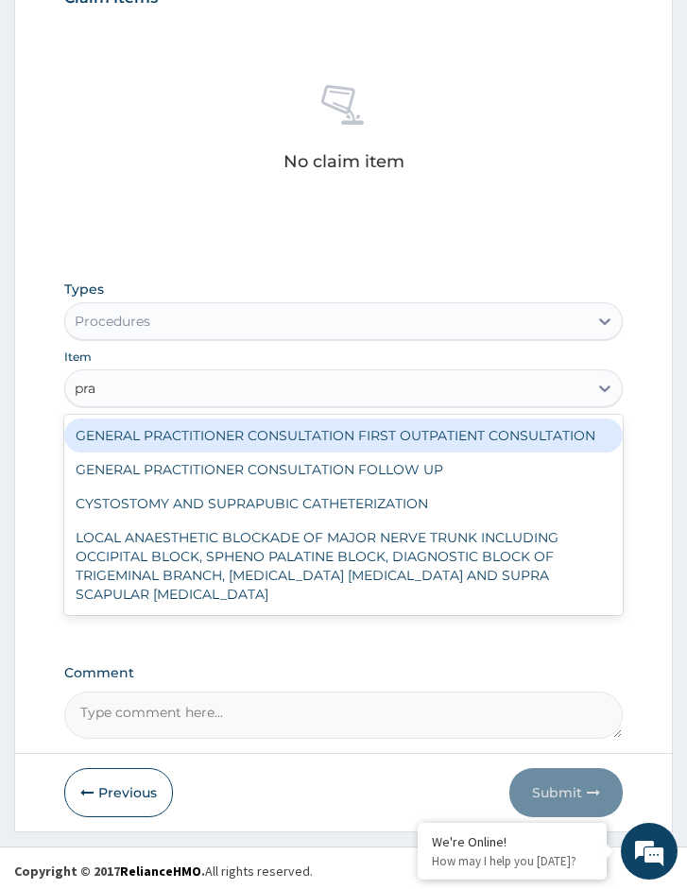
type input "prac"
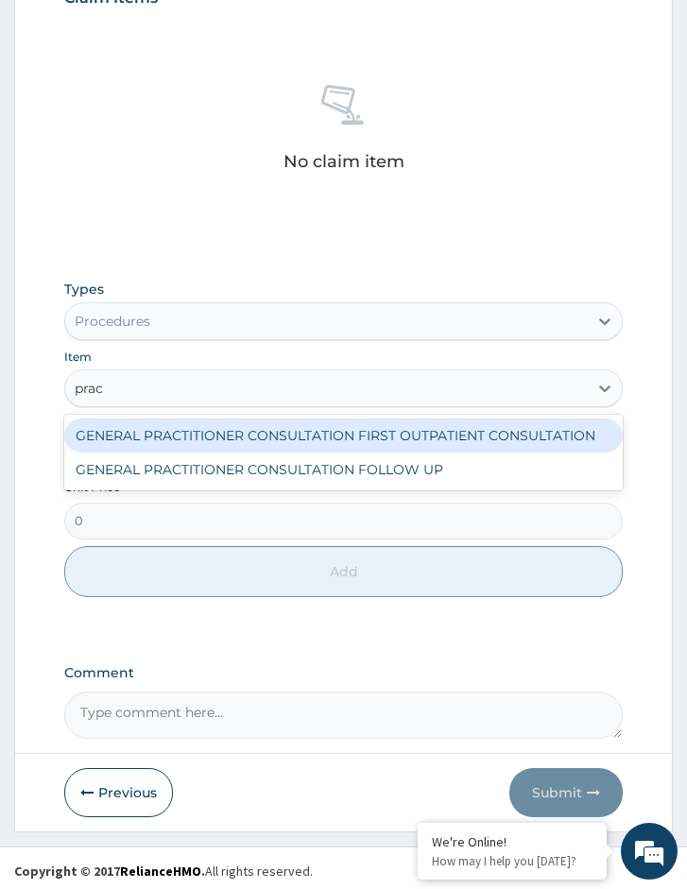
click at [235, 439] on div "GENERAL PRACTITIONER CONSULTATION FIRST OUTPATIENT CONSULTATION" at bounding box center [343, 435] width 558 height 34
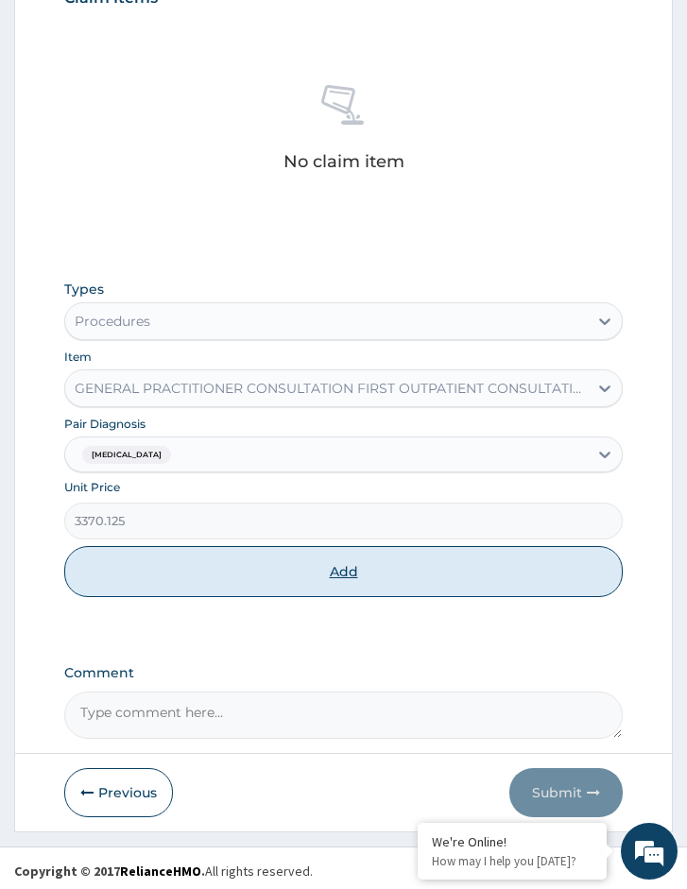
click at [190, 567] on button "Add" at bounding box center [343, 571] width 558 height 51
type input "0"
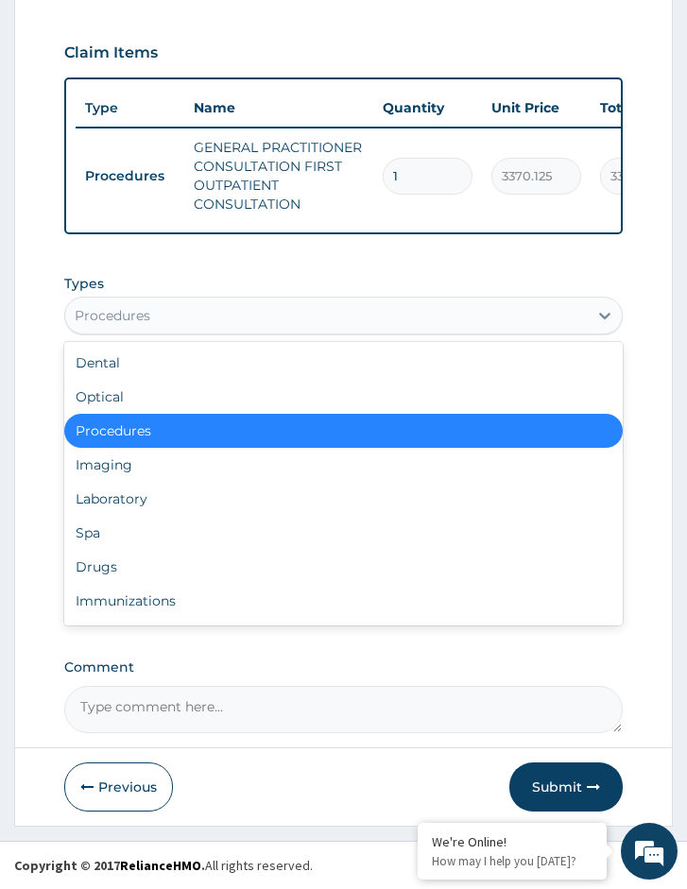
click at [113, 308] on div "Procedures" at bounding box center [113, 315] width 76 height 19
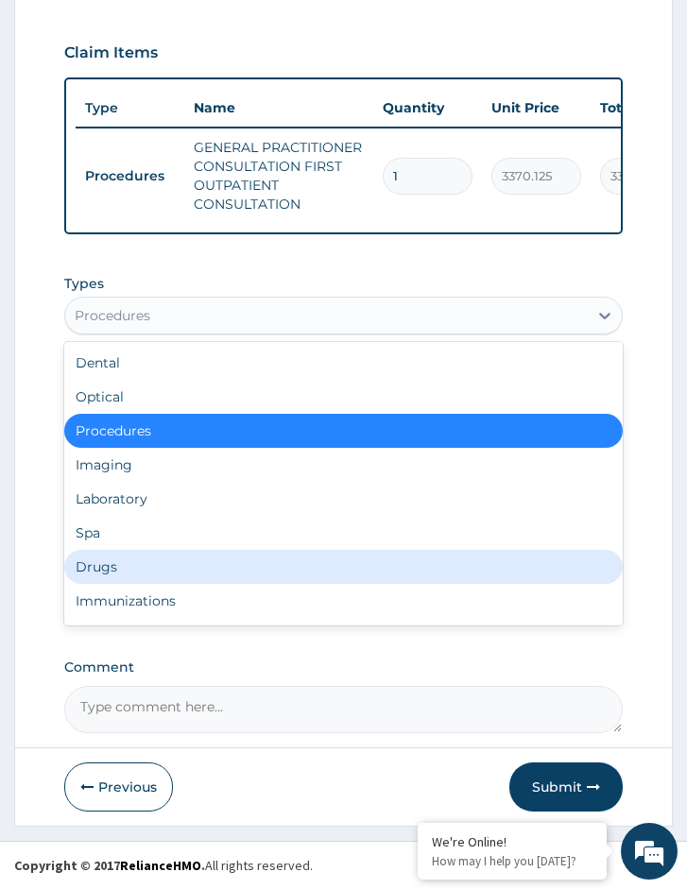
click at [112, 567] on div "Drugs" at bounding box center [343, 567] width 558 height 34
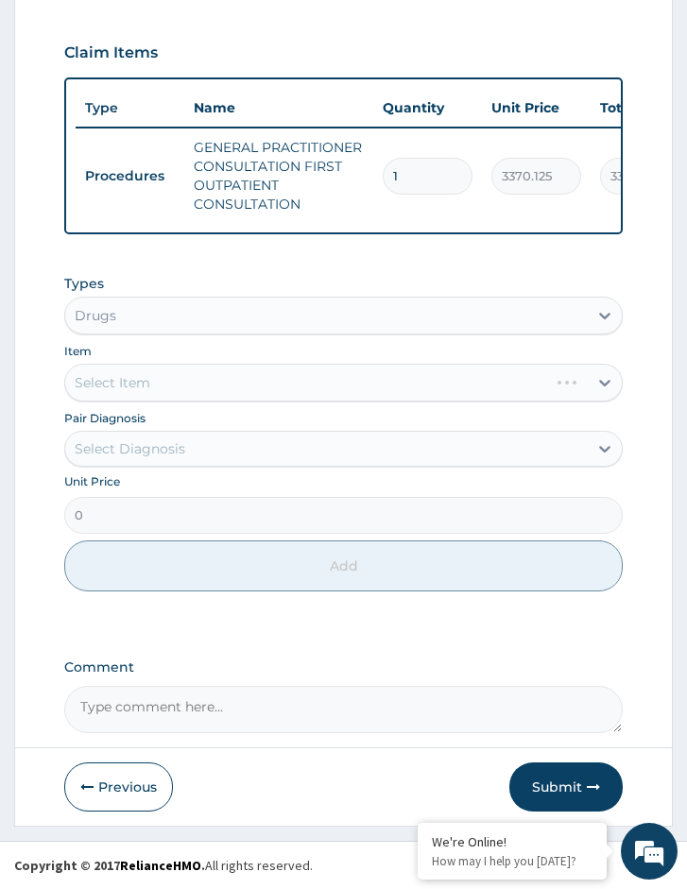
click at [155, 430] on div "Pair Diagnosis Select Diagnosis" at bounding box center [343, 437] width 558 height 59
click at [152, 462] on div "Select Diagnosis" at bounding box center [326, 449] width 522 height 30
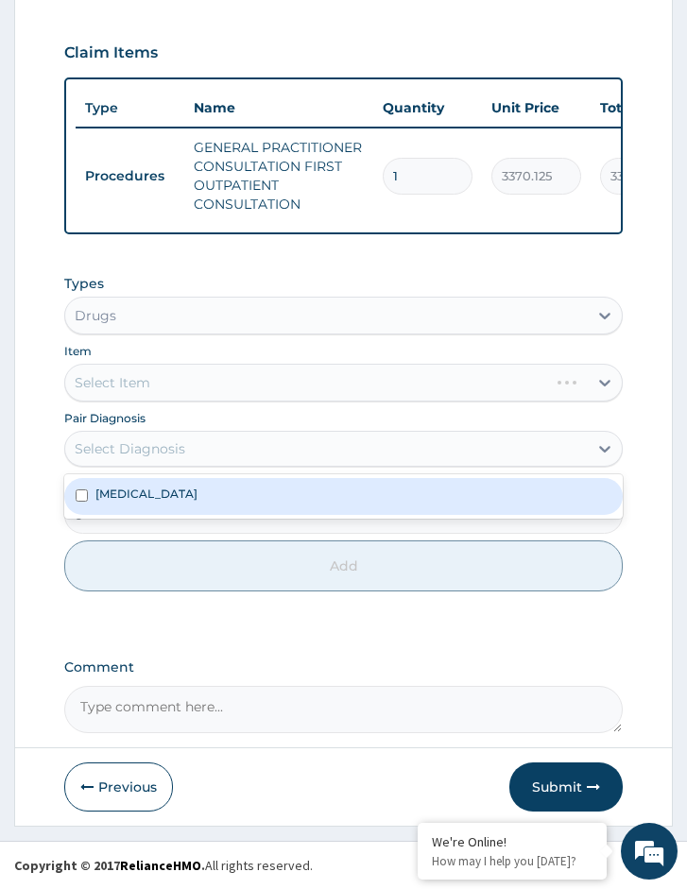
click at [156, 500] on div "[MEDICAL_DATA]" at bounding box center [343, 496] width 558 height 36
checkbox input "true"
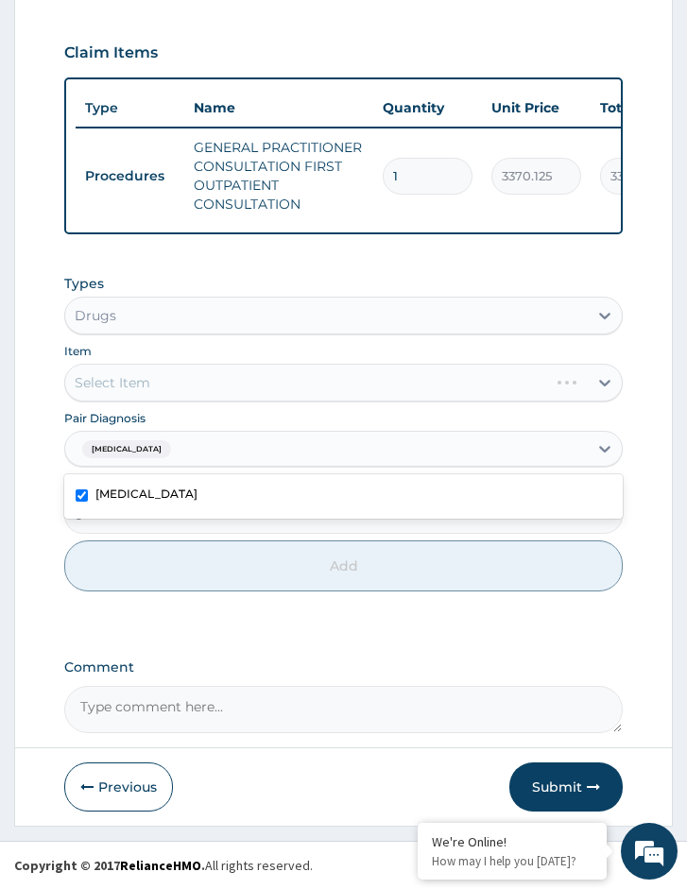
click at [156, 389] on div "Select Item" at bounding box center [343, 383] width 558 height 38
click at [179, 397] on div "Select Item" at bounding box center [343, 383] width 558 height 38
click at [172, 386] on div "Select Item" at bounding box center [343, 383] width 558 height 38
click at [168, 389] on div "Select Item" at bounding box center [343, 383] width 558 height 38
click at [215, 394] on div "Select Item" at bounding box center [343, 383] width 558 height 38
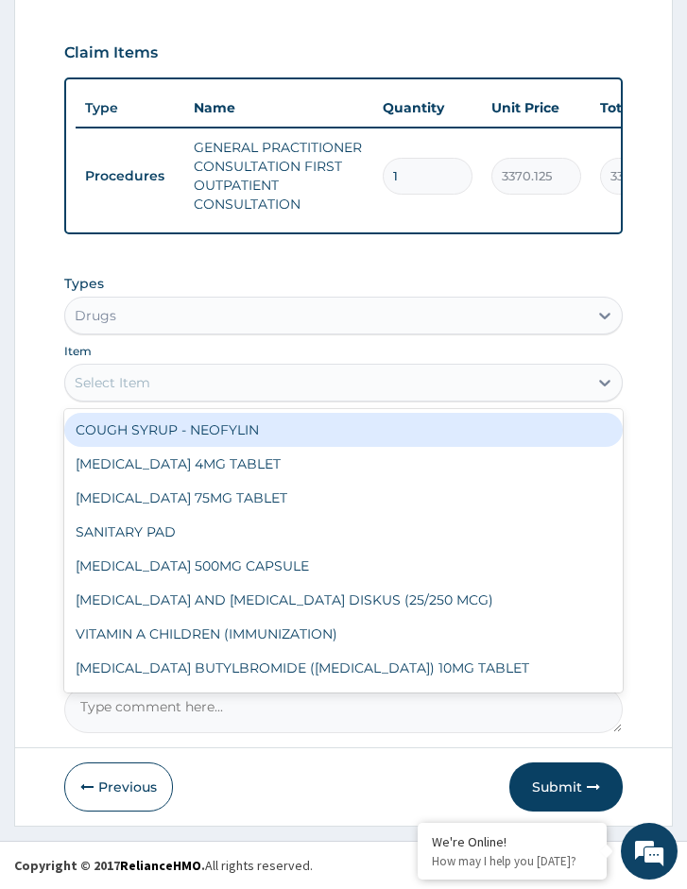
click at [167, 383] on div "Select Item" at bounding box center [326, 382] width 522 height 30
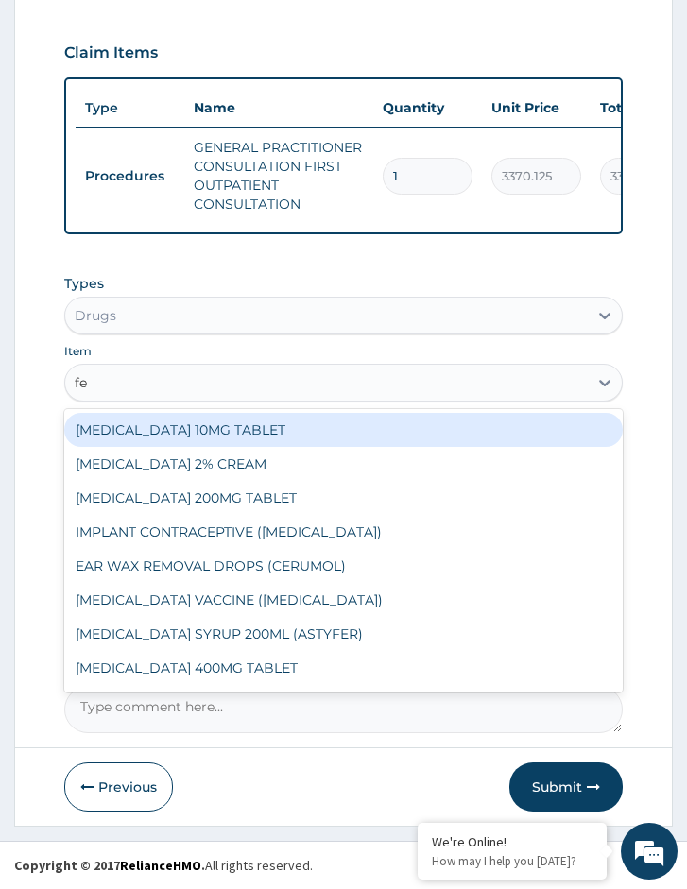
type input "fer"
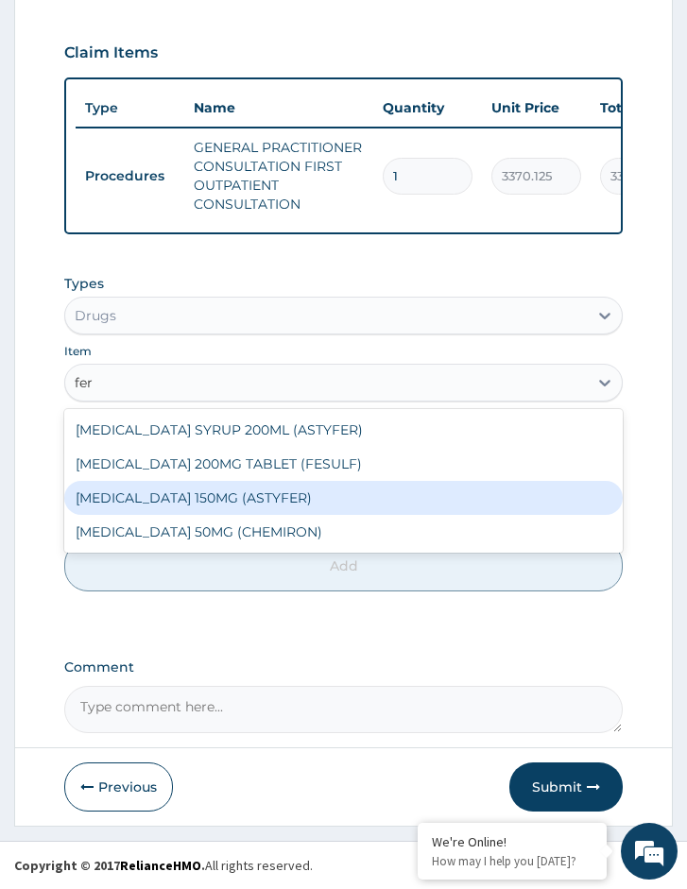
click at [206, 486] on div "[MEDICAL_DATA] 150MG (ASTYFER)" at bounding box center [343, 498] width 558 height 34
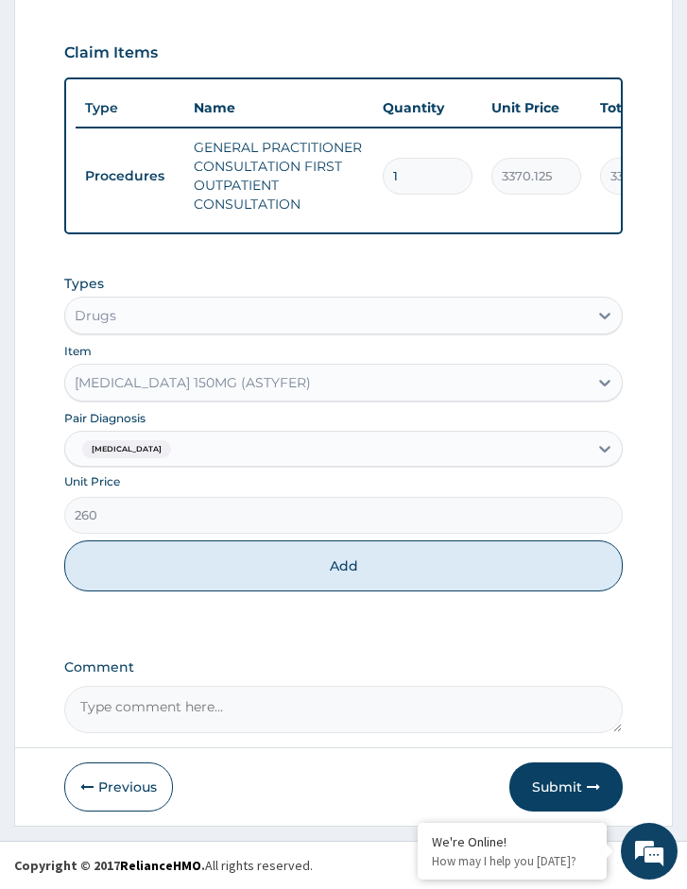
click at [302, 390] on div "[MEDICAL_DATA] 150MG (ASTYFER)" at bounding box center [193, 382] width 236 height 19
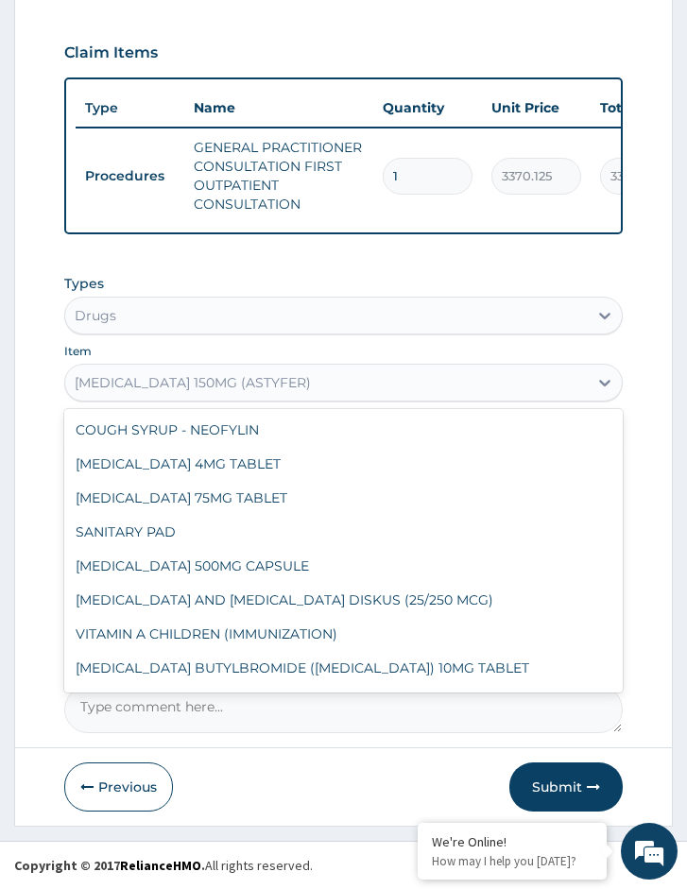
scroll to position [6034, 0]
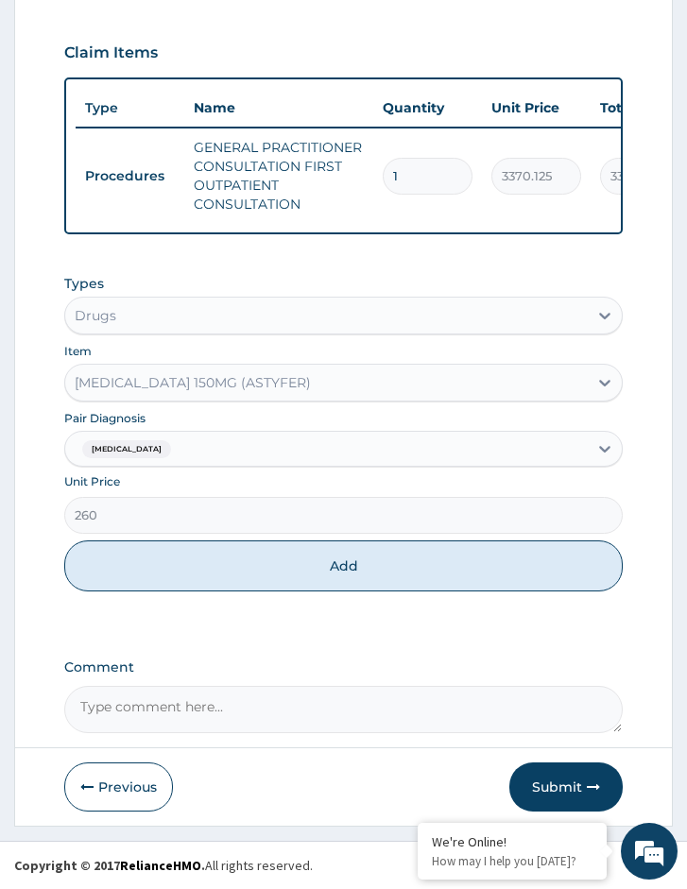
click at [302, 390] on div "[MEDICAL_DATA] 150MG (ASTYFER)" at bounding box center [193, 382] width 236 height 19
drag, startPoint x: 285, startPoint y: 567, endPoint x: 221, endPoint y: 351, distance: 224.7
click at [220, 351] on div "Types Drugs Item [MEDICAL_DATA] 150MG (ASTYFER) Pair Diagnosis [MEDICAL_DATA] U…" at bounding box center [343, 432] width 558 height 336
click at [264, 548] on button "Add" at bounding box center [343, 565] width 558 height 51
type input "0"
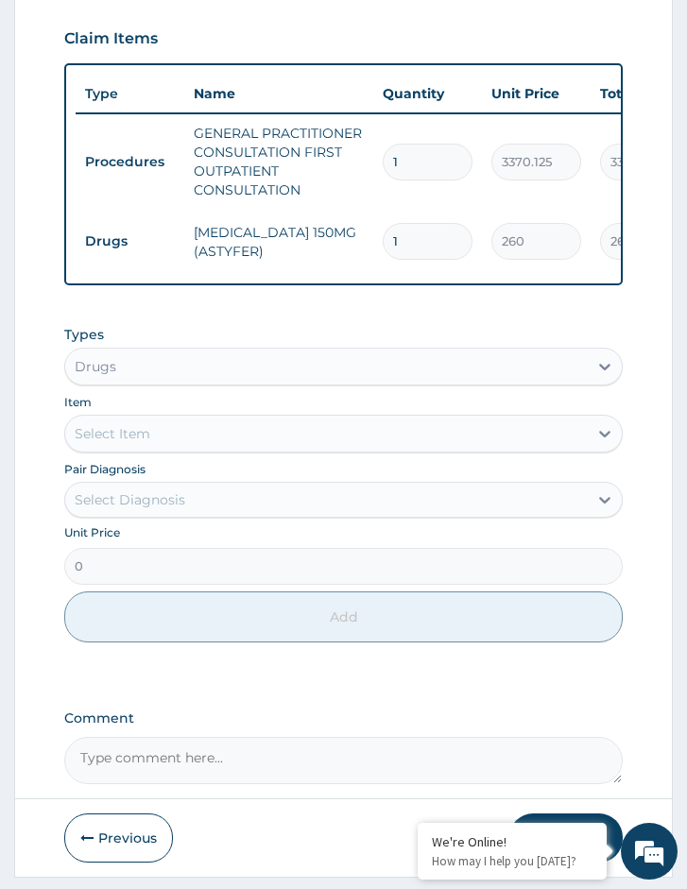
drag, startPoint x: 418, startPoint y: 244, endPoint x: 366, endPoint y: 247, distance: 53.0
click at [366, 247] on tr "Drugs [MEDICAL_DATA] 150MG (ASTYFER) 1 260 260.00 [MEDICAL_DATA] Delete" at bounding box center [539, 241] width 926 height 65
type input "7"
type input "1820.00"
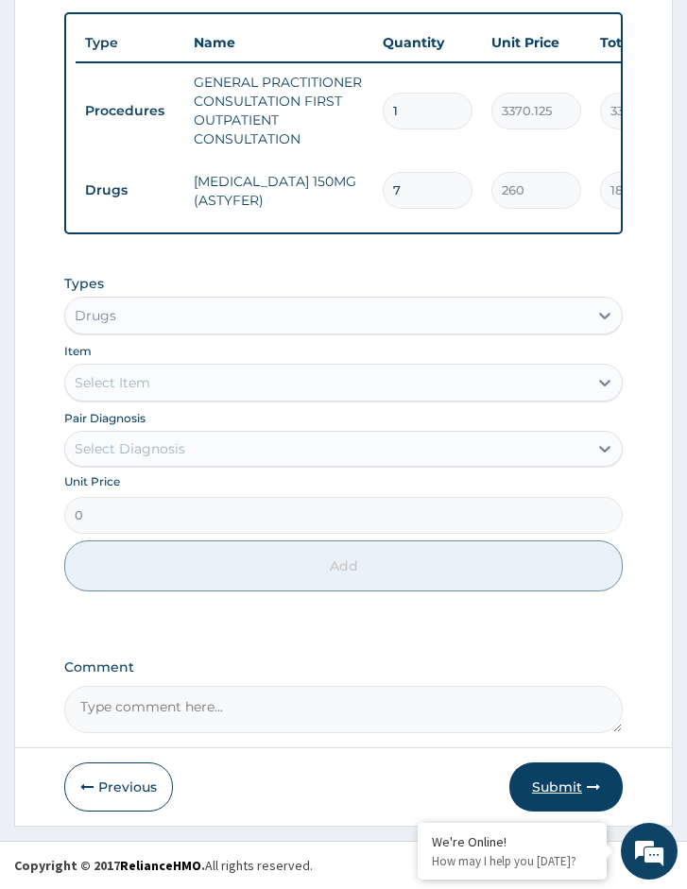
type input "7"
click at [564, 786] on button "Submit" at bounding box center [565, 786] width 113 height 49
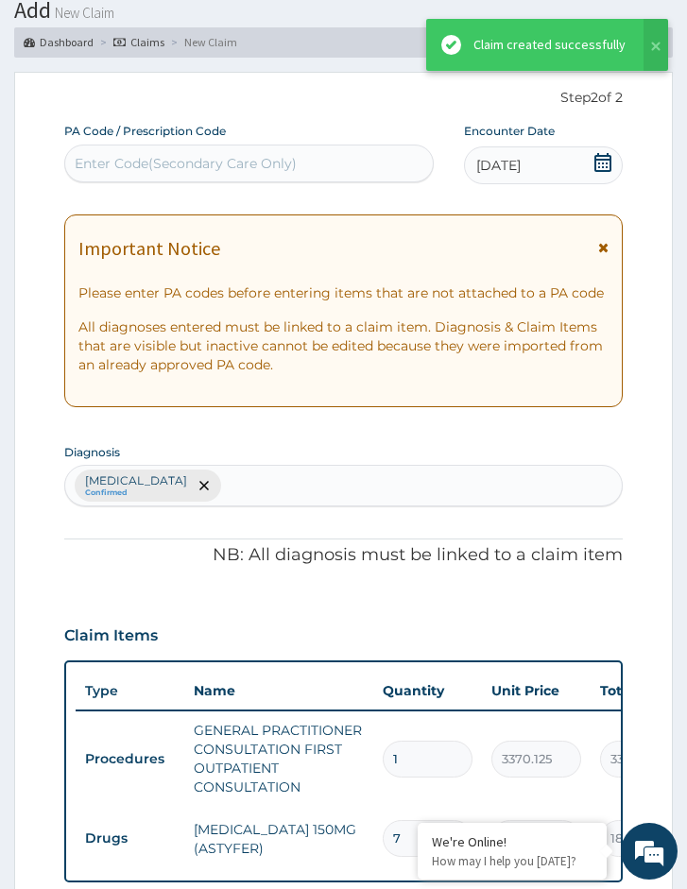
scroll to position [773, 0]
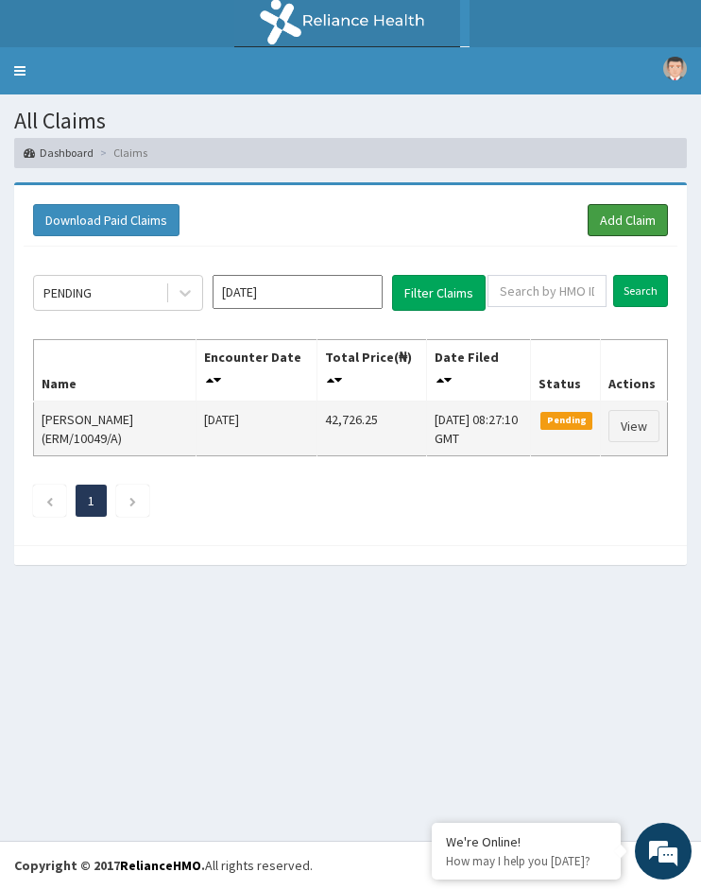
drag, startPoint x: 609, startPoint y: 223, endPoint x: 36, endPoint y: 438, distance: 612.5
click at [606, 225] on link "Add Claim" at bounding box center [628, 220] width 80 height 32
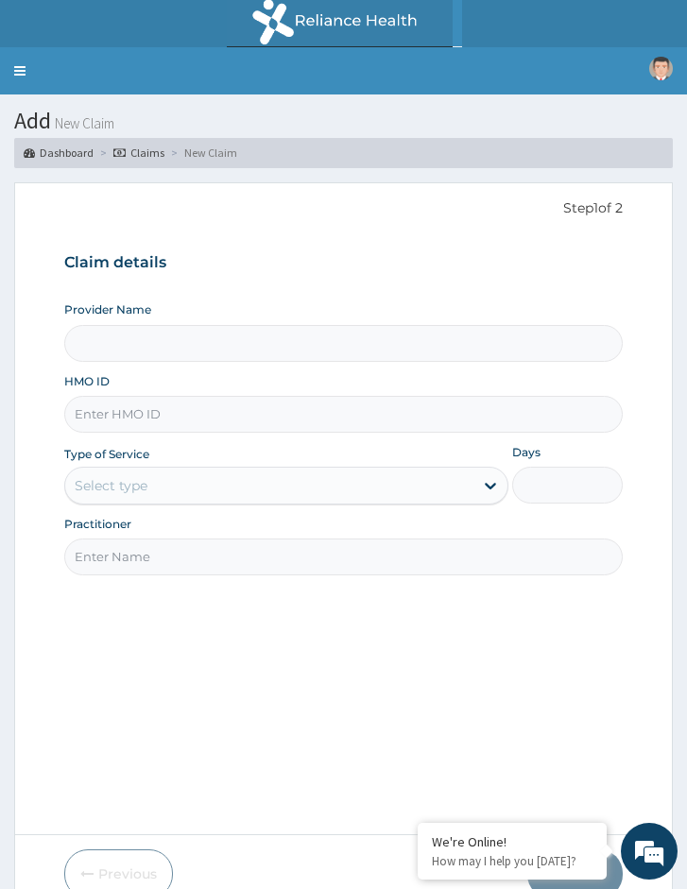
type input "Reliance Family Clinics (RFC) - [GEOGRAPHIC_DATA]"
click at [213, 414] on input "HMO ID" at bounding box center [343, 414] width 558 height 37
paste input "PHG/10006/A"
type input "PHG/10006/A"
click at [117, 493] on div "Select type" at bounding box center [111, 485] width 73 height 19
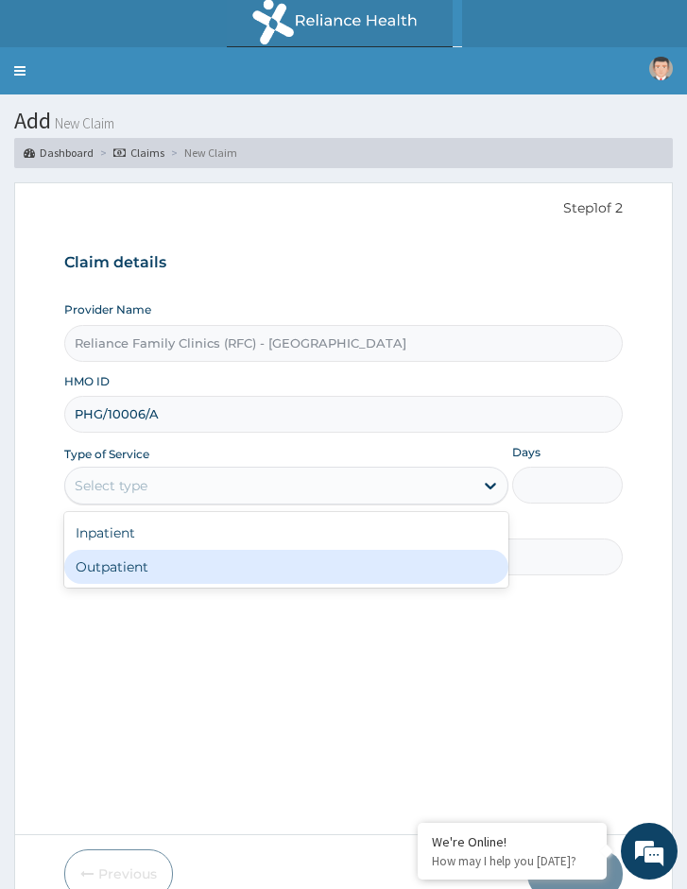
click at [111, 563] on div "Outpatient" at bounding box center [285, 567] width 443 height 34
type input "1"
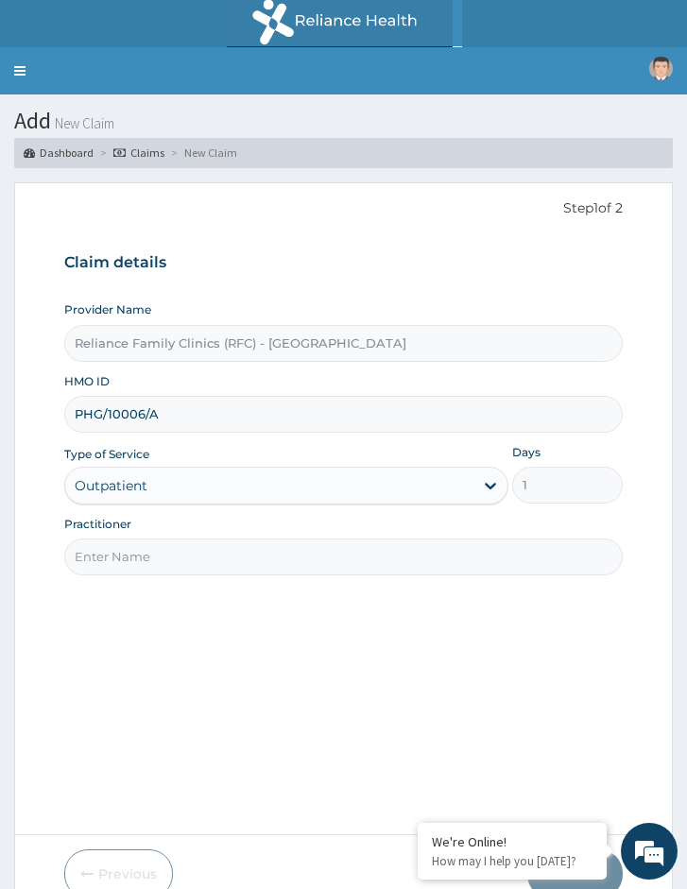
click at [152, 555] on input "Practitioner" at bounding box center [343, 556] width 558 height 37
type input "Locum Doctor"
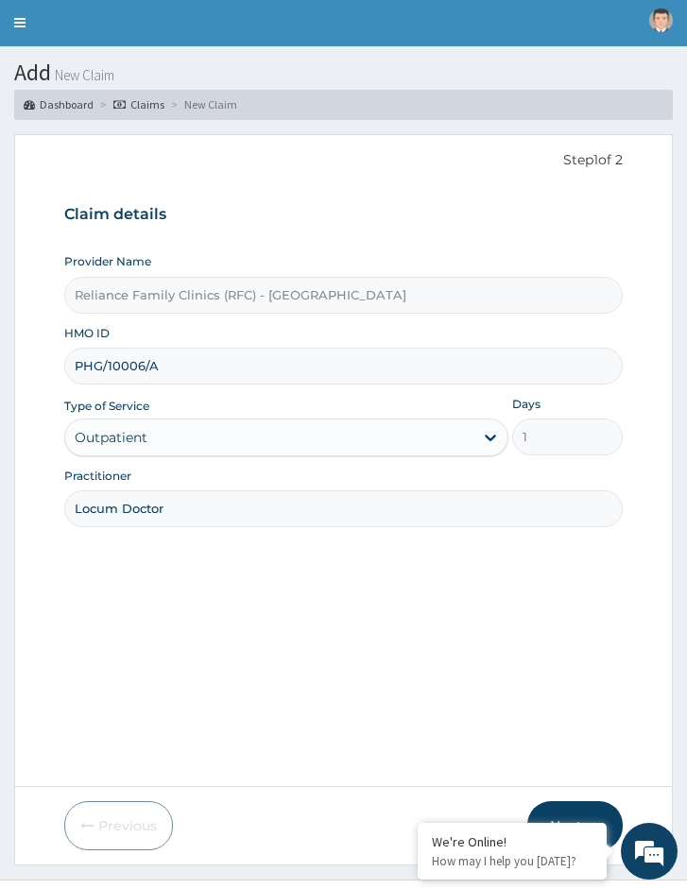
scroll to position [87, 0]
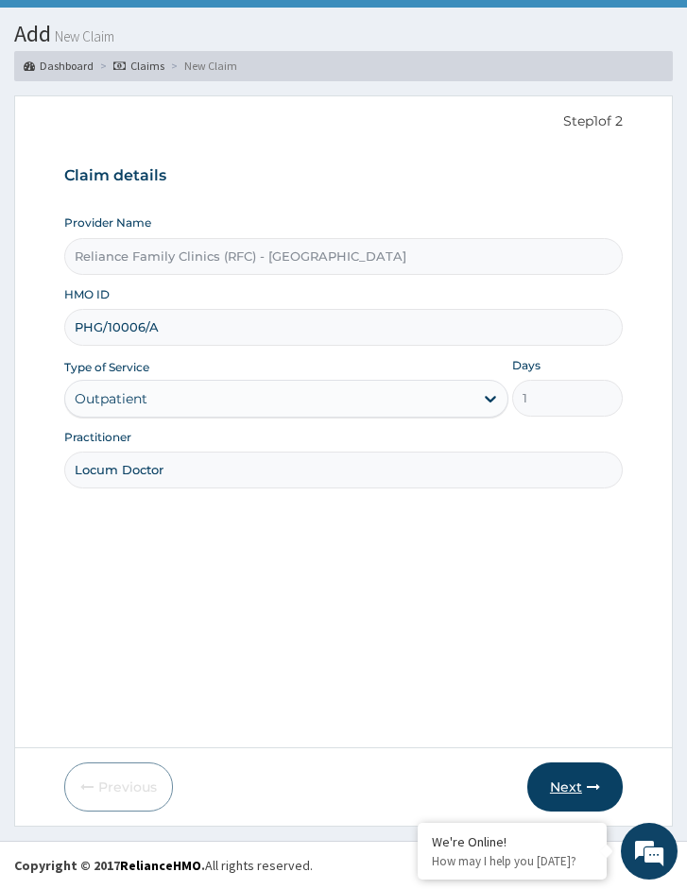
click at [544, 789] on button "Next" at bounding box center [574, 786] width 95 height 49
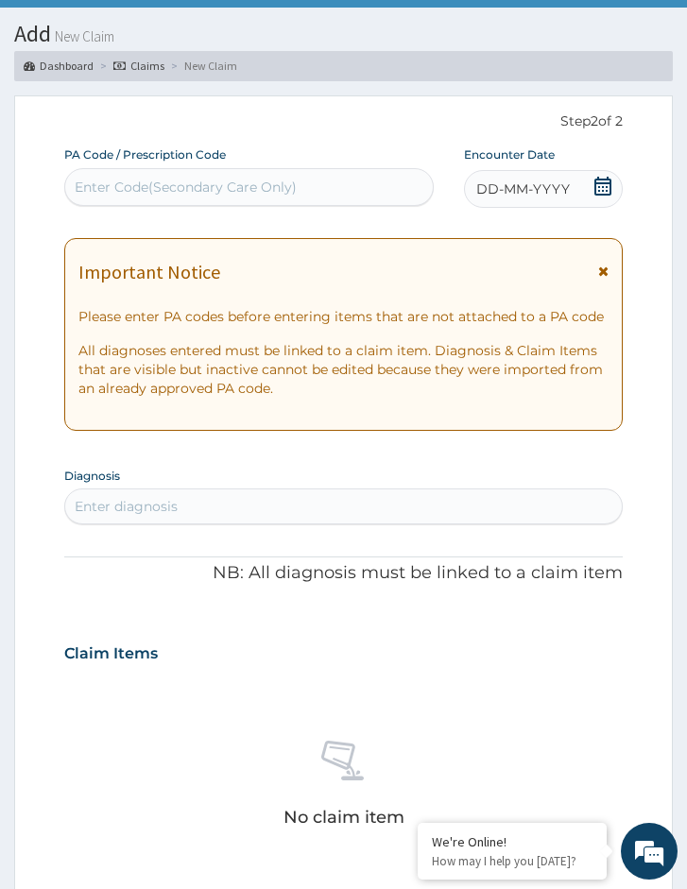
click at [591, 189] on div "DD-MM-YYYY" at bounding box center [543, 189] width 159 height 38
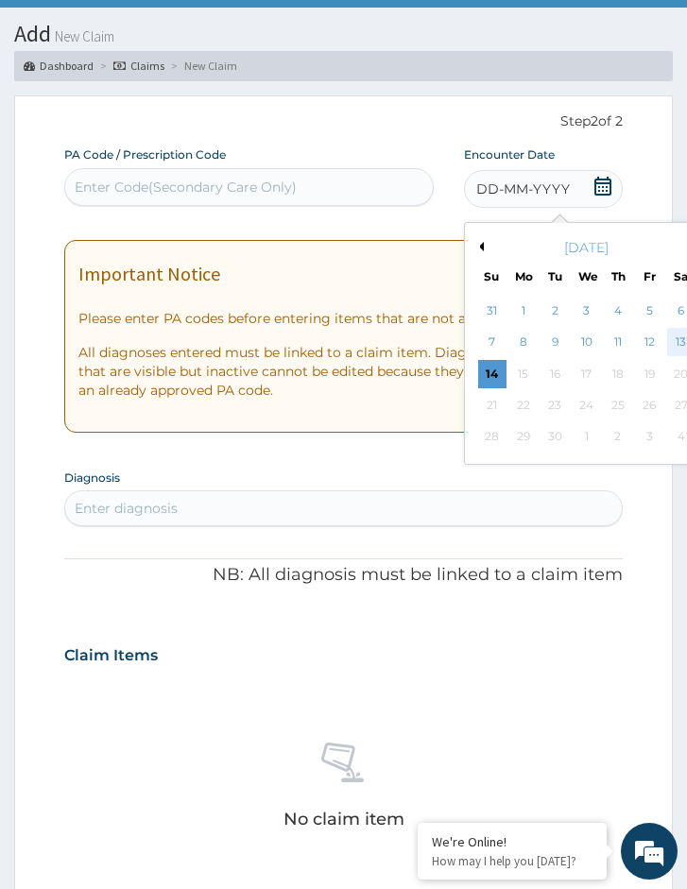
click at [682, 344] on div "13" at bounding box center [681, 343] width 28 height 28
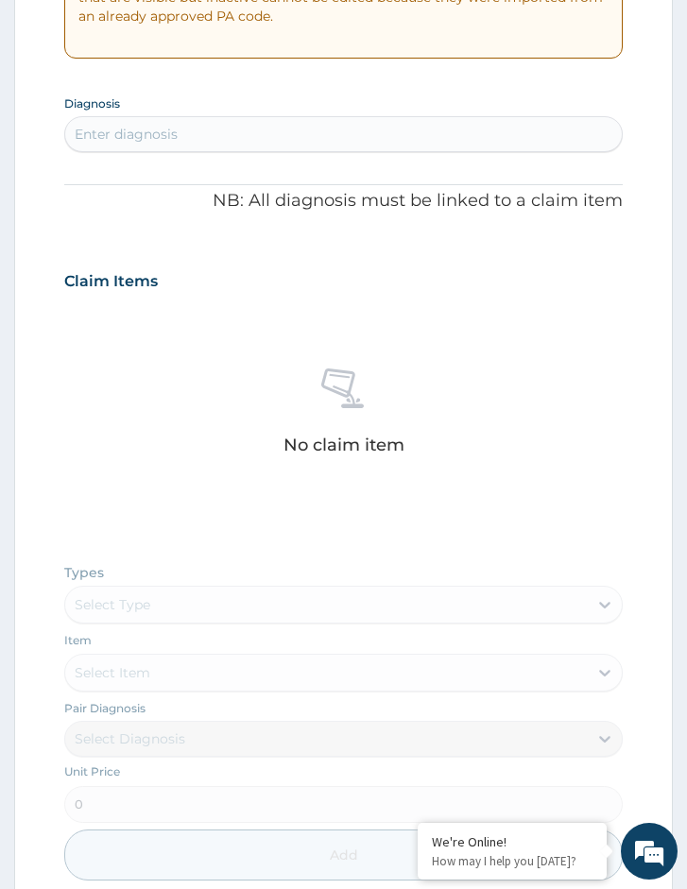
scroll to position [465, 0]
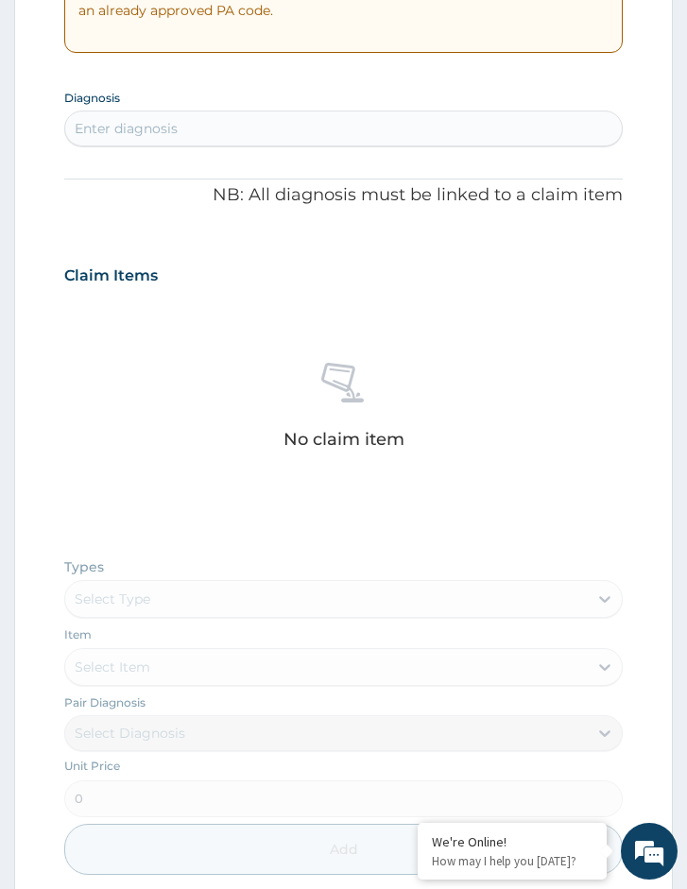
click at [103, 125] on div "Enter diagnosis" at bounding box center [126, 128] width 103 height 19
type input "[MEDICAL_DATA]"
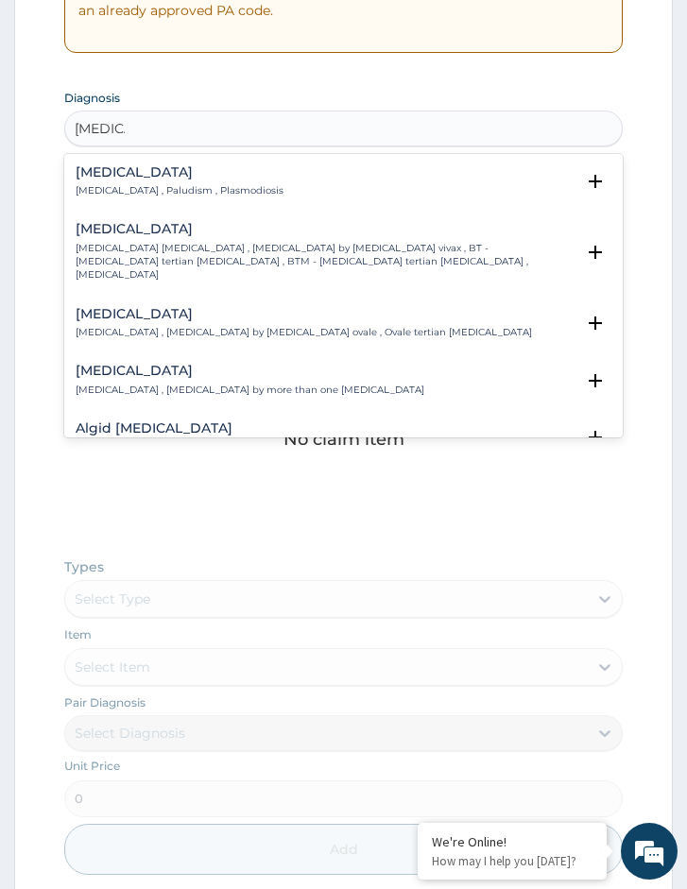
click at [139, 174] on h4 "[MEDICAL_DATA]" at bounding box center [180, 172] width 208 height 14
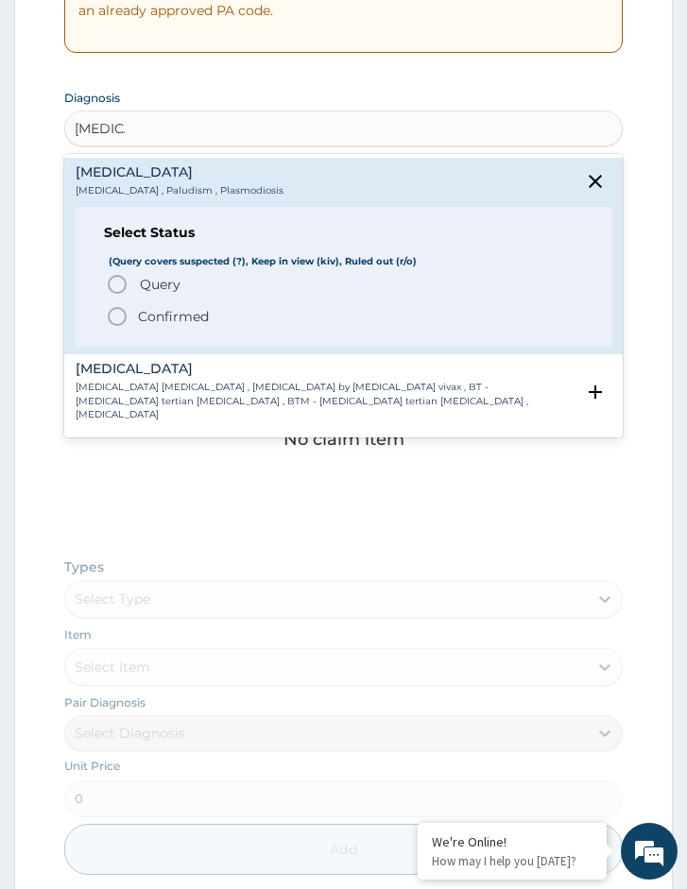
click at [134, 317] on span "Confirmed" at bounding box center [344, 316] width 477 height 23
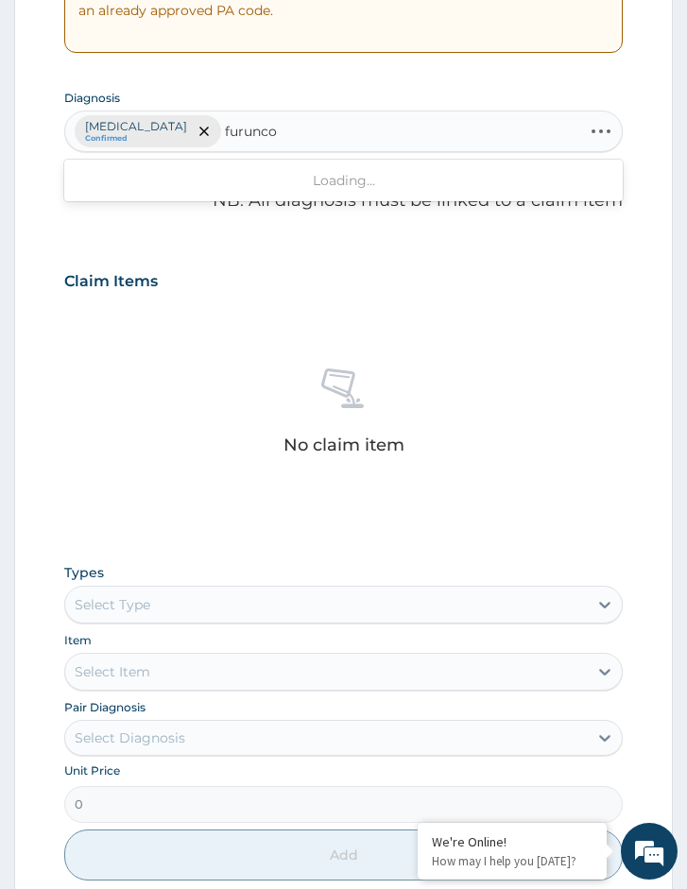
type input "furunc"
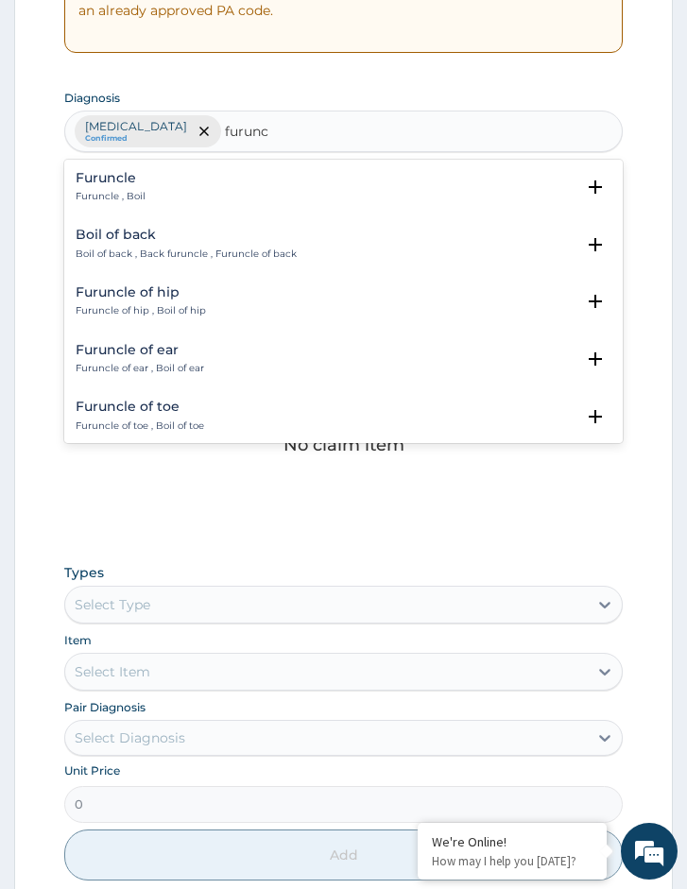
click at [115, 190] on p "Furuncle , Boil" at bounding box center [111, 196] width 70 height 13
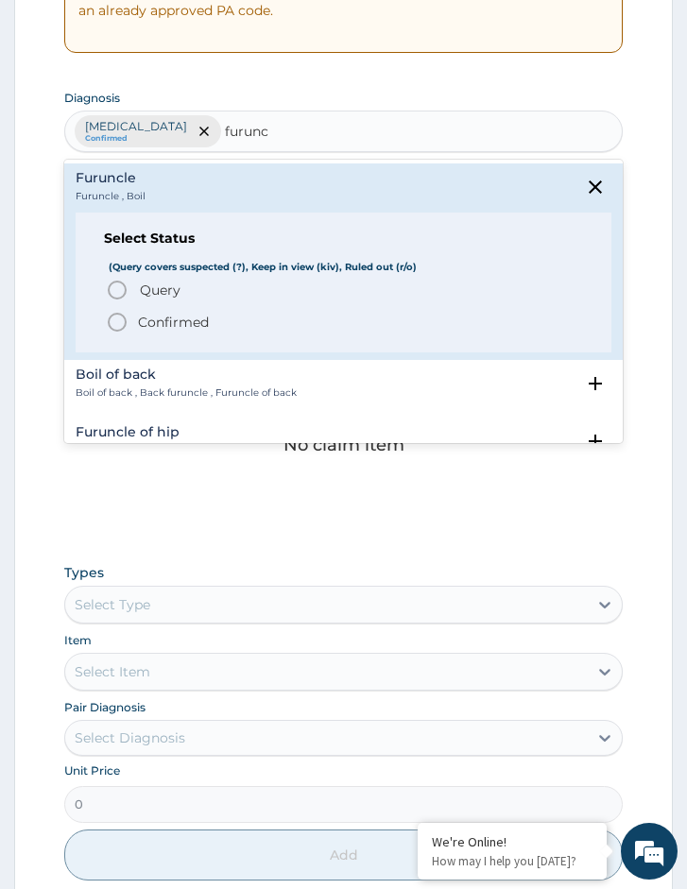
click at [140, 284] on span "Query" at bounding box center [160, 290] width 41 height 19
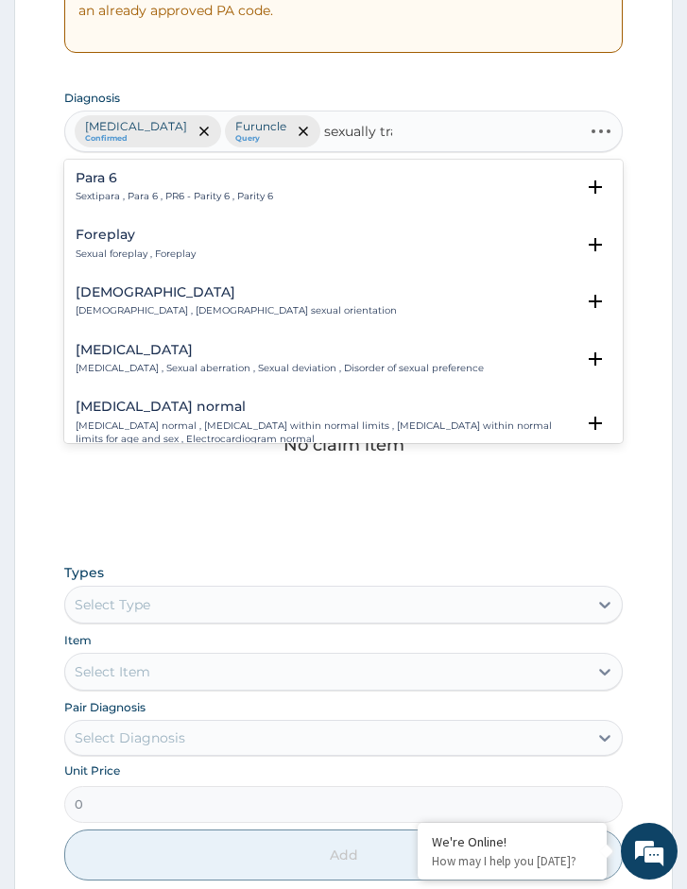
type input "sexually [PERSON_NAME]"
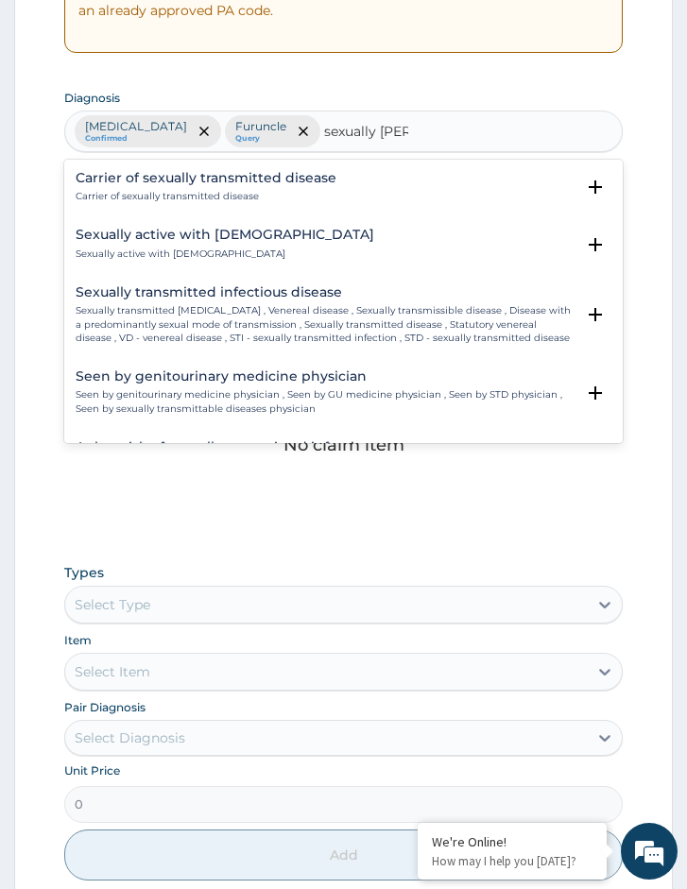
click at [209, 315] on p "Sexually transmitted [MEDICAL_DATA] , Venereal disease , Sexually transmissible…" at bounding box center [325, 324] width 499 height 41
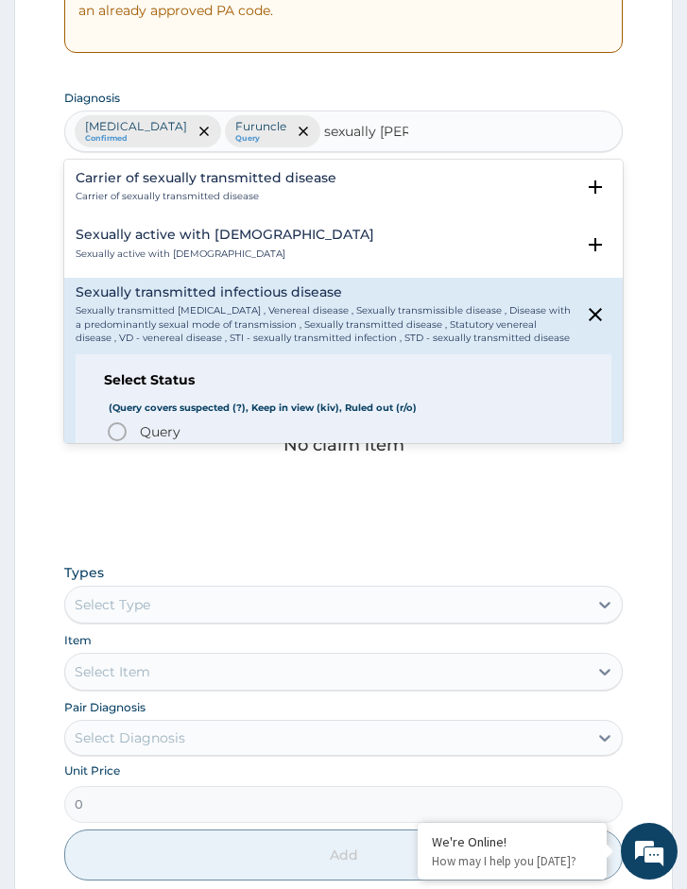
click at [140, 431] on span "Query" at bounding box center [160, 431] width 41 height 19
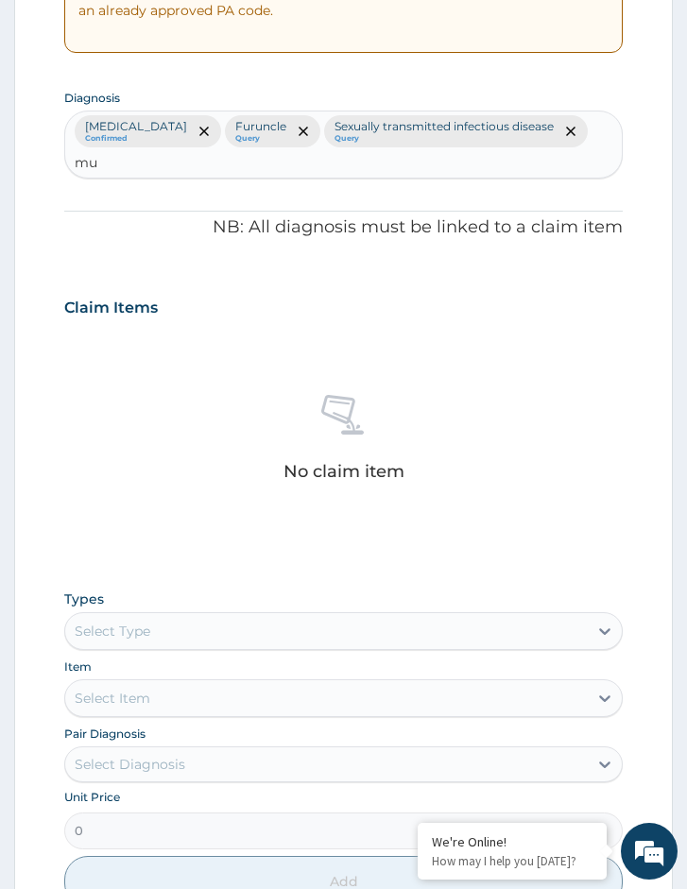
type input "m"
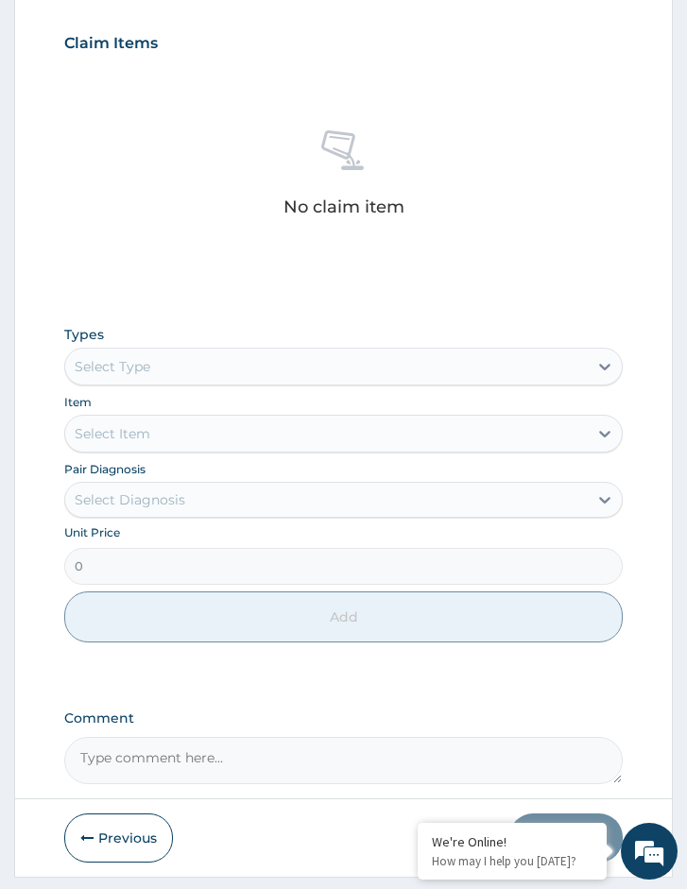
scroll to position [754, 0]
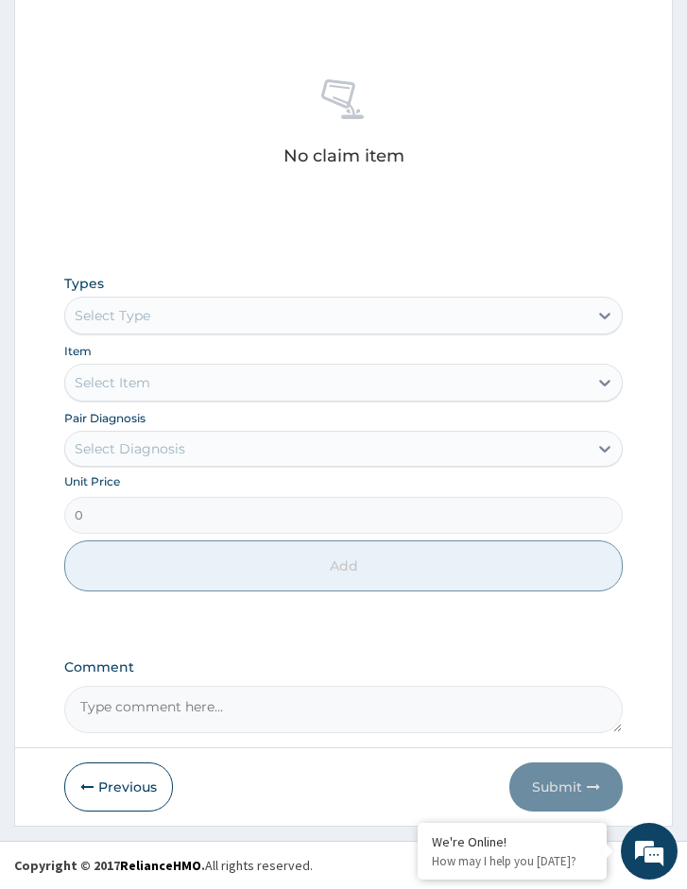
click at [138, 316] on div "Select Type" at bounding box center [113, 315] width 76 height 19
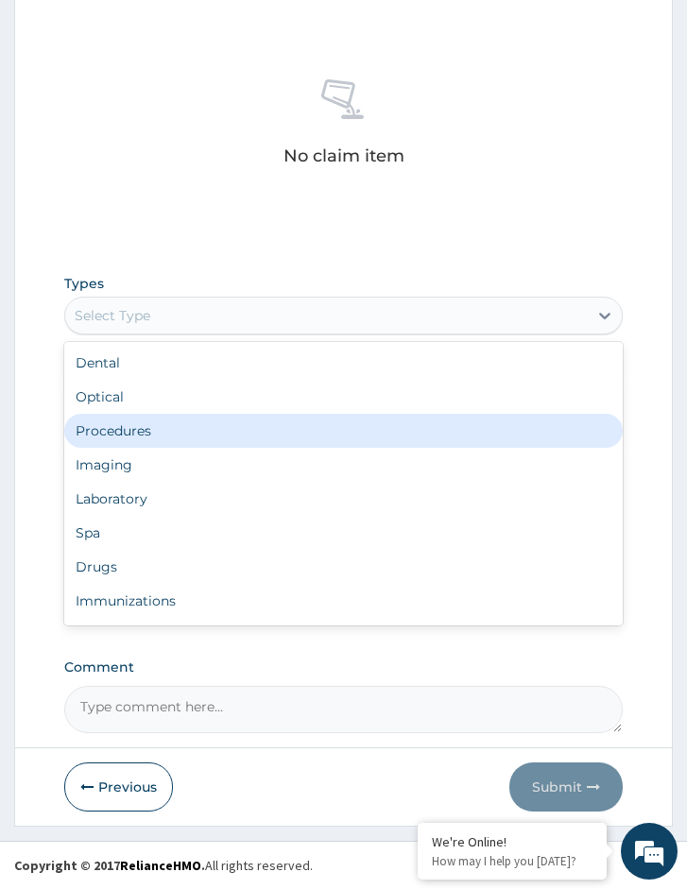
click at [145, 434] on div "Procedures" at bounding box center [343, 431] width 558 height 34
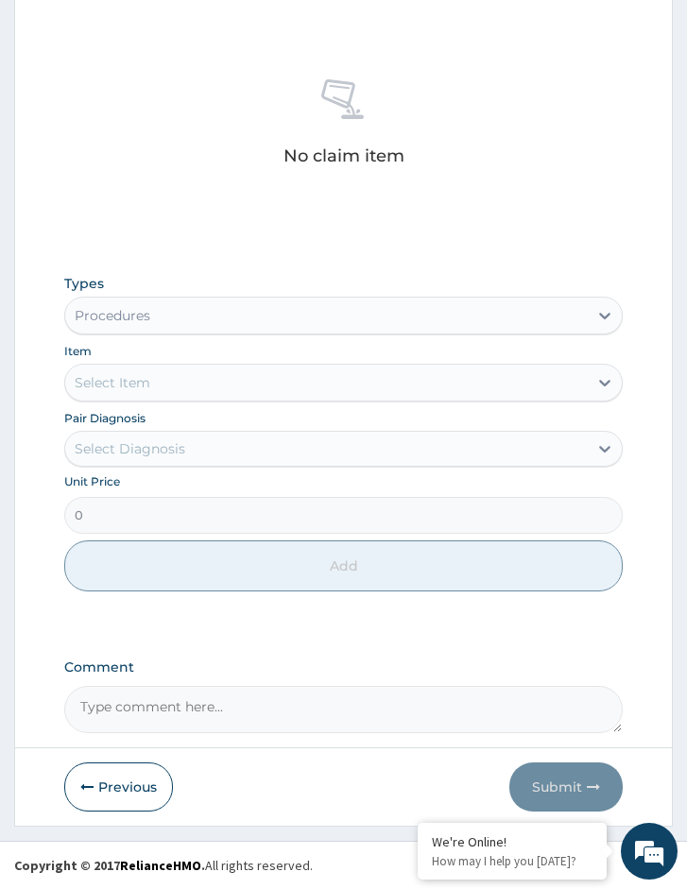
click at [208, 379] on div "Select Item" at bounding box center [326, 382] width 522 height 30
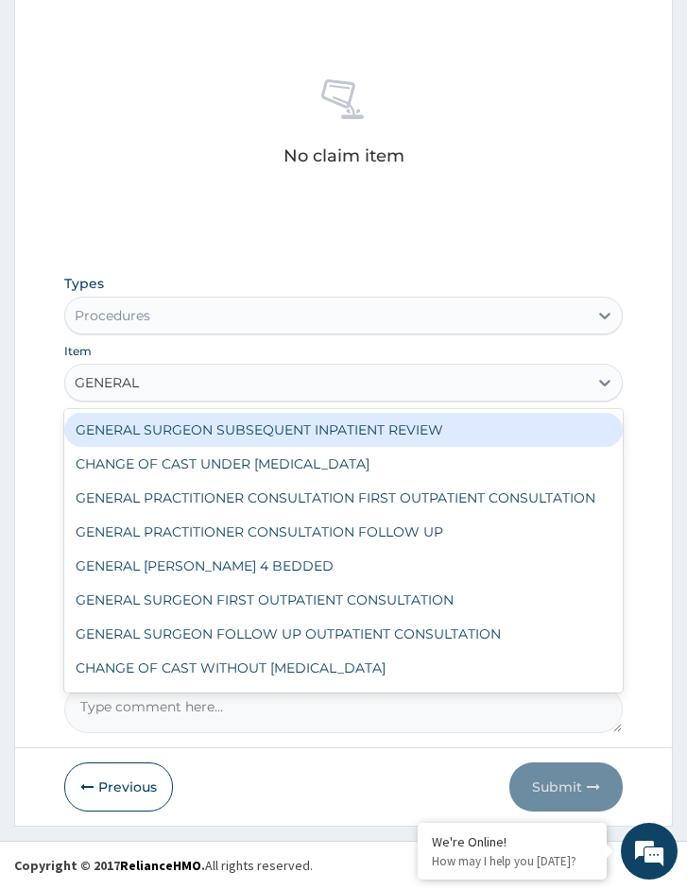
type input "GENERAL P"
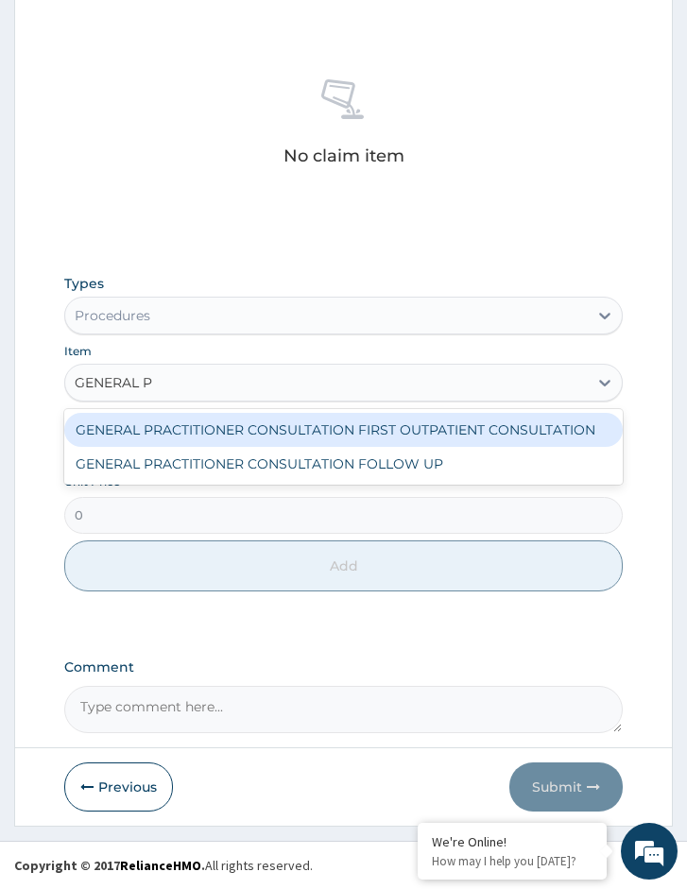
click at [199, 432] on div "GENERAL PRACTITIONER CONSULTATION FIRST OUTPATIENT CONSULTATION" at bounding box center [343, 430] width 558 height 34
type input "3370.125"
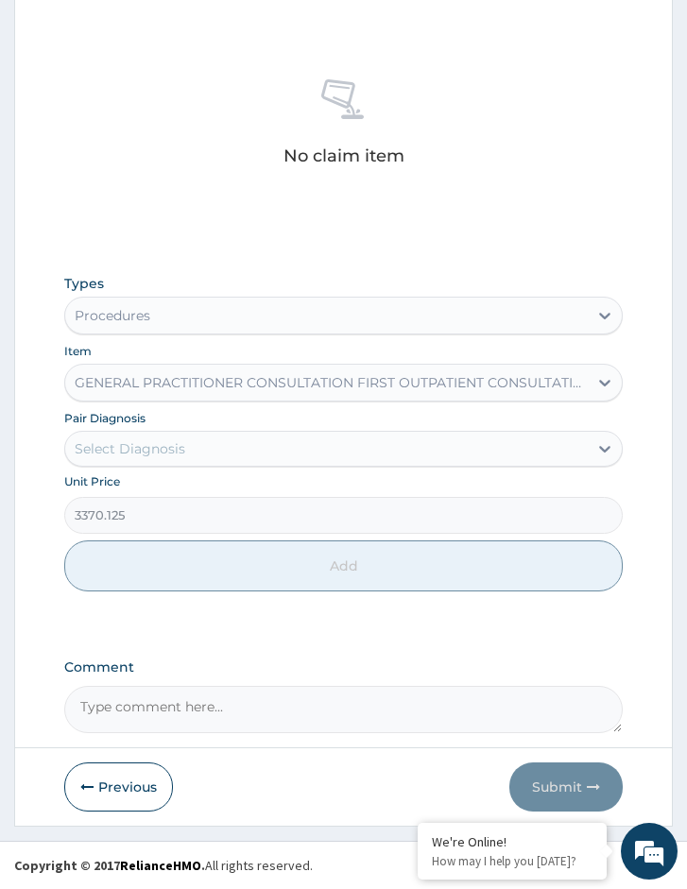
click at [205, 454] on div "Select Diagnosis" at bounding box center [326, 449] width 522 height 30
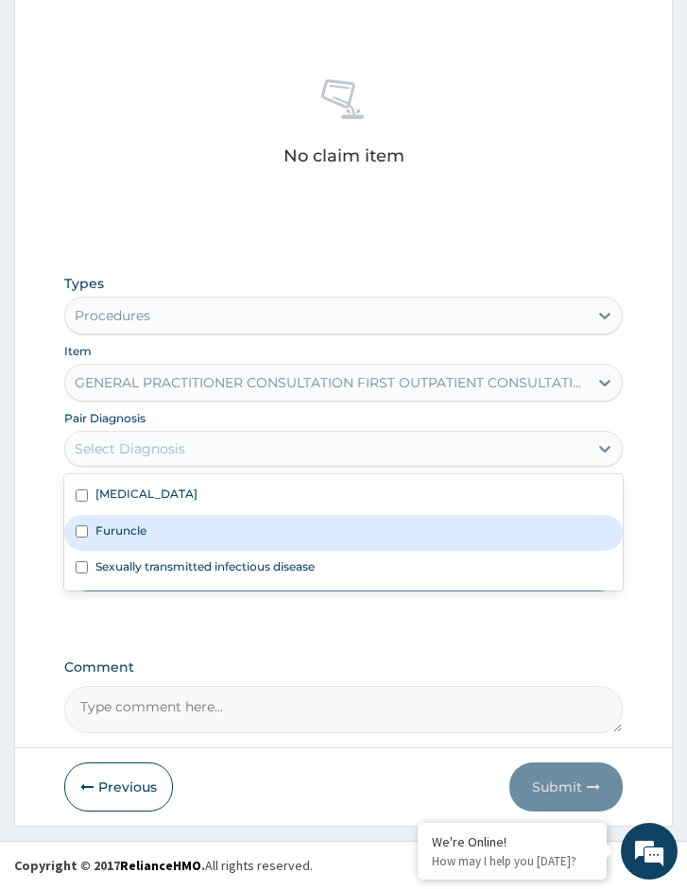
click at [189, 517] on div "Furuncle" at bounding box center [343, 533] width 558 height 36
checkbox input "true"
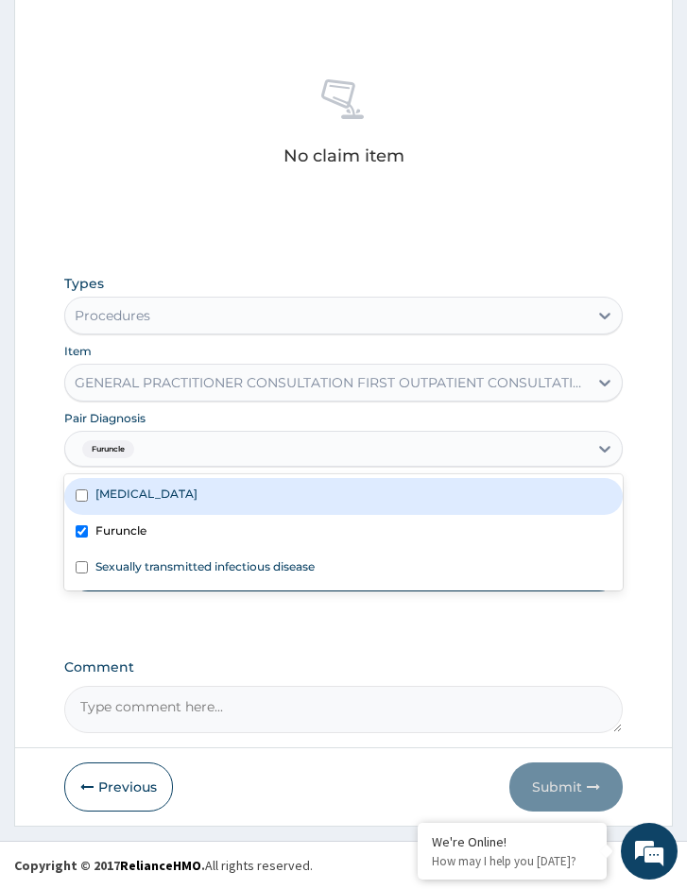
click at [186, 489] on div "[MEDICAL_DATA]" at bounding box center [343, 496] width 558 height 36
checkbox input "true"
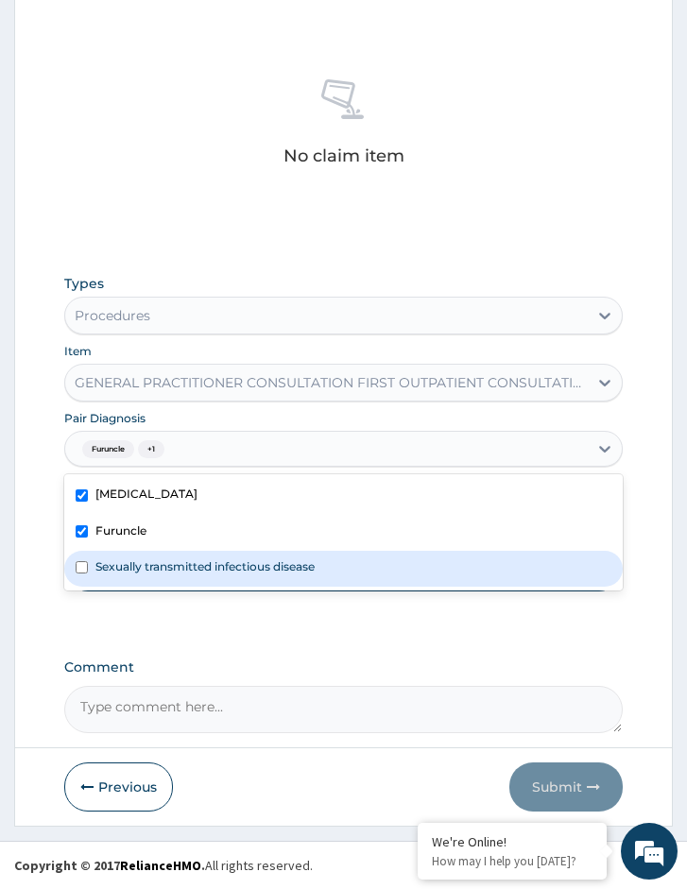
click at [206, 571] on label "Sexually transmitted infectious disease" at bounding box center [204, 566] width 219 height 16
checkbox input "true"
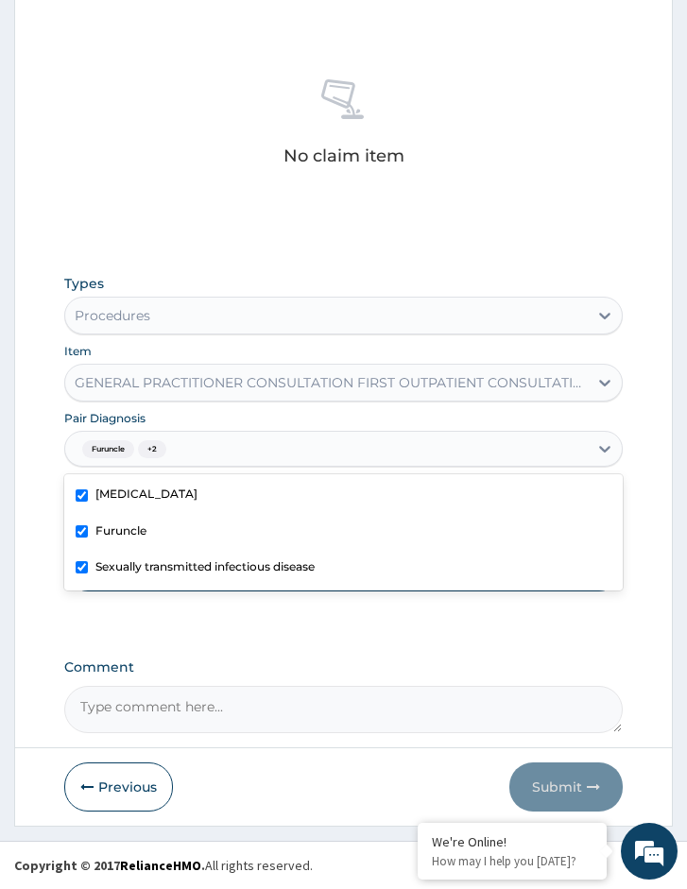
click at [240, 617] on div "Types Procedures Item GENERAL PRACTITIONER CONSULTATION FIRST OUTPATIENT CONSUL…" at bounding box center [343, 446] width 558 height 365
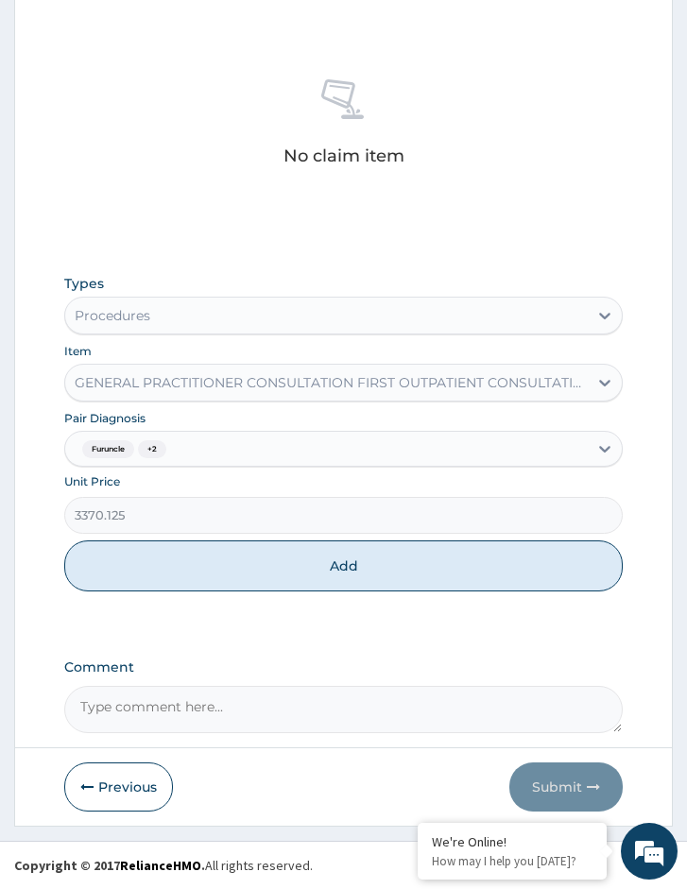
click at [264, 594] on div "Types Procedures Item GENERAL PRACTITIONER CONSULTATION FIRST OUTPATIENT CONSUL…" at bounding box center [343, 432] width 558 height 336
click at [278, 552] on button "Add" at bounding box center [343, 565] width 558 height 51
type input "0"
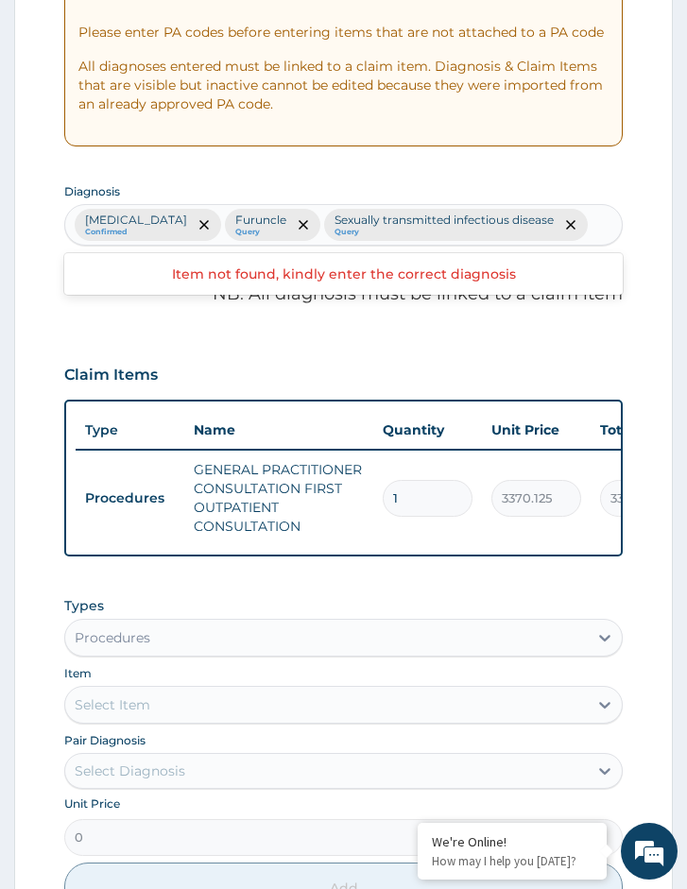
scroll to position [707, 0]
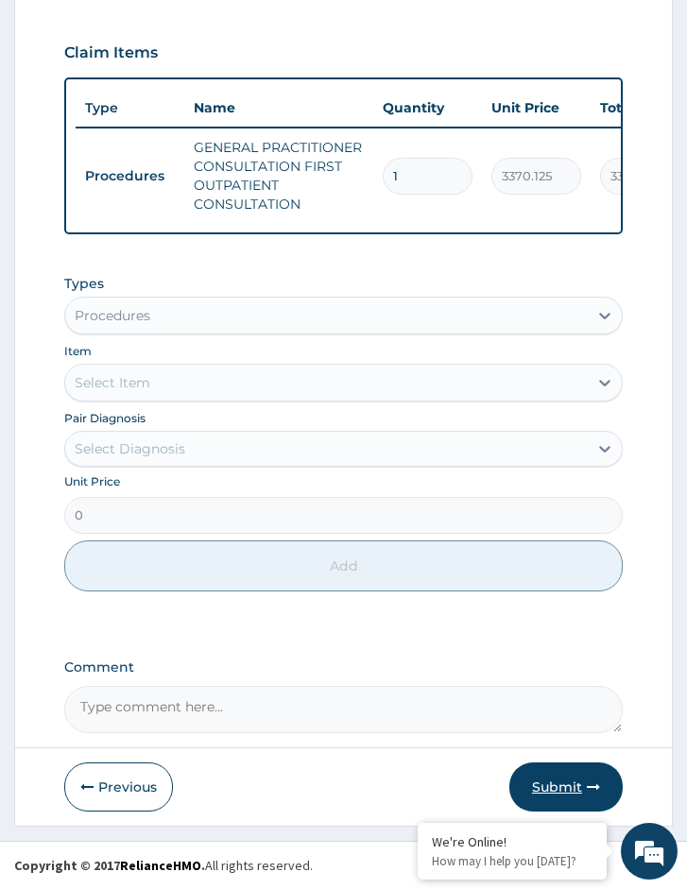
click at [535, 775] on button "Submit" at bounding box center [565, 786] width 113 height 49
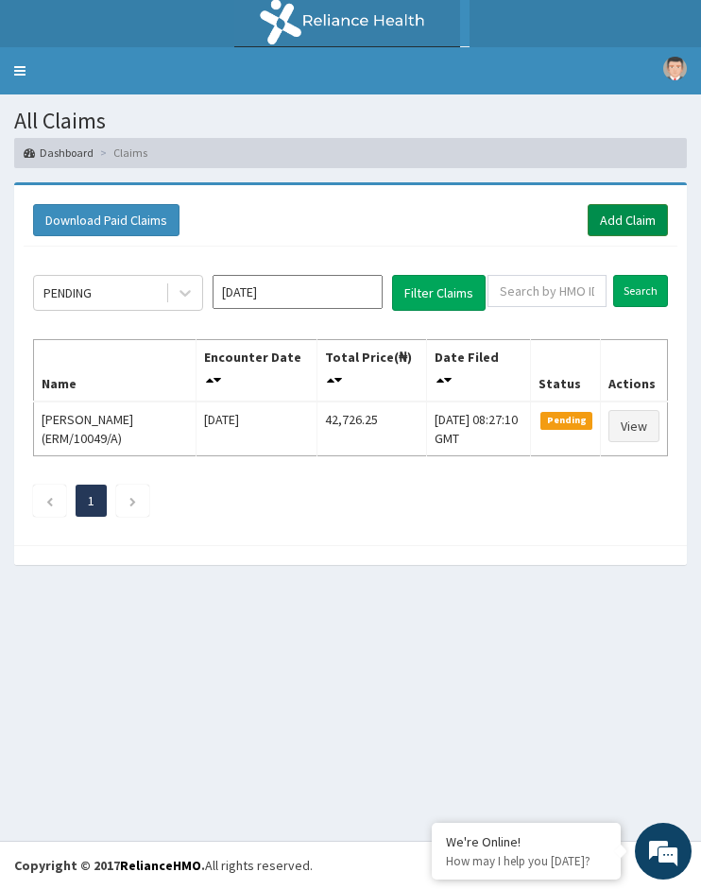
click at [649, 218] on link "Add Claim" at bounding box center [628, 220] width 80 height 32
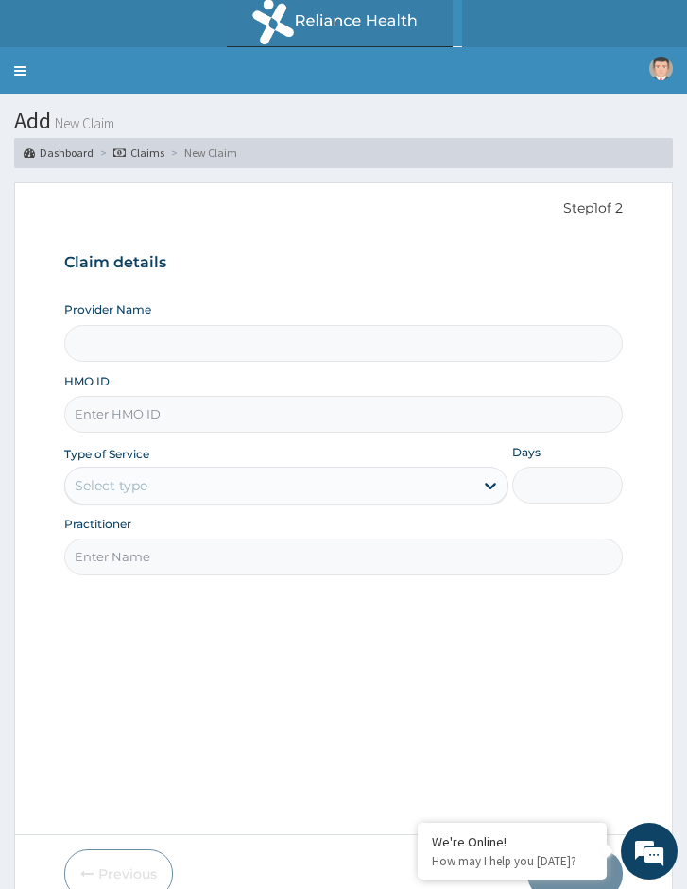
click at [172, 404] on input "HMO ID" at bounding box center [343, 414] width 558 height 37
paste input "DBN/10039/A"
type input "DBN/10039/A"
type input "Reliance Family Clinics (RFC) - [GEOGRAPHIC_DATA]"
click at [134, 499] on div "Select type" at bounding box center [268, 485] width 407 height 30
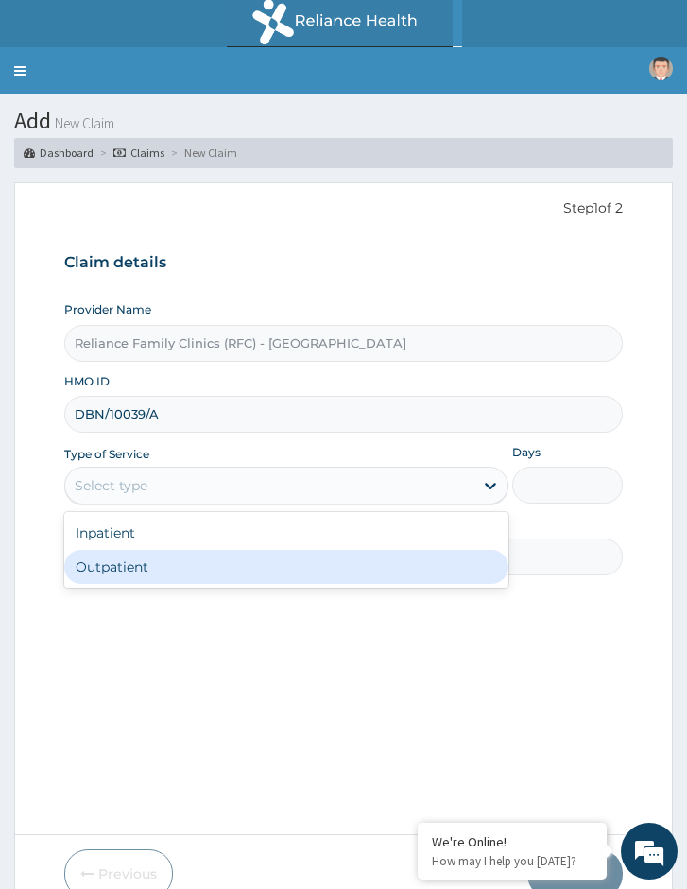
click at [107, 569] on div "Outpatient" at bounding box center [285, 567] width 443 height 34
type input "1"
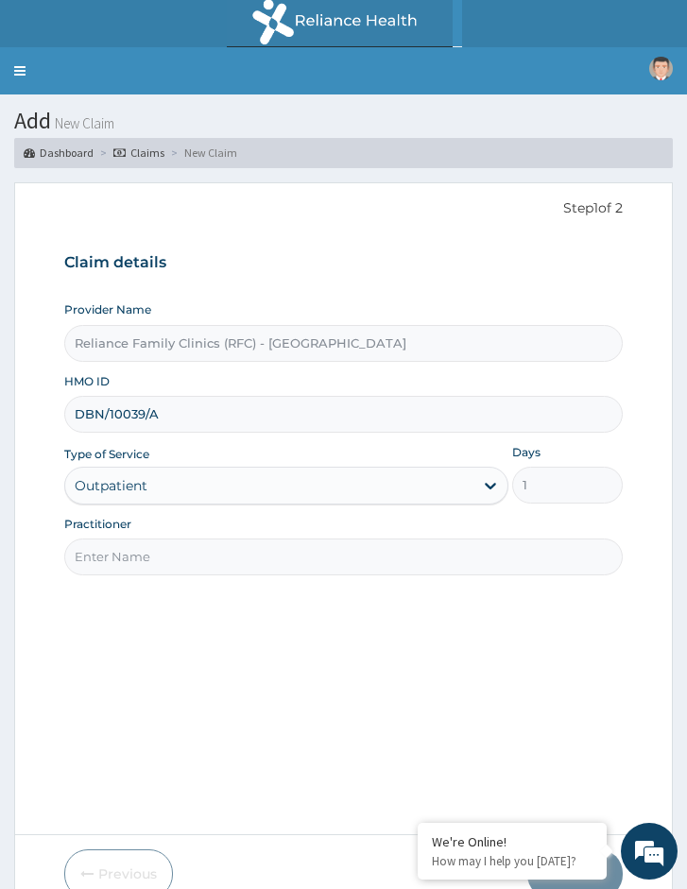
click at [148, 566] on input "Practitioner" at bounding box center [343, 556] width 558 height 37
type input "Locum Doctor"
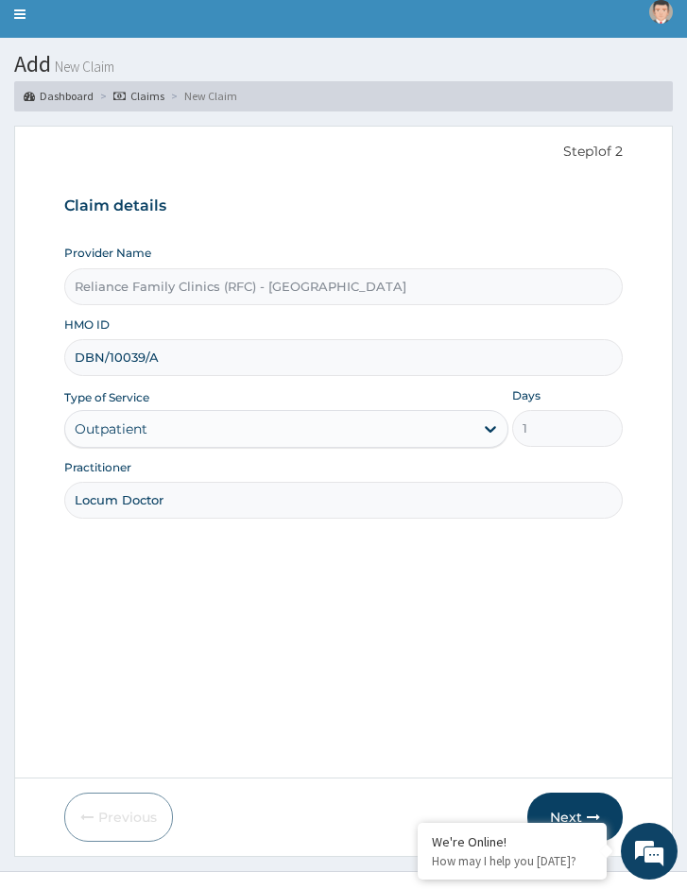
scroll to position [87, 0]
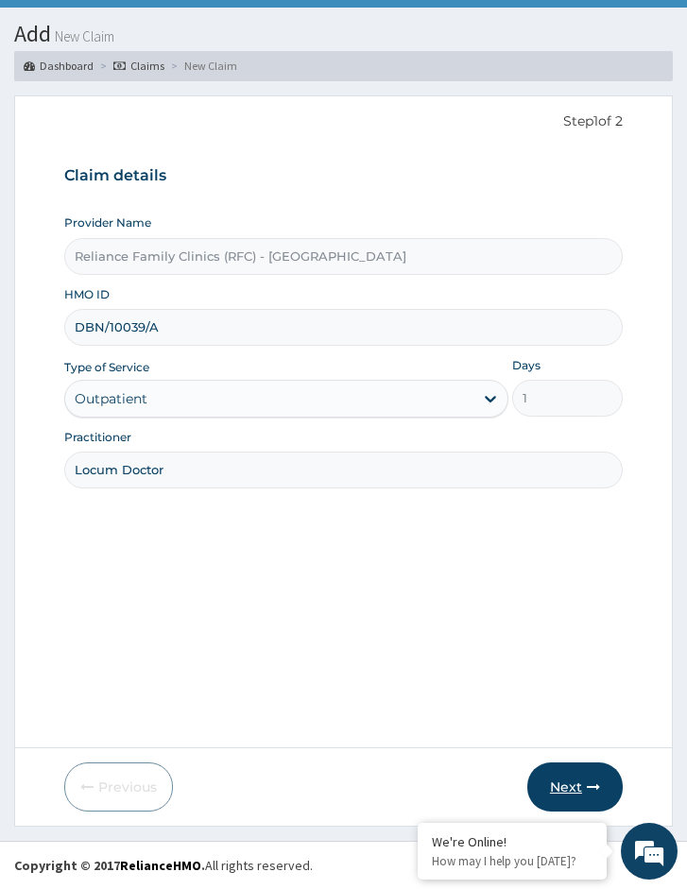
click at [587, 792] on icon "button" at bounding box center [593, 786] width 13 height 13
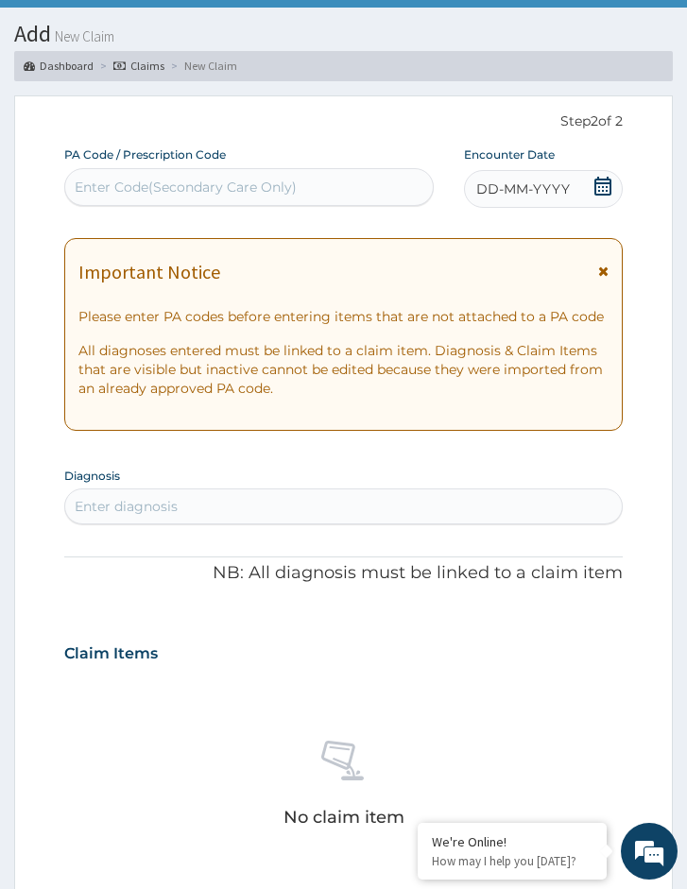
scroll to position [0, 0]
click at [572, 218] on div "PA Code / Prescription Code Enter Code(Secondary Care Only) Encounter Date DD-M…" at bounding box center [343, 770] width 558 height 1248
drag, startPoint x: 571, startPoint y: 206, endPoint x: 563, endPoint y: 213, distance: 10.7
click at [567, 207] on div "DD-MM-YYYY" at bounding box center [543, 189] width 159 height 38
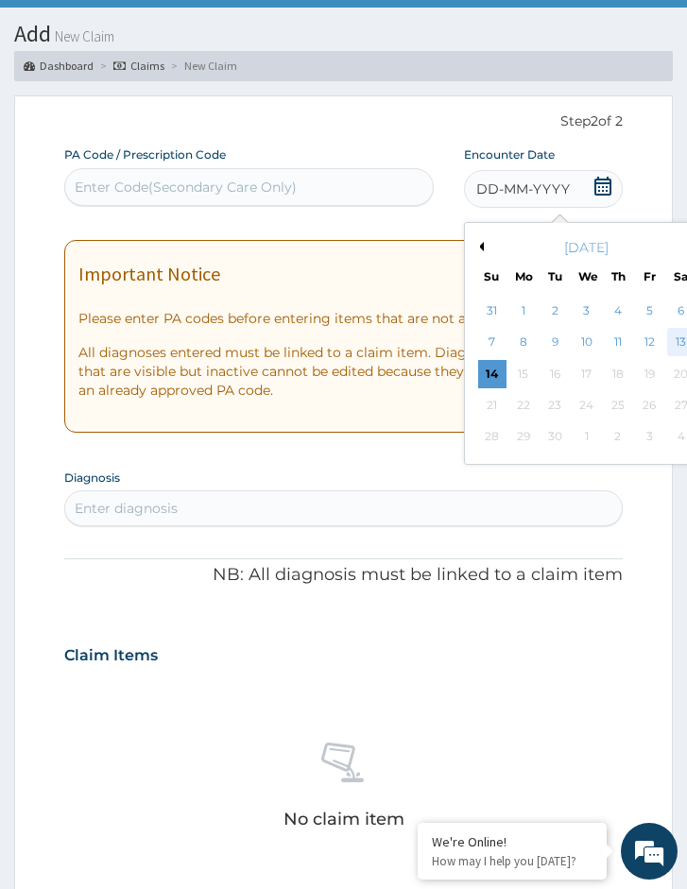
click at [678, 340] on div "13" at bounding box center [681, 343] width 28 height 28
